Goal: Ask a question: Seek information or help from site administrators or community

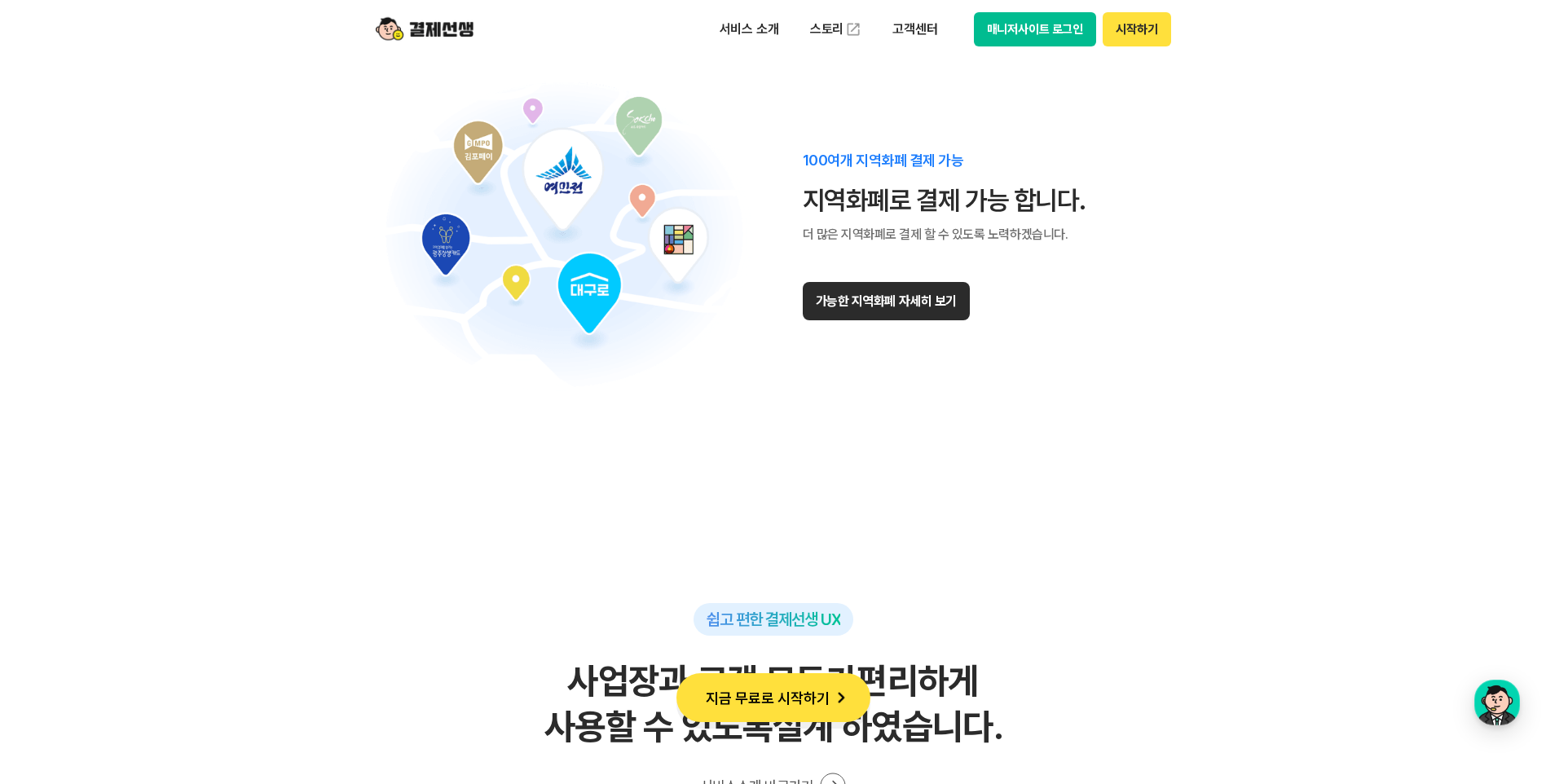
scroll to position [10119, 0]
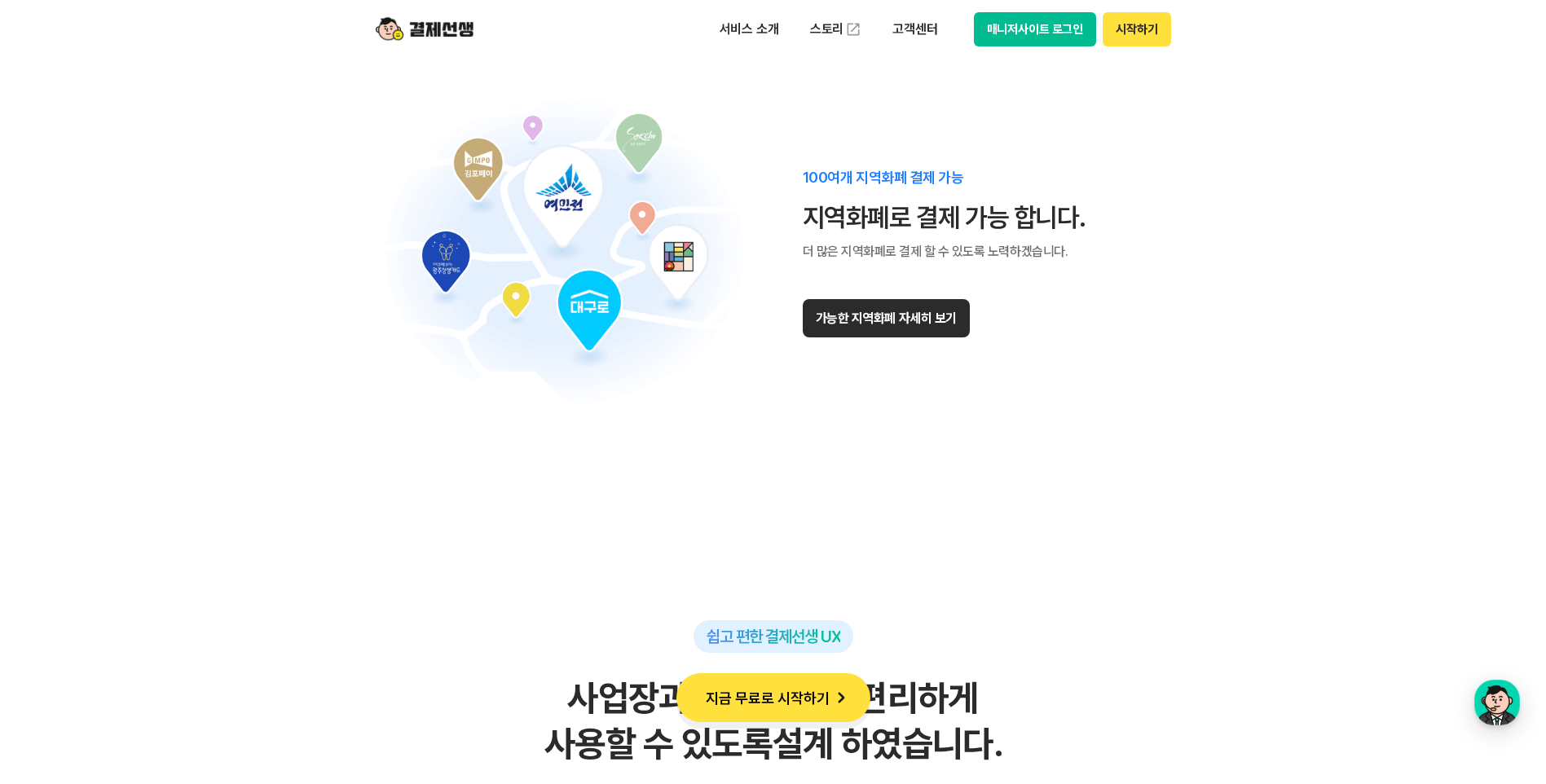
click at [928, 331] on button "가능한 지역화폐 자세히 보기" at bounding box center [886, 318] width 167 height 39
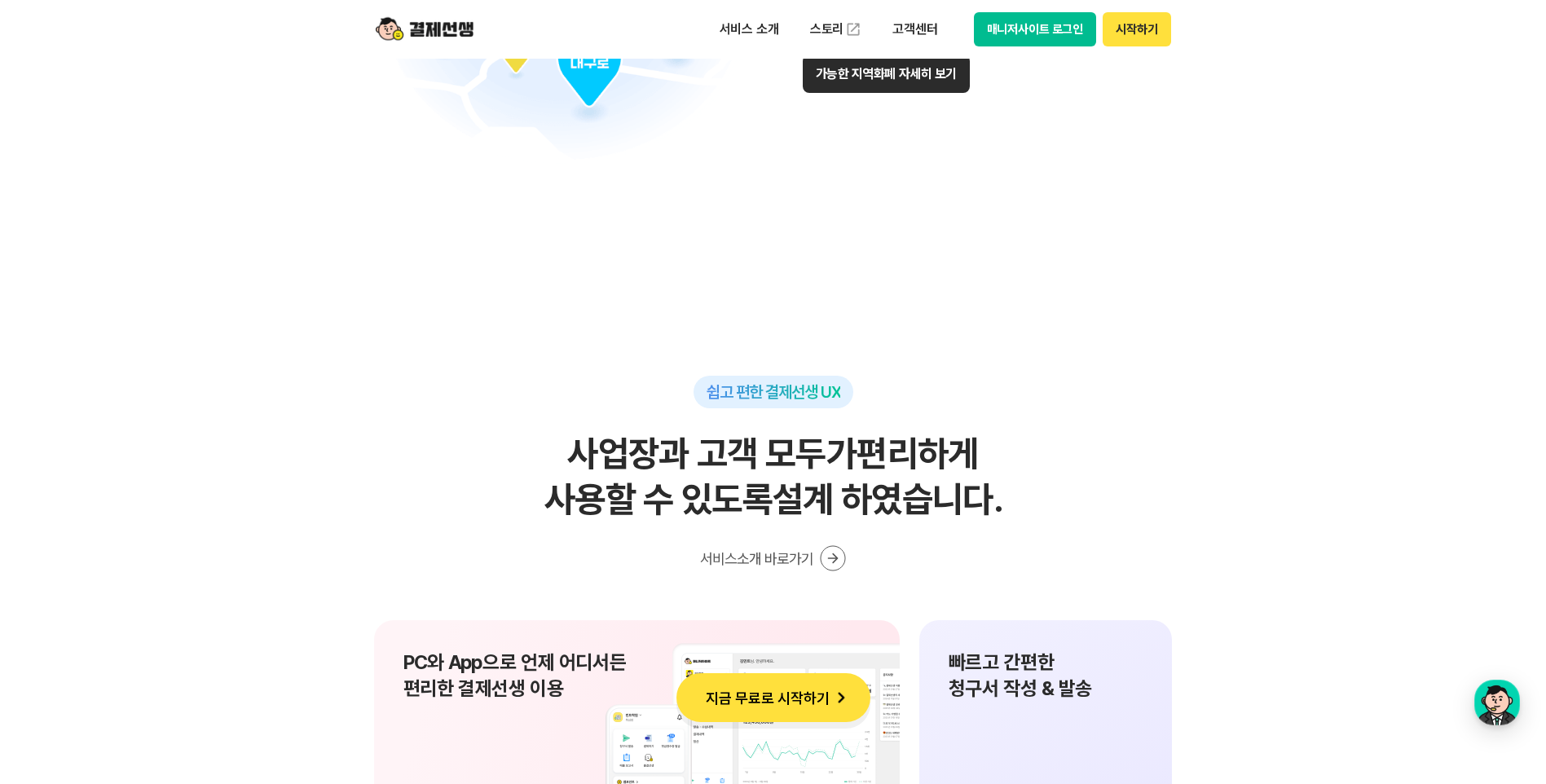
scroll to position [10527, 0]
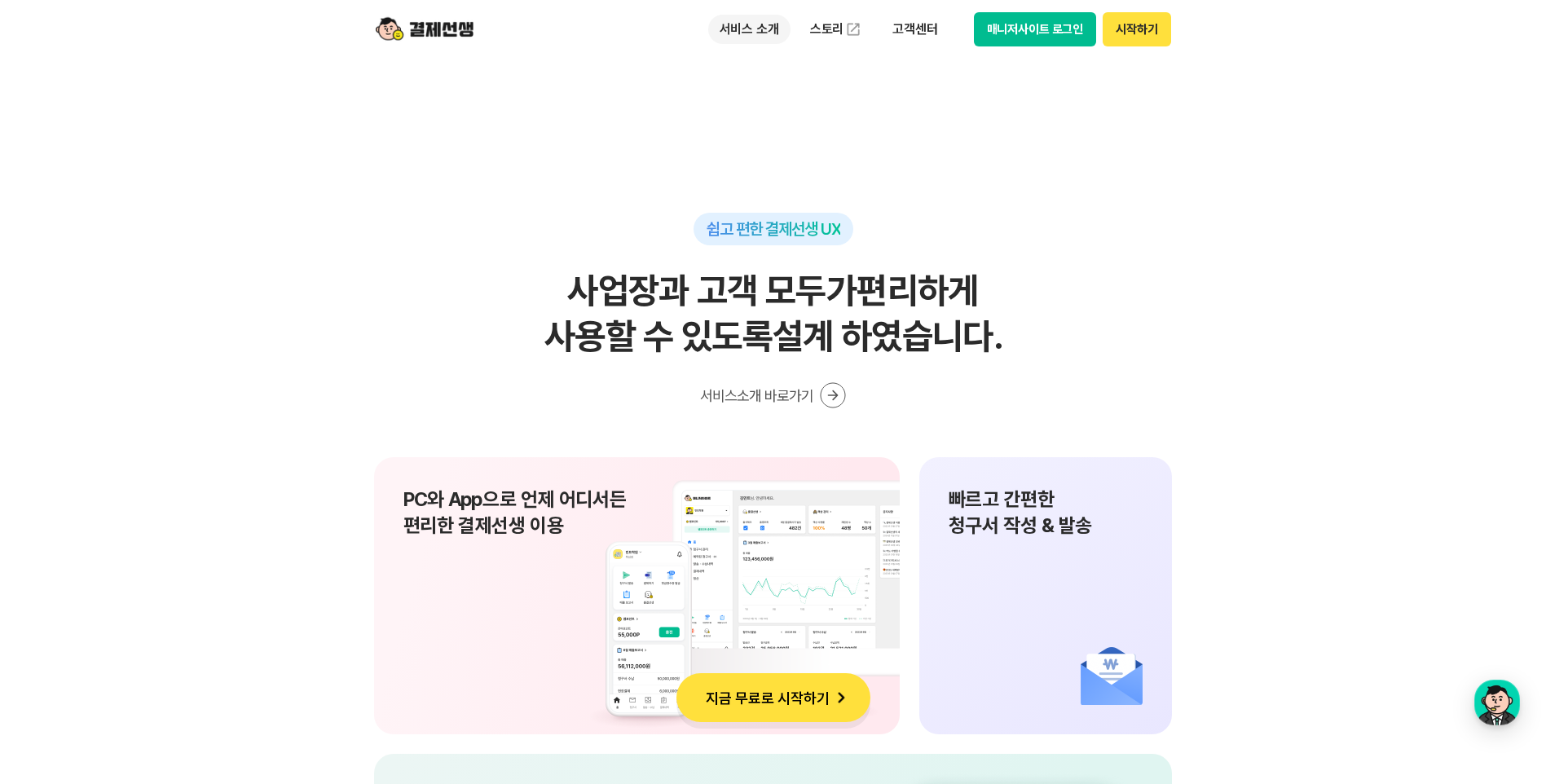
click at [770, 33] on p "서비스 소개" at bounding box center [749, 29] width 82 height 30
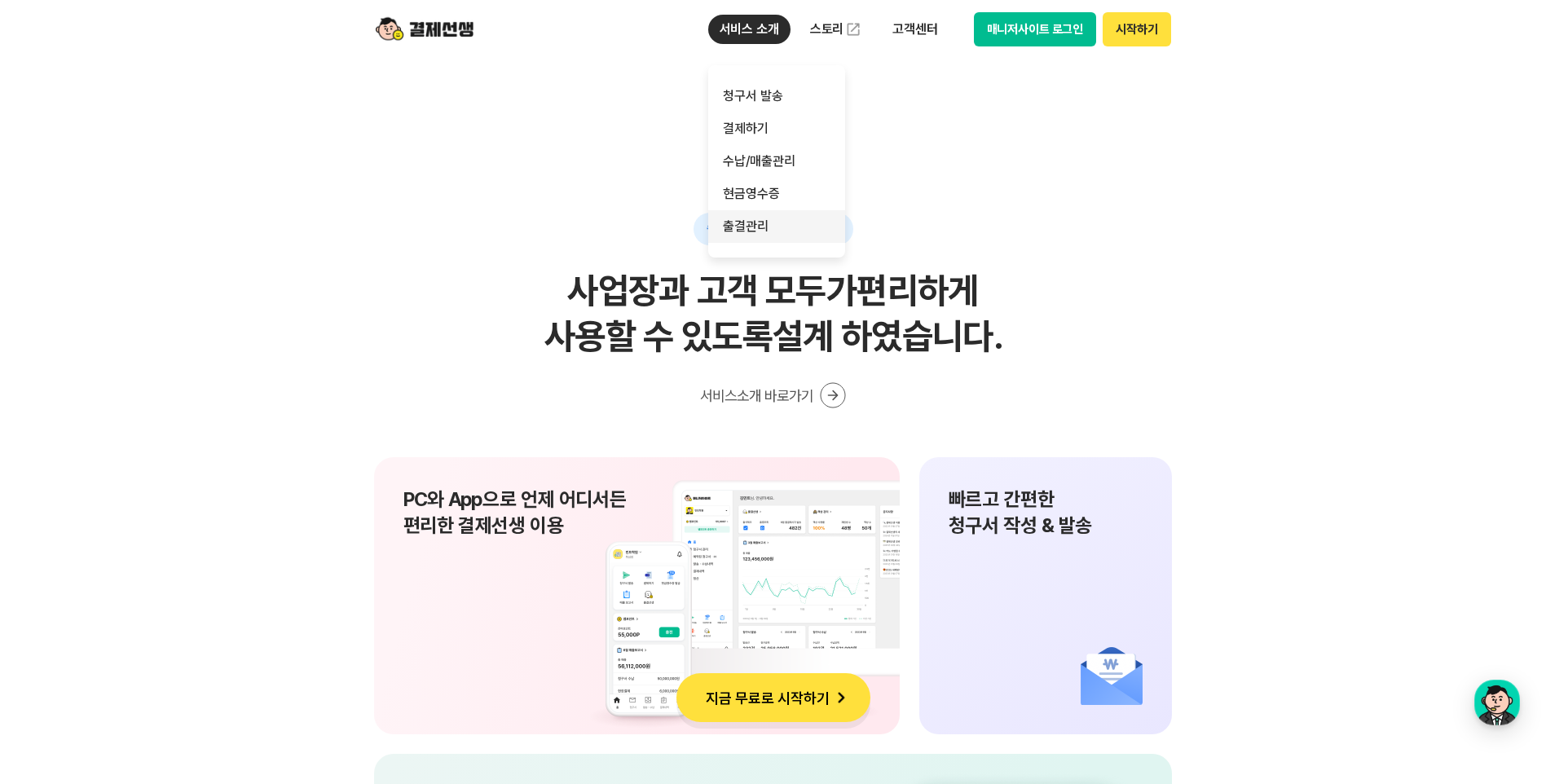
click at [777, 218] on link "출결관리" at bounding box center [776, 227] width 137 height 32
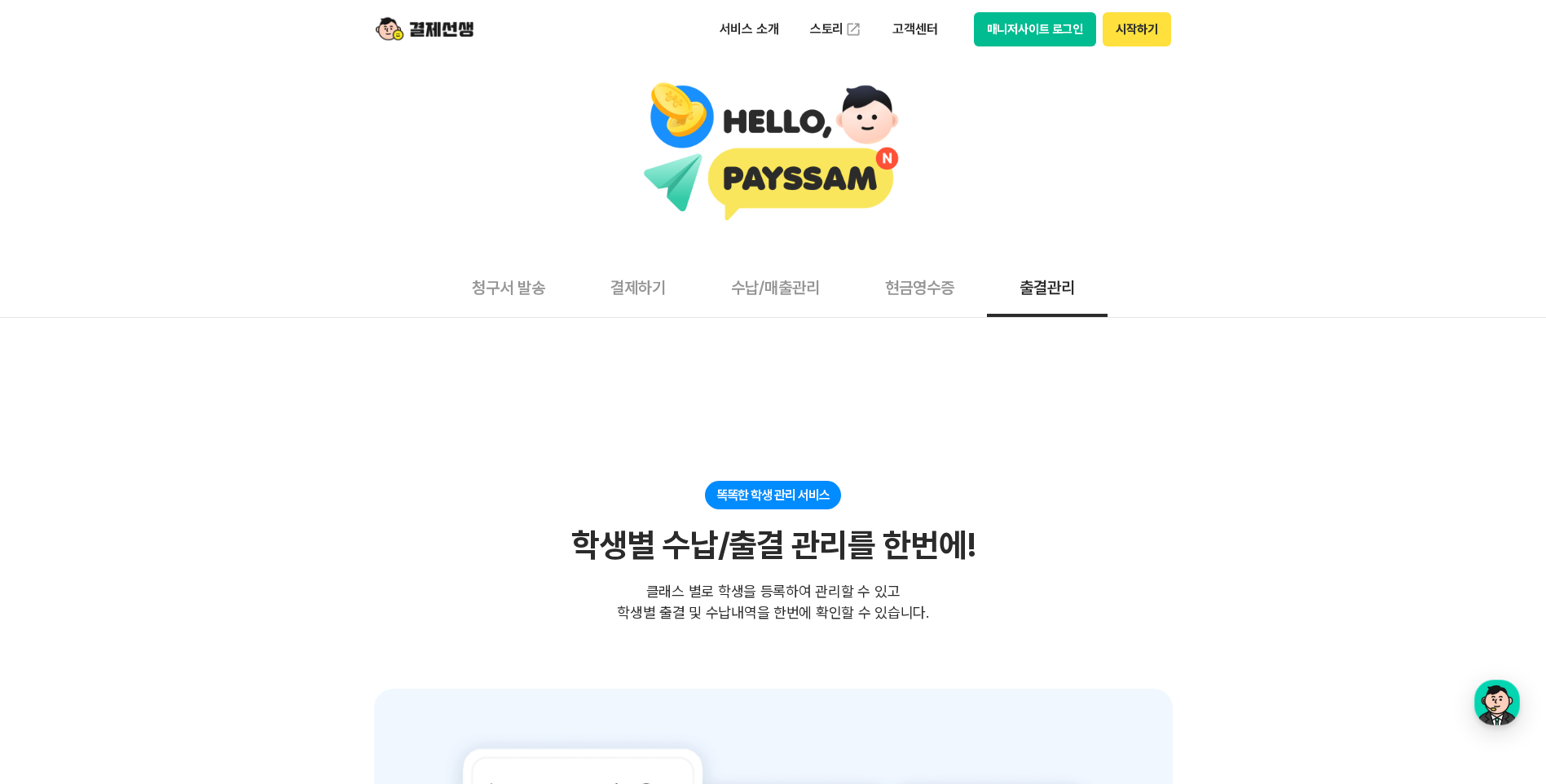
click at [435, 35] on img at bounding box center [424, 29] width 98 height 31
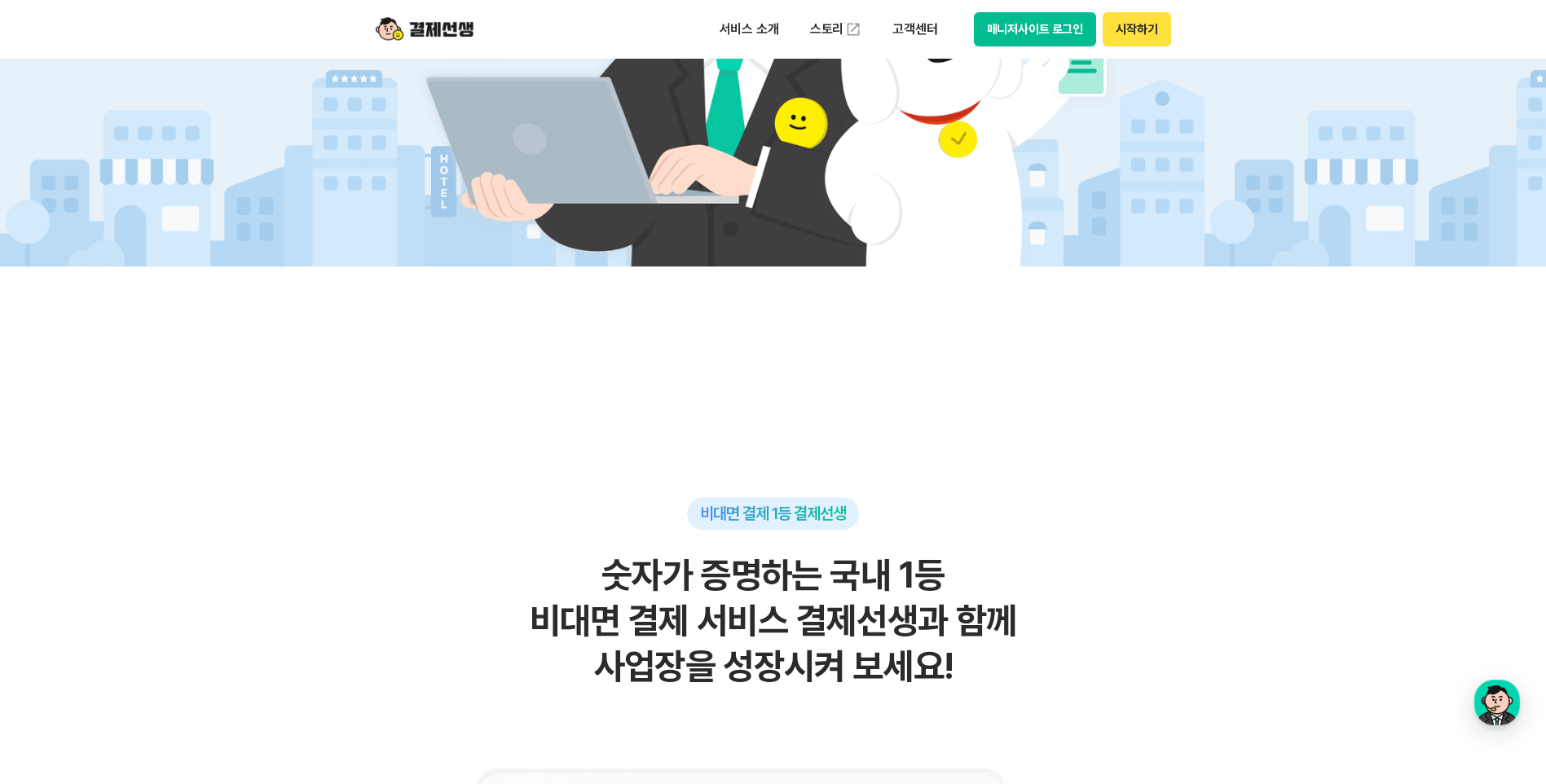
scroll to position [82, 0]
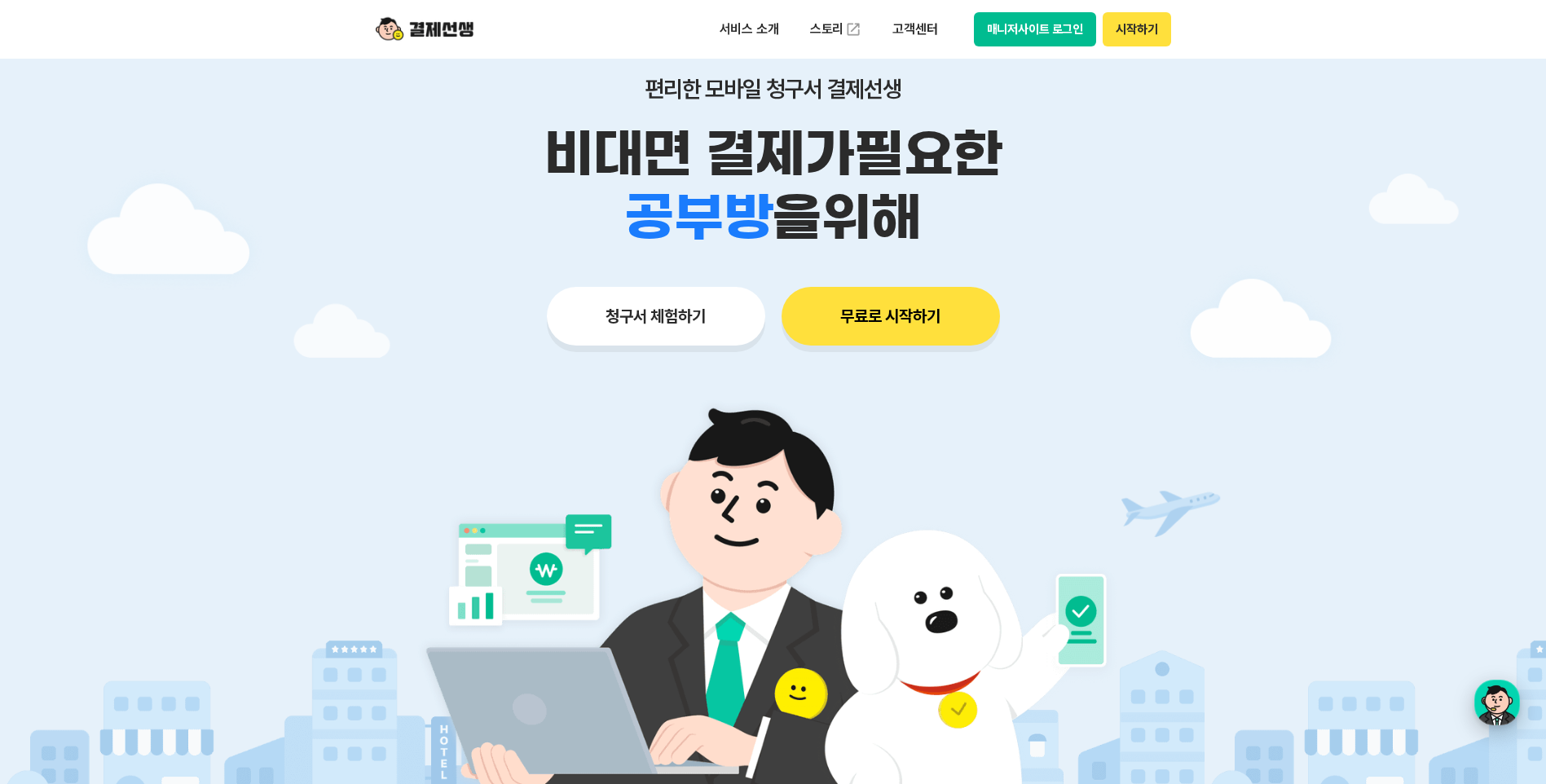
click at [1500, 693] on div "button" at bounding box center [1497, 702] width 46 height 46
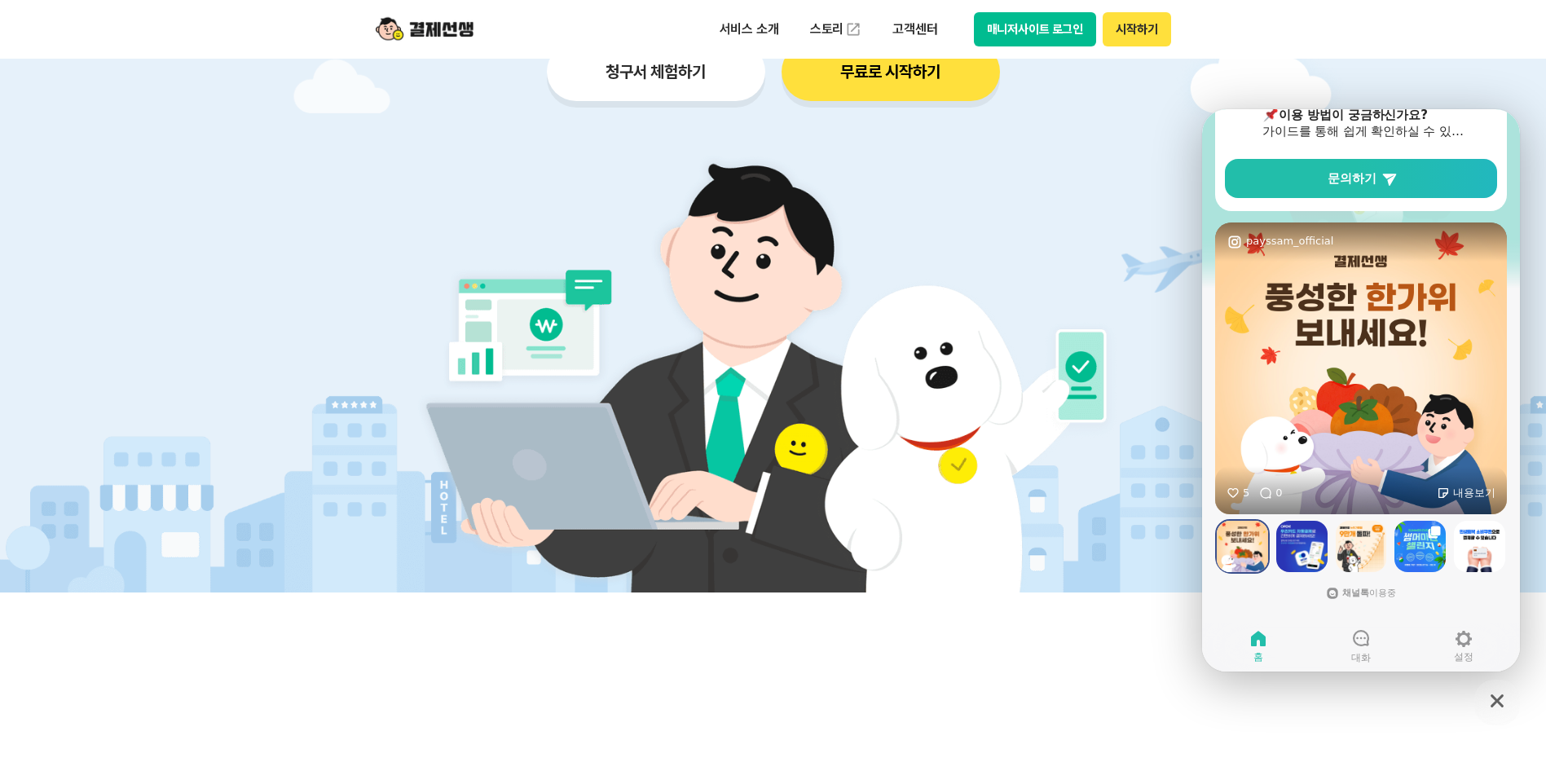
scroll to position [198, 0]
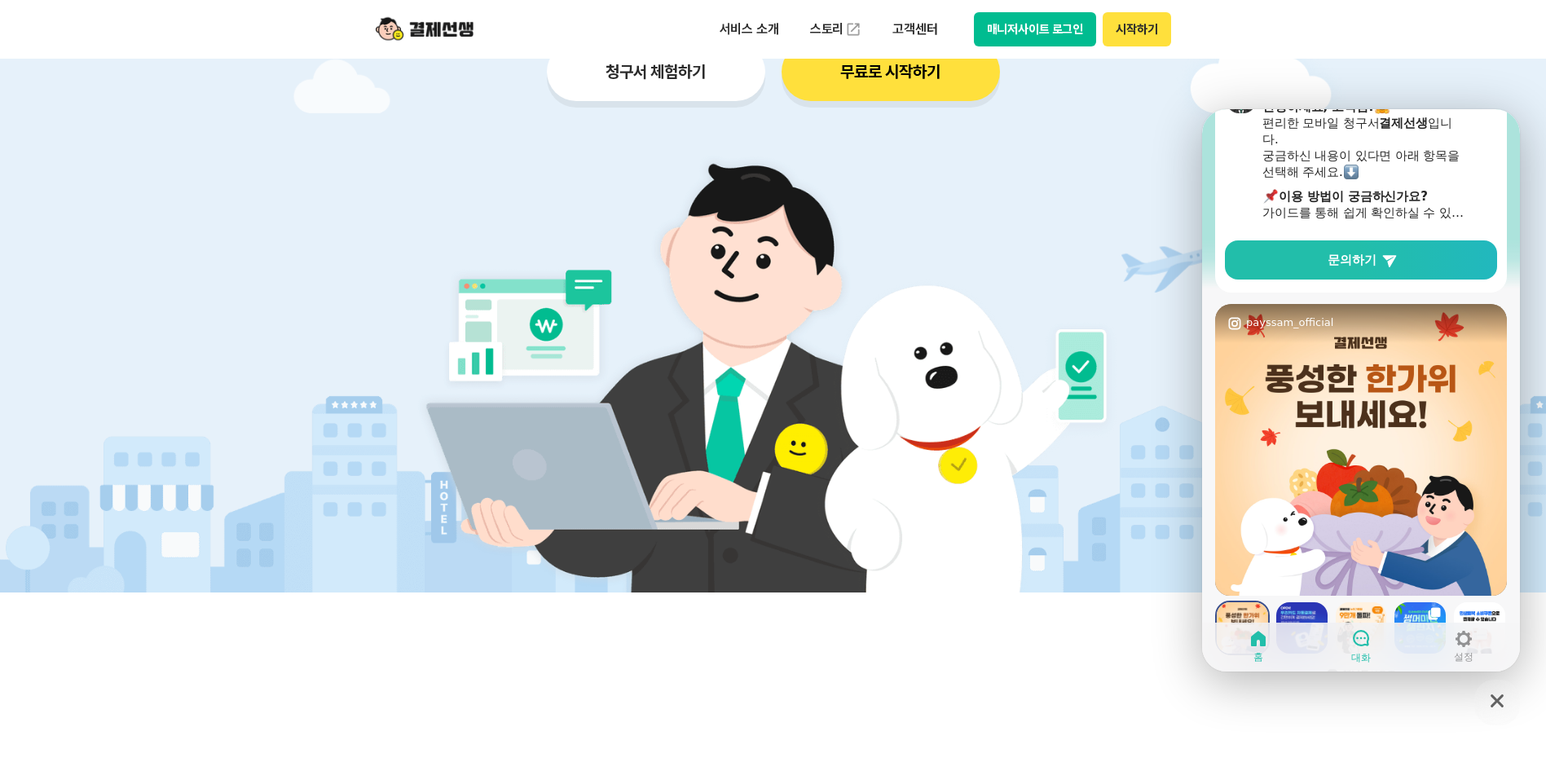
click at [1363, 639] on icon at bounding box center [1361, 638] width 20 height 20
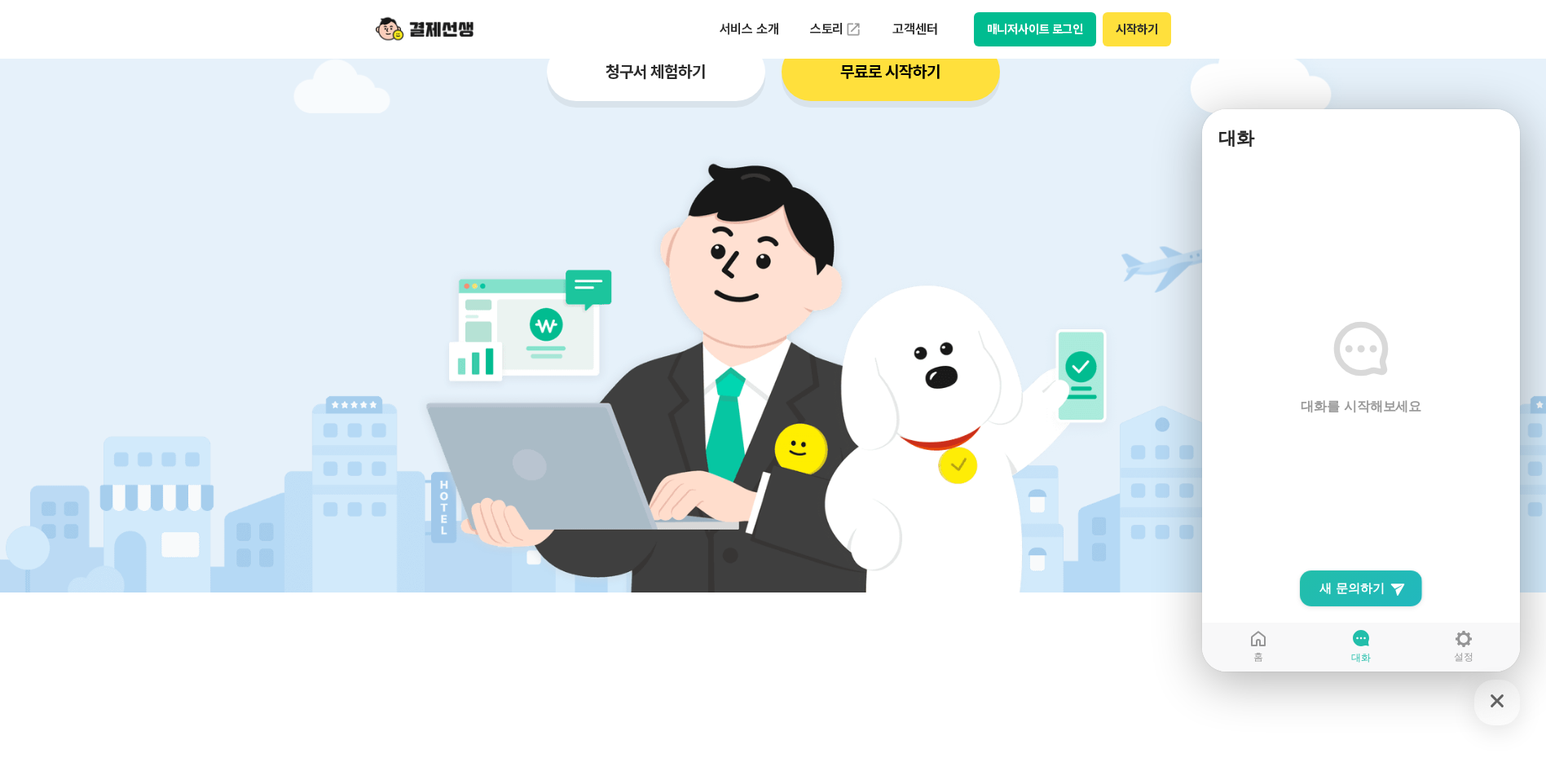
click at [1492, 694] on icon "button" at bounding box center [1497, 701] width 30 height 30
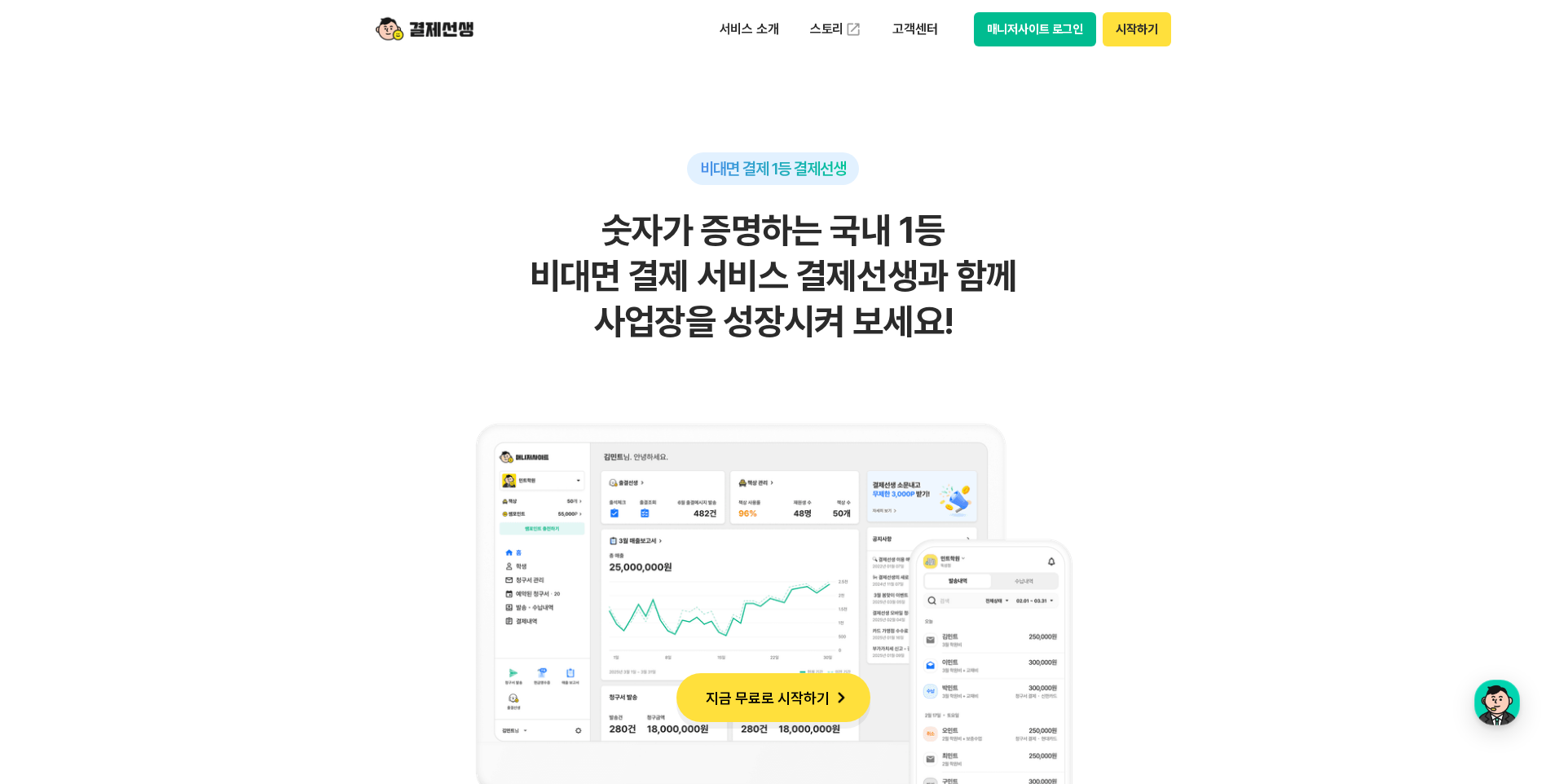
scroll to position [1630, 0]
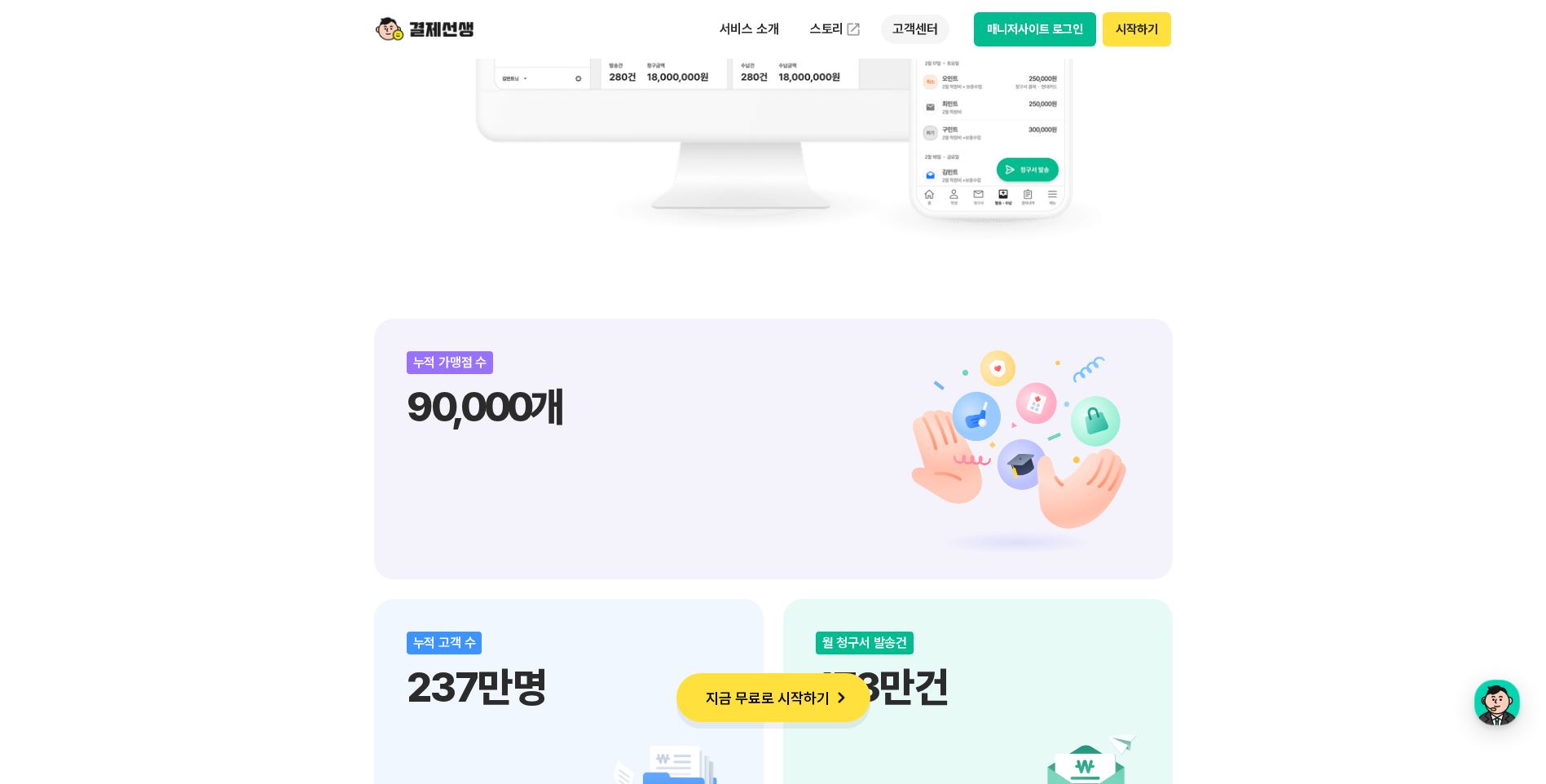
click at [928, 24] on p "고객센터" at bounding box center [914, 29] width 67 height 30
click at [964, 98] on link "자주 묻는 질문" at bounding box center [949, 96] width 137 height 32
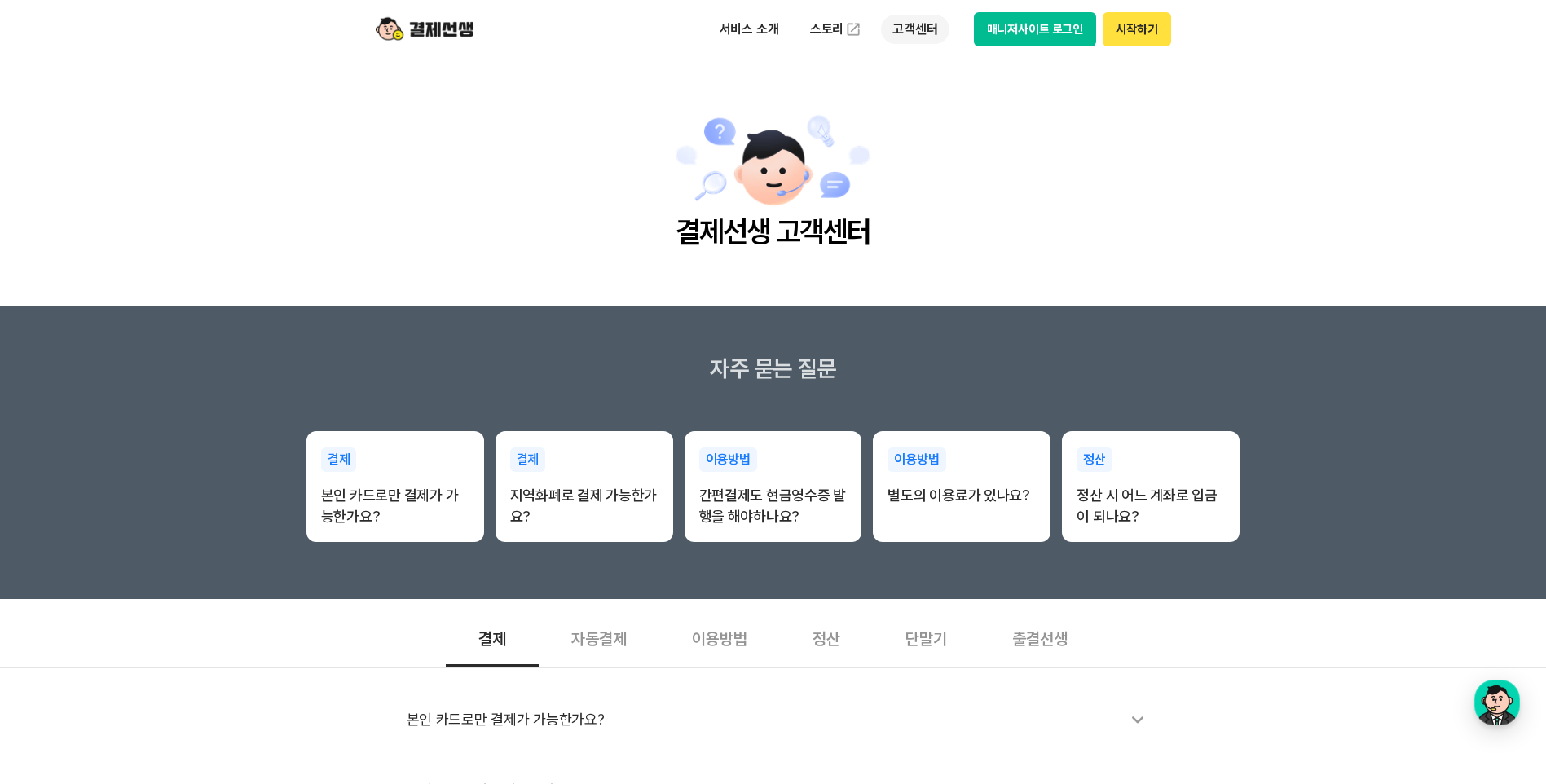
click at [888, 32] on p "고객센터" at bounding box center [914, 29] width 67 height 30
click at [456, 28] on img at bounding box center [424, 29] width 98 height 31
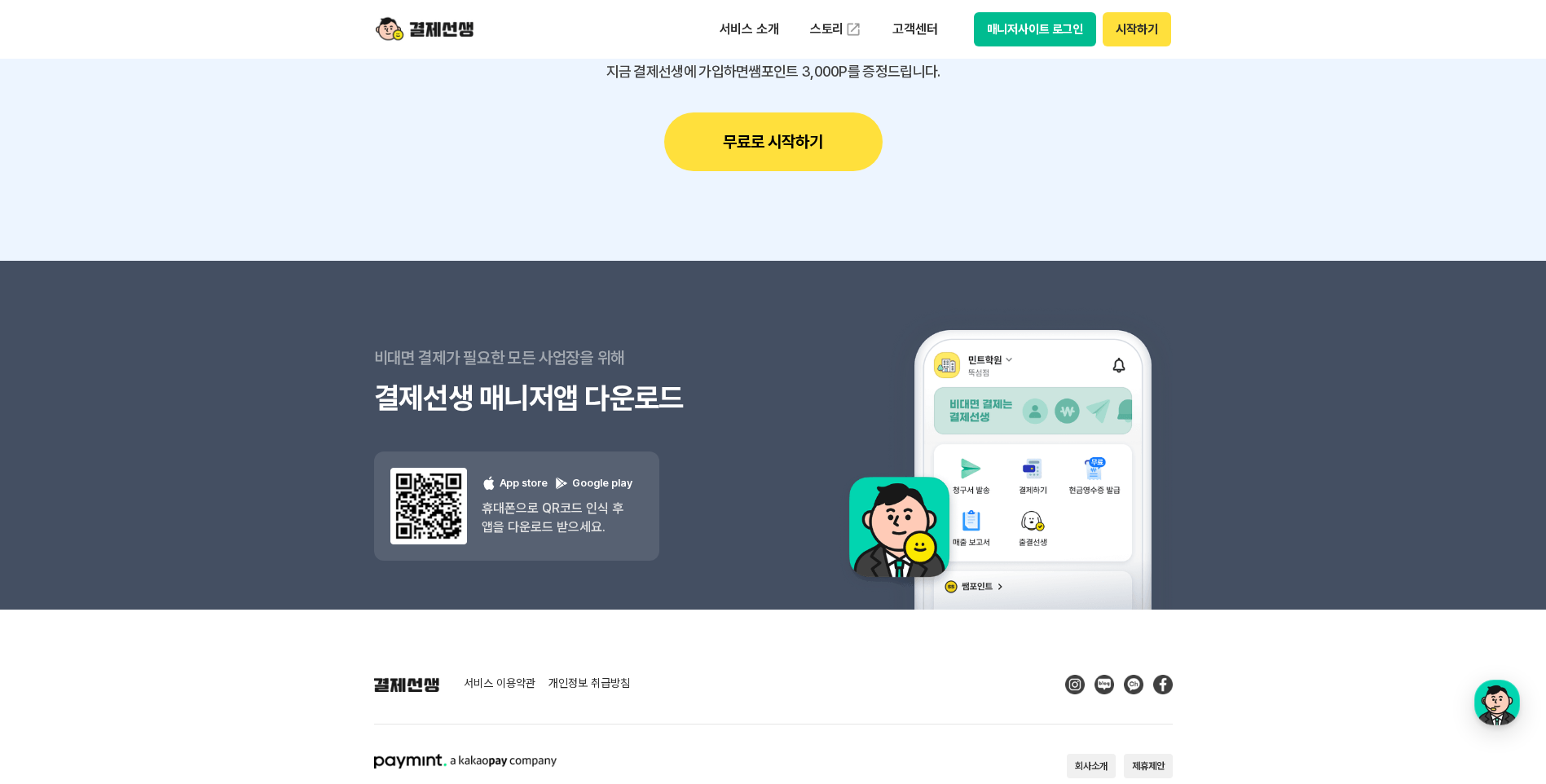
scroll to position [14556, 0]
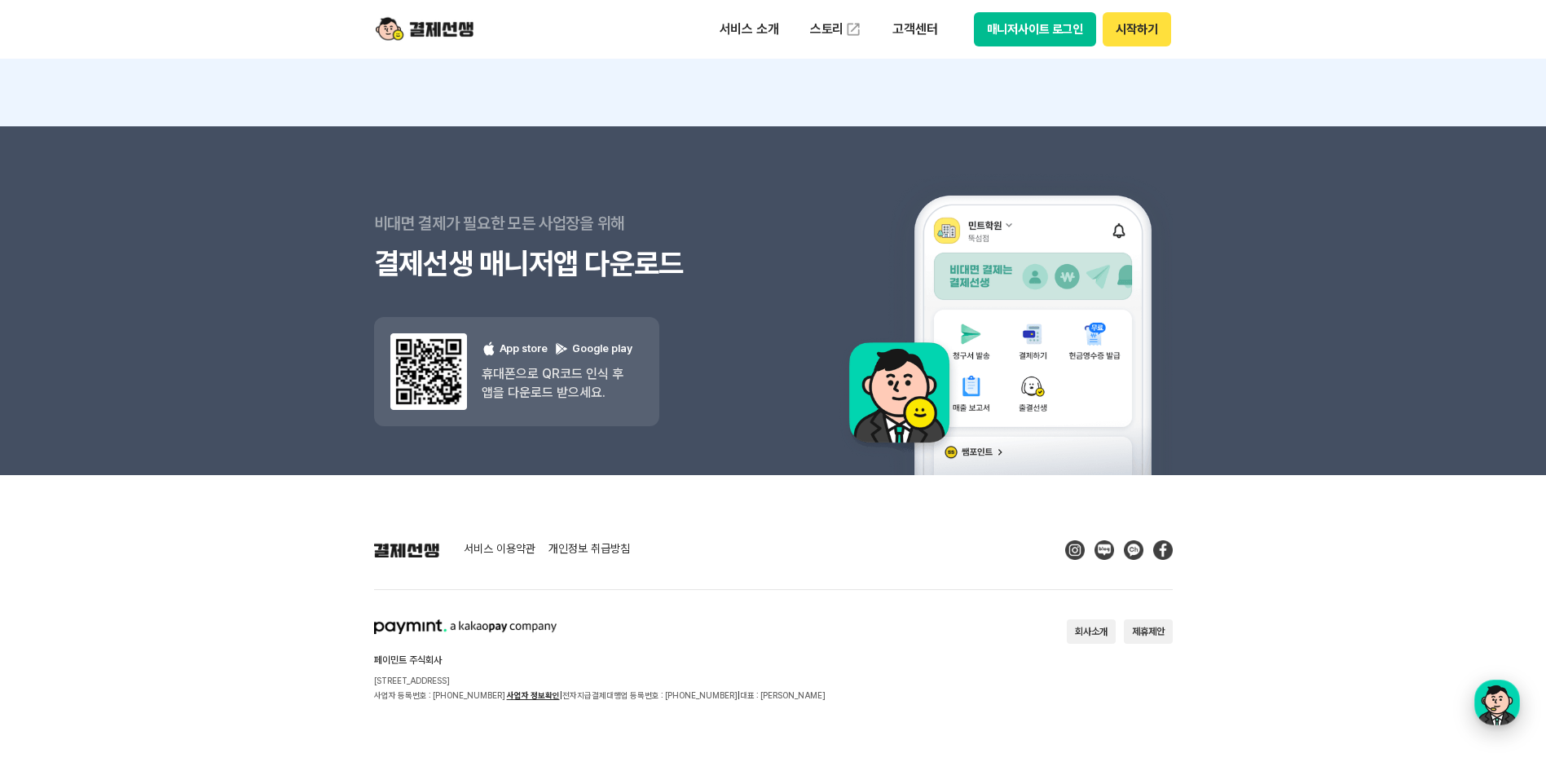
click at [1494, 684] on div "button" at bounding box center [1497, 702] width 46 height 46
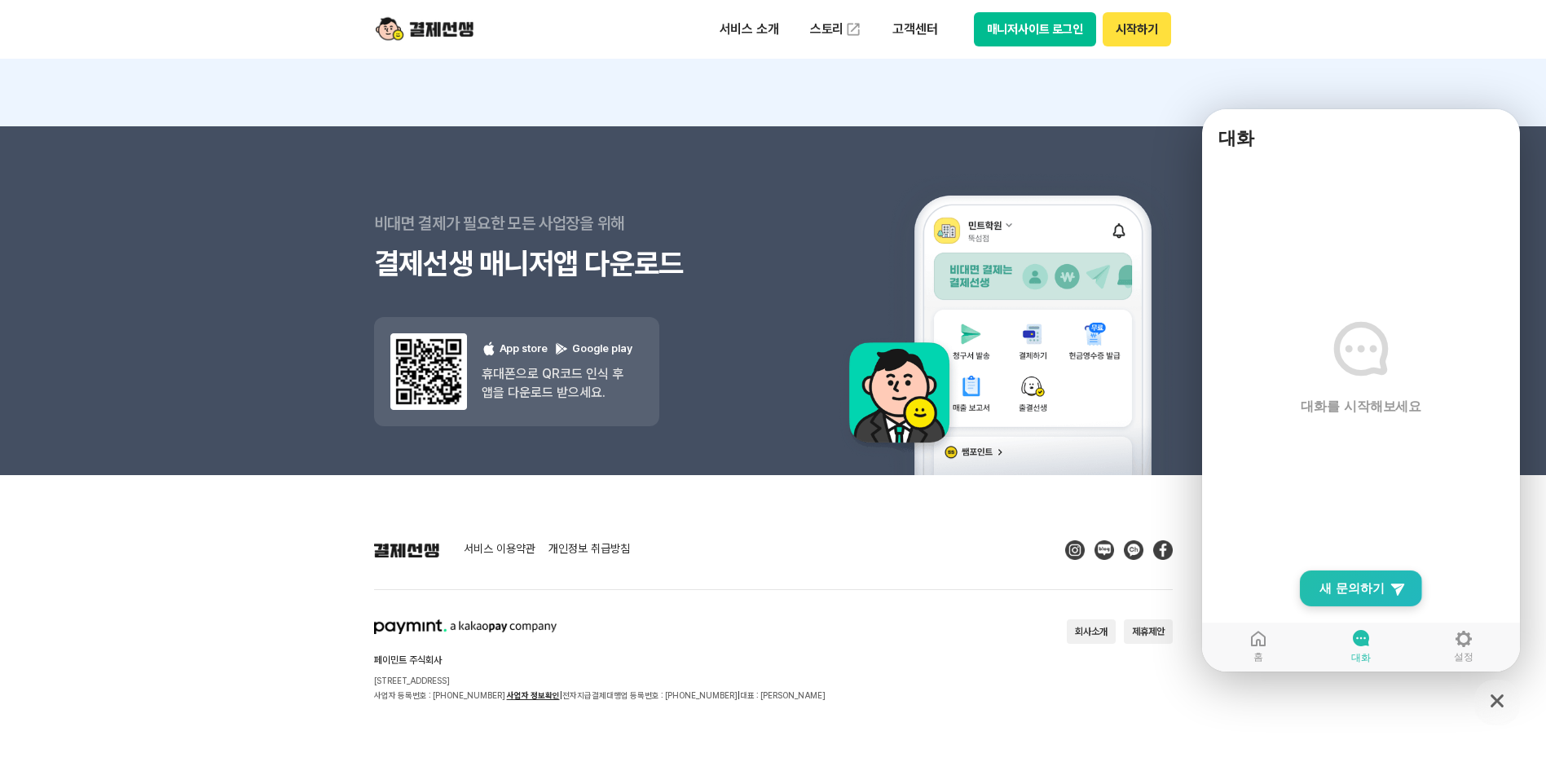
click at [1370, 594] on span "새 문의하기" at bounding box center [1352, 588] width 65 height 16
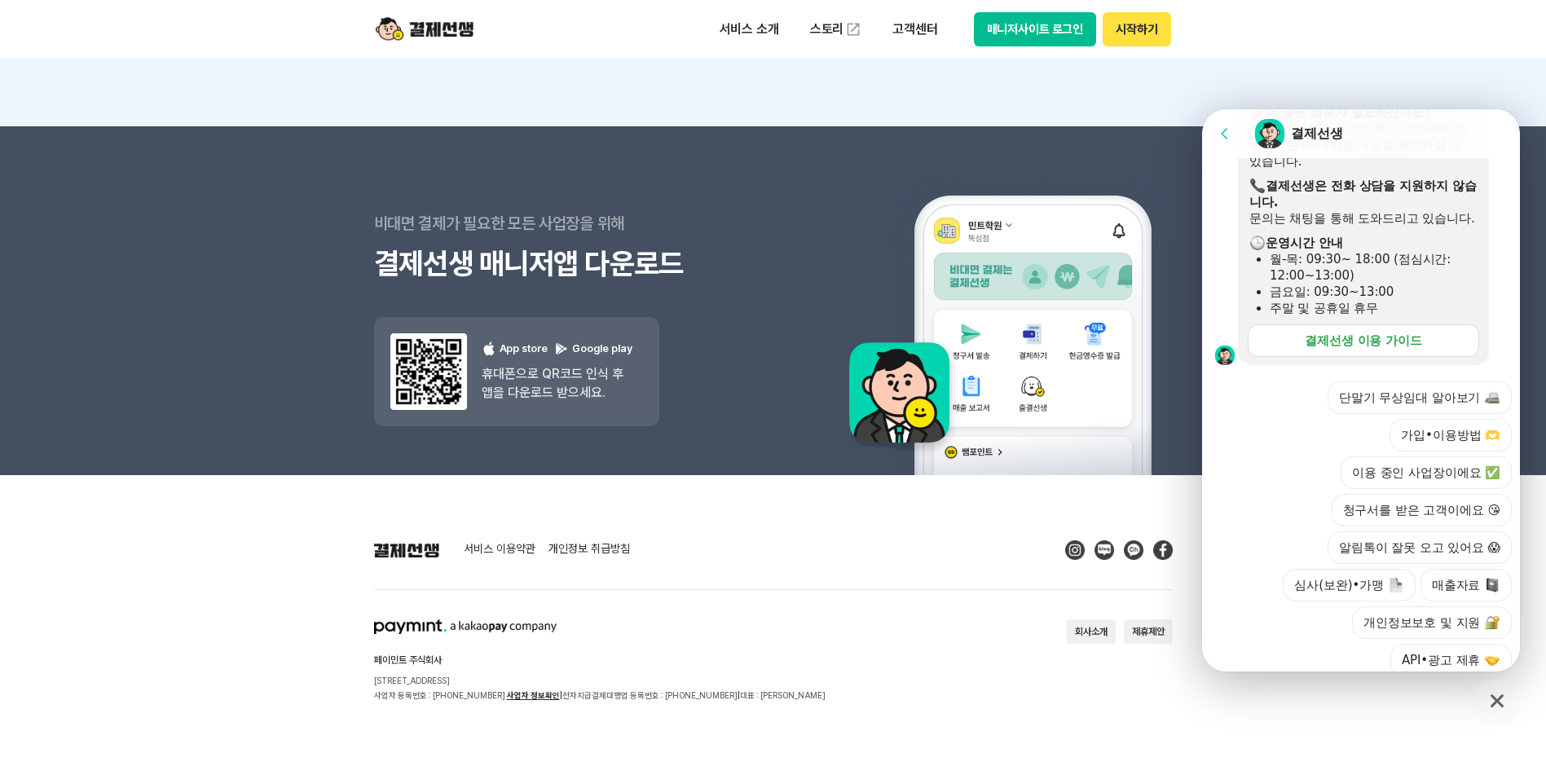
scroll to position [479, 0]
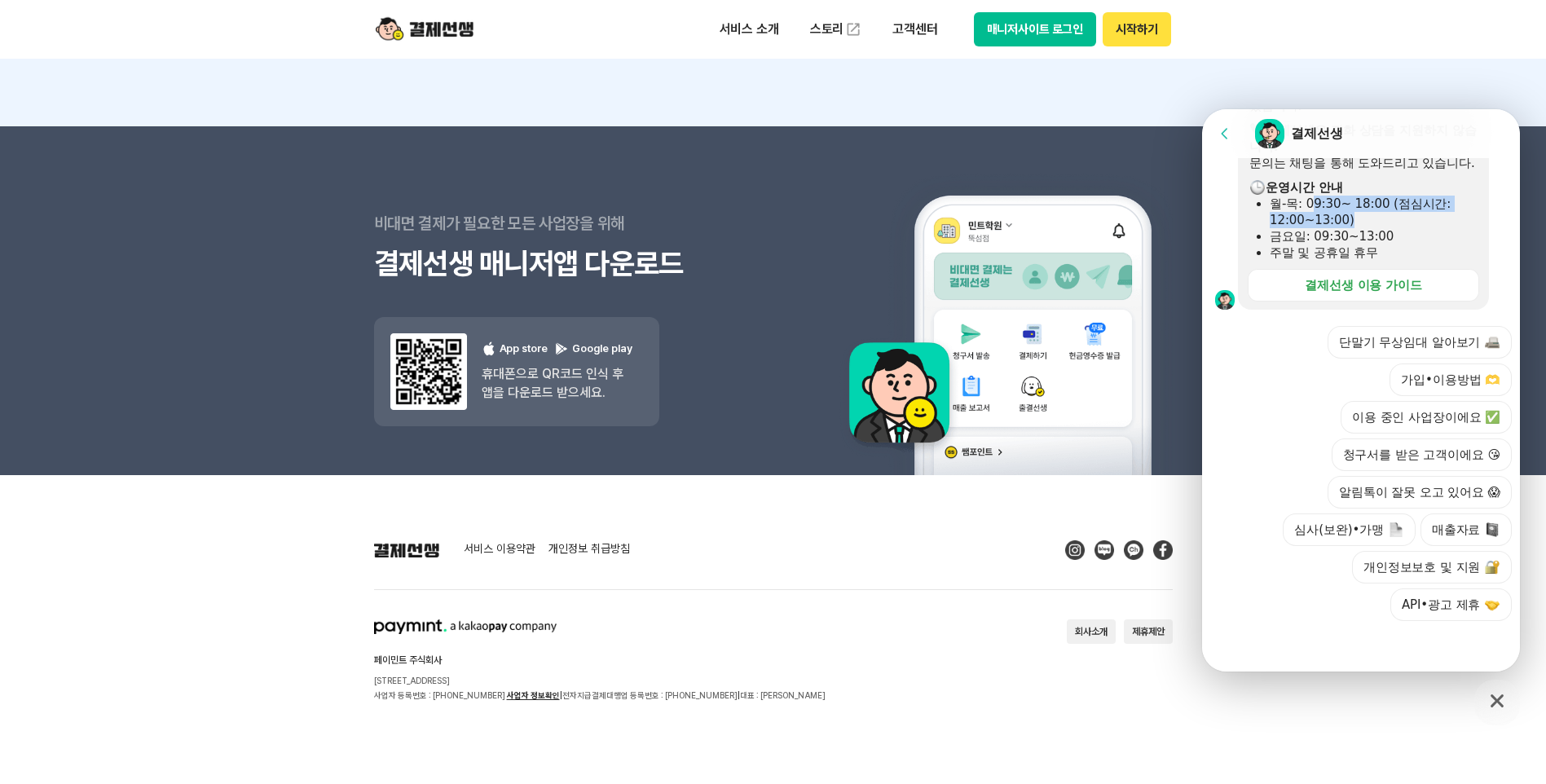
drag, startPoint x: 1309, startPoint y: 199, endPoint x: 1375, endPoint y: 221, distance: 69.6
click at [1375, 221] on div "월-목: 09:30~ 18:00 (점심시간: 12:00~13:00)" at bounding box center [1374, 211] width 208 height 32
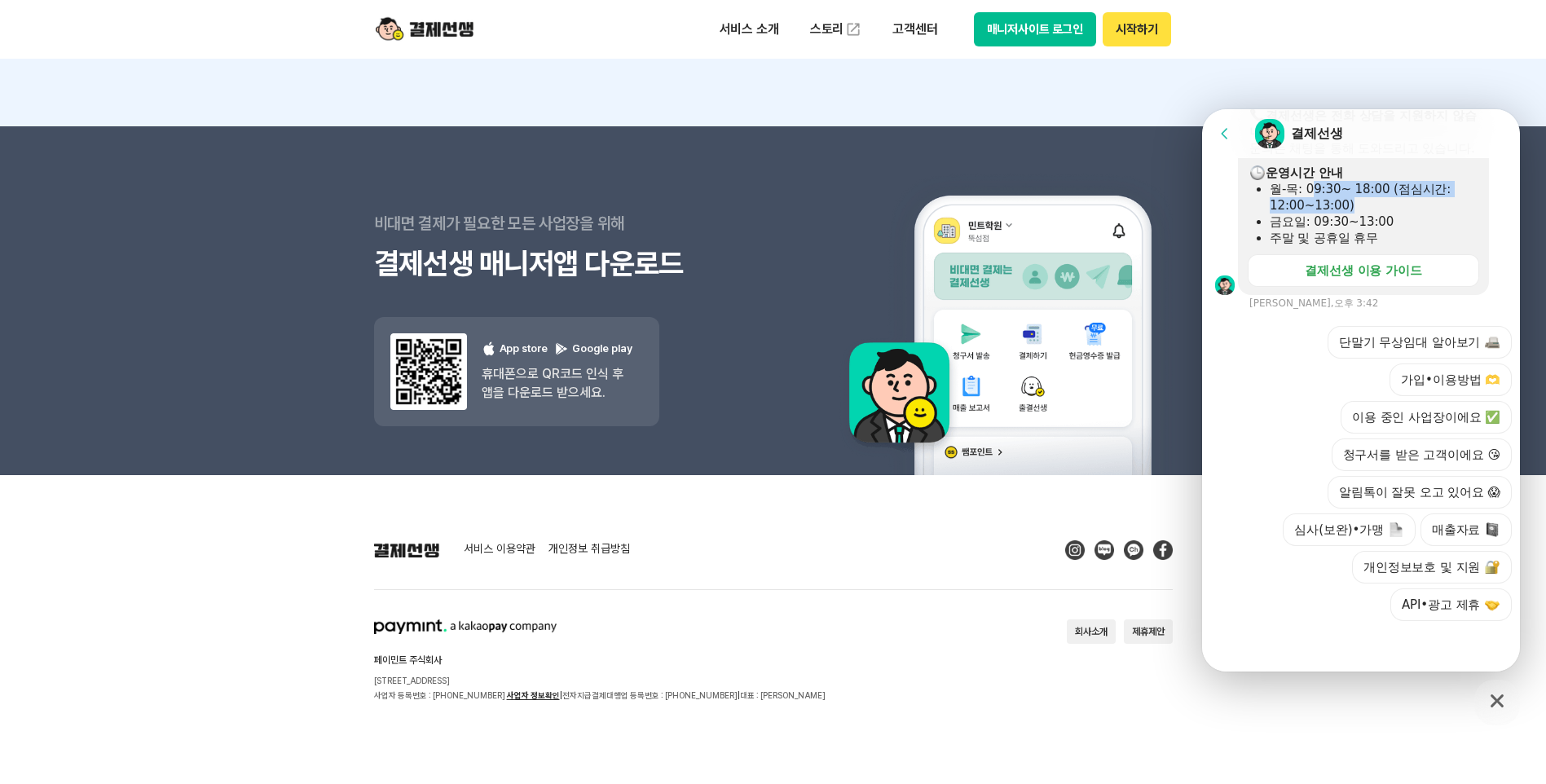
scroll to position [494, 0]
click at [1453, 382] on button "가입•이용방법 🫶" at bounding box center [1450, 380] width 122 height 32
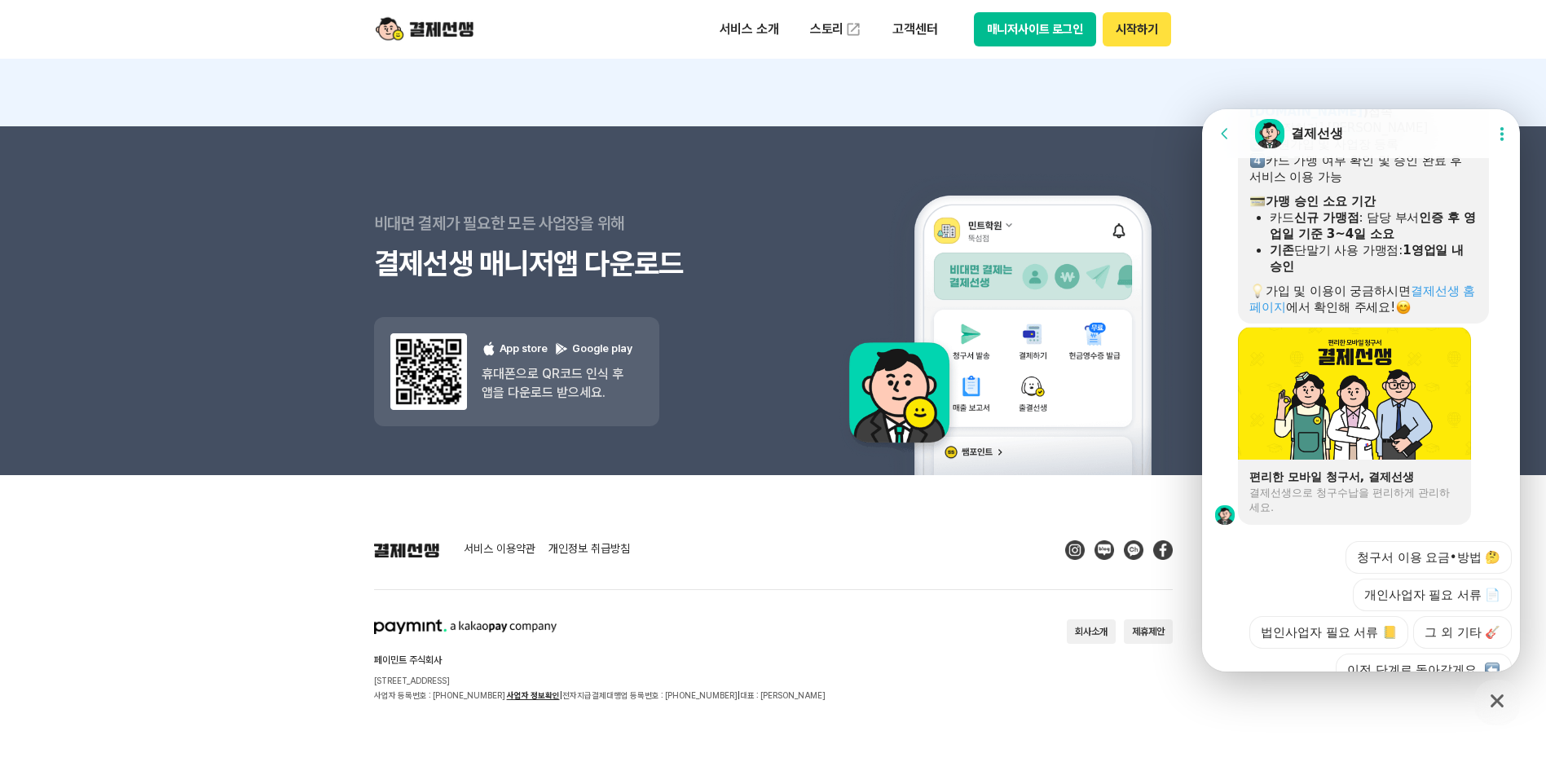
scroll to position [1107, 0]
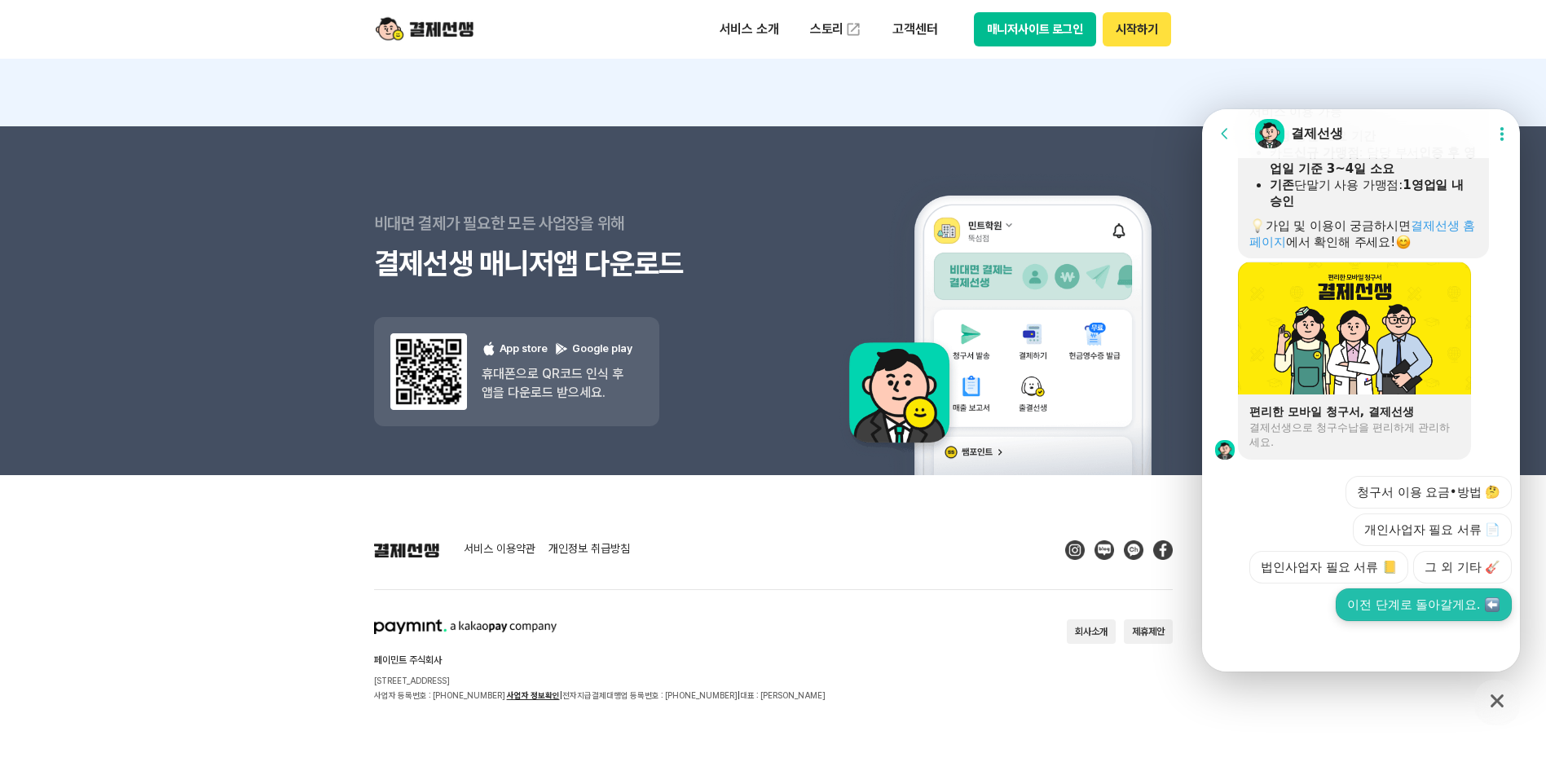
click at [1404, 607] on button "이전 단계로 돌아갈게요." at bounding box center [1423, 605] width 176 height 32
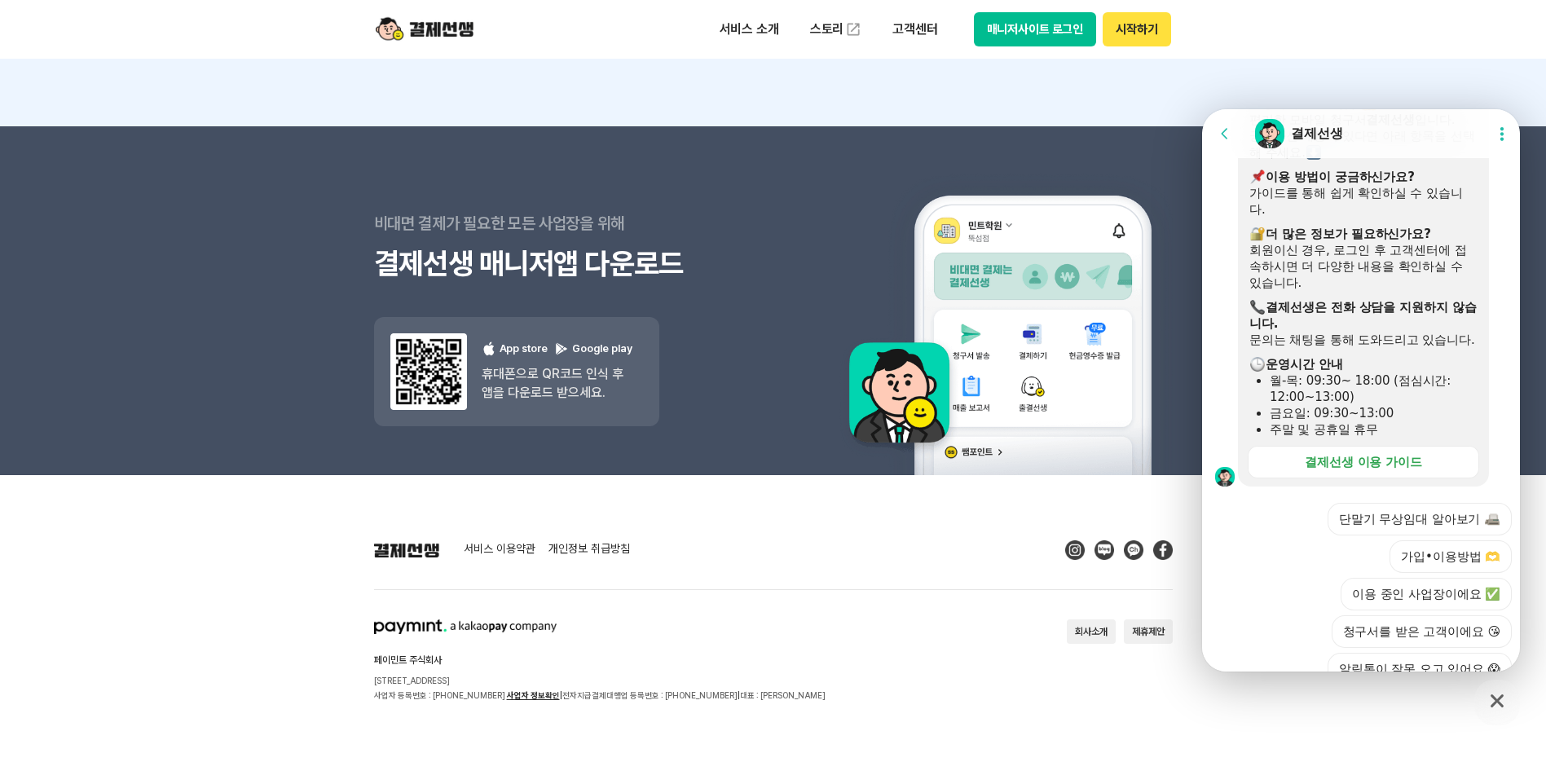
scroll to position [1738, 0]
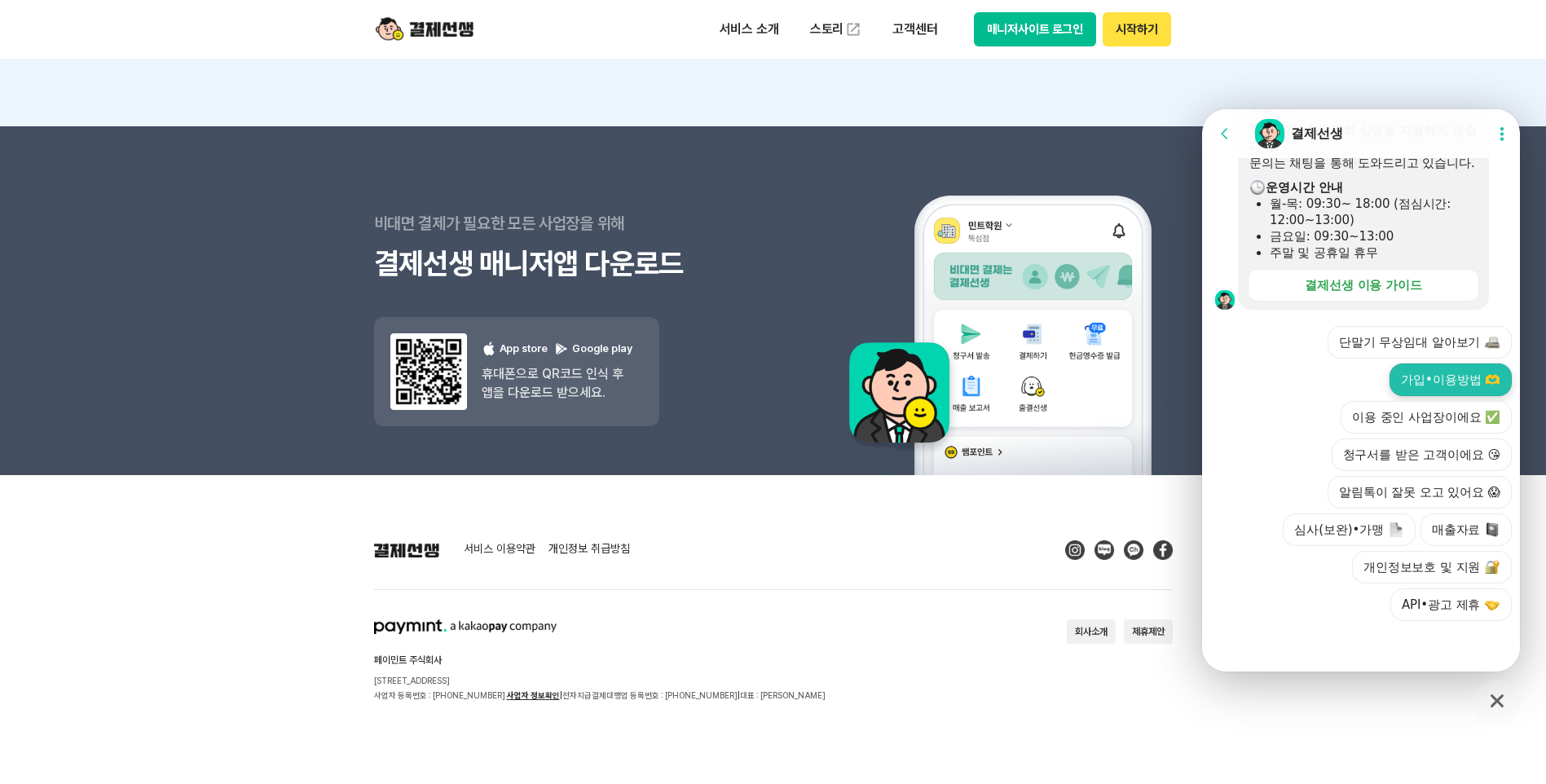
click at [1458, 384] on button "가입•이용방법 🫶" at bounding box center [1450, 380] width 122 height 32
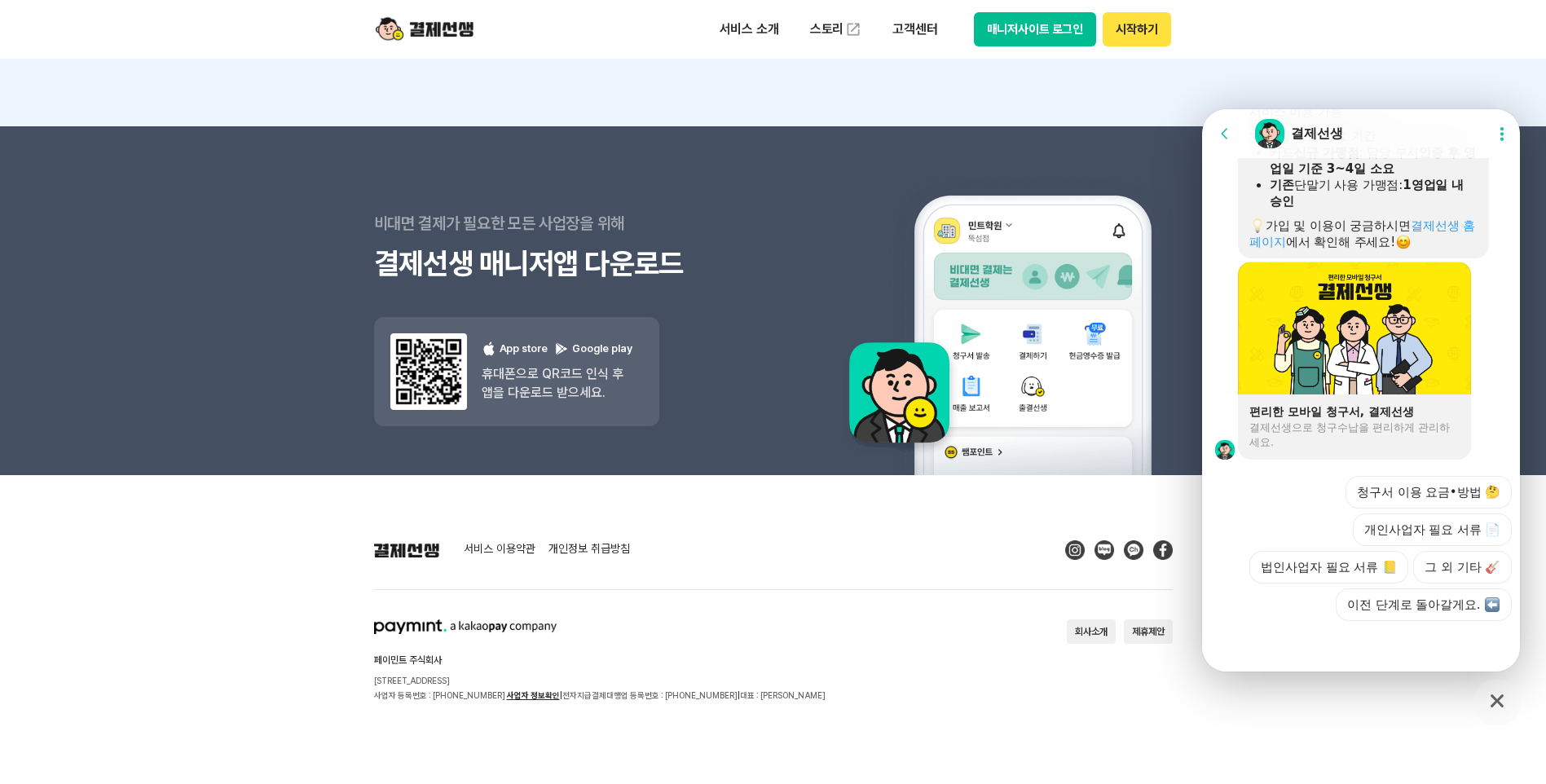
scroll to position [2351, 0]
click at [1418, 488] on button "청구서 이용 요금•방법 🤔" at bounding box center [1429, 492] width 167 height 32
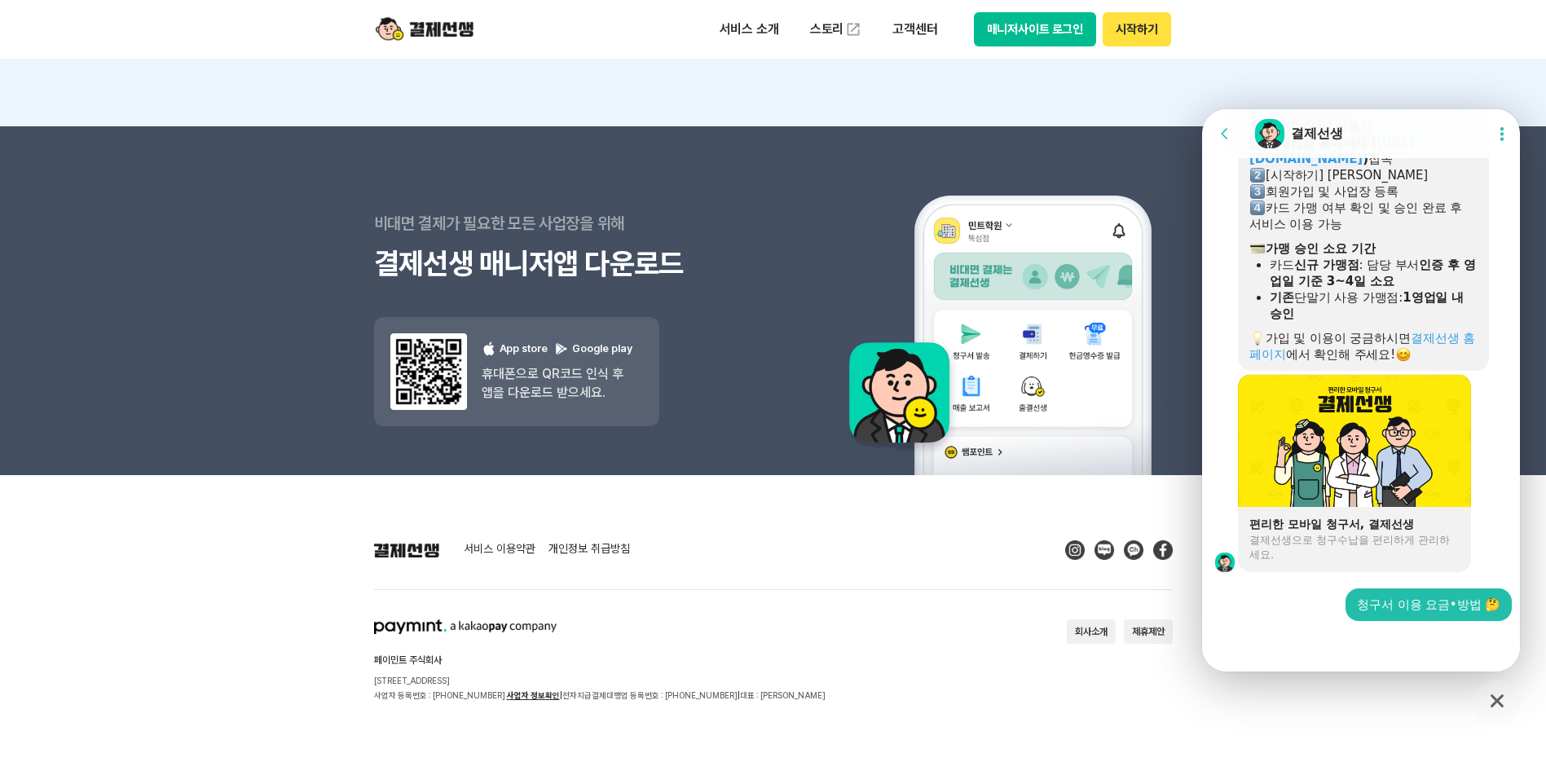
scroll to position [2239, 0]
click at [1340, 493] on div at bounding box center [1354, 440] width 233 height 133
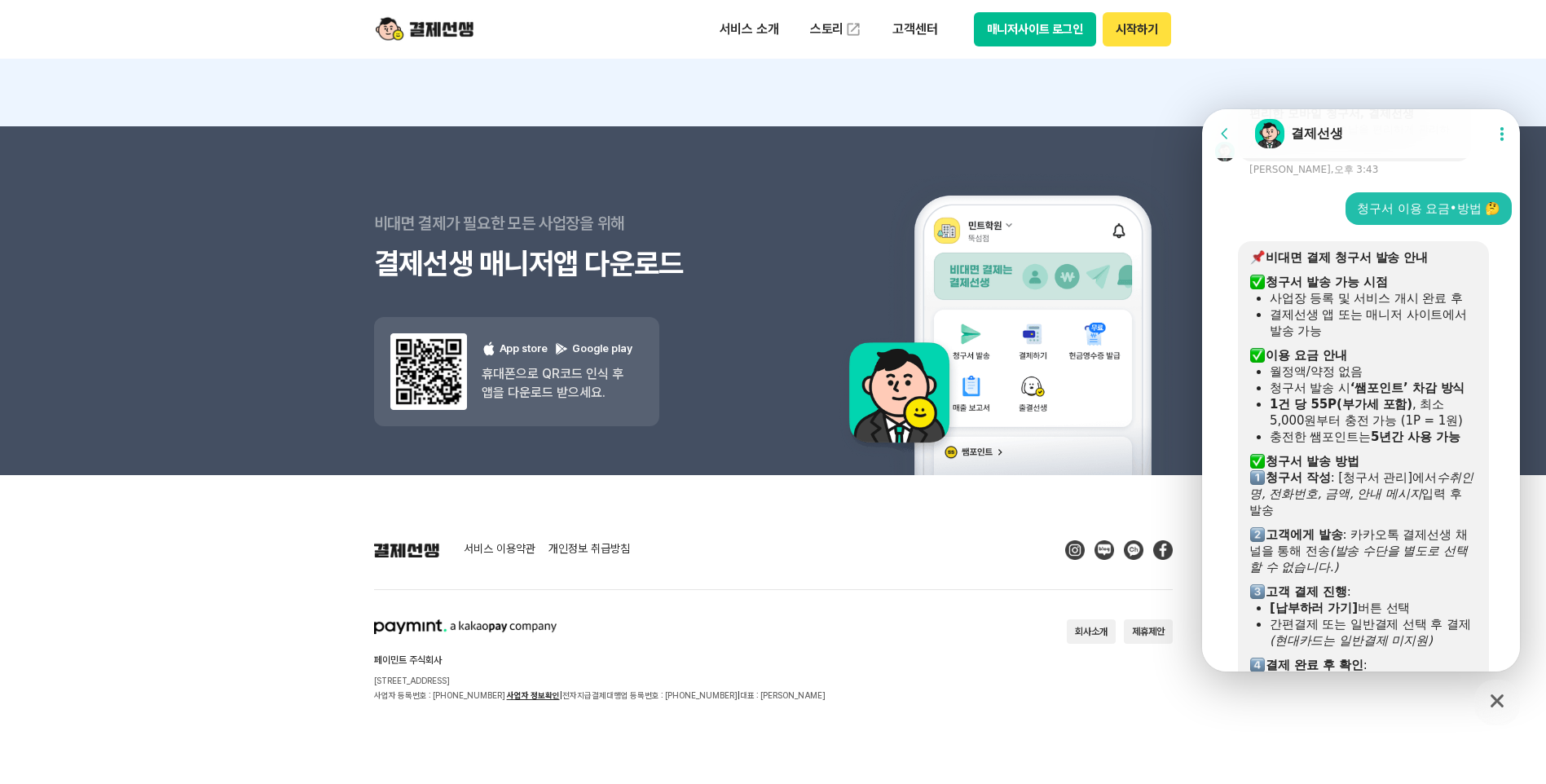
scroll to position [2862, 0]
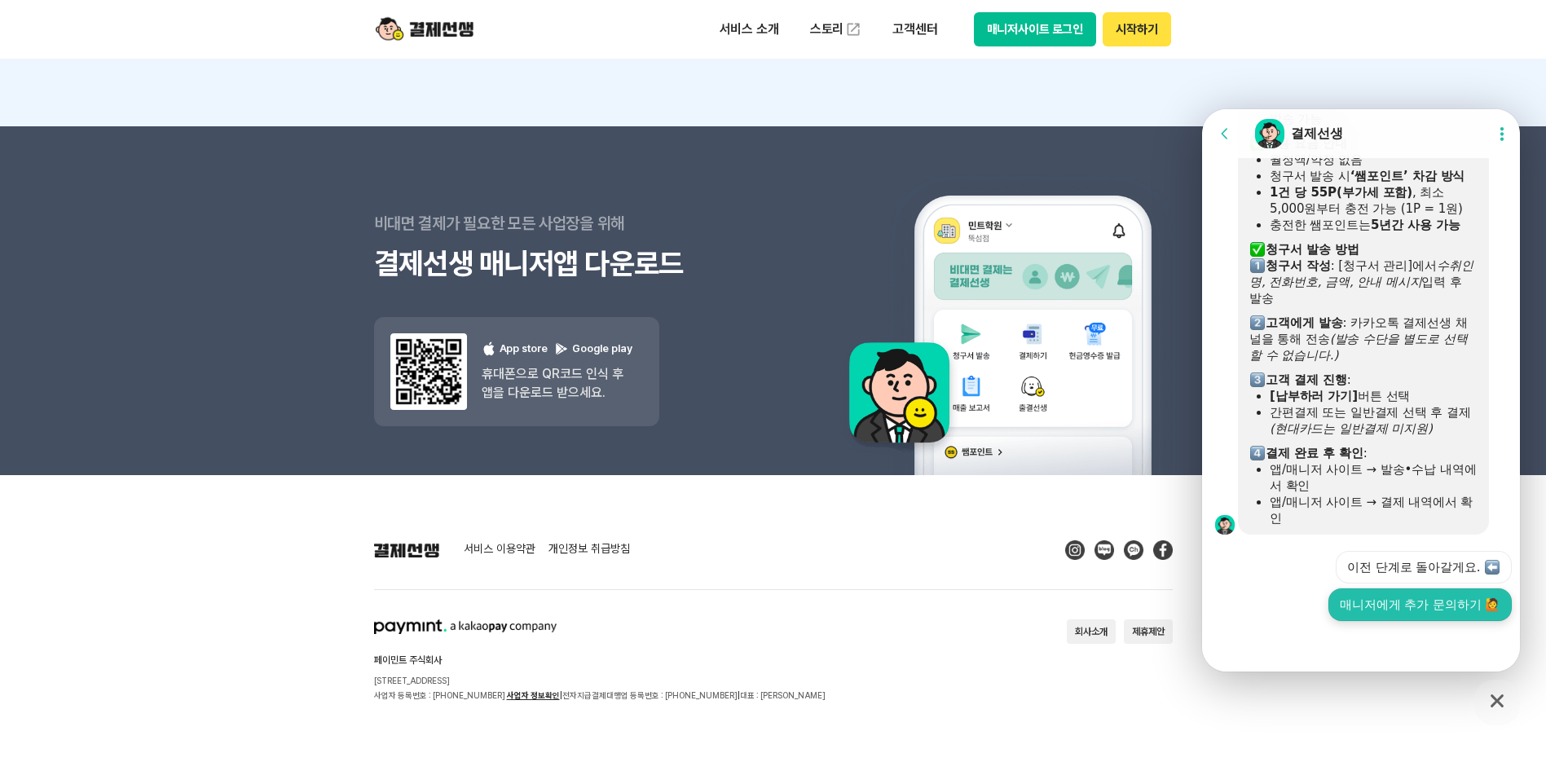
click at [1399, 604] on button "매니저에게 추가 문의하기 🙋" at bounding box center [1420, 605] width 184 height 32
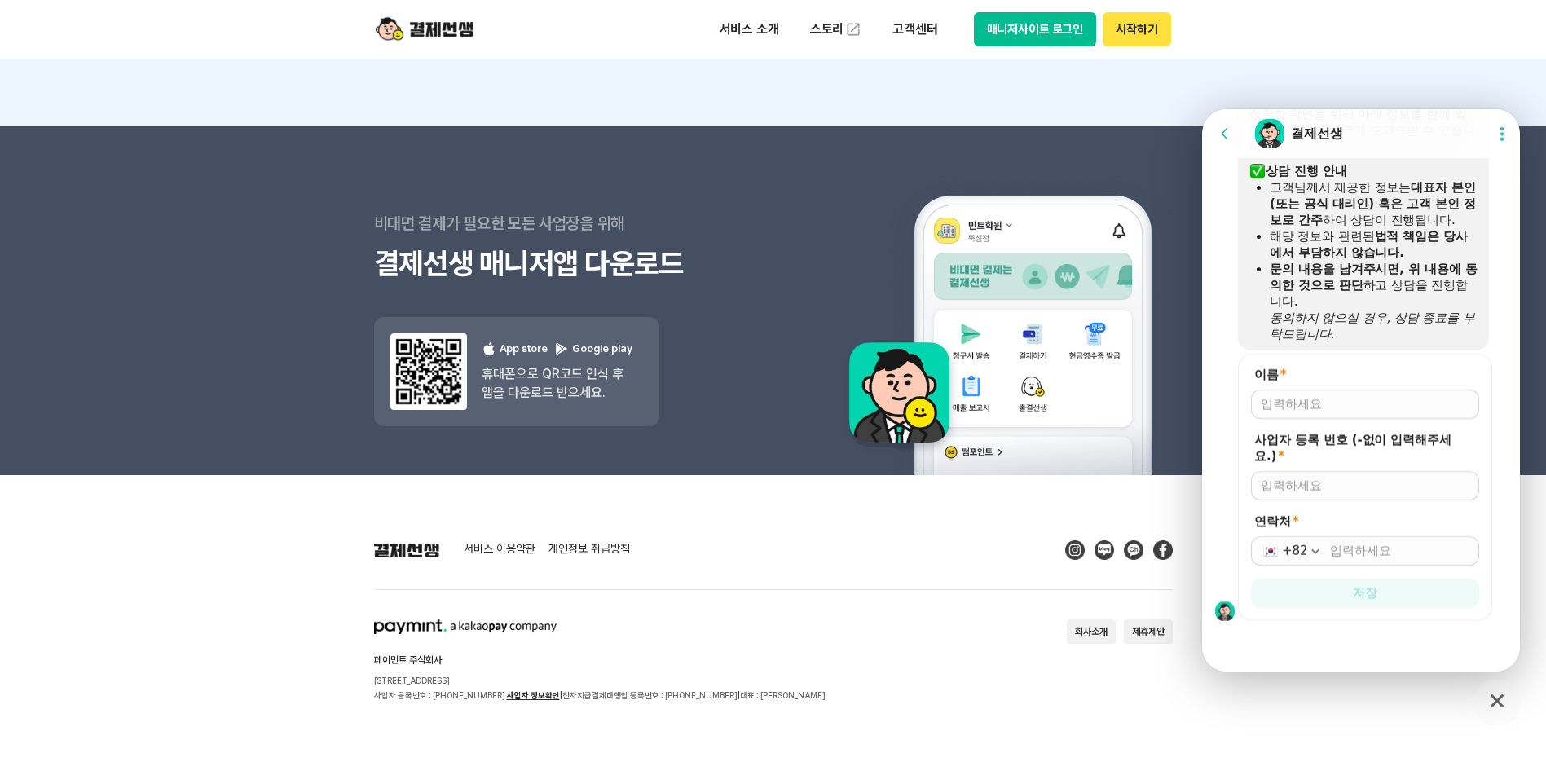
scroll to position [3298, 0]
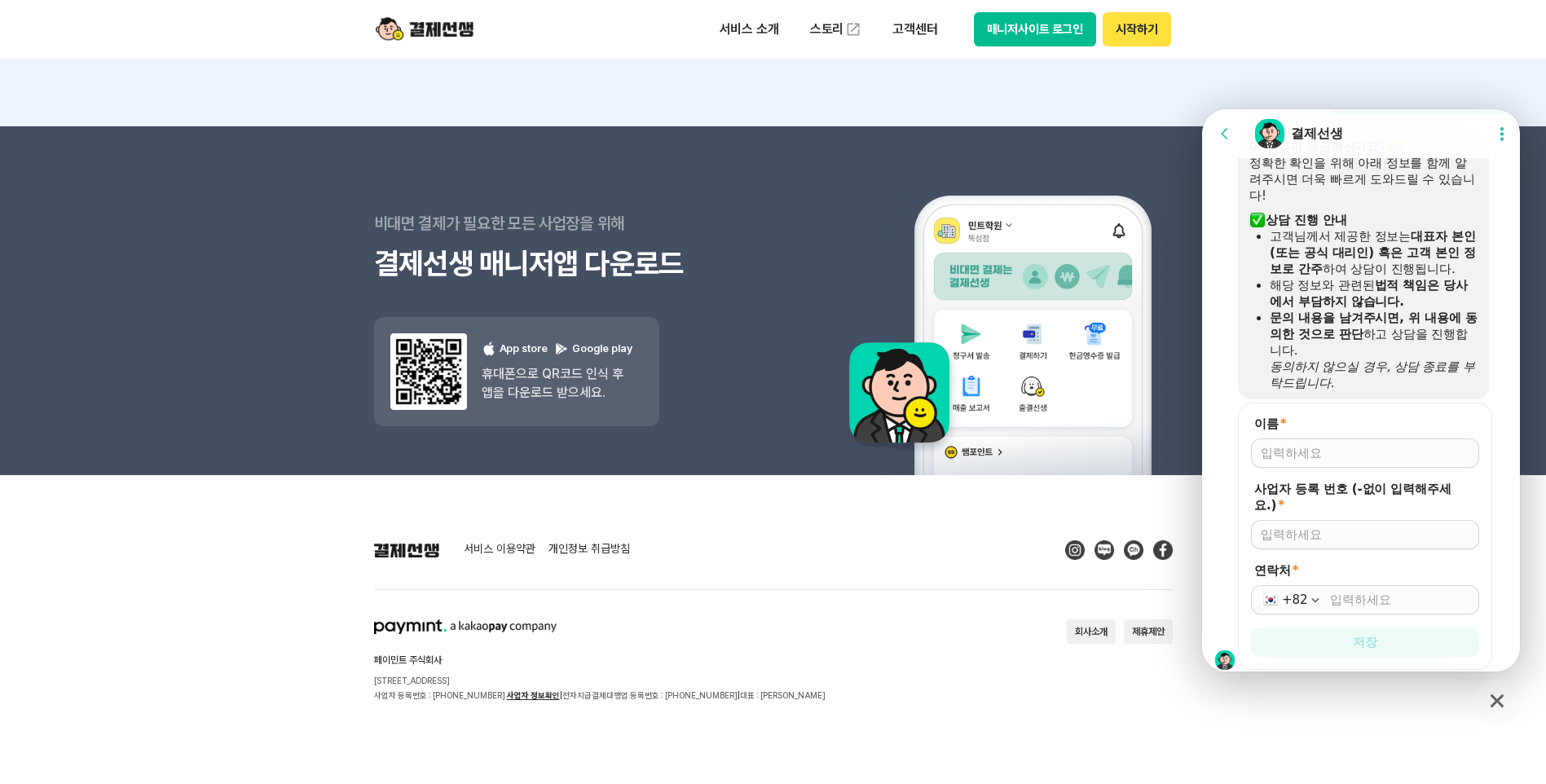
drag, startPoint x: 1322, startPoint y: 254, endPoint x: 1380, endPoint y: 323, distance: 90.1
click at [1380, 323] on div "어떤 점이 궁금하신가요? 정확한 확인을 위해 아래 정보를 함께 알려주시면 더욱 빠르게 도와드릴 수 있습니다! ​ 상담 진행 안내 고객님께서 제…" at bounding box center [1363, 265] width 229 height 253
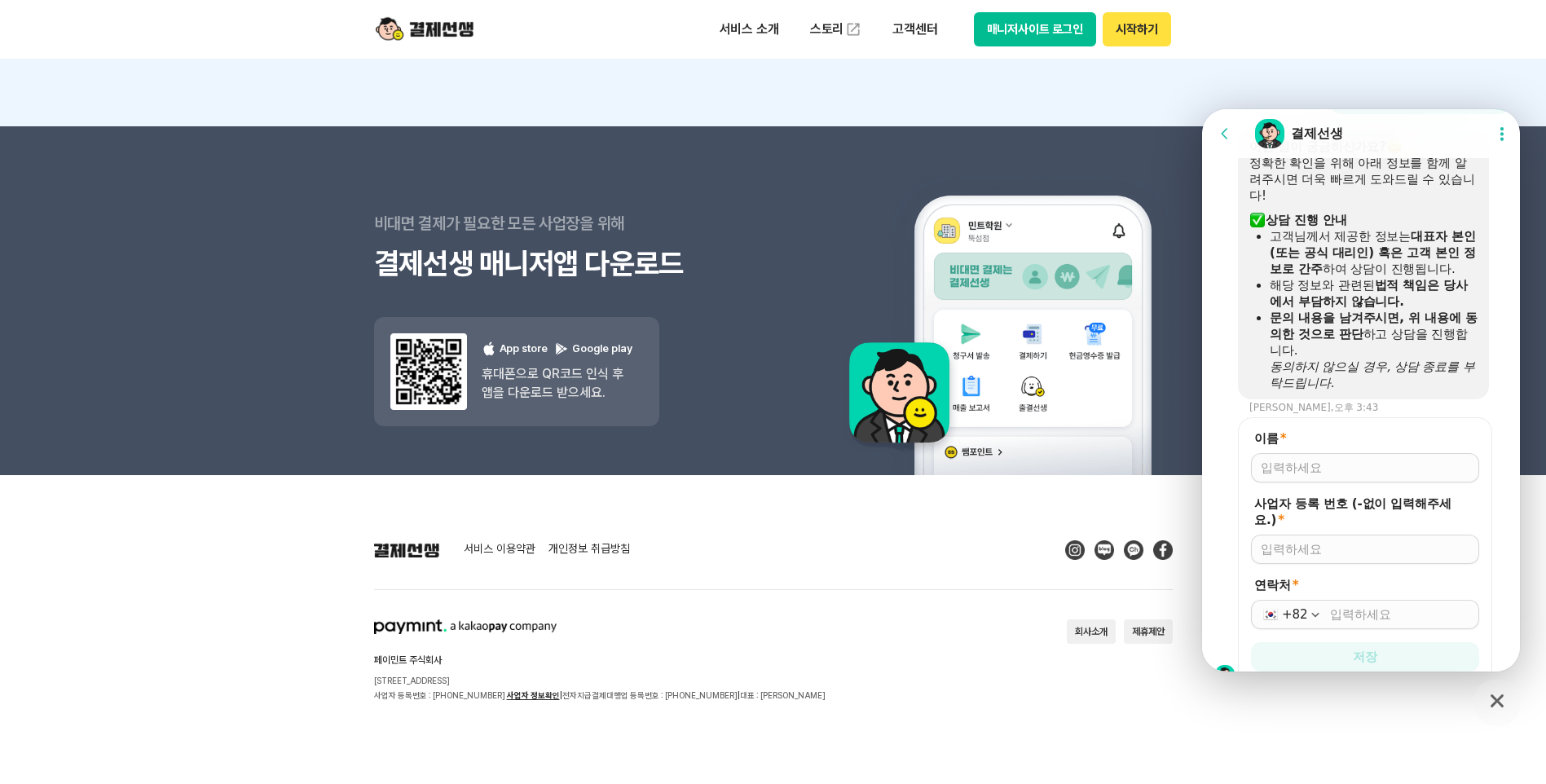
drag, startPoint x: 1380, startPoint y: 323, endPoint x: 1373, endPoint y: 379, distance: 56.4
click at [1373, 358] on div "문의 내용을 남겨주시면, 위 내용에 동의한 것으로 판단 하고 상담을 진행합니다." at bounding box center [1374, 334] width 208 height 49
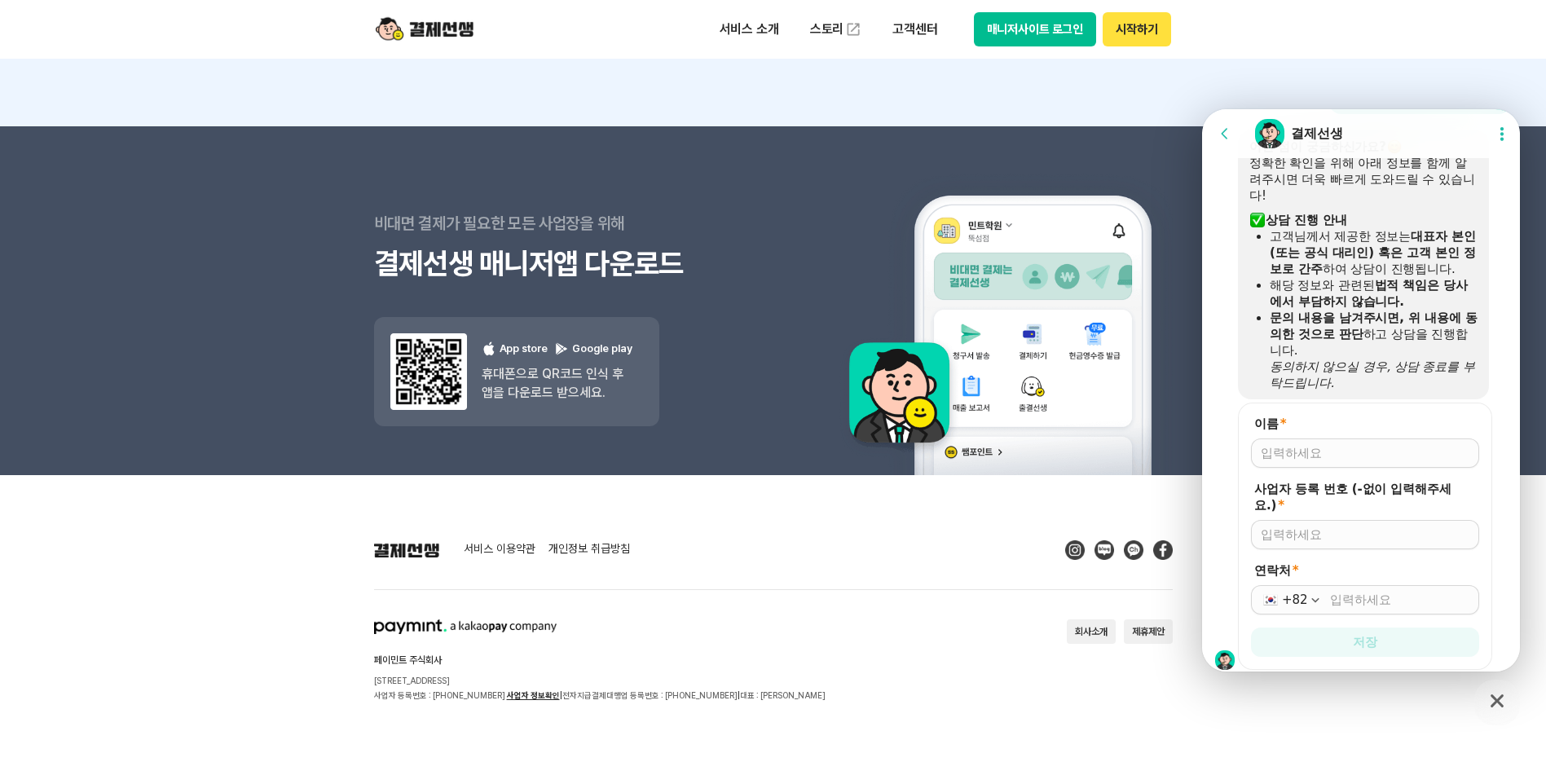
click at [1313, 468] on div at bounding box center [1365, 452] width 229 height 30
click at [1317, 468] on div at bounding box center [1365, 452] width 229 height 30
drag, startPoint x: 1317, startPoint y: 473, endPoint x: 1325, endPoint y: 483, distance: 12.8
click at [1325, 468] on div at bounding box center [1365, 452] width 229 height 30
click at [1326, 461] on input "이름 *" at bounding box center [1365, 453] width 209 height 16
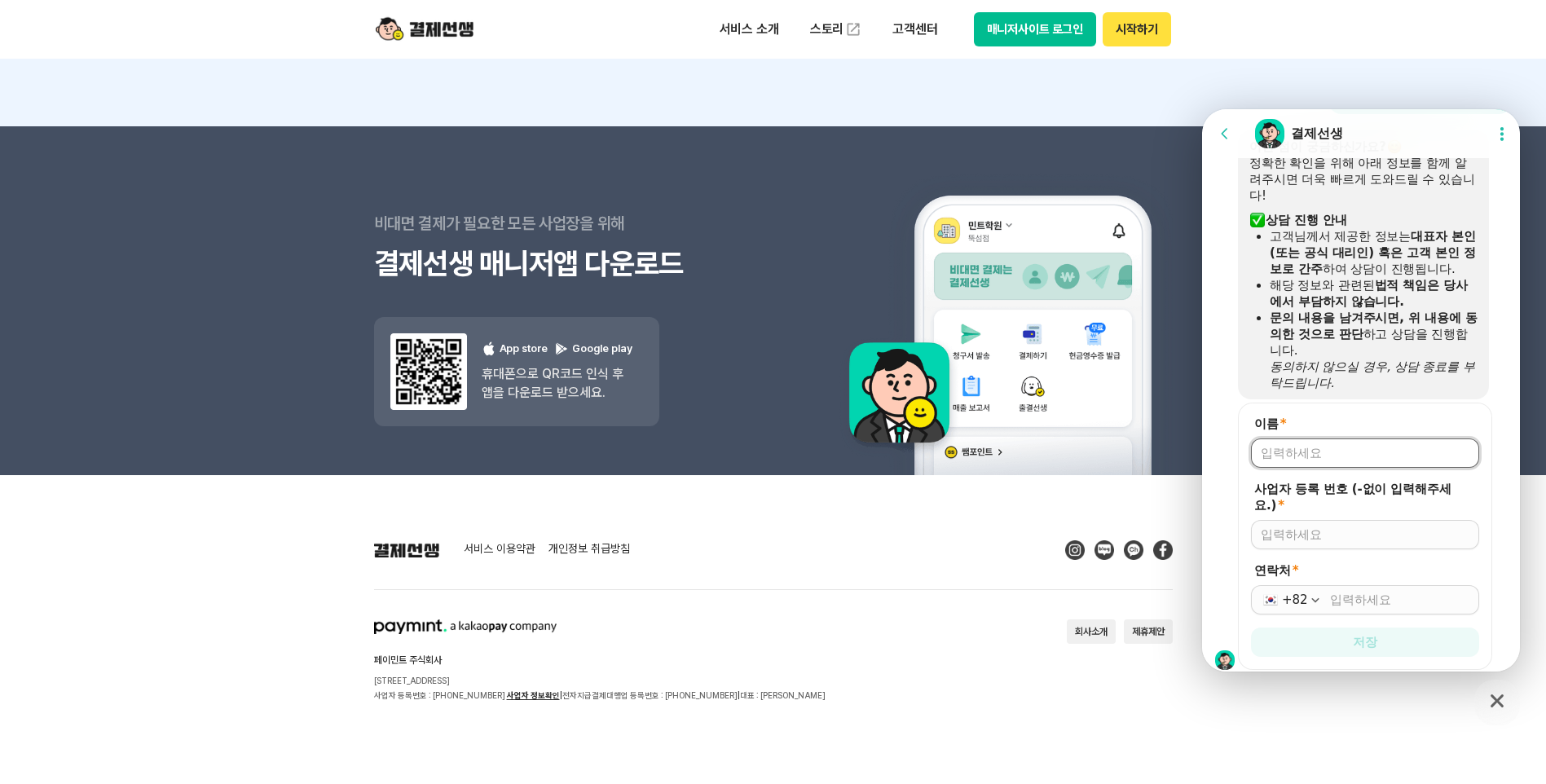
click at [1326, 461] on input "이름 *" at bounding box center [1365, 453] width 209 height 16
type input "ㄱ"
type input "점프윙스 별하람점"
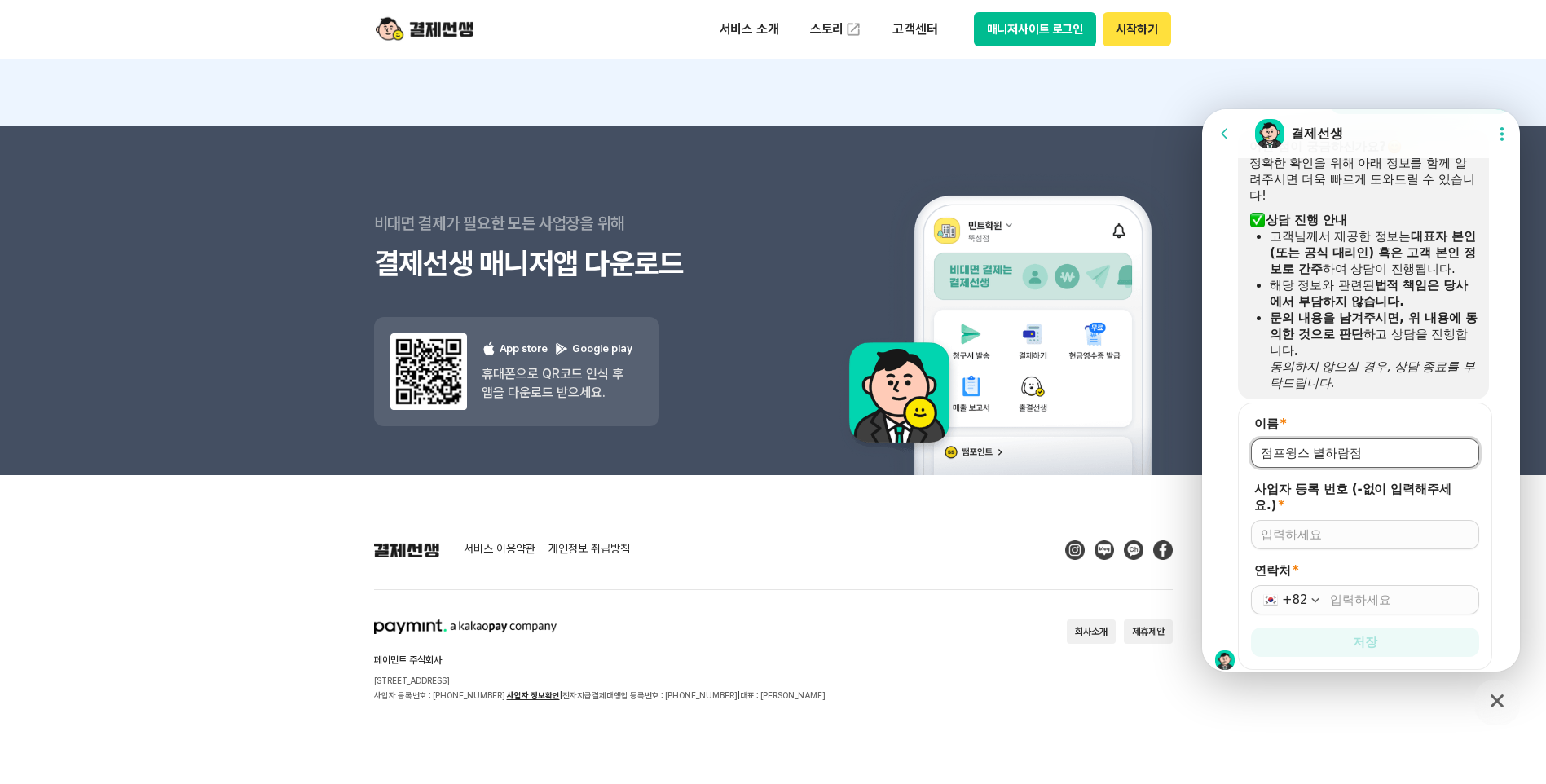
click at [1301, 543] on input "사업자 등록 번호 (-없이 입력해주세요.) *" at bounding box center [1365, 534] width 209 height 16
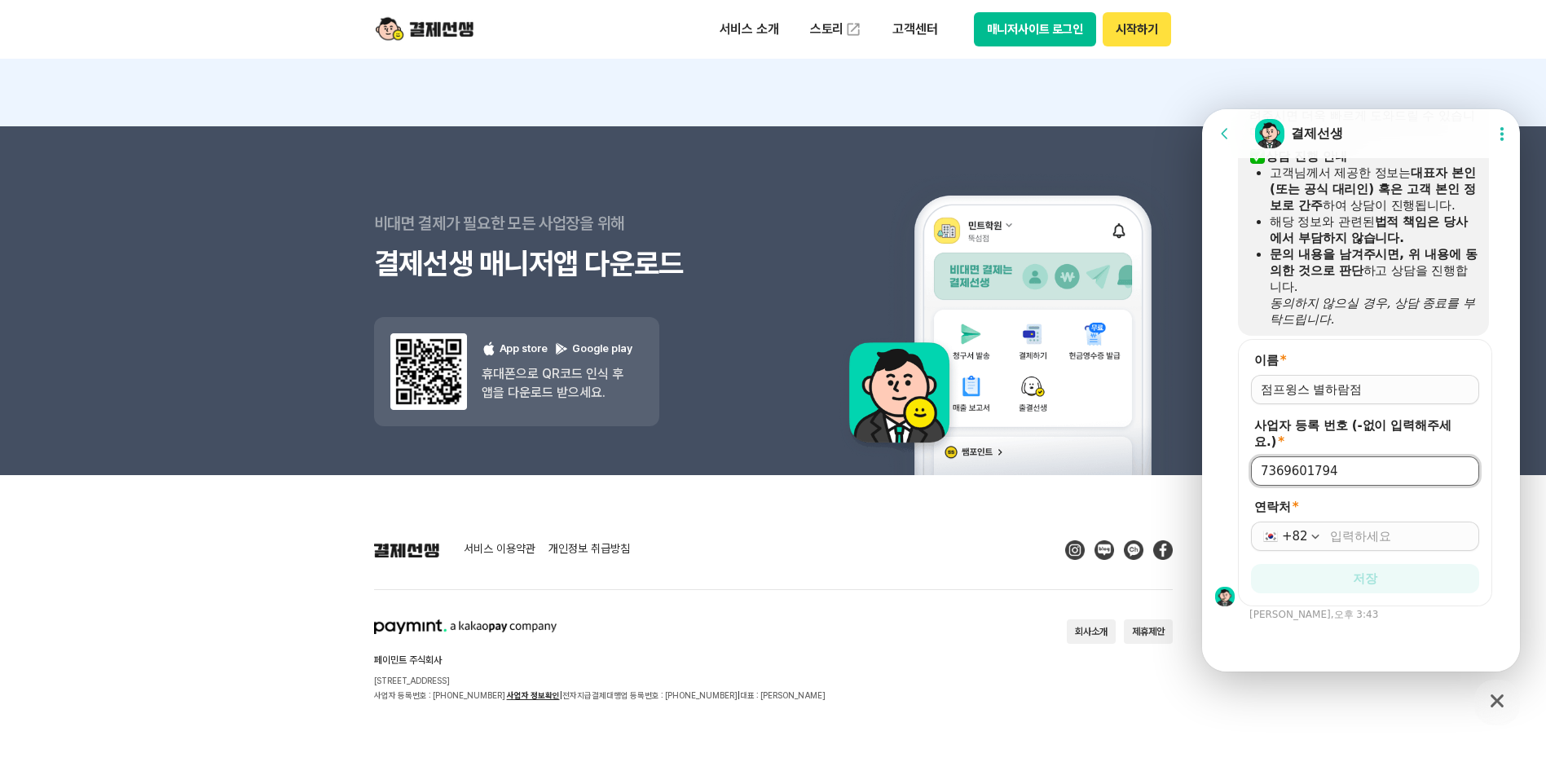
scroll to position [3313, 0]
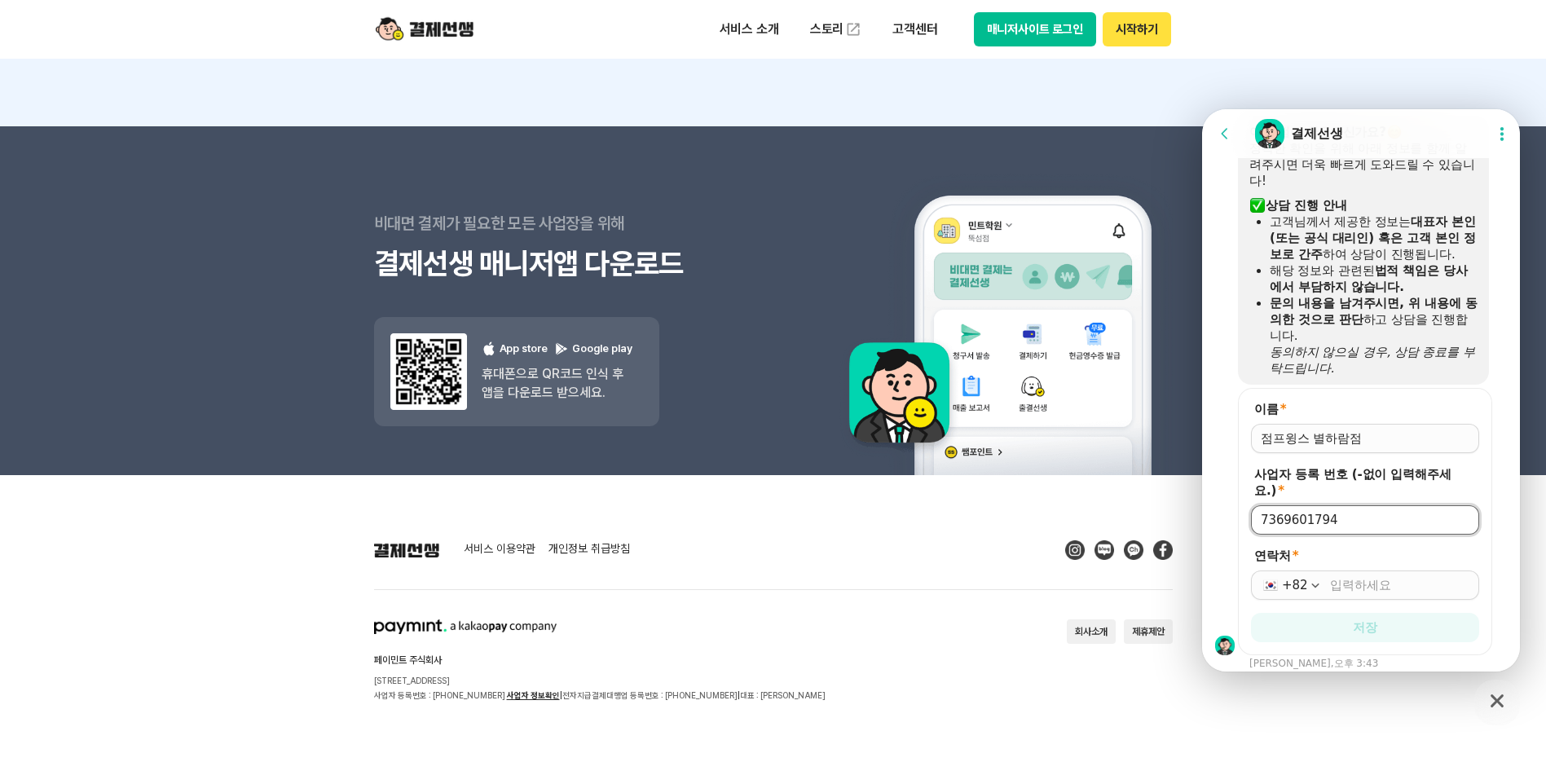
type input "7369601794"
click at [1372, 593] on input "연락처 *" at bounding box center [1399, 585] width 139 height 16
click at [1229, 509] on div at bounding box center [1220, 521] width 36 height 267
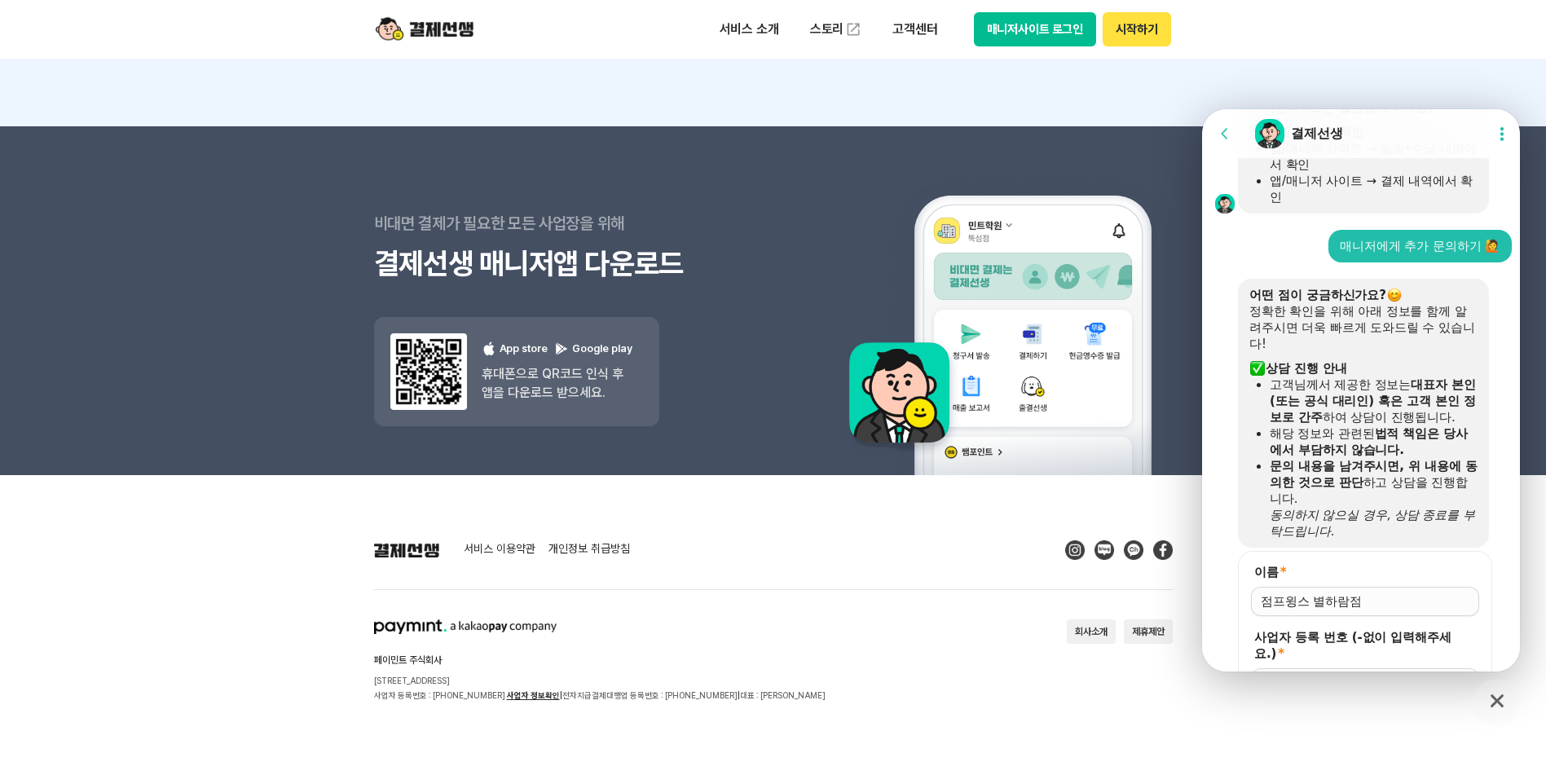
scroll to position [3394, 0]
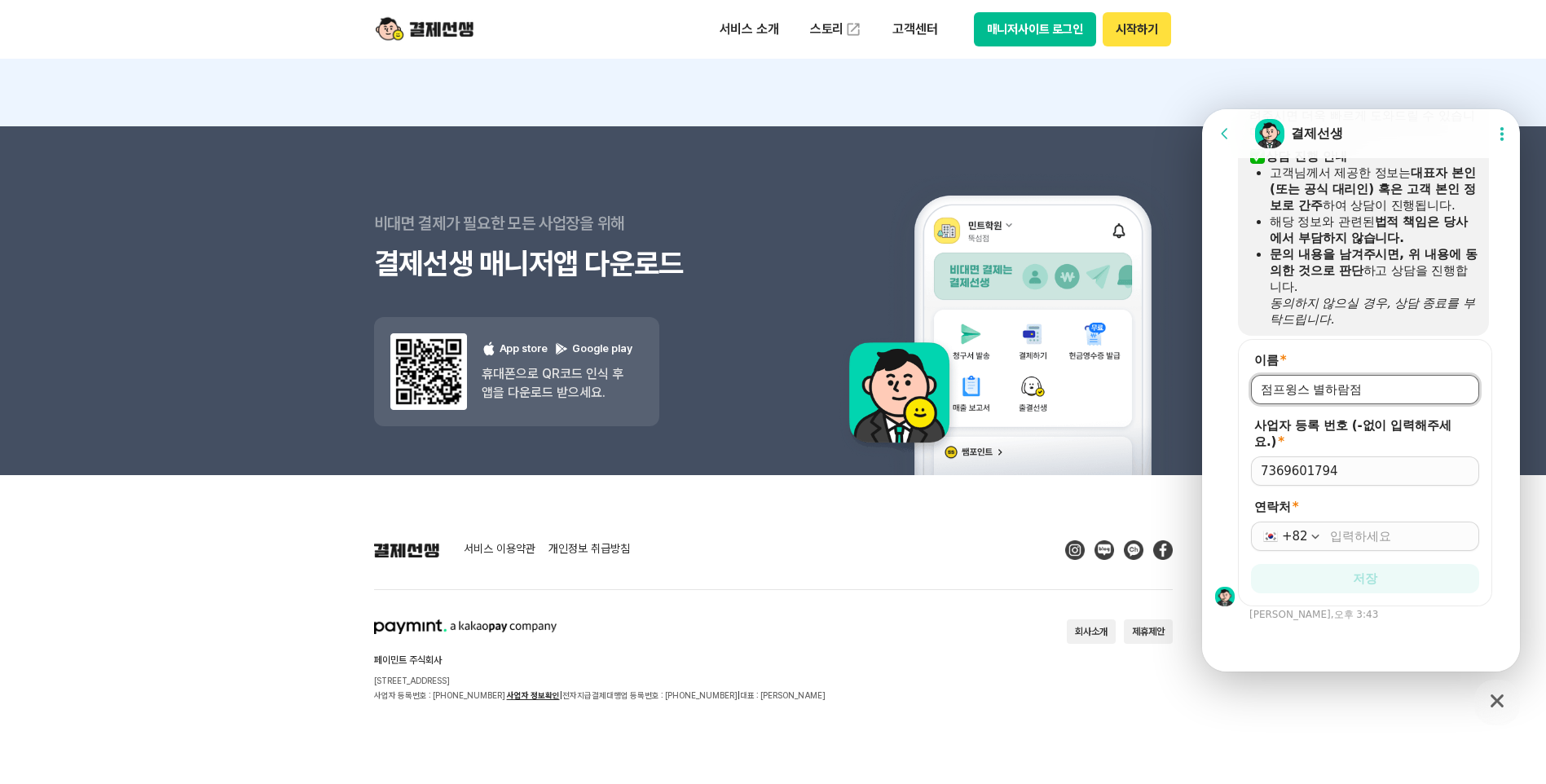
drag, startPoint x: 1382, startPoint y: 382, endPoint x: 1155, endPoint y: 386, distance: 227.0
click at [1202, 109] on html "Go to previous page Chat Room 결제선생 Show userchat action dialog Message List 문의는…" at bounding box center [1360, 109] width 318 height 0
type input "[PERSON_NAME]"
click at [1369, 542] on input "연락처 *" at bounding box center [1399, 536] width 139 height 16
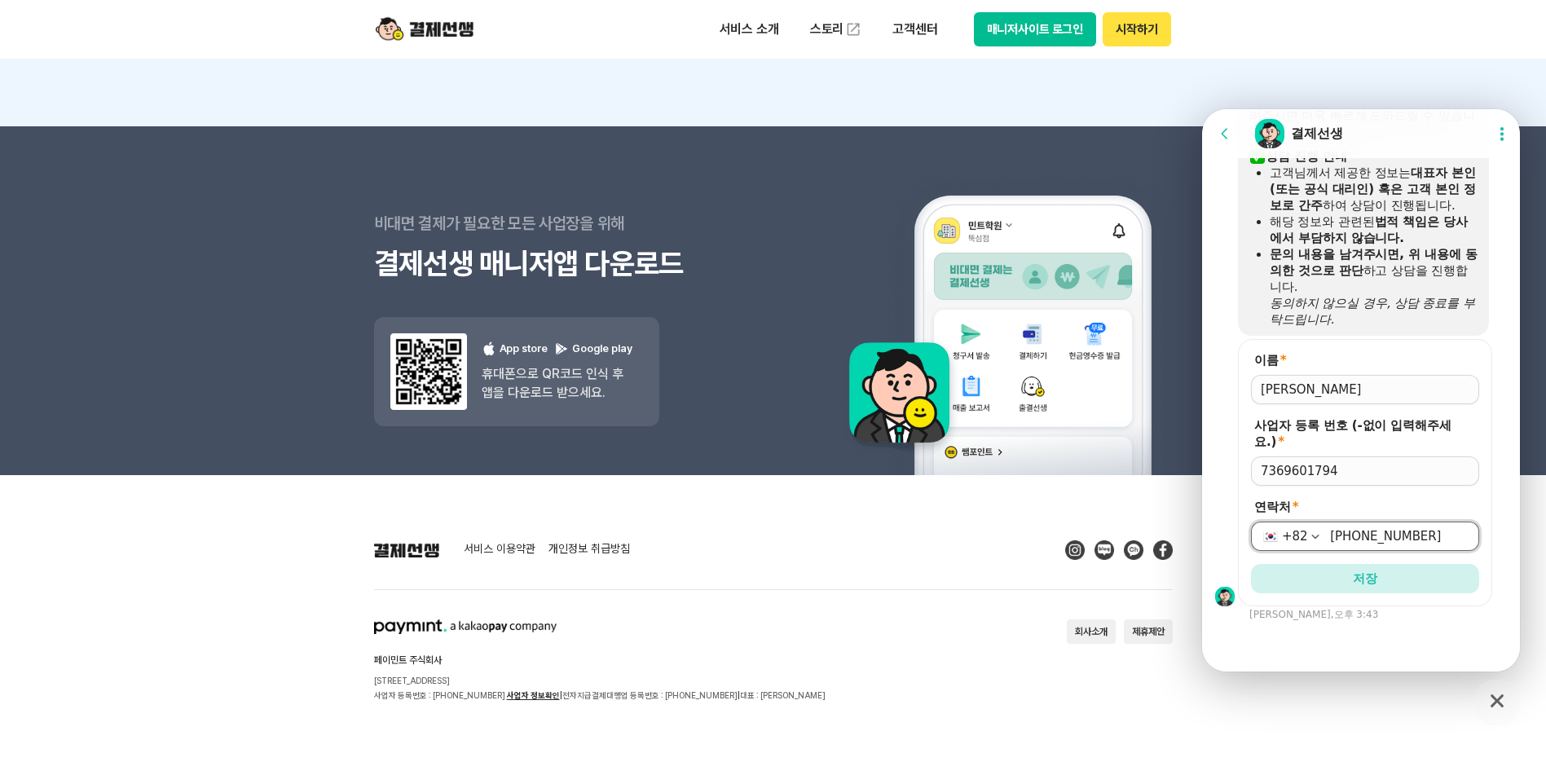
scroll to position [3232, 0]
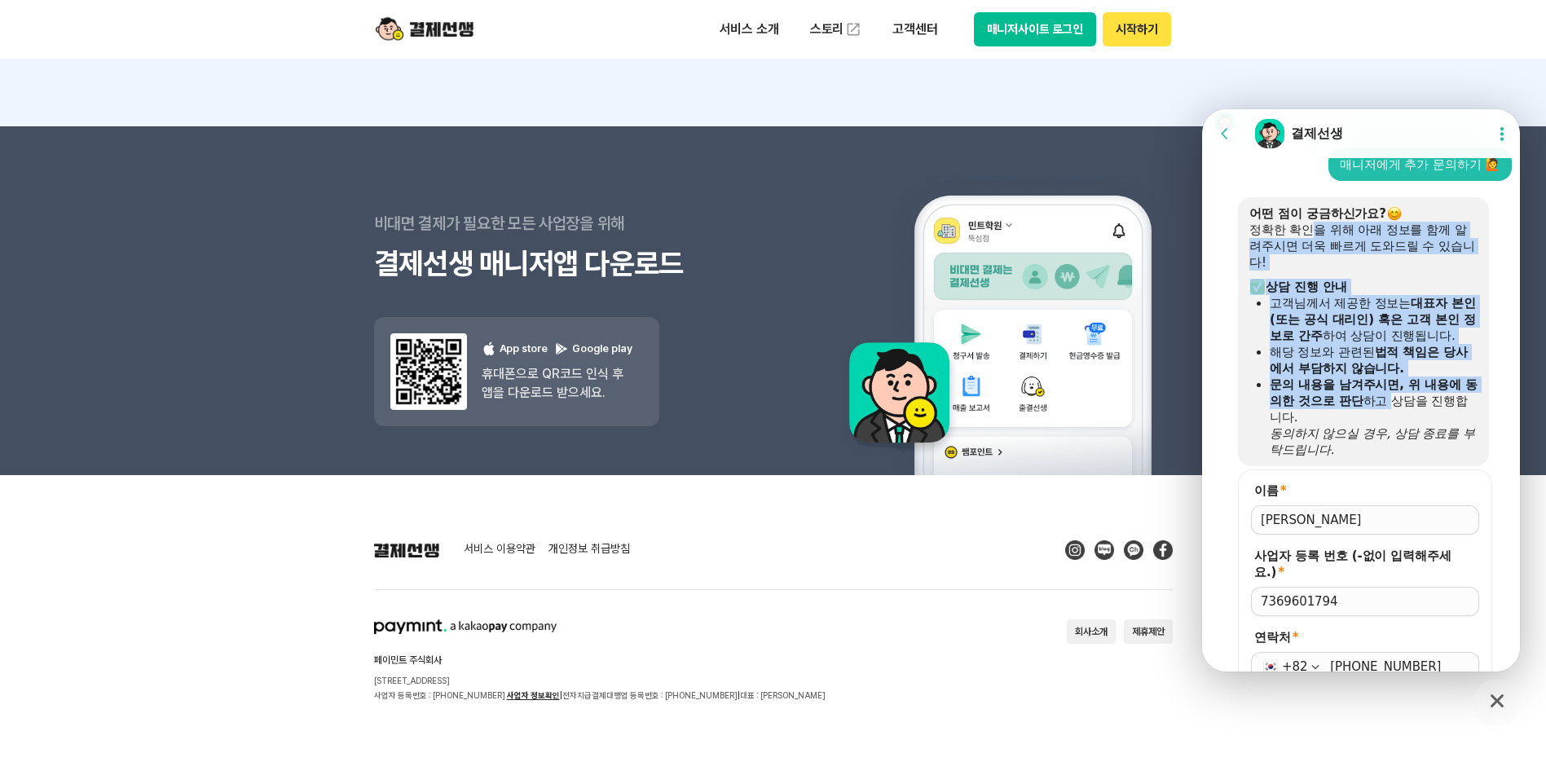
drag, startPoint x: 1314, startPoint y: 265, endPoint x: 1401, endPoint y: 440, distance: 195.4
click at [1401, 440] on div "어떤 점이 궁금하신가요? 정확한 확인을 위해 아래 정보를 함께 알려주시면 더욱 빠르게 도와드릴 수 있습니다! ​ 상담 진행 안내 고객님께서 제…" at bounding box center [1363, 332] width 229 height 253
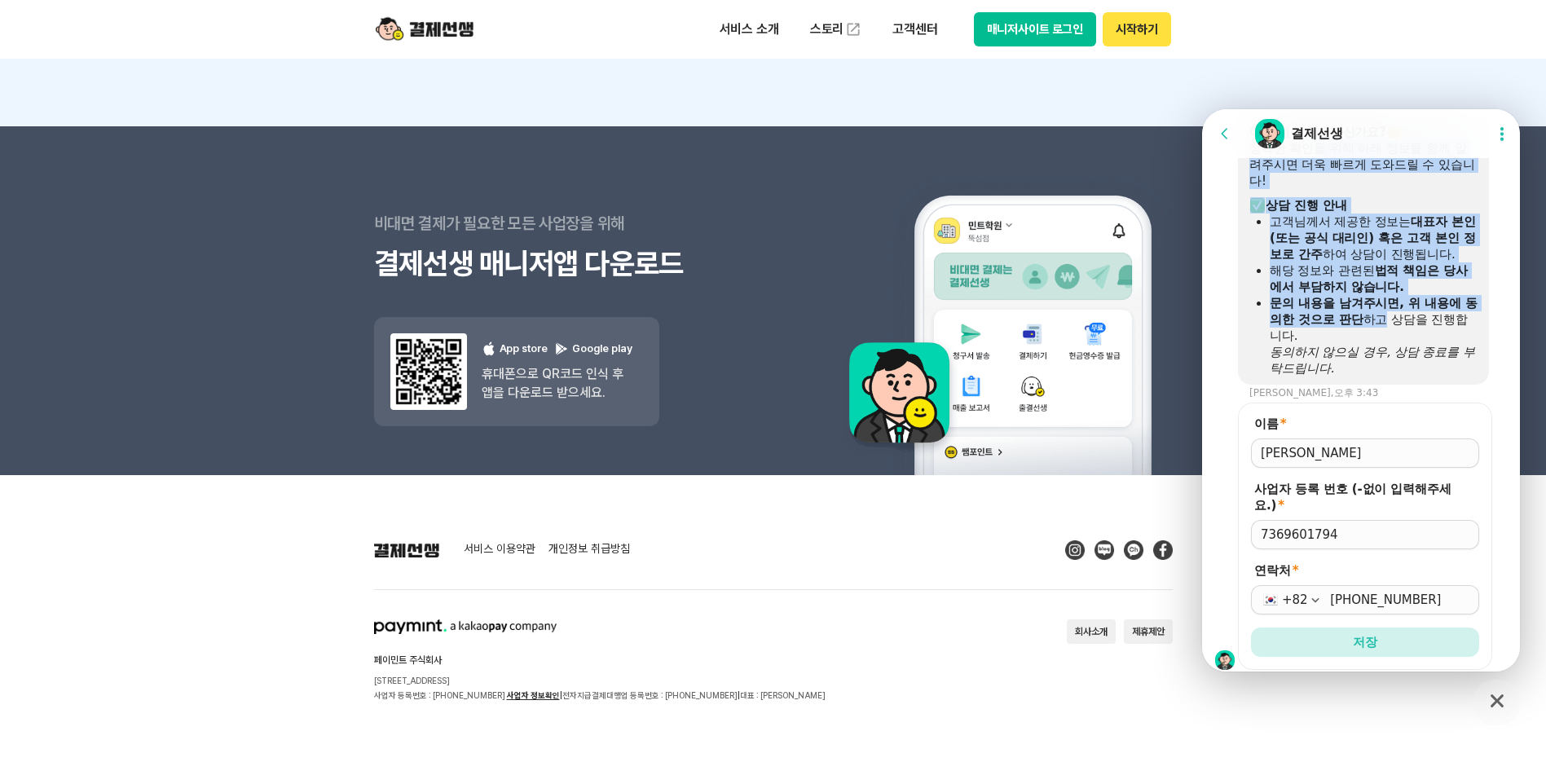
scroll to position [3394, 0]
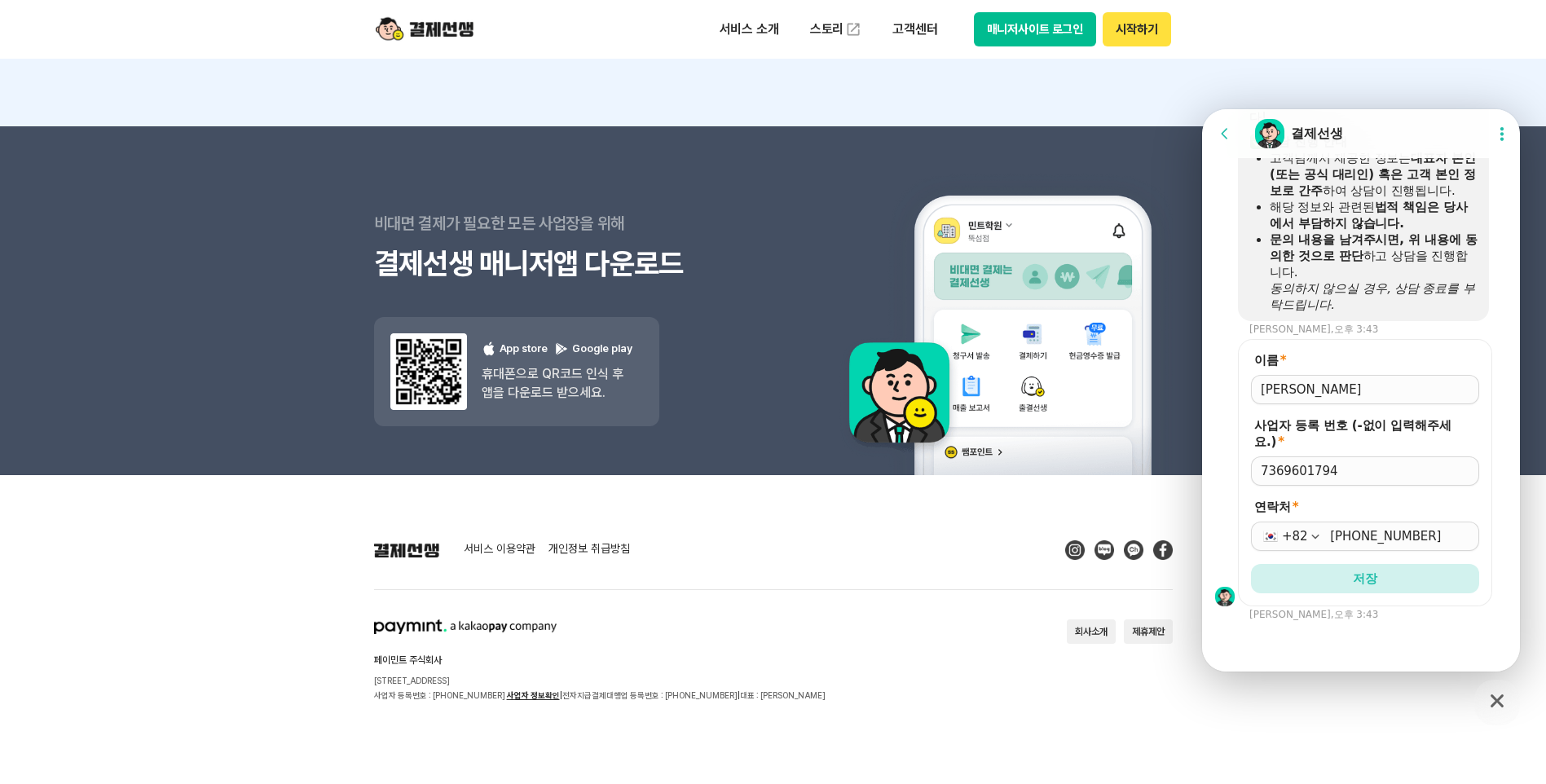
click at [1416, 543] on input "[PHONE_NUMBER]" at bounding box center [1399, 536] width 139 height 16
type input "[PHONE_NUMBER]"
click at [1360, 587] on span "저장" at bounding box center [1365, 579] width 24 height 16
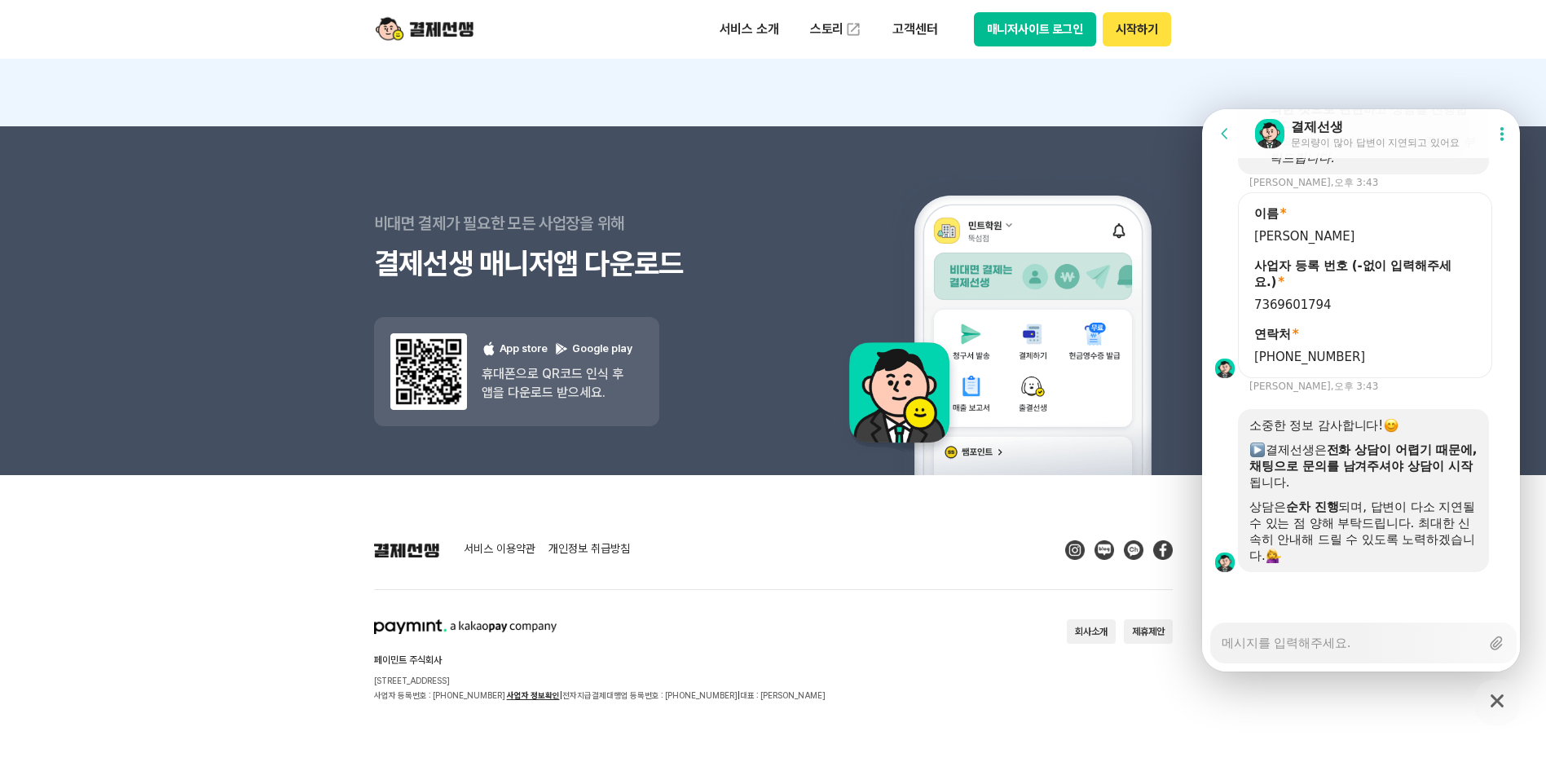
scroll to position [3555, 0]
click at [1341, 648] on textarea "Messenger Input Textarea" at bounding box center [1351, 637] width 258 height 28
type textarea "x"
type textarea "저"
type textarea "x"
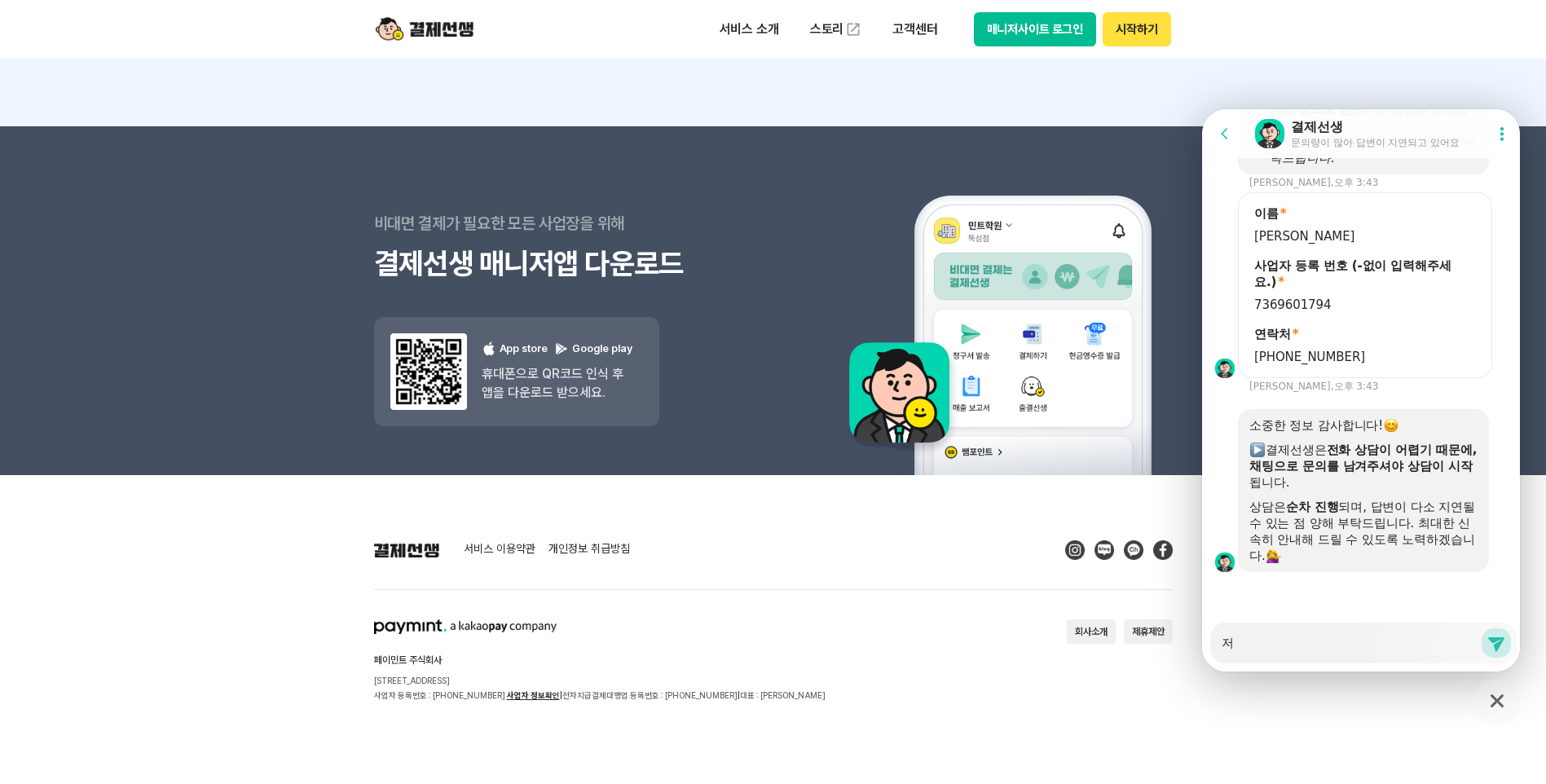
type textarea "전"
type textarea "x"
type textarea "젆"
type textarea "x"
type textarea "전호"
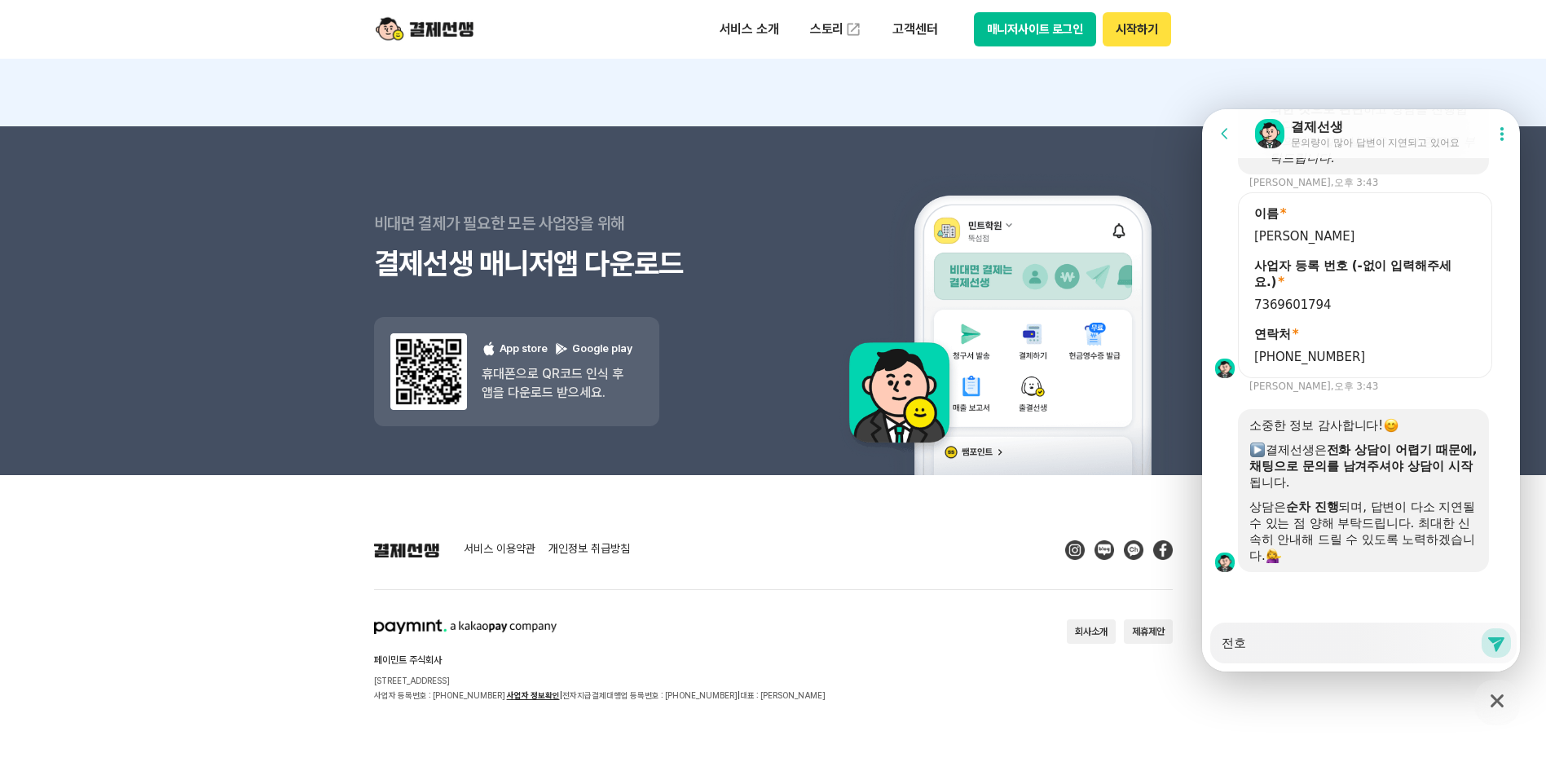
type textarea "x"
type textarea "전화"
type textarea "x"
type textarea "전화"
type textarea "x"
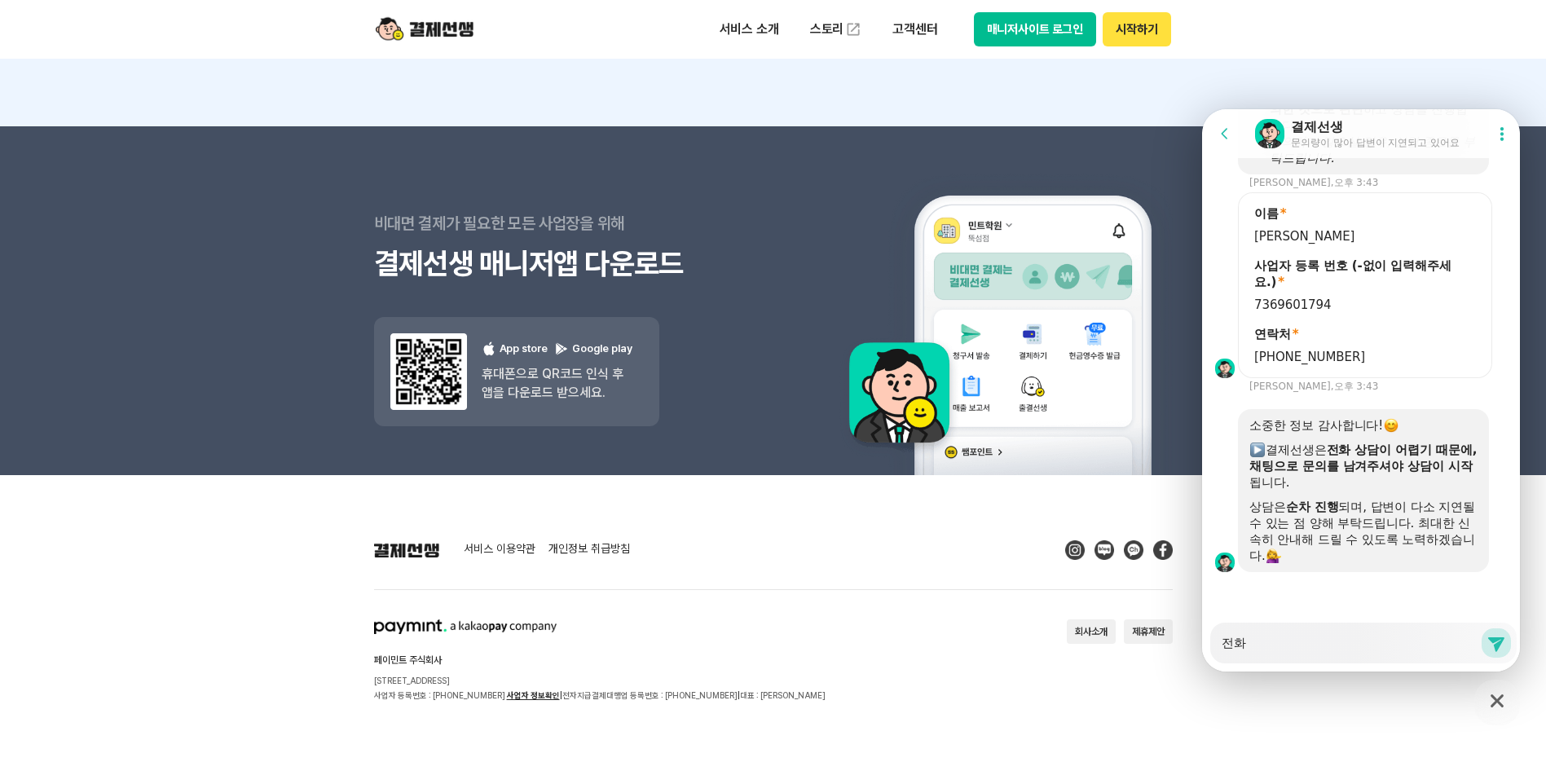
type textarea "전화 ㅅ"
type textarea "x"
type textarea "전화 사"
type textarea "x"
type textarea "전화 상"
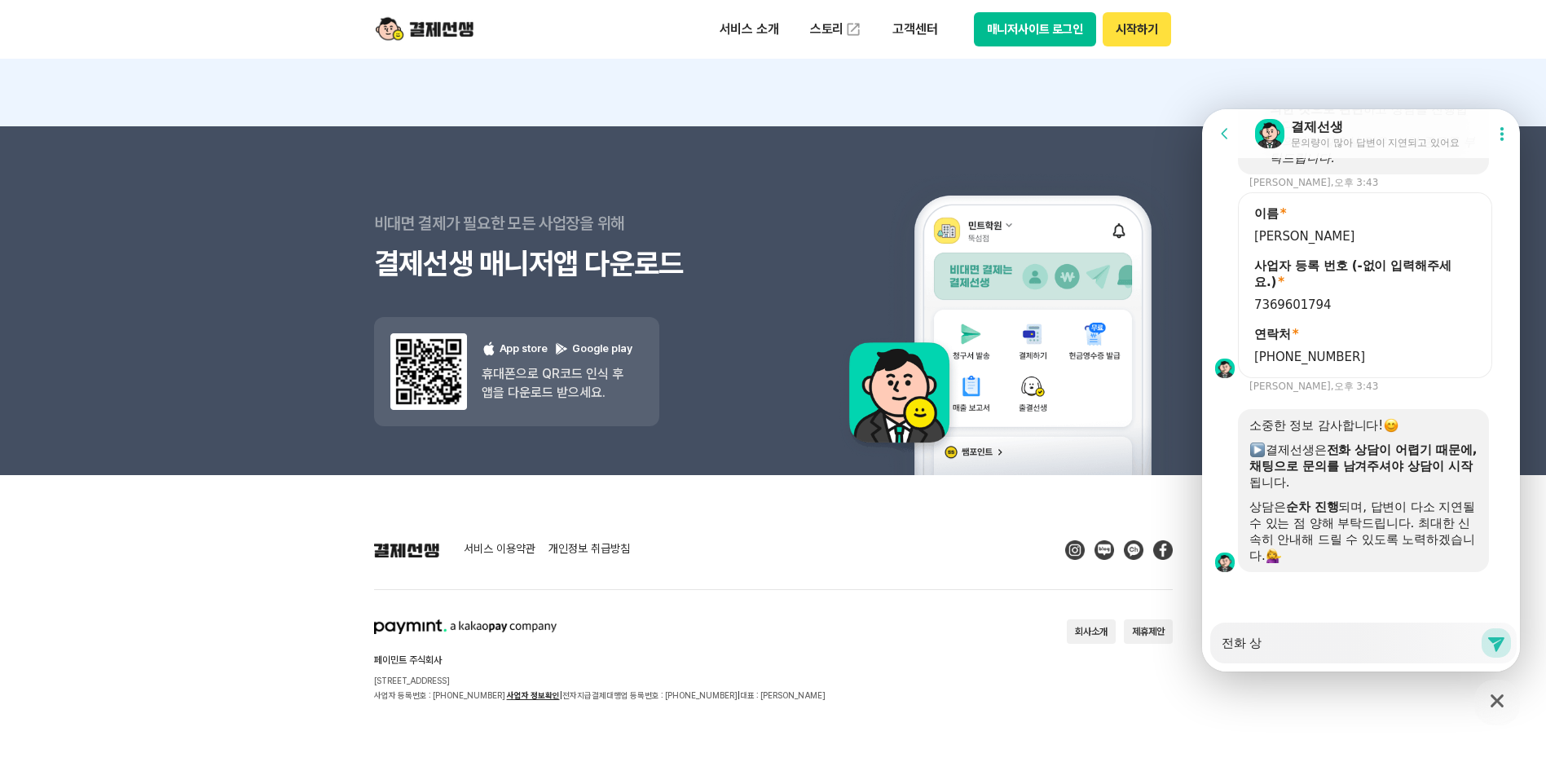
type textarea "x"
type textarea "전화 상ㄷ"
type textarea "x"
type textarea "전화 상다"
type textarea "x"
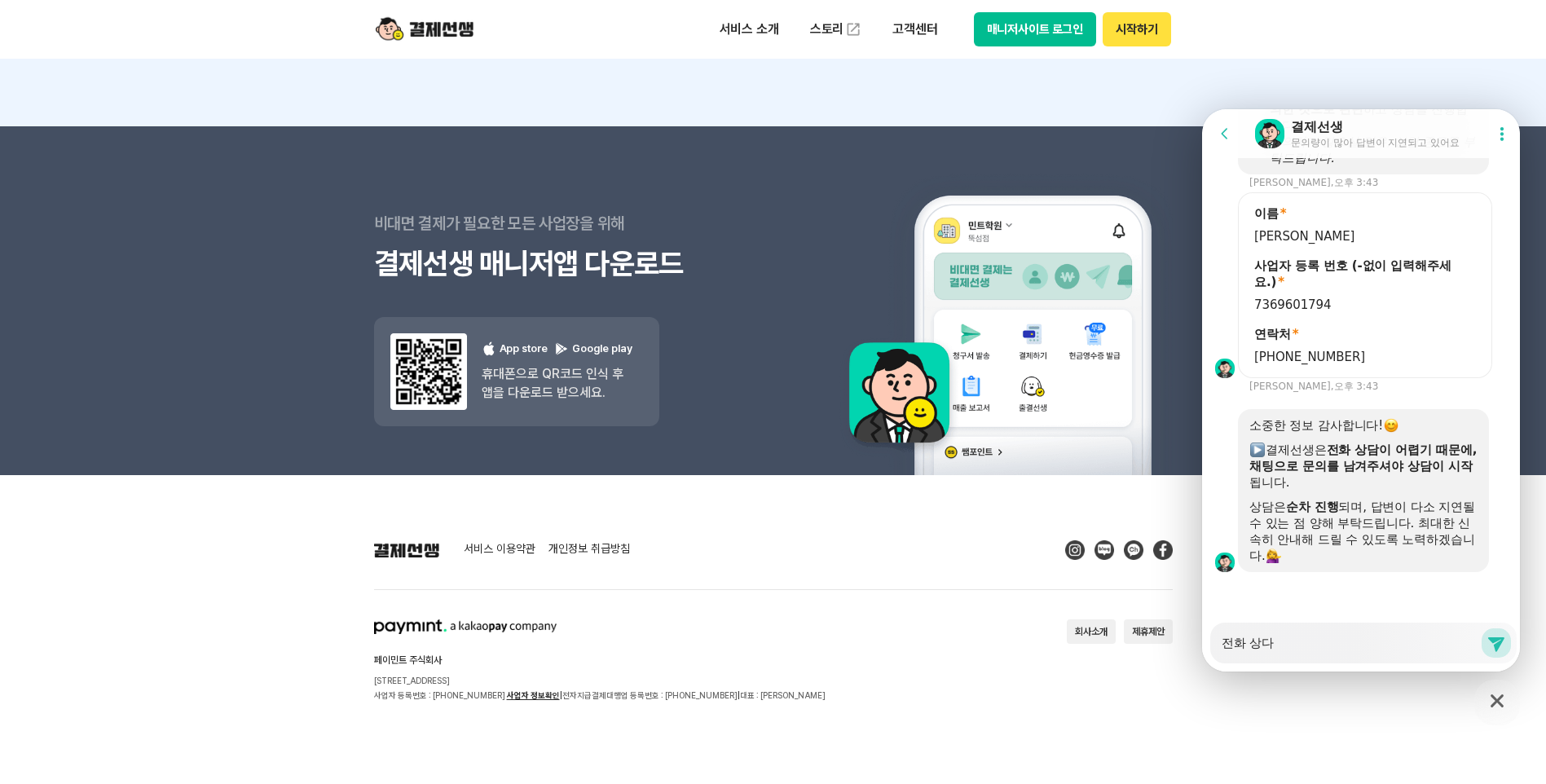
type textarea "전화 상담"
type textarea "x"
type textarea "전화 상담"
type textarea "x"
type textarea "전화 상담 ㅇ"
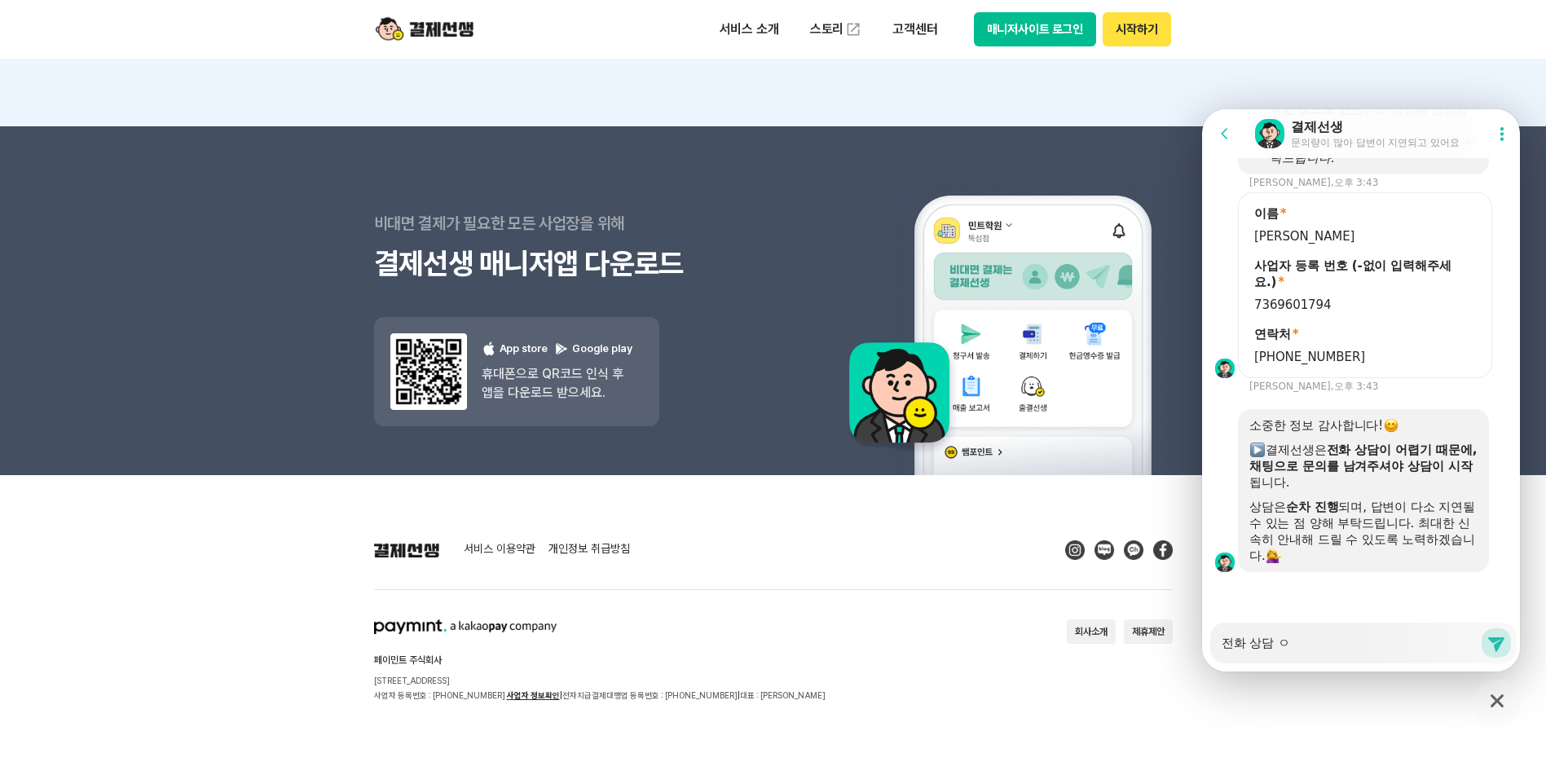
type textarea "x"
type textarea "전화 상담 요"
type textarea "x"
type textarea "전화 상담 욫"
type textarea "x"
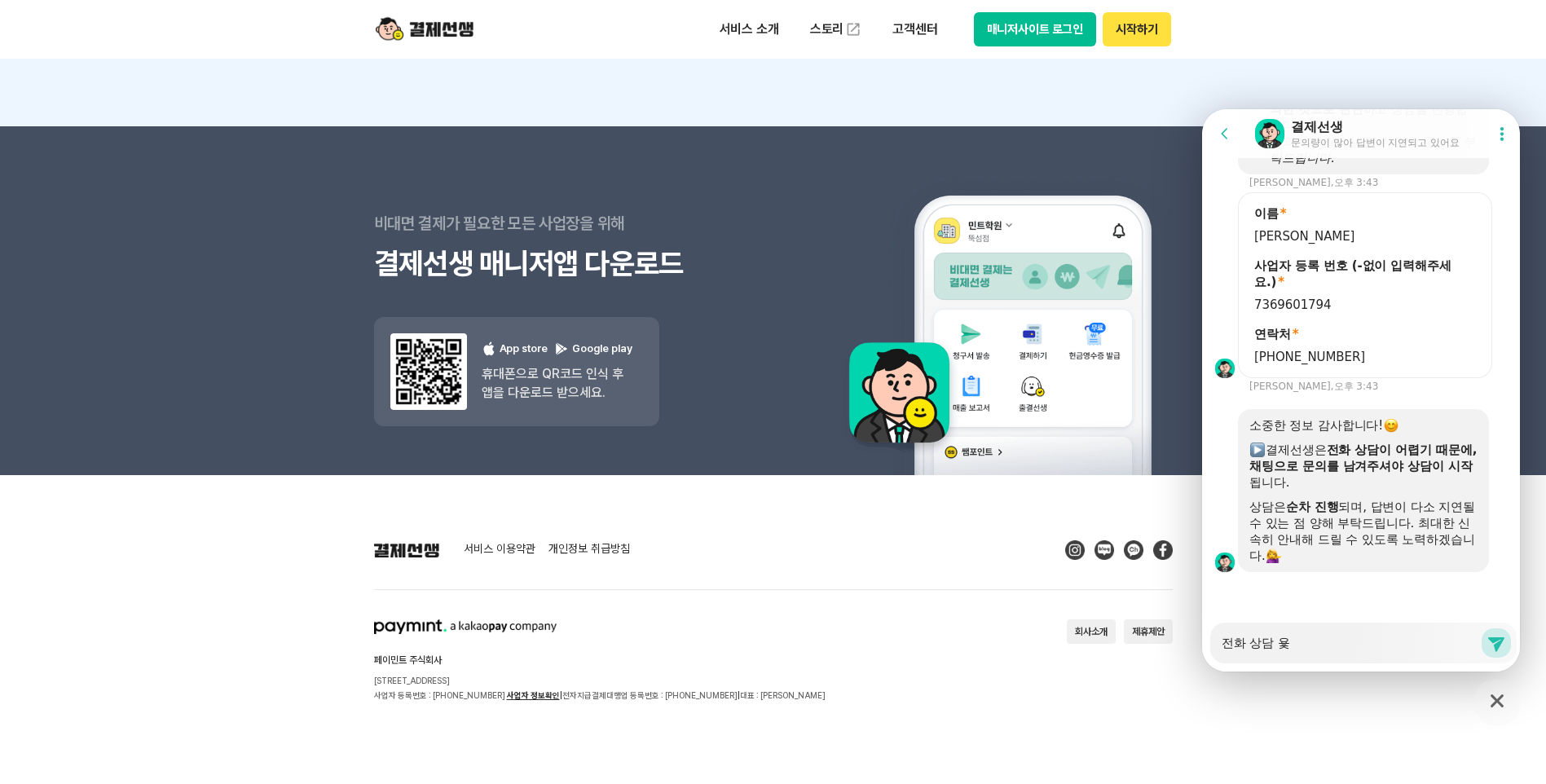
type textarea "전화 상담 요처"
type textarea "x"
type textarea "전화 상담 요청"
type textarea "x"
type textarea "전화 상담 요청ㅎ"
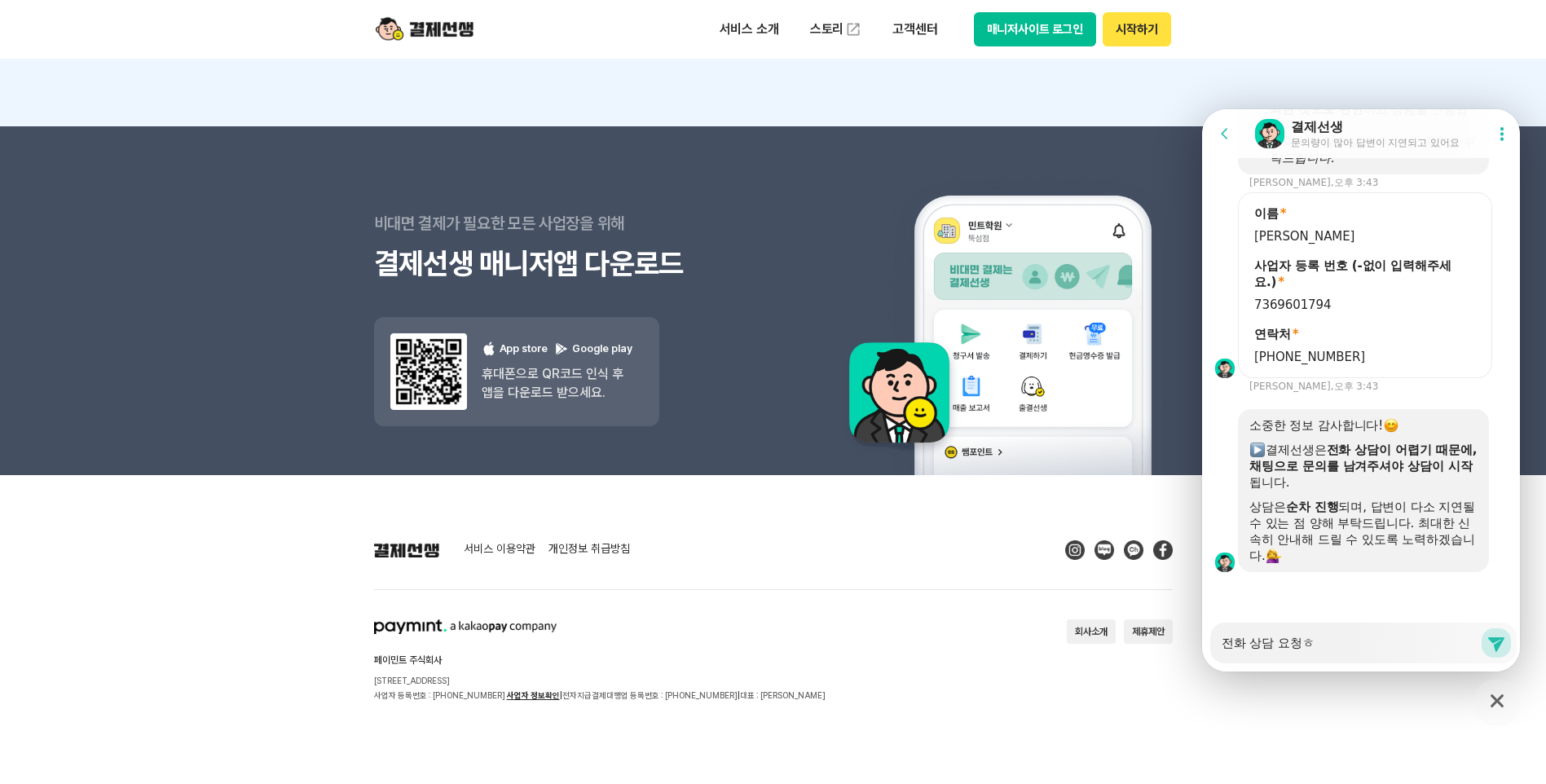
type textarea "x"
type textarea "전화 상담 요청하"
type textarea "x"
type textarea "전화 상담 요청합"
type textarea "x"
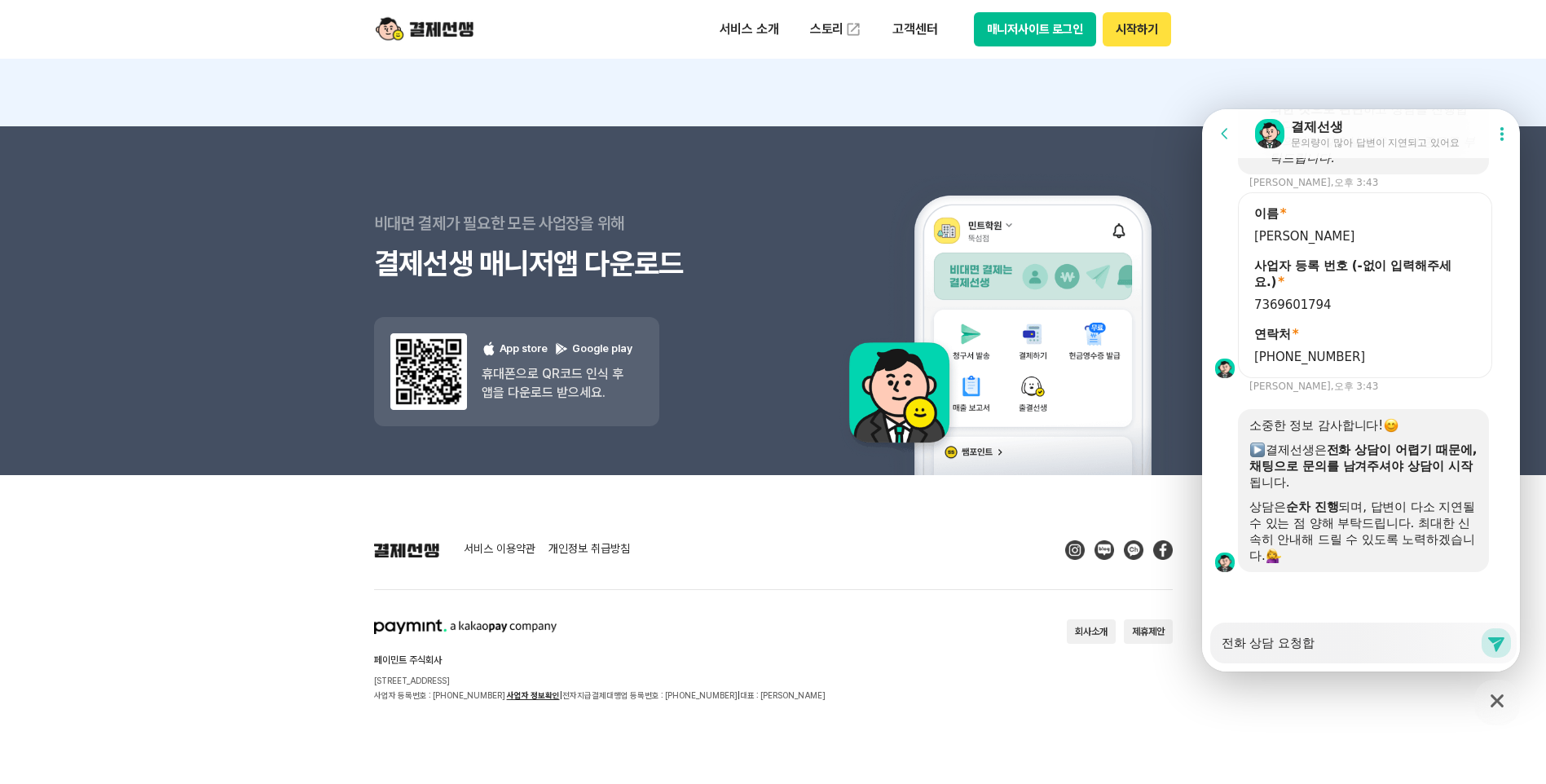
type textarea "전화 상담 요청합ㄴ"
type textarea "x"
type textarea "전화 상담 요청합니"
type textarea "x"
type textarea "전화 상담 요청합닏"
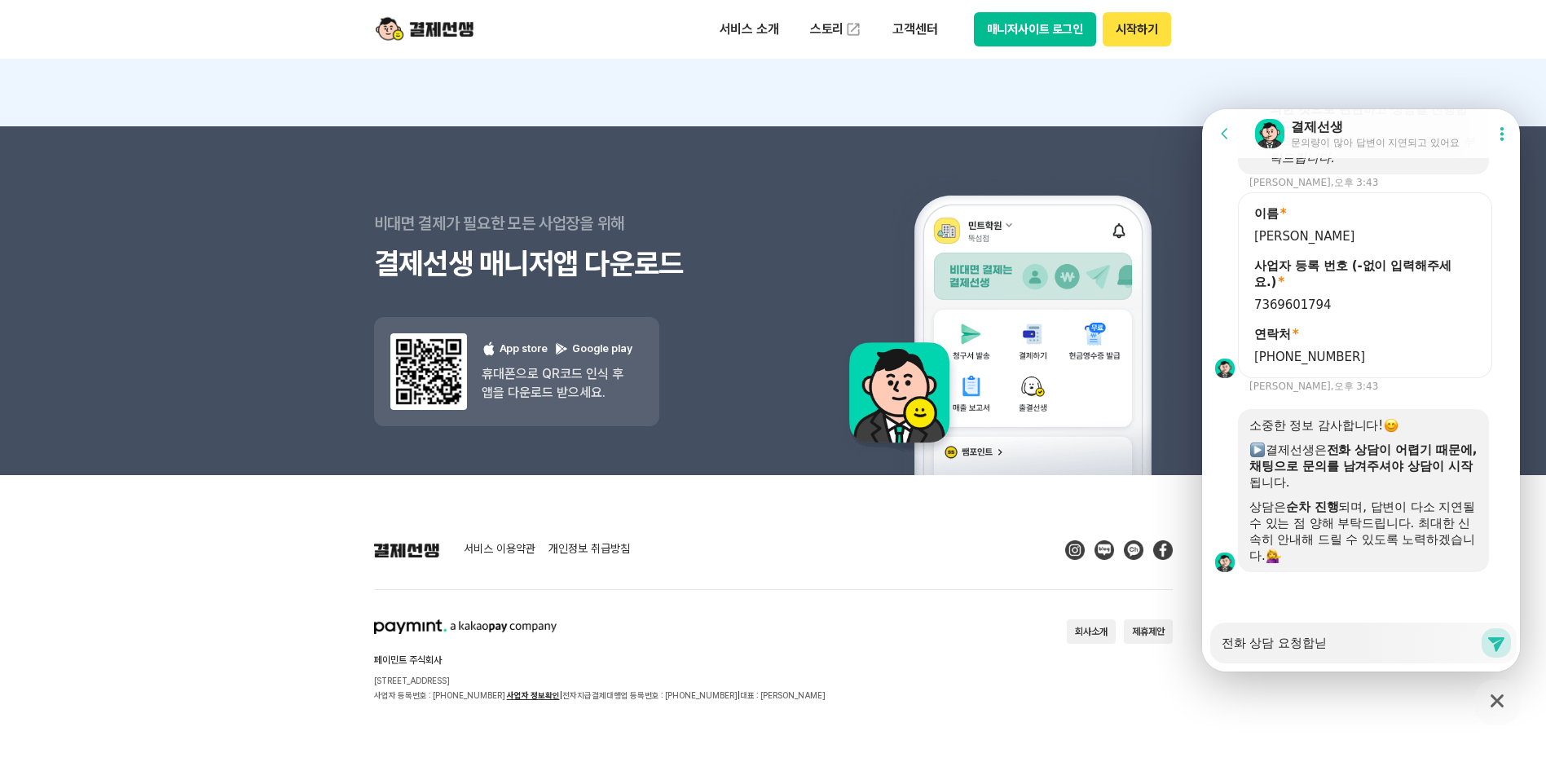
type textarea "x"
type textarea "전화 상담 요청합니다"
type textarea "x"
type textarea "전화 상담 요청합니다~"
type textarea "x"
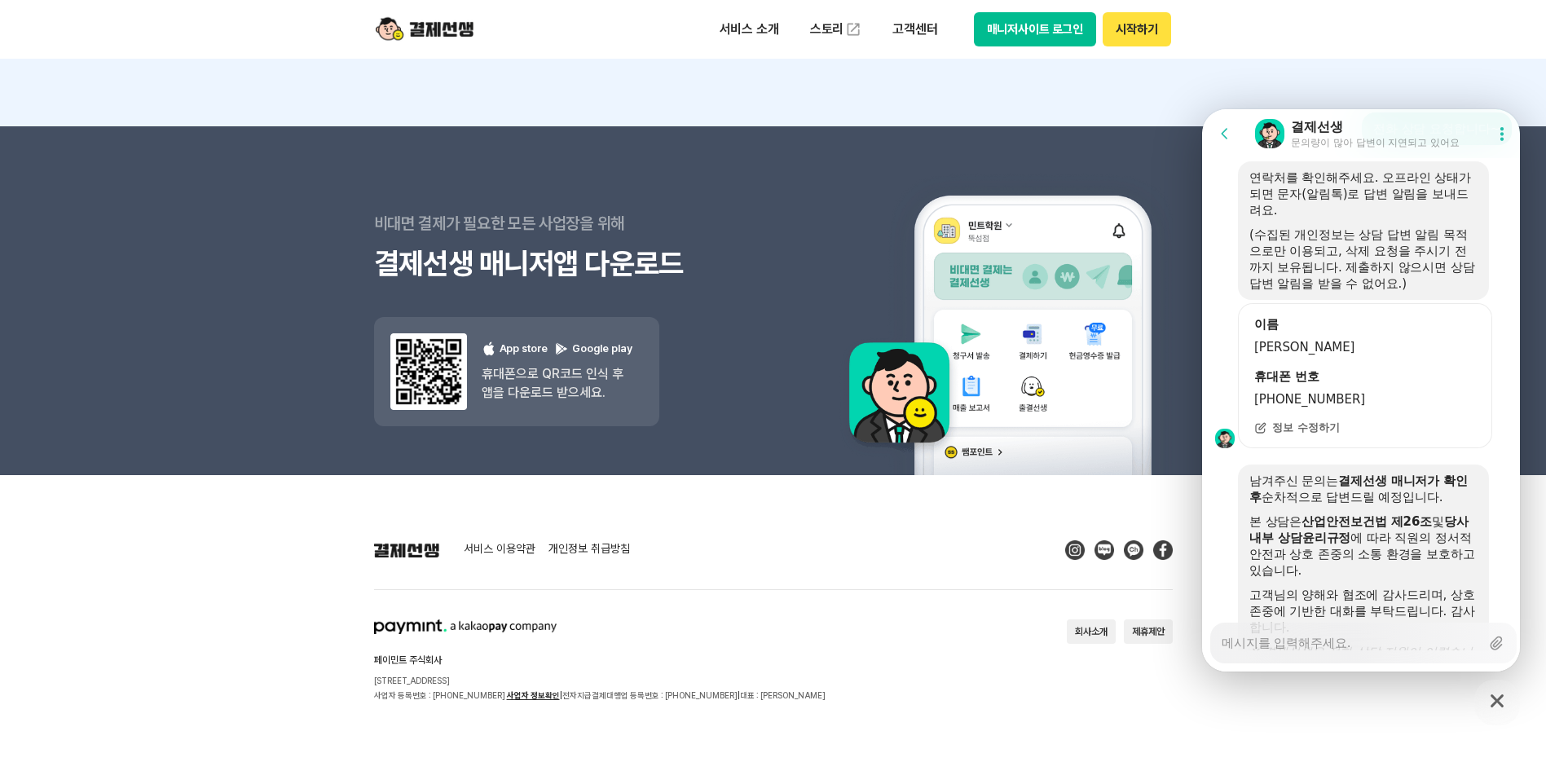
scroll to position [4162, 0]
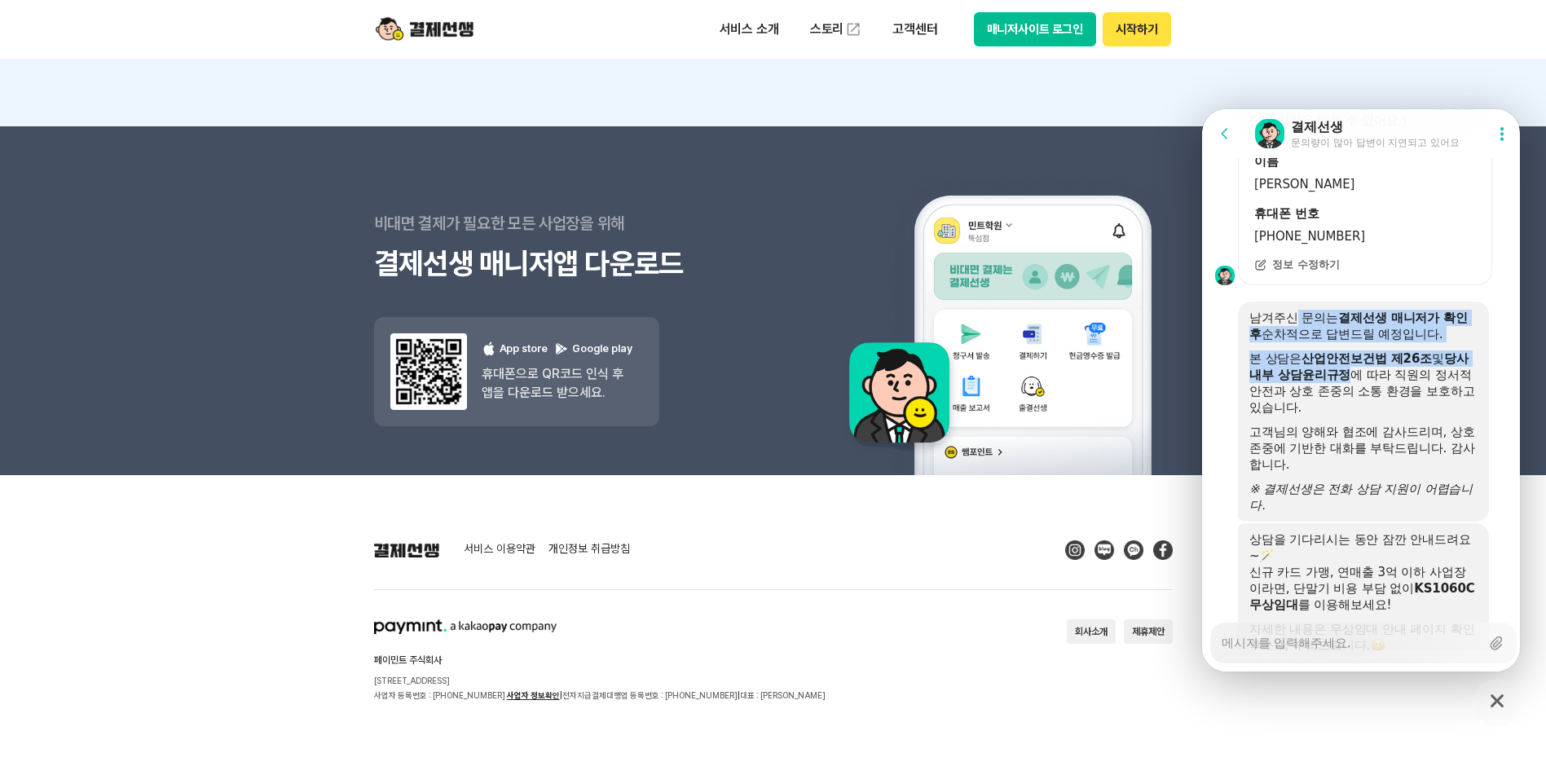
drag, startPoint x: 1302, startPoint y: 358, endPoint x: 1369, endPoint y: 413, distance: 86.7
click at [1369, 413] on div "남겨주신 문의는 결제선생 매니저가 확인 후 순차적으로 답변드릴 예정입니다. 본 상담은 산업안전보건법 제26조 및 당사 내부 상담윤리규정 에 따…" at bounding box center [1363, 411] width 229 height 203
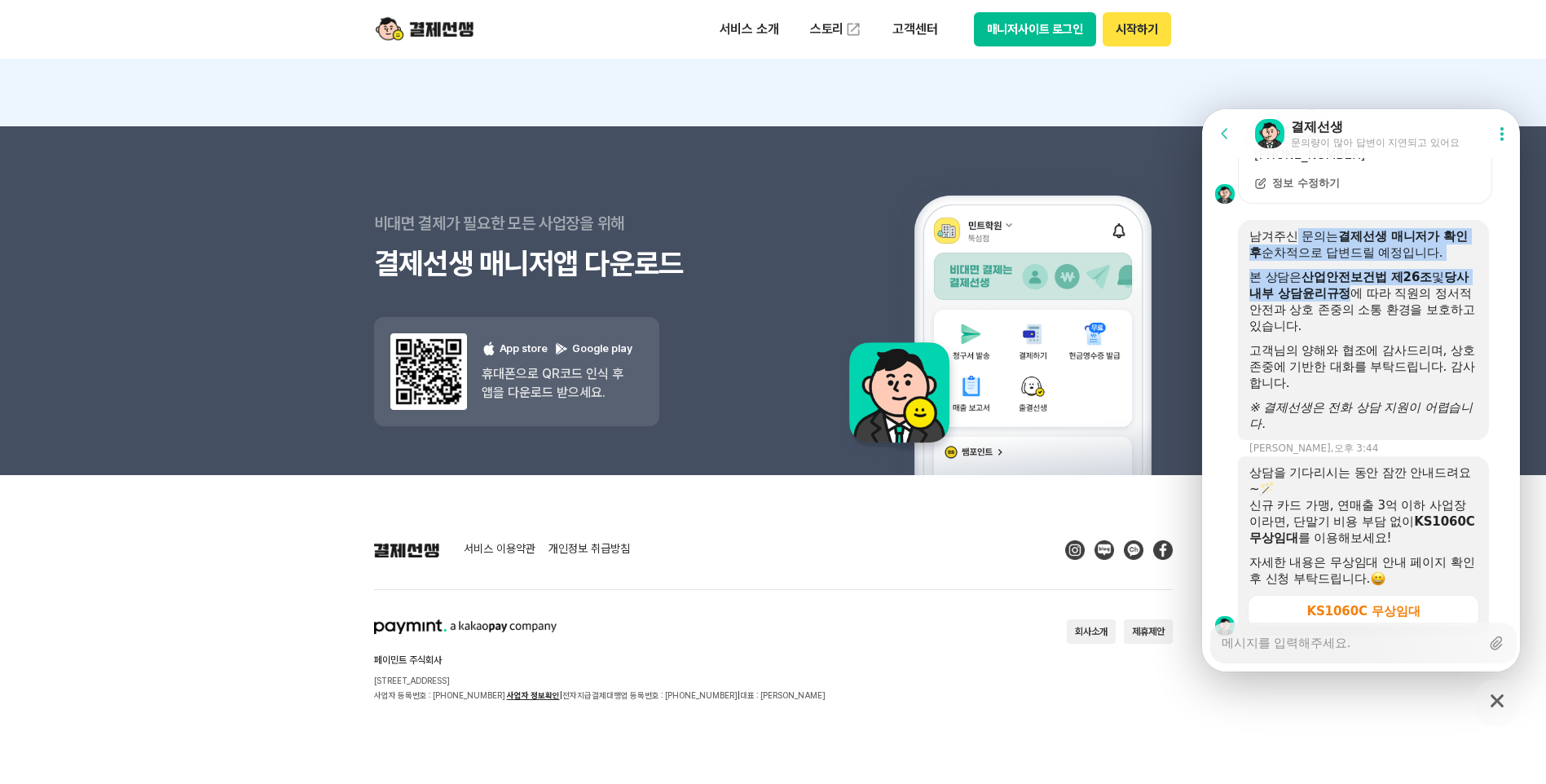
scroll to position [4325, 0]
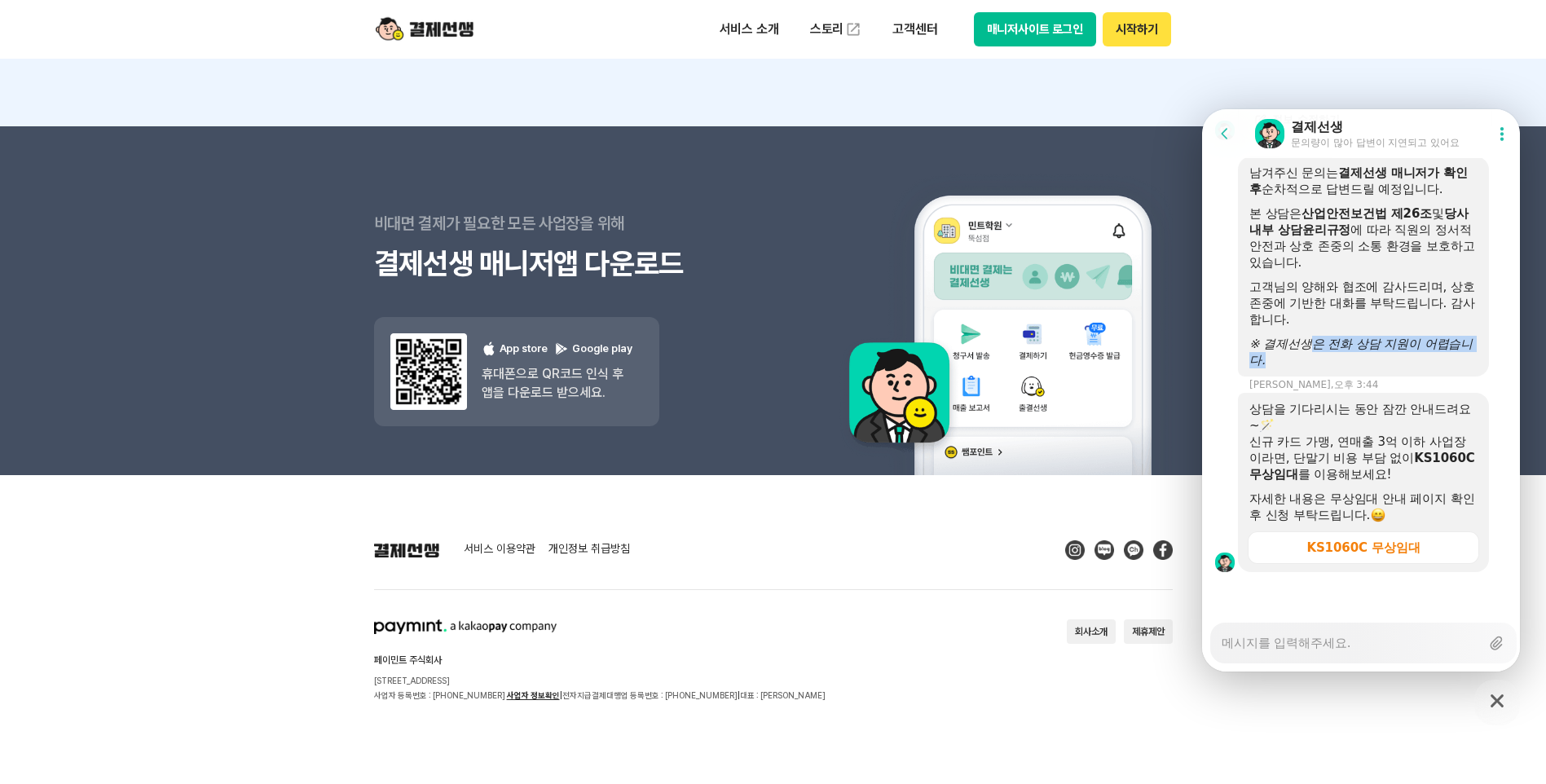
drag, startPoint x: 1317, startPoint y: 364, endPoint x: 1350, endPoint y: 366, distance: 33.1
click at [1350, 366] on div "※ 결제선생은 전화 상담 지원이 어렵습니다." at bounding box center [1363, 352] width 229 height 32
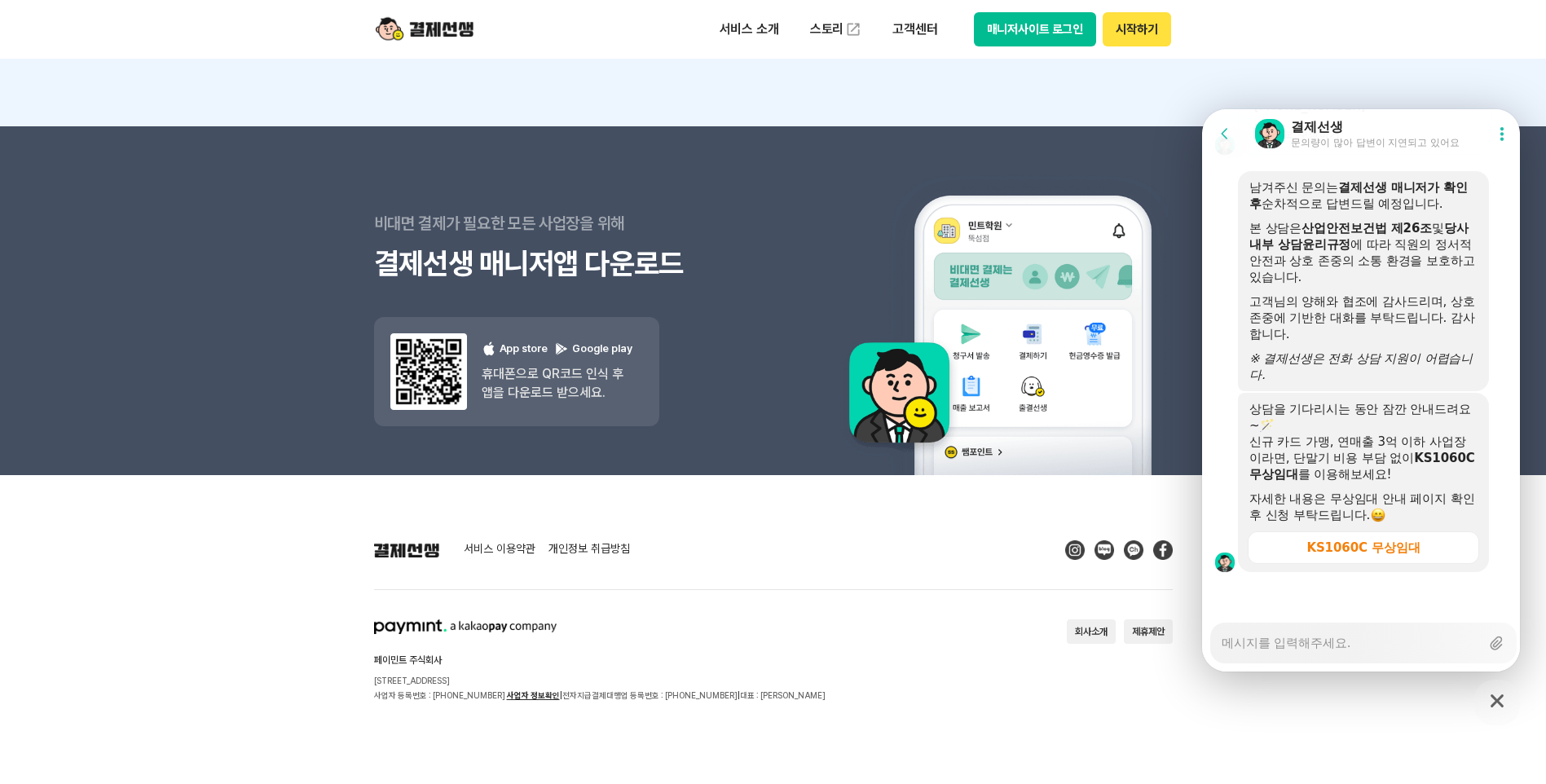
drag, startPoint x: 1350, startPoint y: 366, endPoint x: 1352, endPoint y: 418, distance: 52.0
click at [1352, 418] on div "상담을 기다리시는 동안 잠깐 안내드려요~🪄" at bounding box center [1363, 417] width 229 height 32
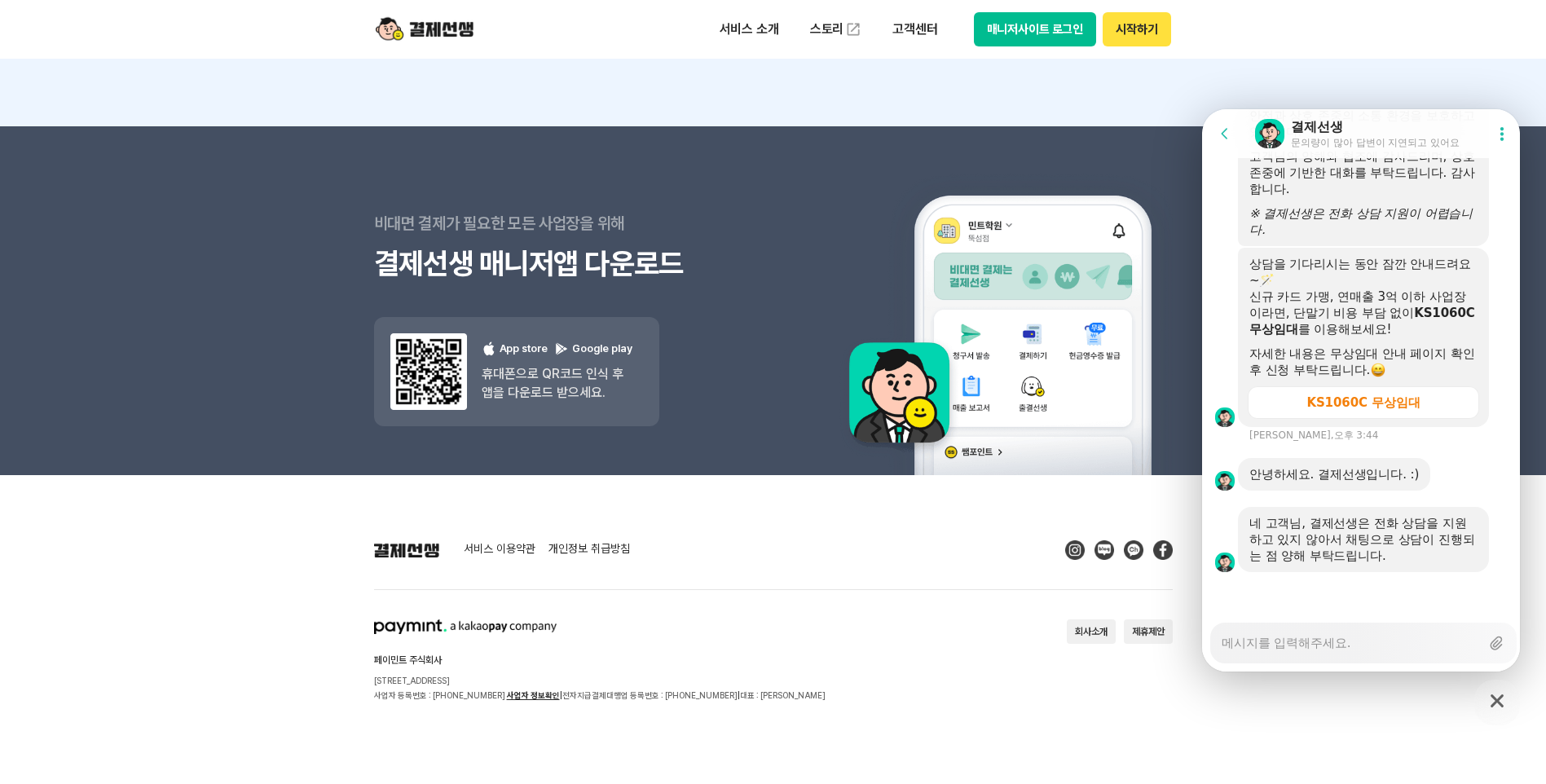
scroll to position [4470, 0]
click at [1359, 634] on textarea "Messenger Input Textarea" at bounding box center [1351, 637] width 258 height 28
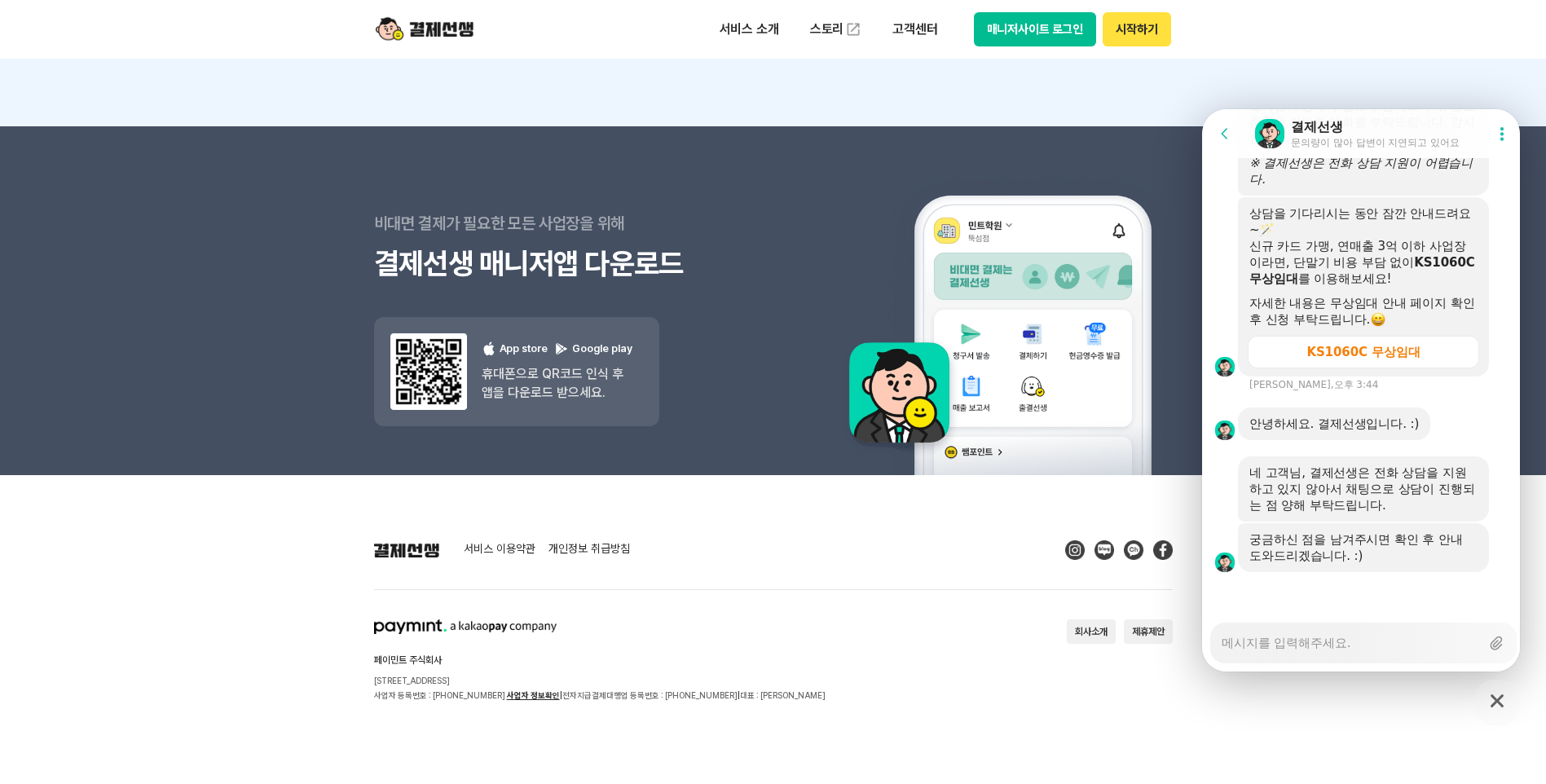
scroll to position [4520, 0]
type textarea "x"
type textarea "ㄱ"
type textarea "x"
type textarea "그"
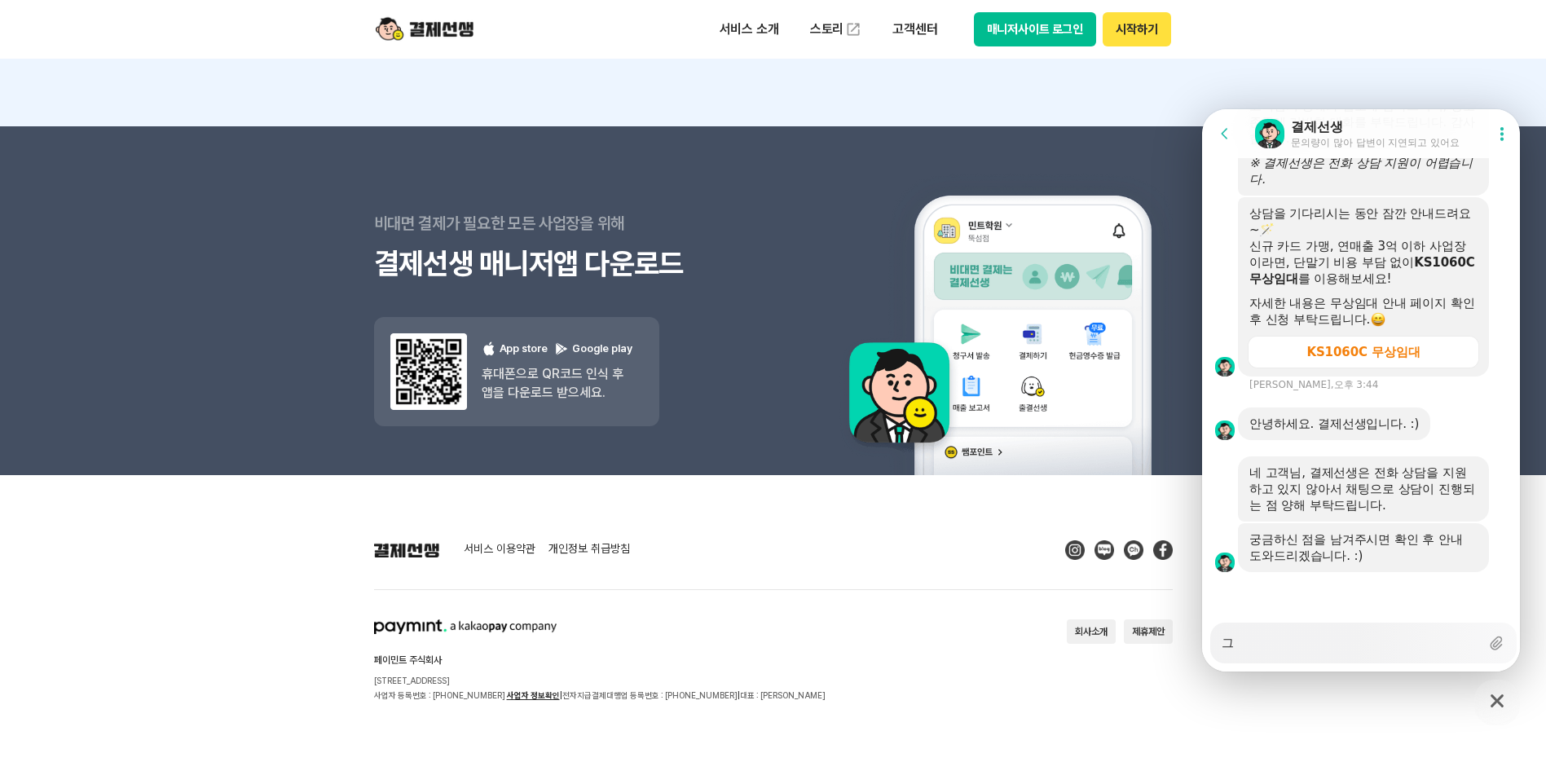
type textarea "x"
type textarea "글"
type textarea "x"
type textarea "그러"
type textarea "x"
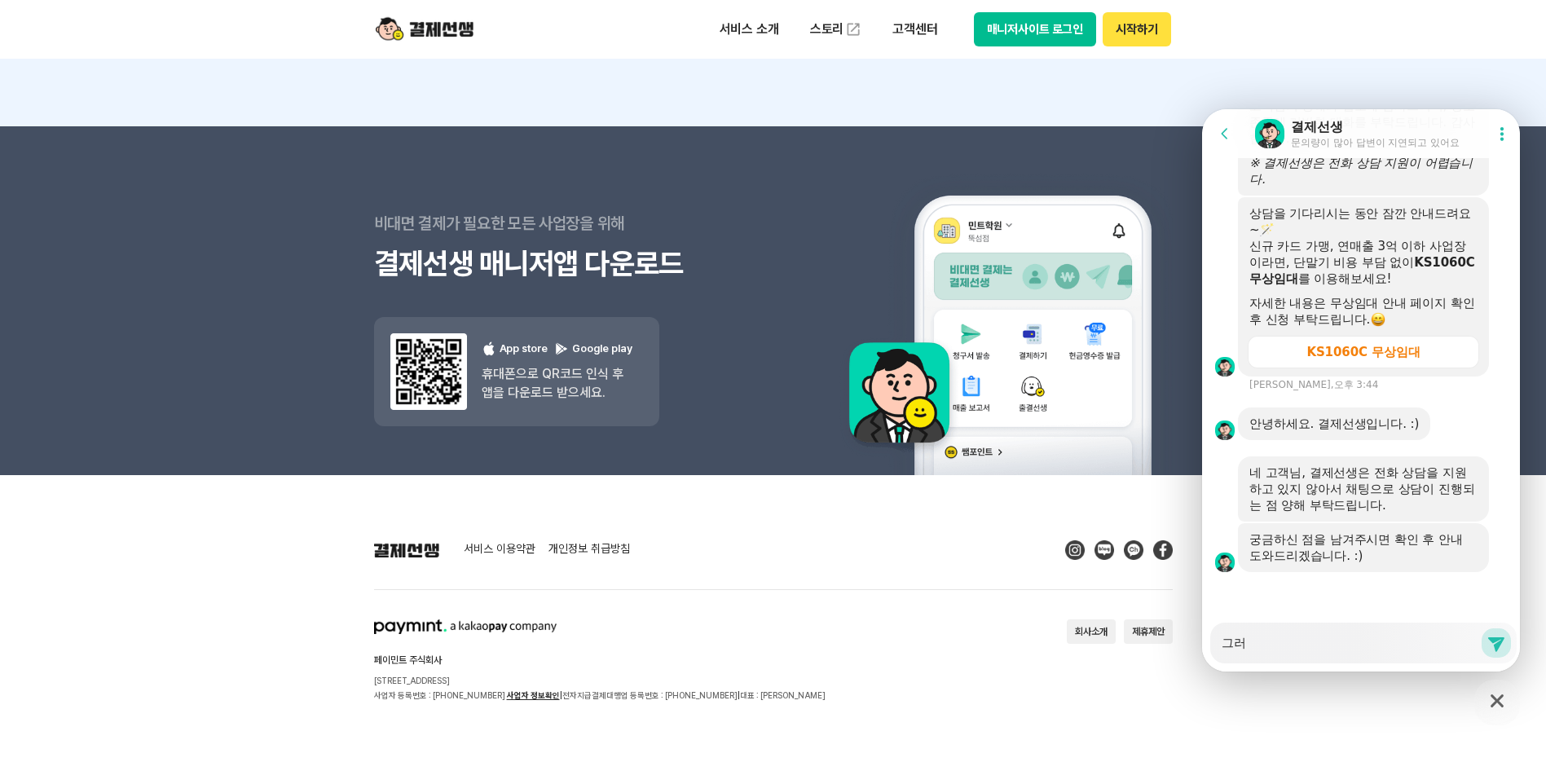
type textarea "그렇"
type textarea "x"
type textarea "그렇ㄱ"
type textarea "x"
type textarea "그렇구"
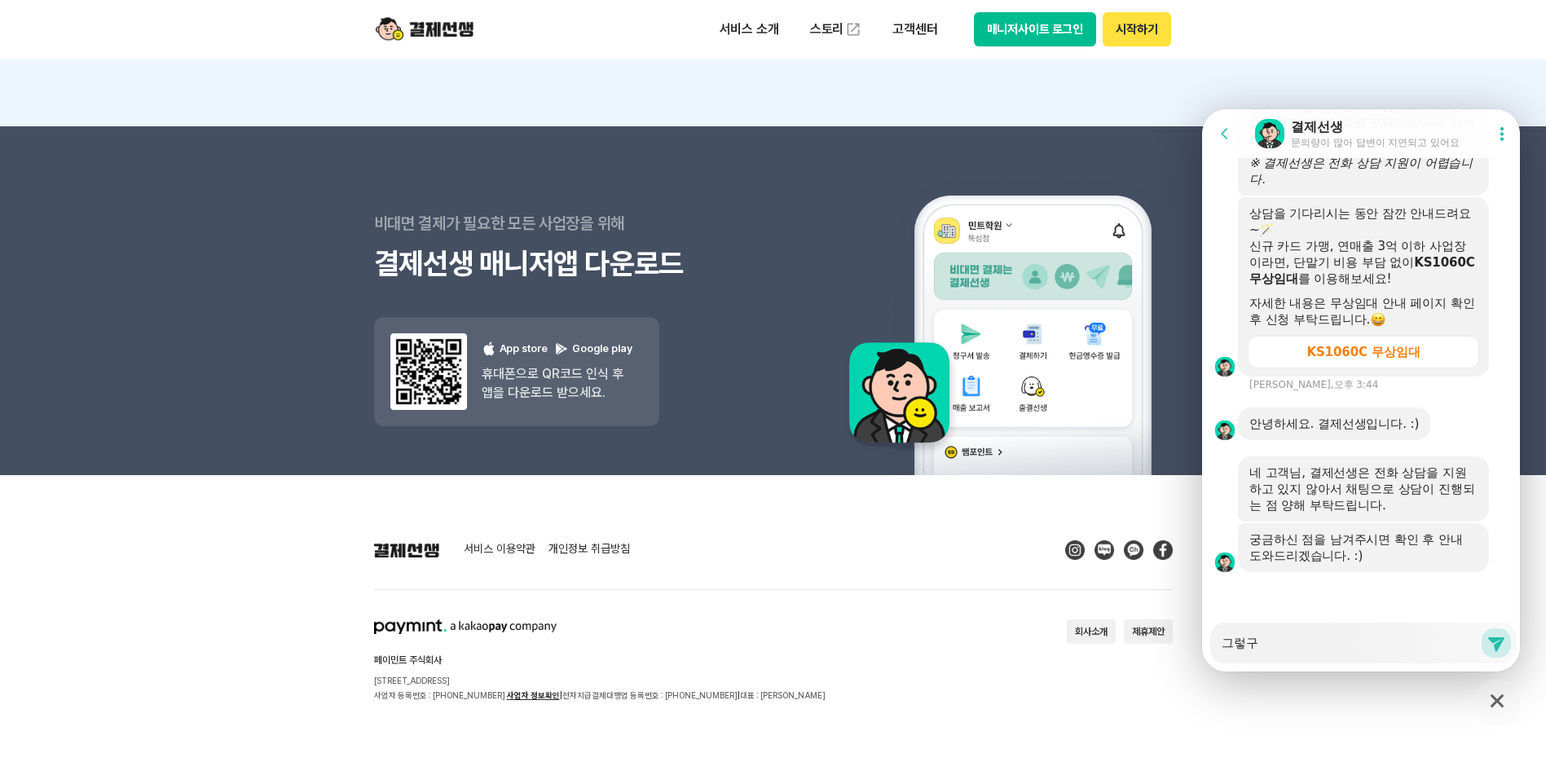
type textarea "x"
type textarea "그렇군"
type textarea "x"
type textarea "그렇군ㅇ"
type textarea "x"
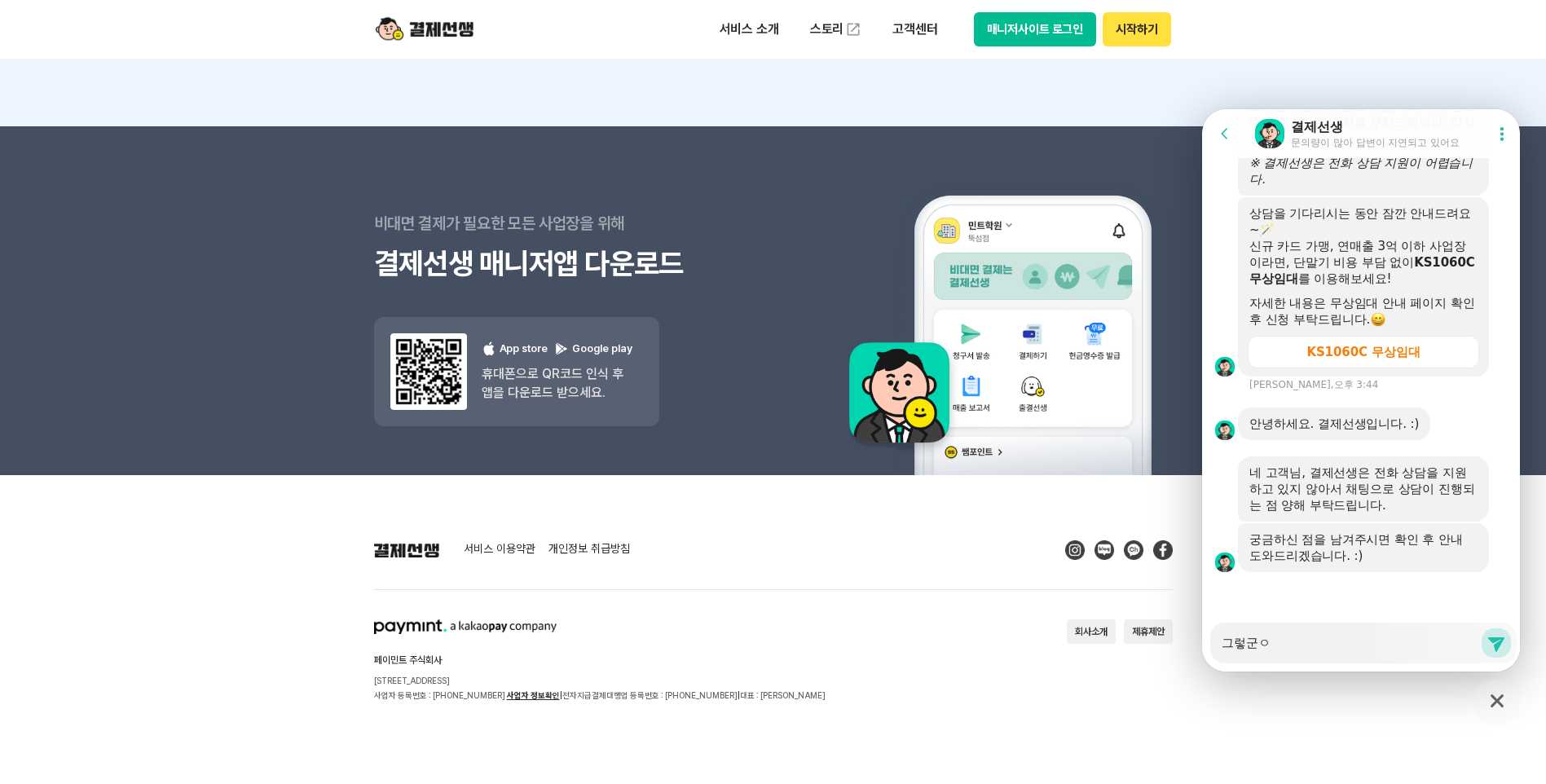
type textarea "그렇군요"
type textarea "x"
type textarea "그렇군요"
type textarea "x"
type textarea "그렇군요 ㅎ"
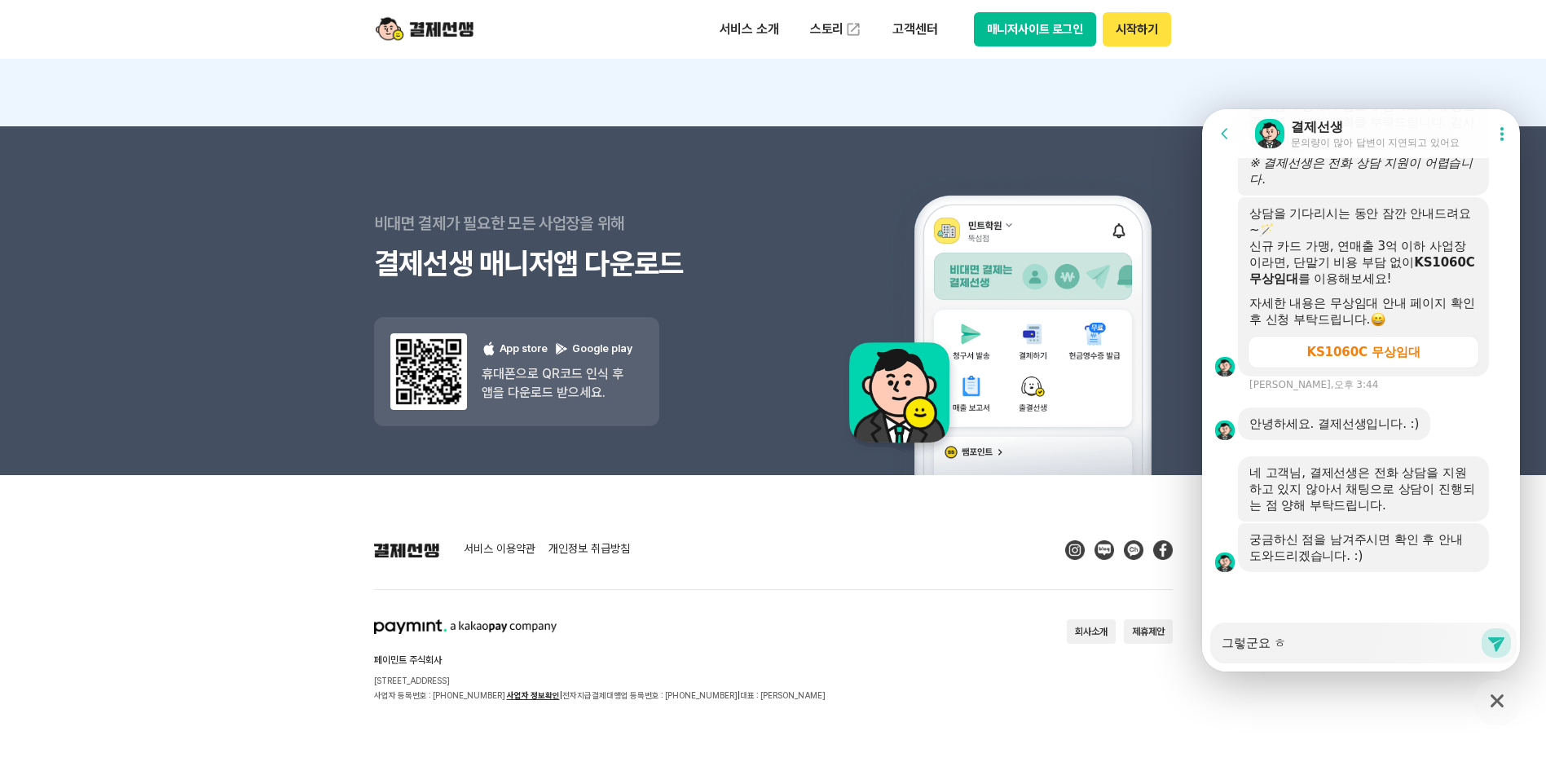
type textarea "x"
type textarea "그렇군요 호"
type textarea "x"
type textarea "그렇군요 혹"
type textarea "x"
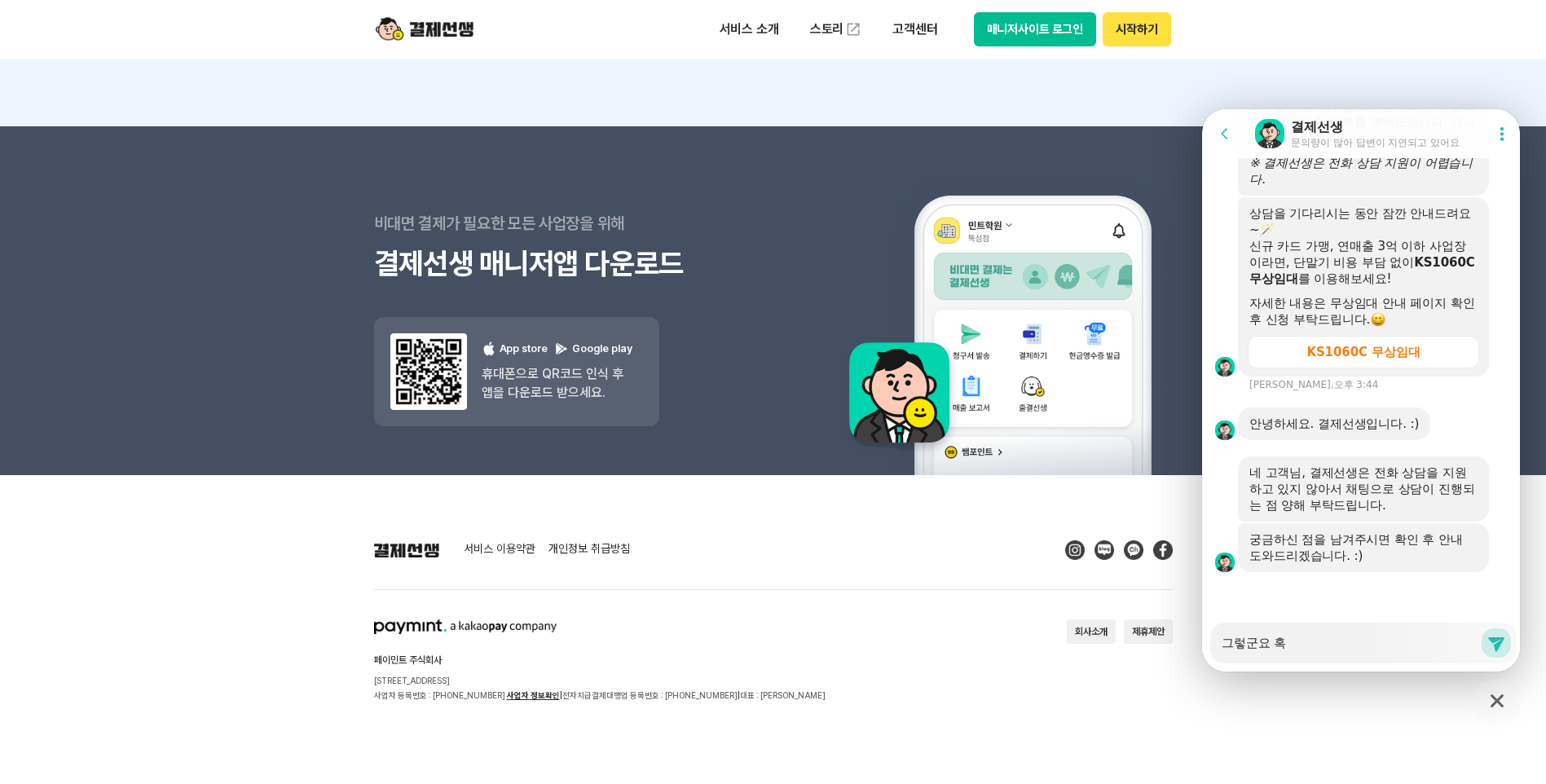
type textarea "그렇군요 혻"
type textarea "x"
type textarea "그렇군요 혹시"
type textarea "x"
type textarea "그렇군요 혹시"
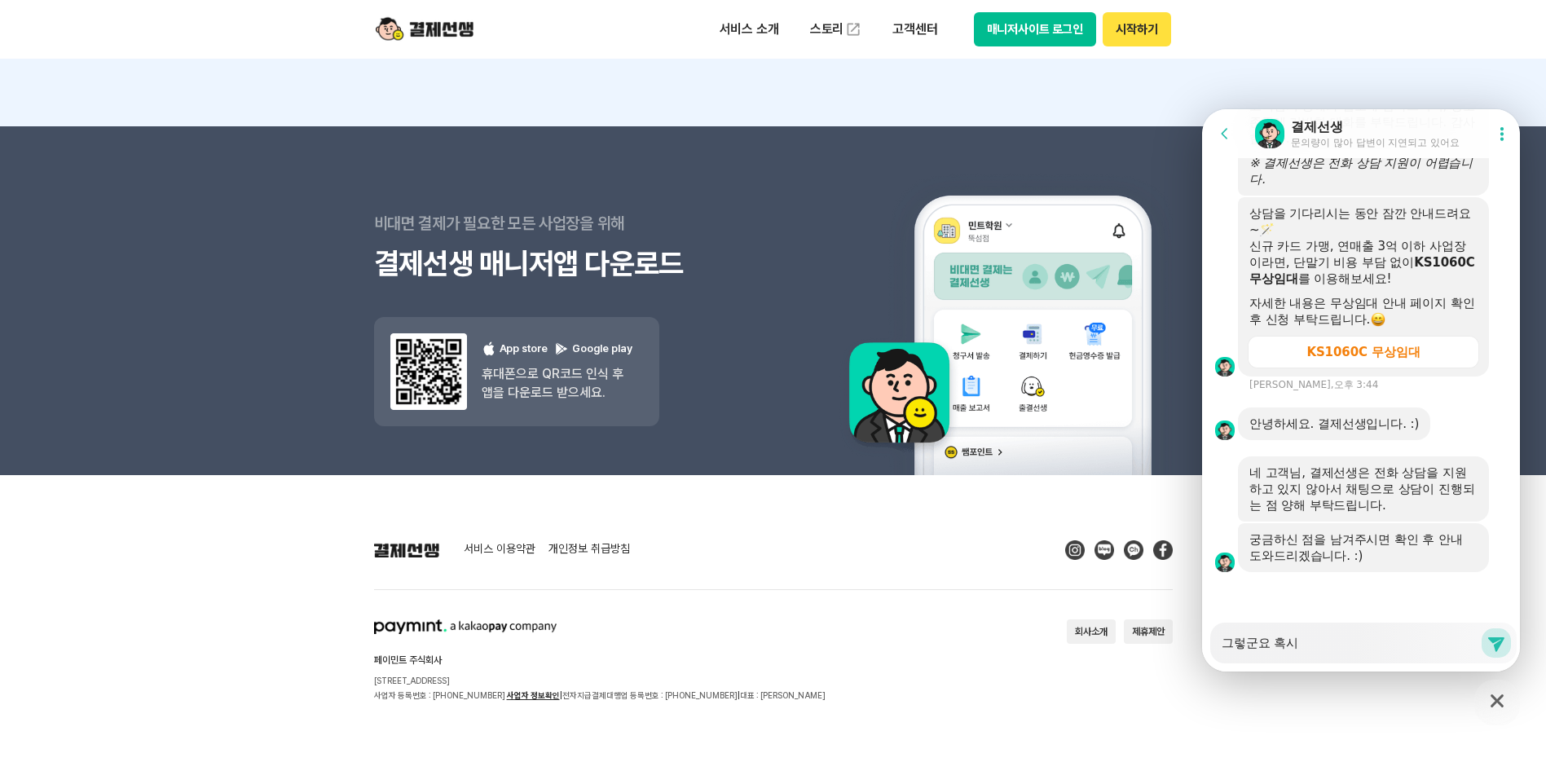
type textarea "x"
type textarea "그렇군요 혹시 ㄱ"
type textarea "x"
type textarea "그렇군요 혹시 가"
type textarea "x"
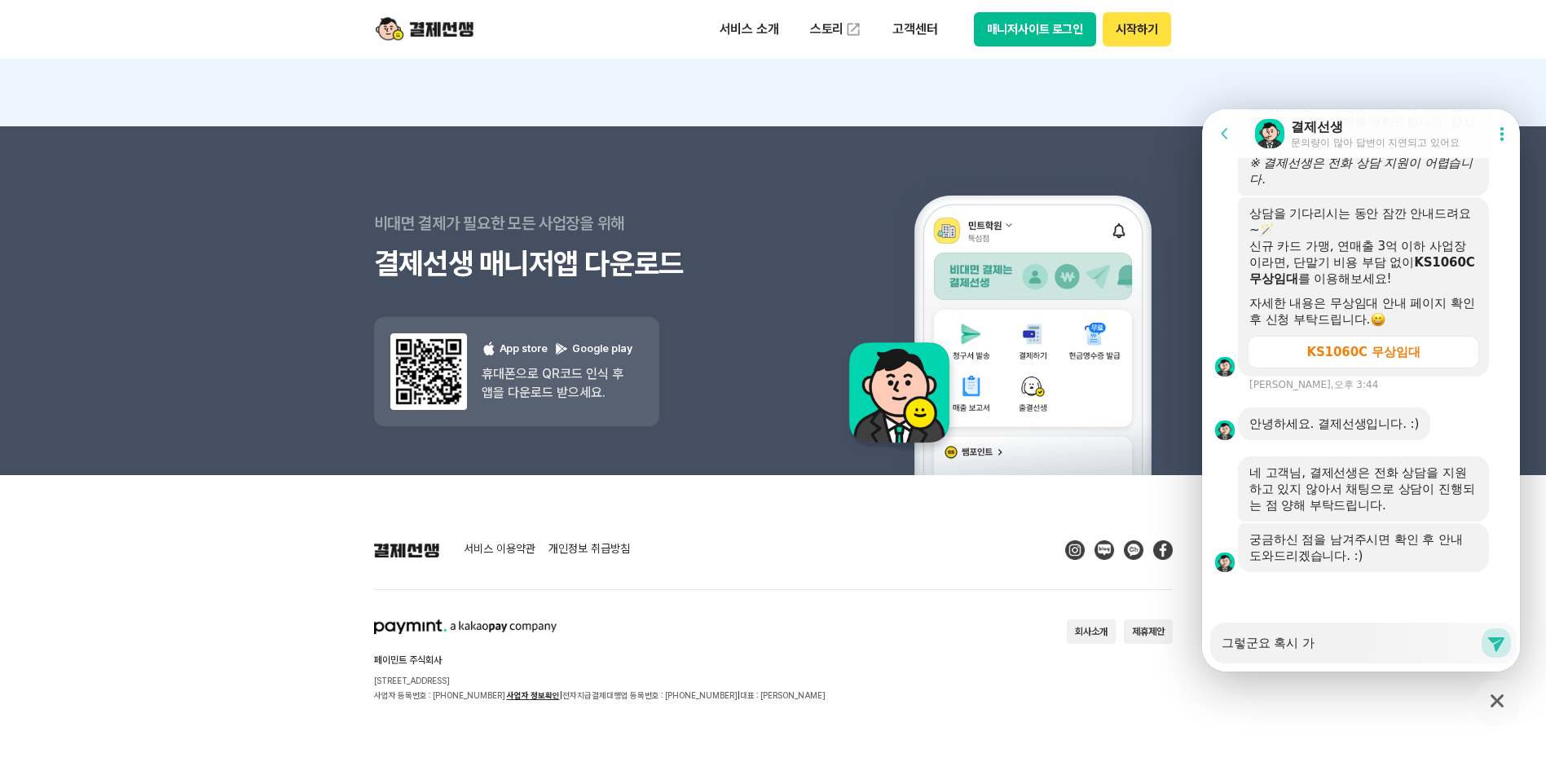
type textarea "그렇군요 혹시 강"
type textarea "x"
type textarea "그렇군요 혹시 가이"
type textarea "x"
type textarea "그렇군요 혹시 가입"
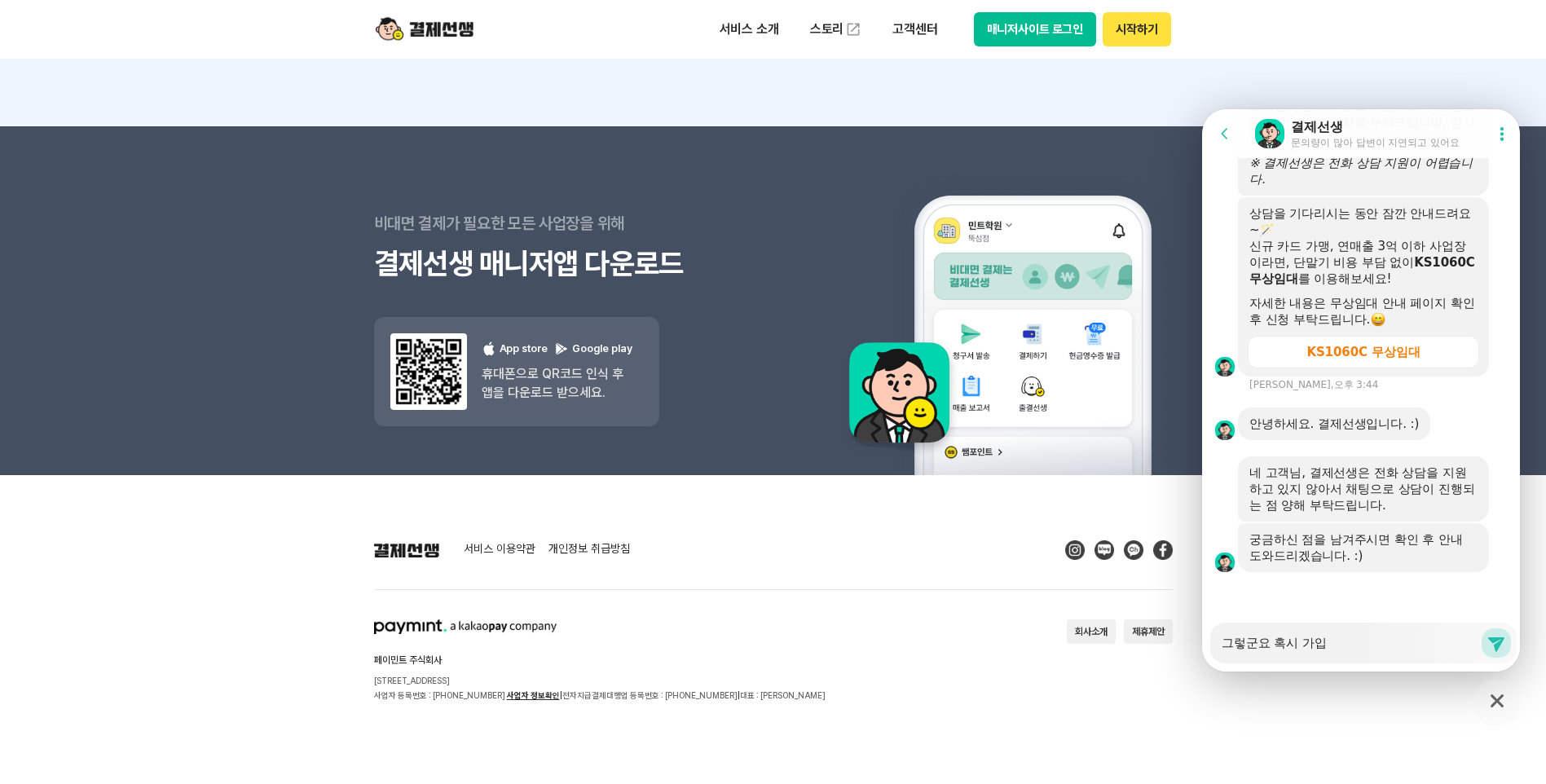
type textarea "x"
type textarea "그렇군요 혹시 가입"
type textarea "x"
type textarea "그렇군요 혹시 가입 ㅇ"
type textarea "x"
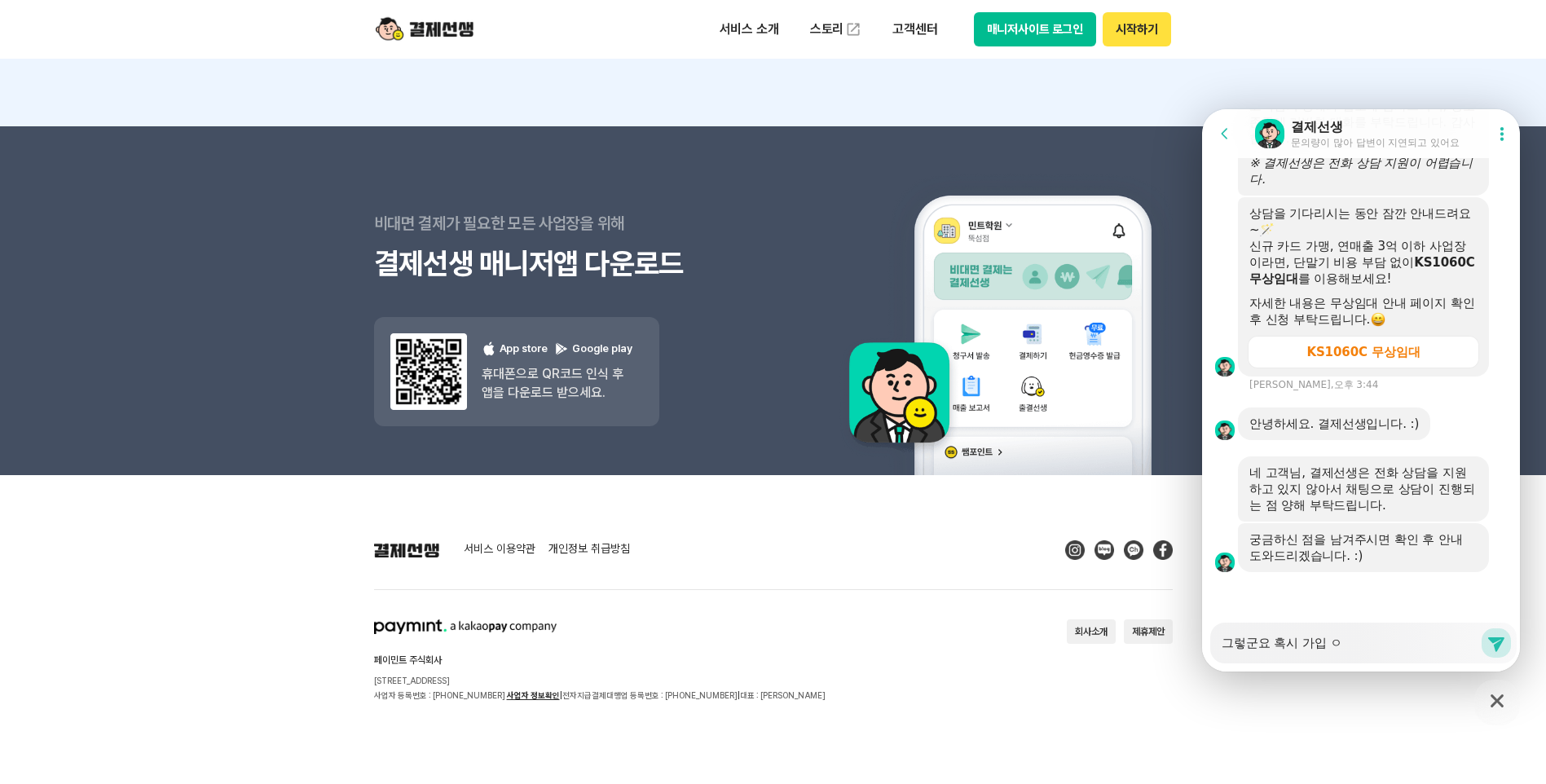
type textarea "그렇군요 혹시 가입 이"
type textarea "x"
type textarea "그렇군요 혹시 가입 잏"
type textarea "x"
type textarea "그렇군요 혹시 가입 이후"
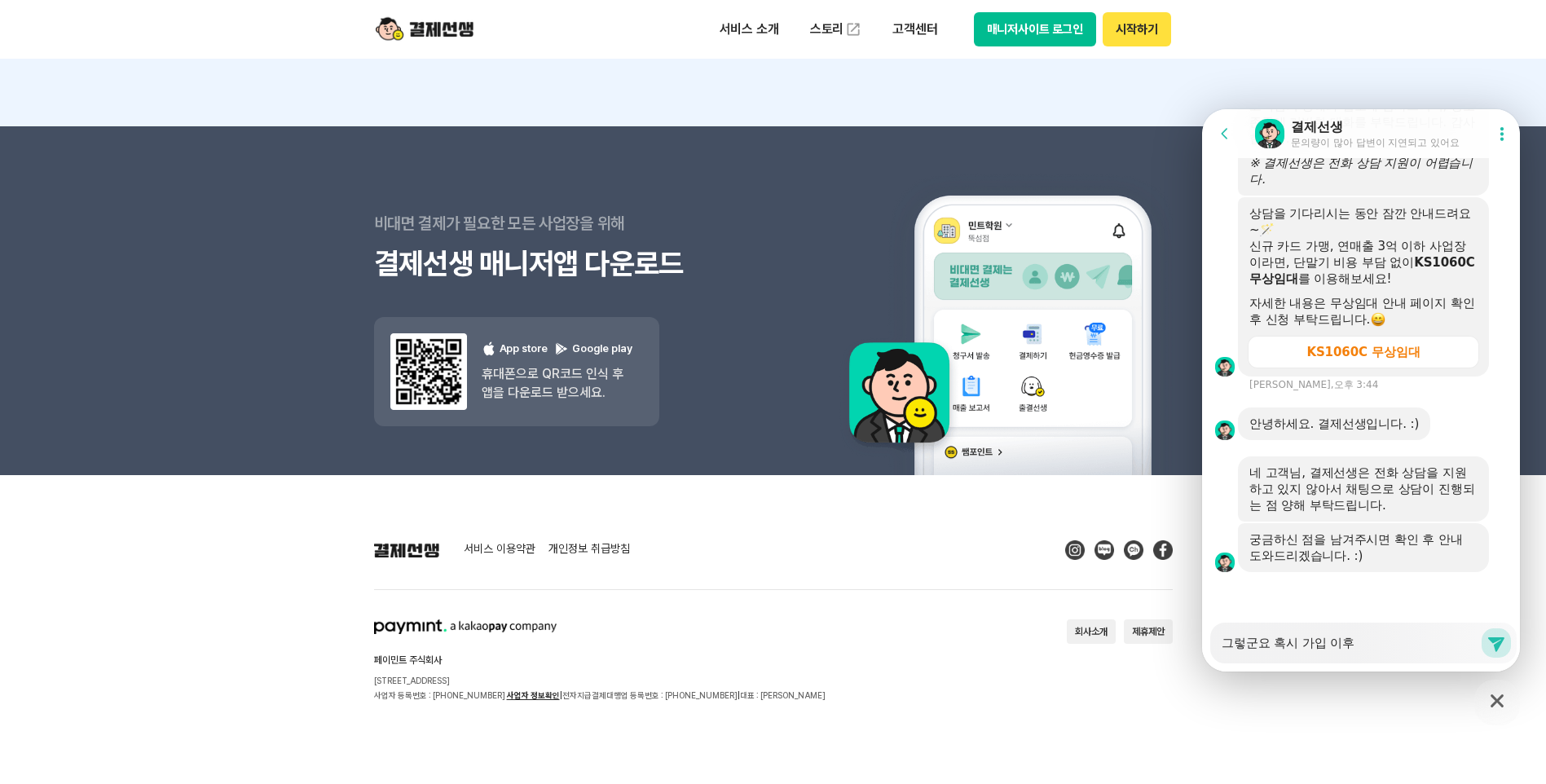
type textarea "x"
type textarea "그렇군요 혹시 가입 이훙"
type textarea "x"
type textarea "그렇군요 혹시 가입 이후에"
type textarea "x"
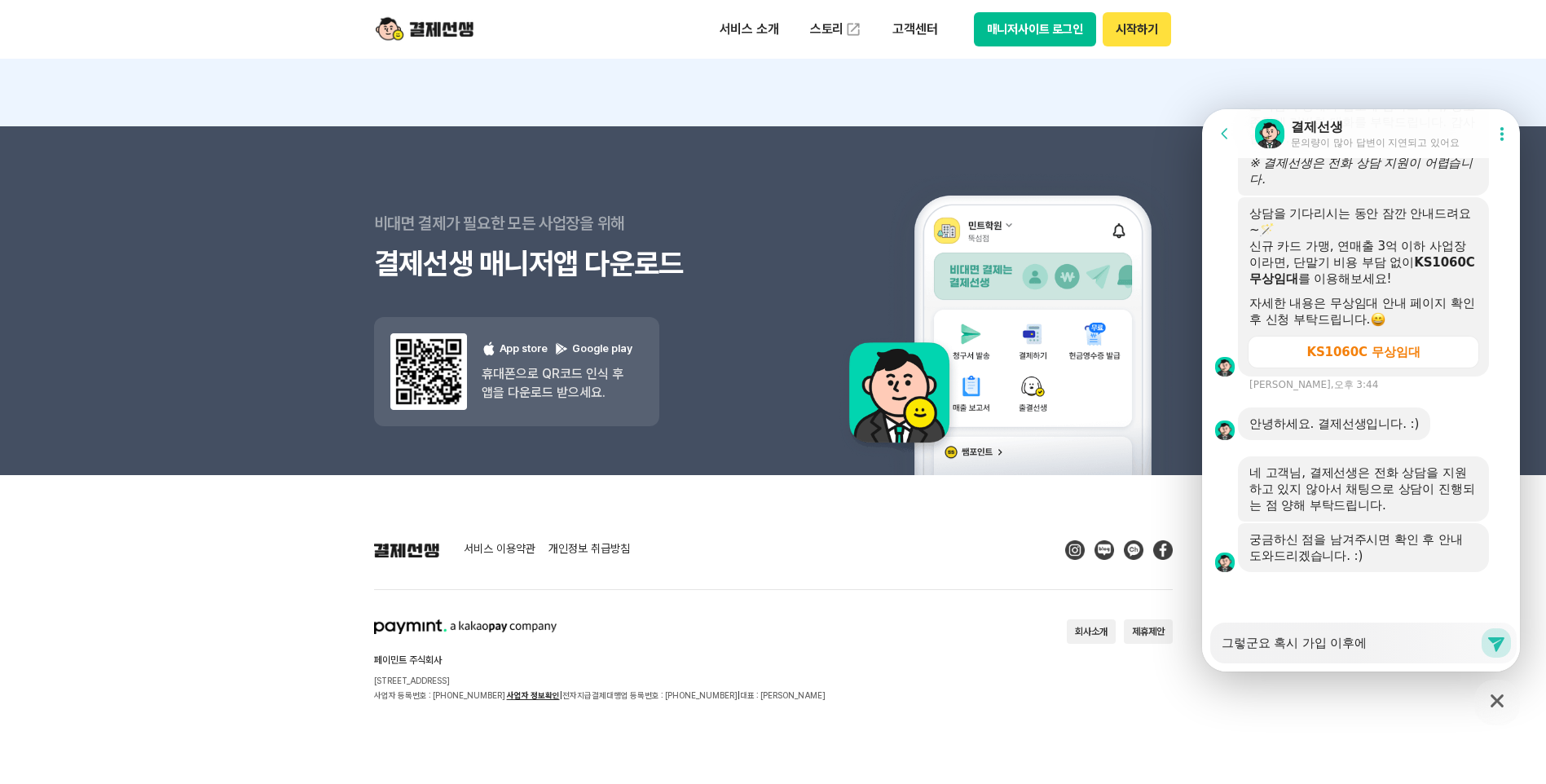
type textarea "그렇군요 혹시 가입 이후엗"
type textarea "x"
type textarea "그렇군요 혹시 가입 이후에도"
type textarea "x"
type textarea "그렇군요 혹시 가입 이후에도 ㅈ"
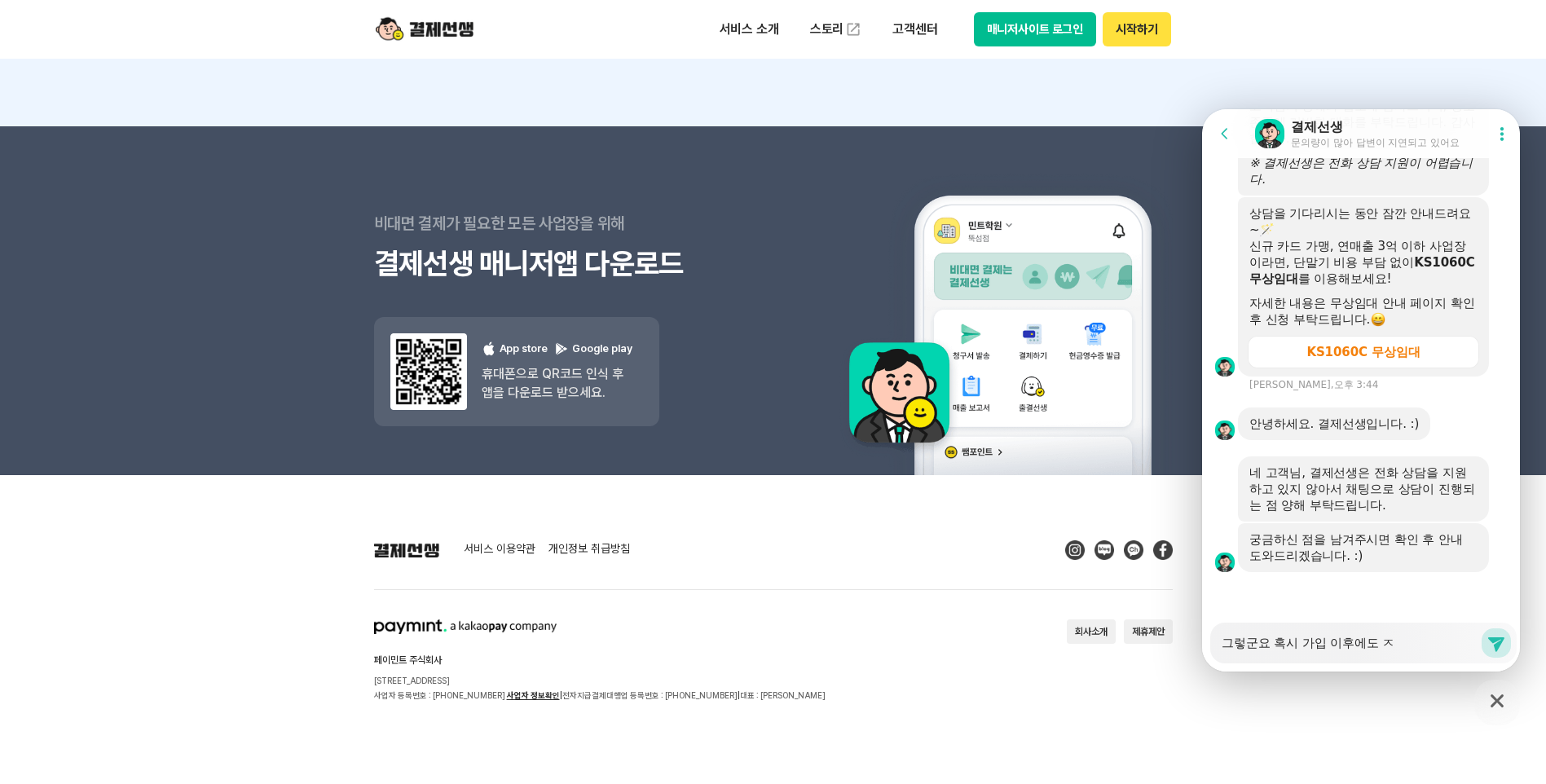
type textarea "x"
type textarea "그렇군요 혹시 가입 이후에도 저"
type textarea "x"
type textarea "그렇군요 혹시 가입 이후에도 전"
type textarea "x"
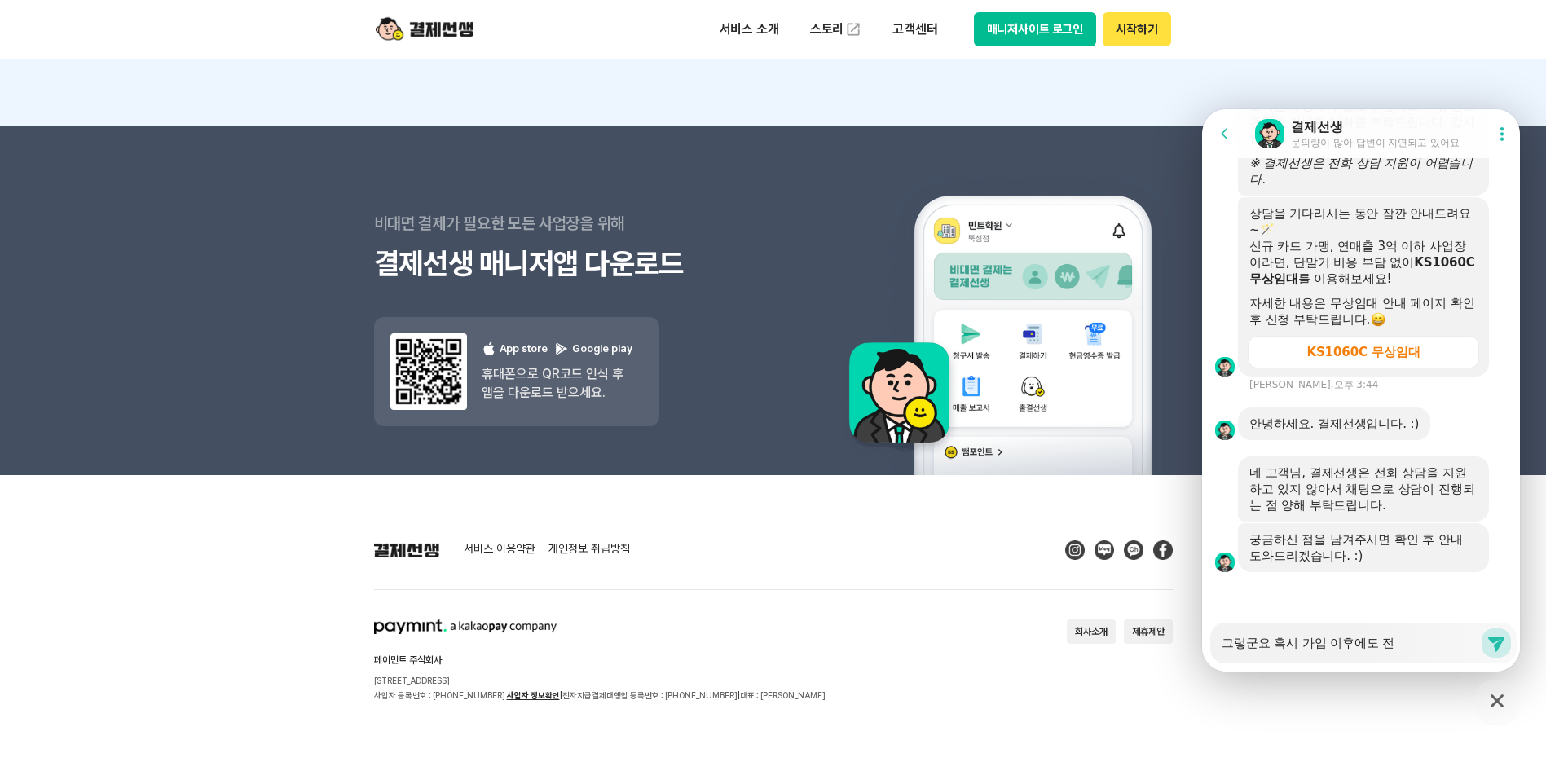
type textarea "그렇군요 혹시 가입 이후에도 젆"
type textarea "x"
type textarea "그렇군요 혹시 가입 이후에도 전호"
type textarea "x"
type textarea "그렇군요 혹시 가입 이후에도 전화"
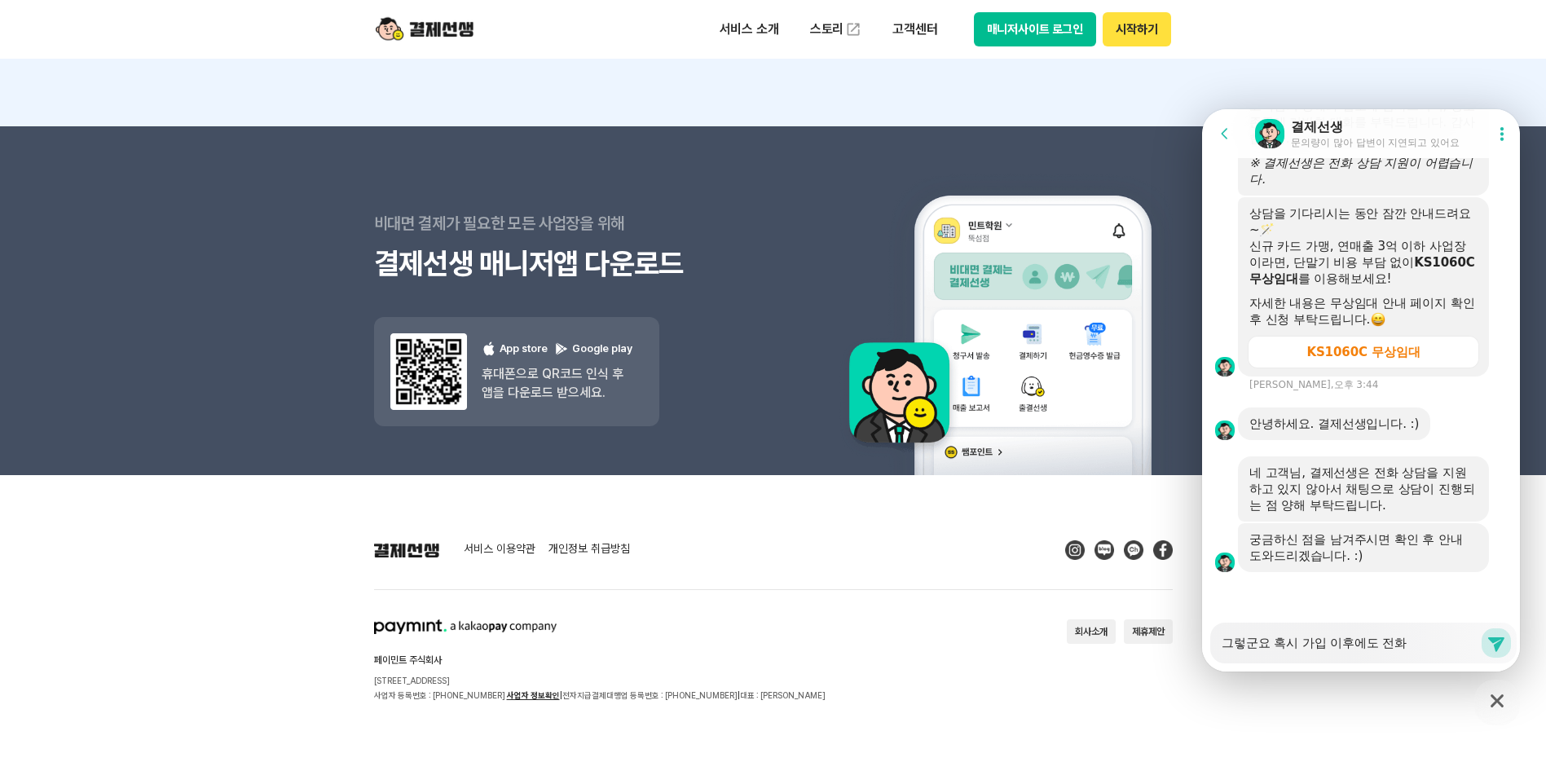
type textarea "x"
type textarea "그렇군요 혹시 가입 이후에도 전홧"
type textarea "x"
type textarea "그렇군요 혹시 가입 이후에도 전화사"
type textarea "x"
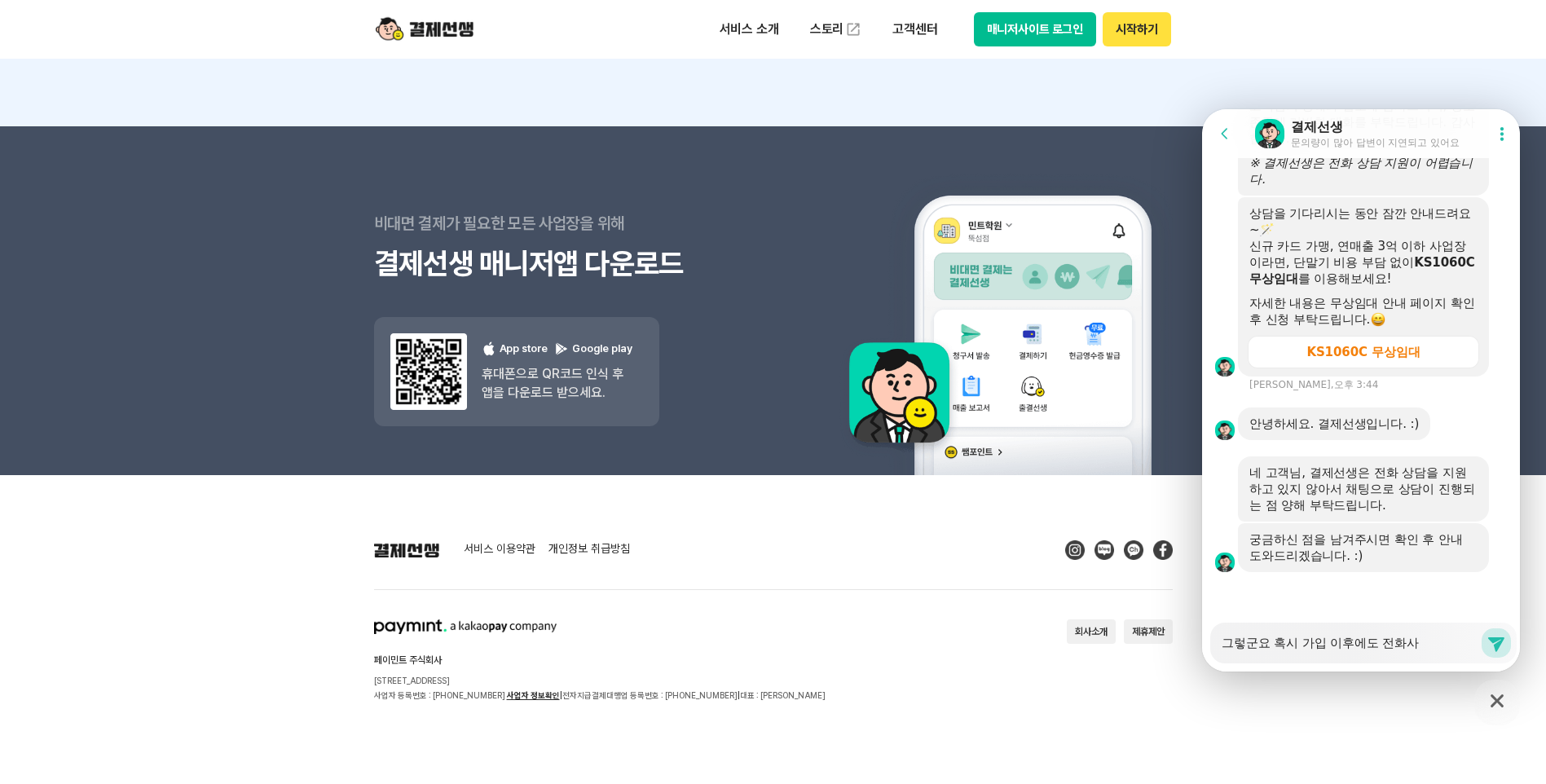
type textarea "그렇군요 혹시 가입 이후에도 전화상"
type textarea "x"
type textarea "그렇군요 혹시 가입 이후에도 전화상ㄷ"
type textarea "x"
type textarea "그렇군요 혹시 가입 이후에도 전화상다"
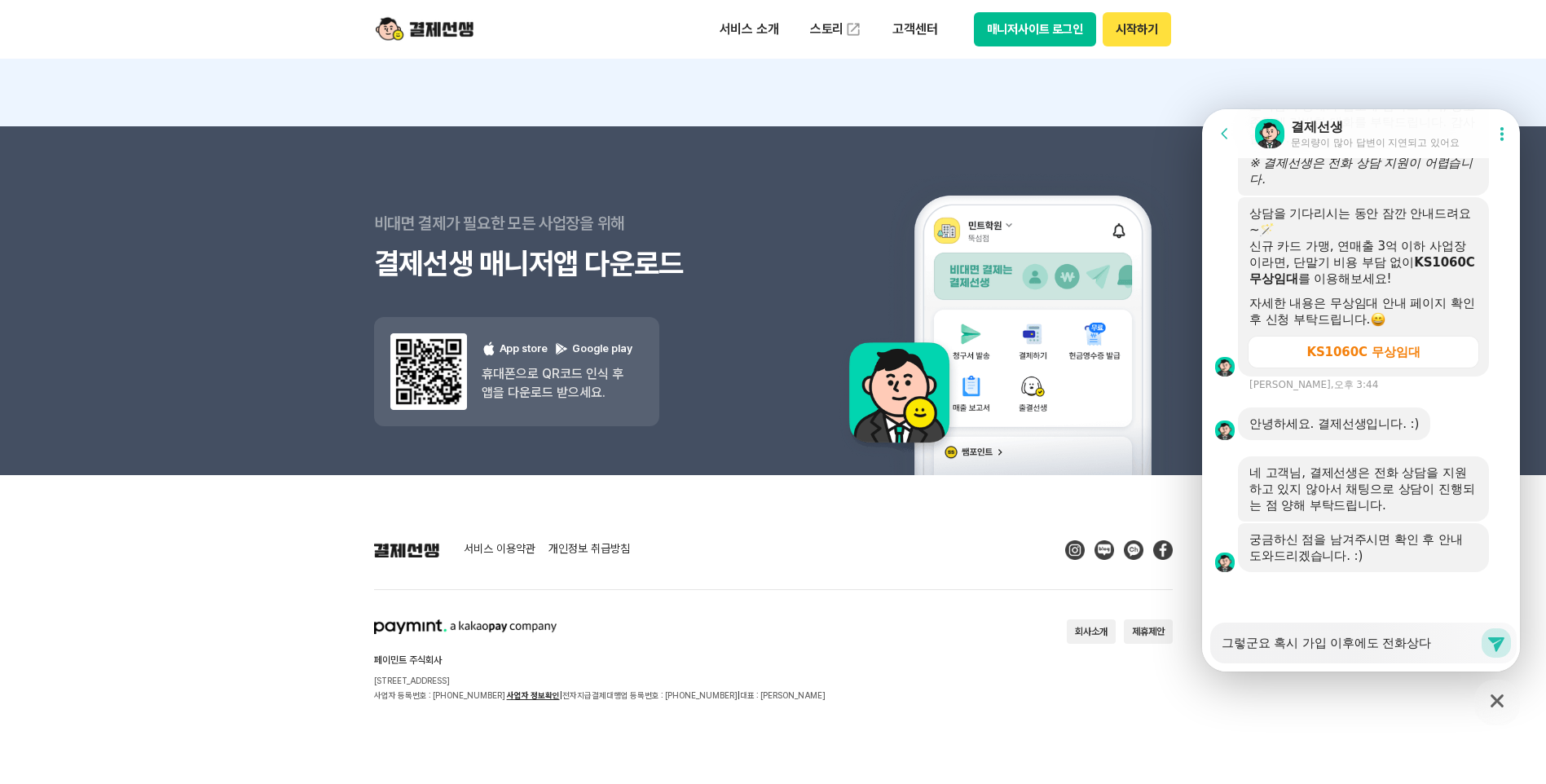
type textarea "x"
type textarea "그렇군요 혹시 가입 이후에도 전화상담"
type textarea "x"
type textarea "그렇군요 혹시 가입 이후에도 전화상담이"
type textarea "x"
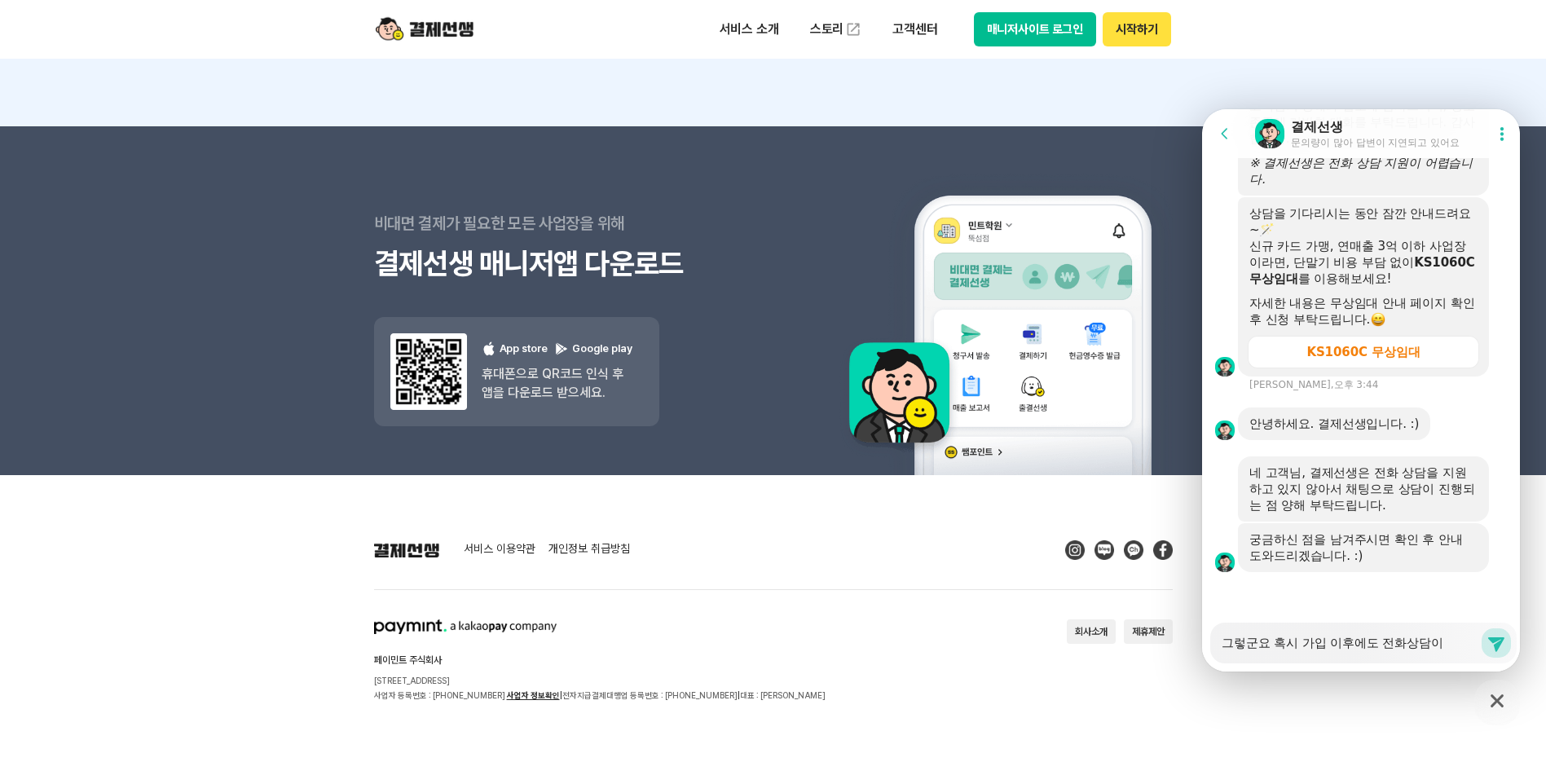
type textarea "그렇군요 혹시 가입 이후에도 전화상담이"
type textarea "x"
type textarea "그렇군요 혹시 가입 이후에도 전화상담이 ㅇ"
type textarea "x"
type textarea "그렇군요 혹시 가입 이후에도 전화상담이 어"
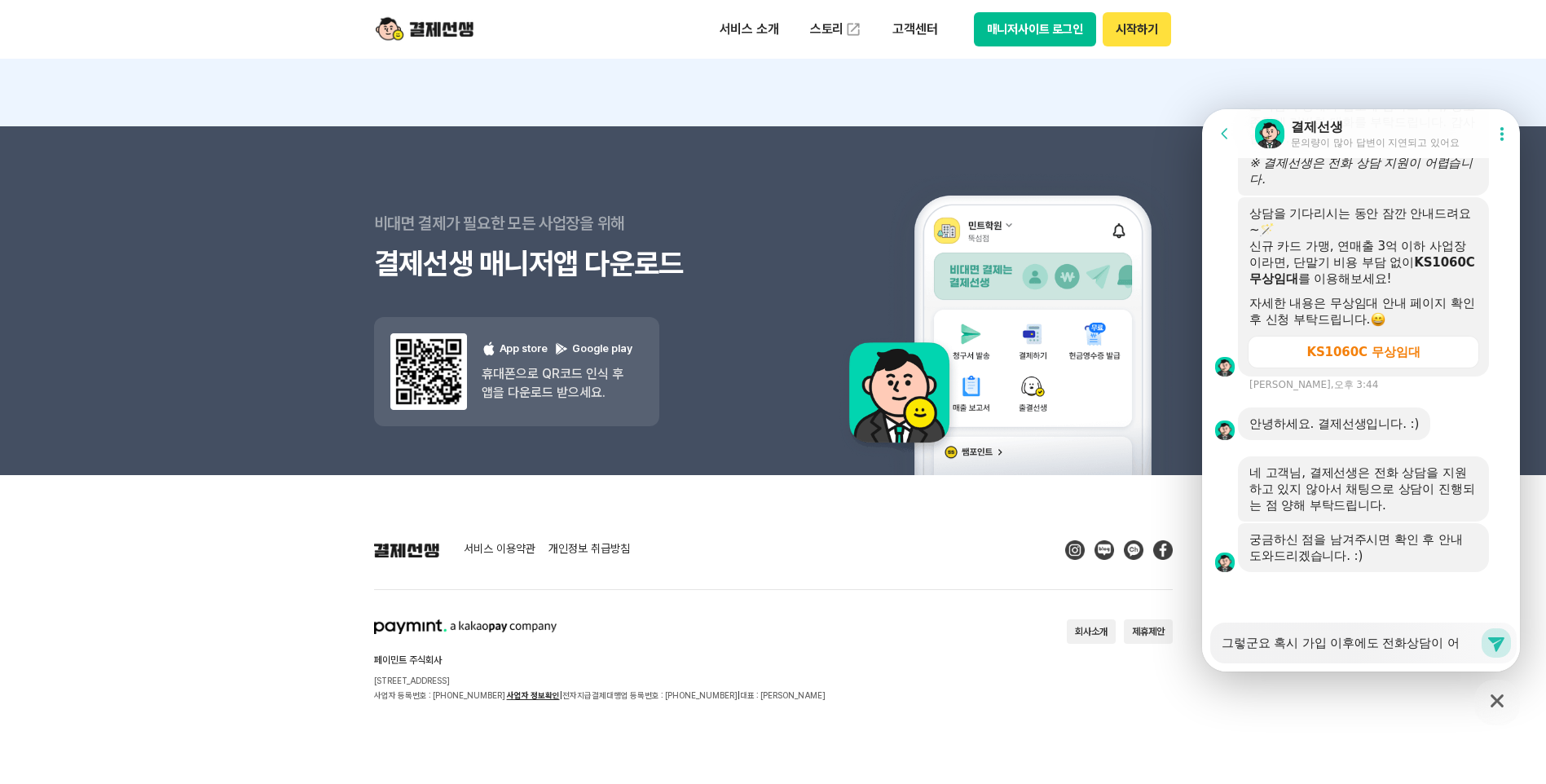
type textarea "x"
type textarea "그렇군요 혹시 가입 이후에도 전화상담이 얼"
type textarea "x"
type textarea "그렇군요 혹시 가입 이후에도 전화상담이 어려"
type textarea "x"
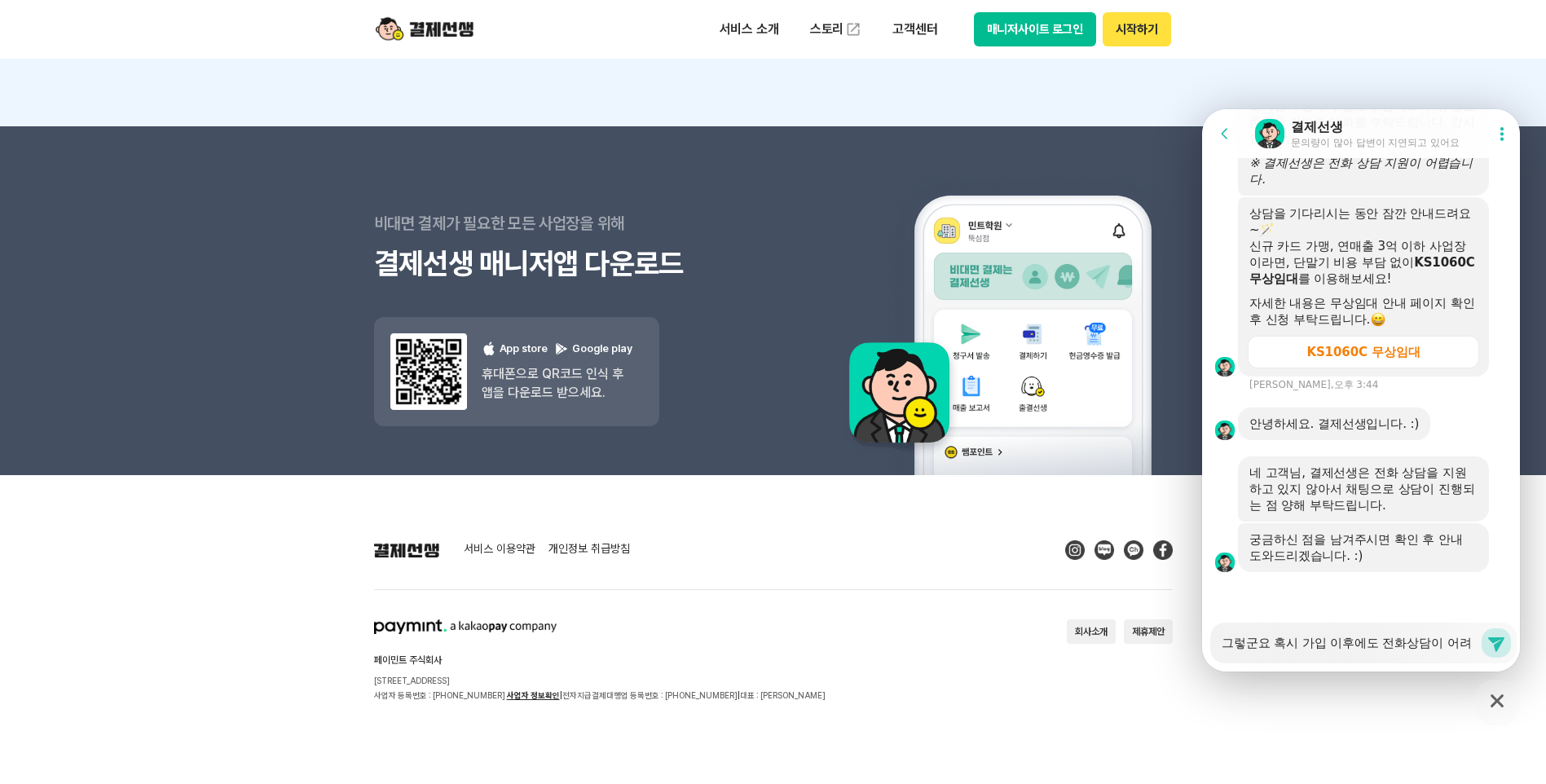
type textarea "그렇군요 혹시 가입 이후에도 전화상담이 어령"
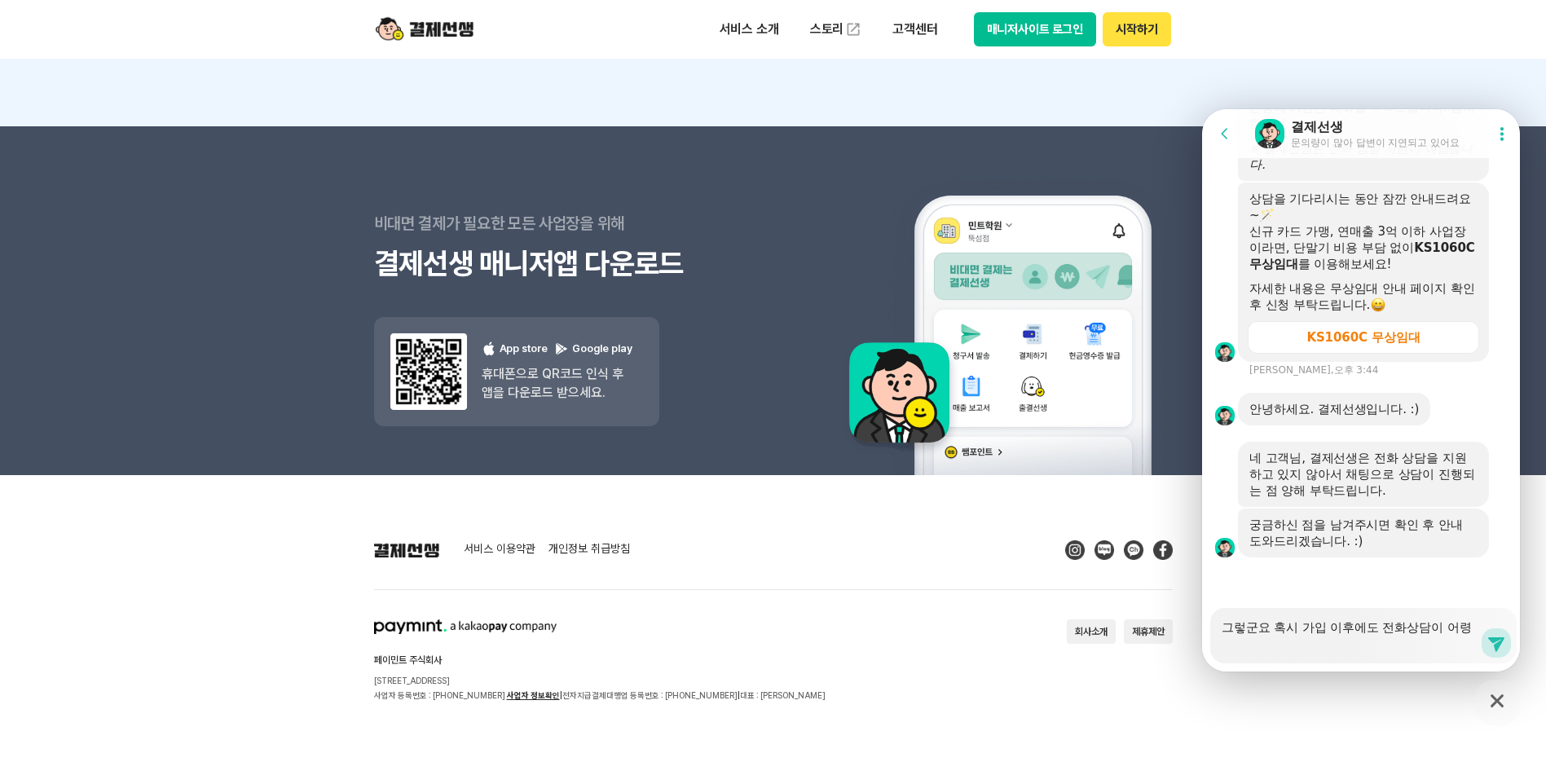
type textarea "x"
type textarea "그렇군요 혹시 가입 이후에도 전화상담이 어려우"
type textarea "x"
type textarea "그렇군요 혹시 가입 이후에도 전화상담이 어려운"
type textarea "x"
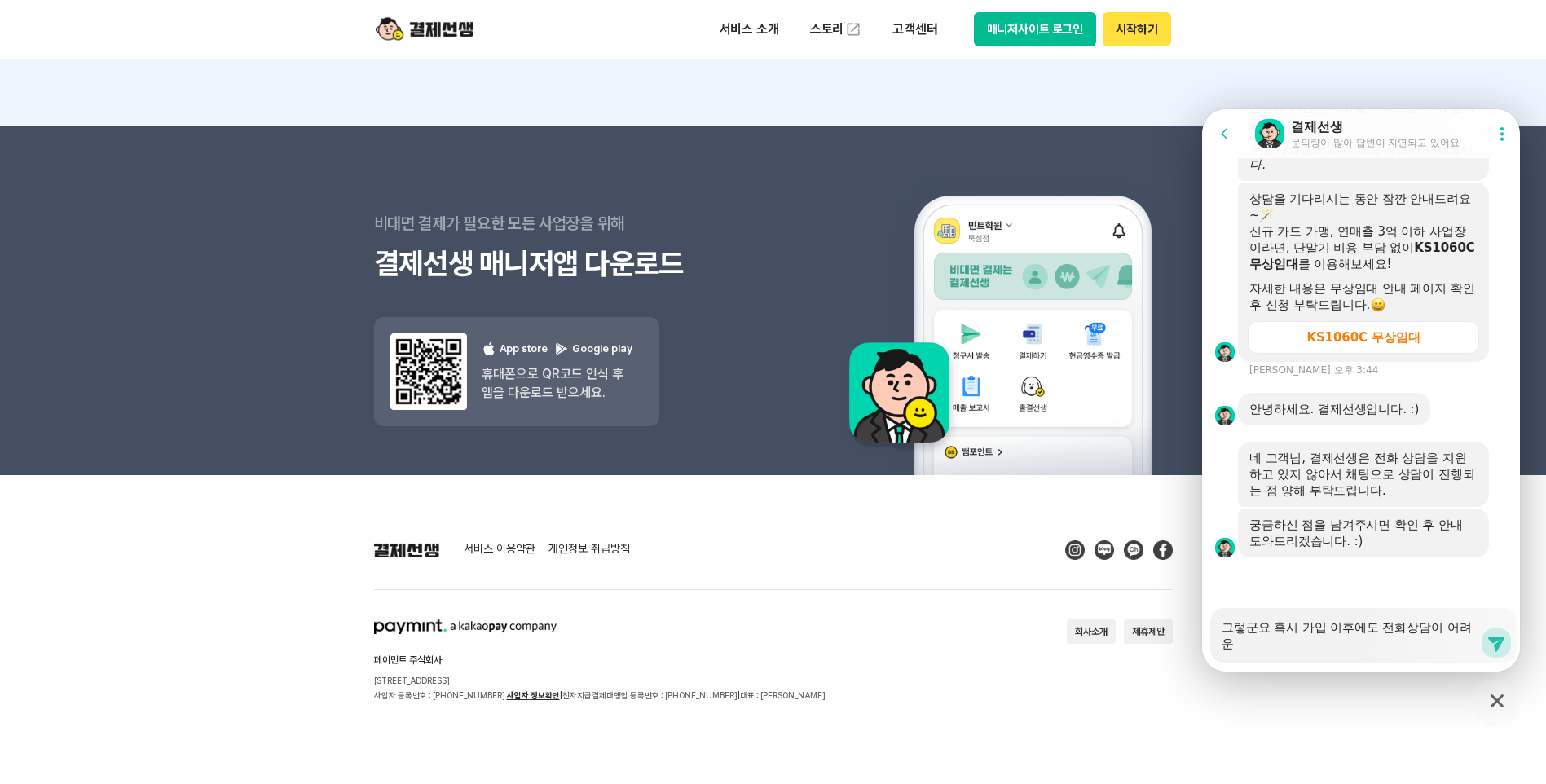
type textarea "그렇군요 혹시 가입 이후에도 전화상담이 어려운ㄱ"
type textarea "x"
type textarea "그렇군요 혹시 가입 이후에도 전화상담이 어려운거"
type textarea "x"
type textarea "그렇군요 혹시 가입 이후에도 전화상담이 어려운걸"
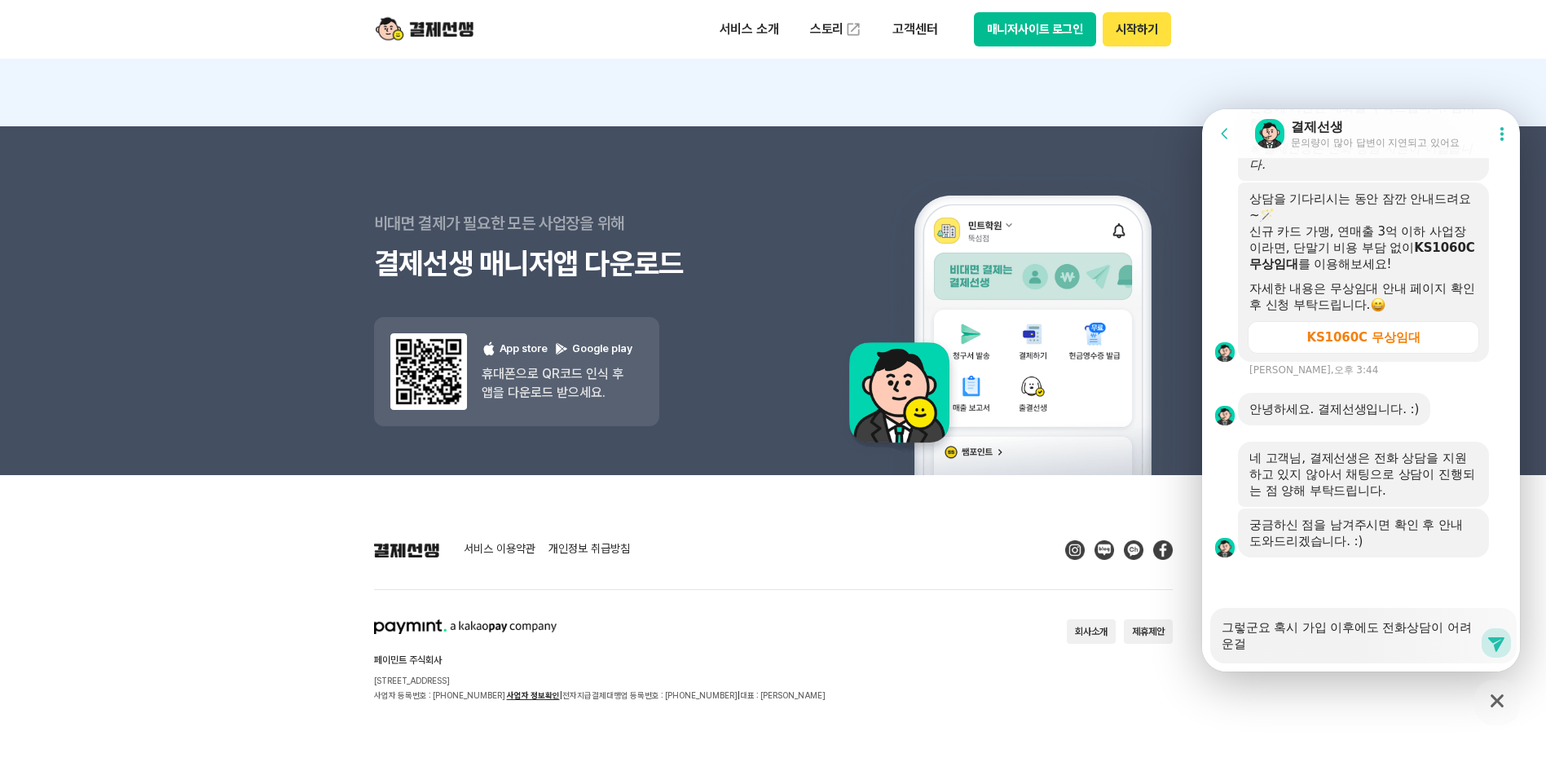
type textarea "x"
type textarea "그렇군요 혹시 가입 이후에도 전화상담이 어려운걸ㄲ"
type textarea "x"
type textarea "그렇군요 혹시 가입 이후에도 전화상담이 어려운걸까"
type textarea "x"
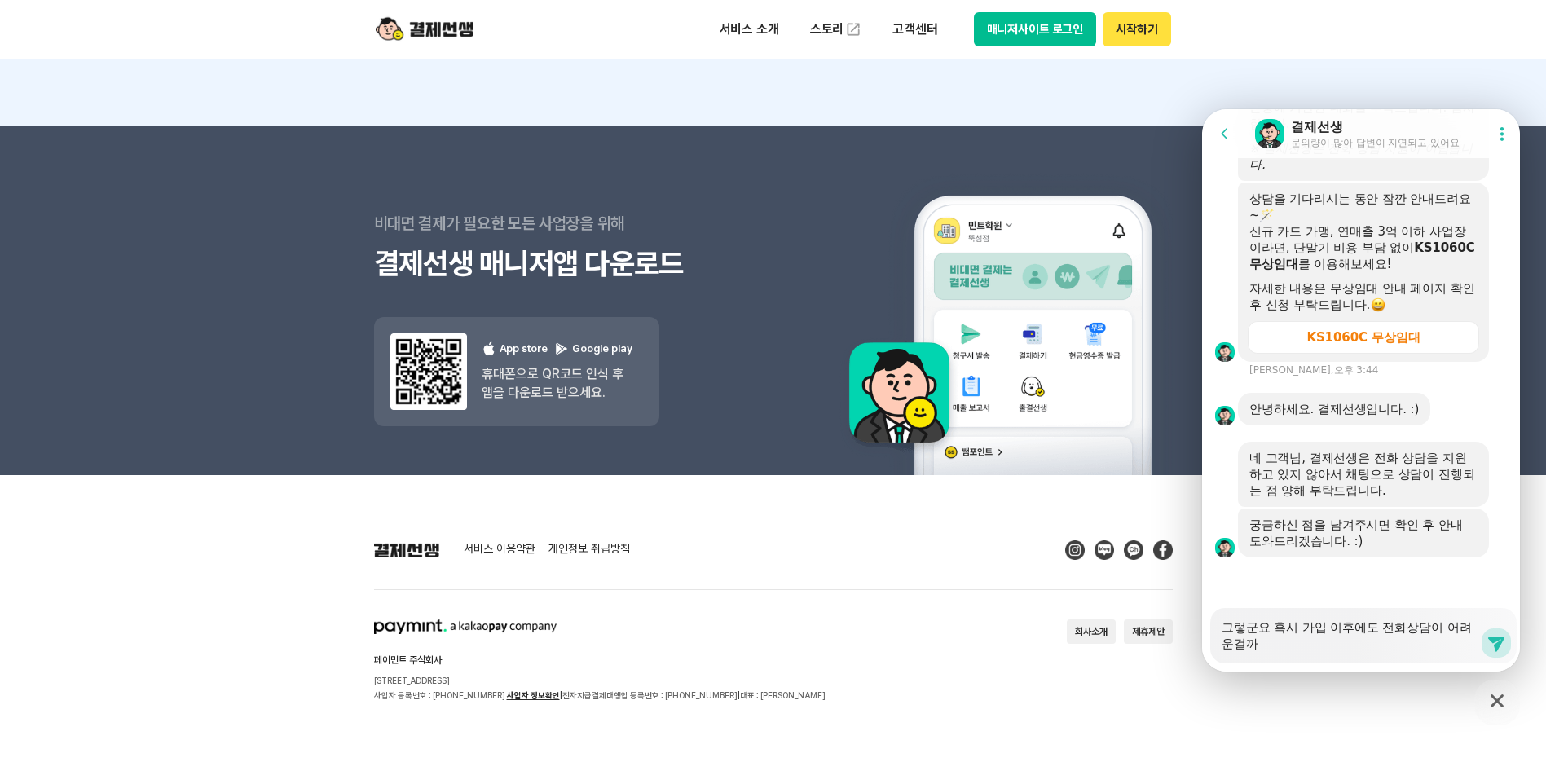
type textarea "그렇군요 혹시 가입 이후에도 전화상담이 어려운걸깡"
type textarea "x"
type textarea "그렇군요 혹시 가입 이후에도 전화상담이 어려운걸까요"
type textarea "x"
type textarea "그렇군요 혹시 가입 이후에도 전화상담이 어려운걸까요?"
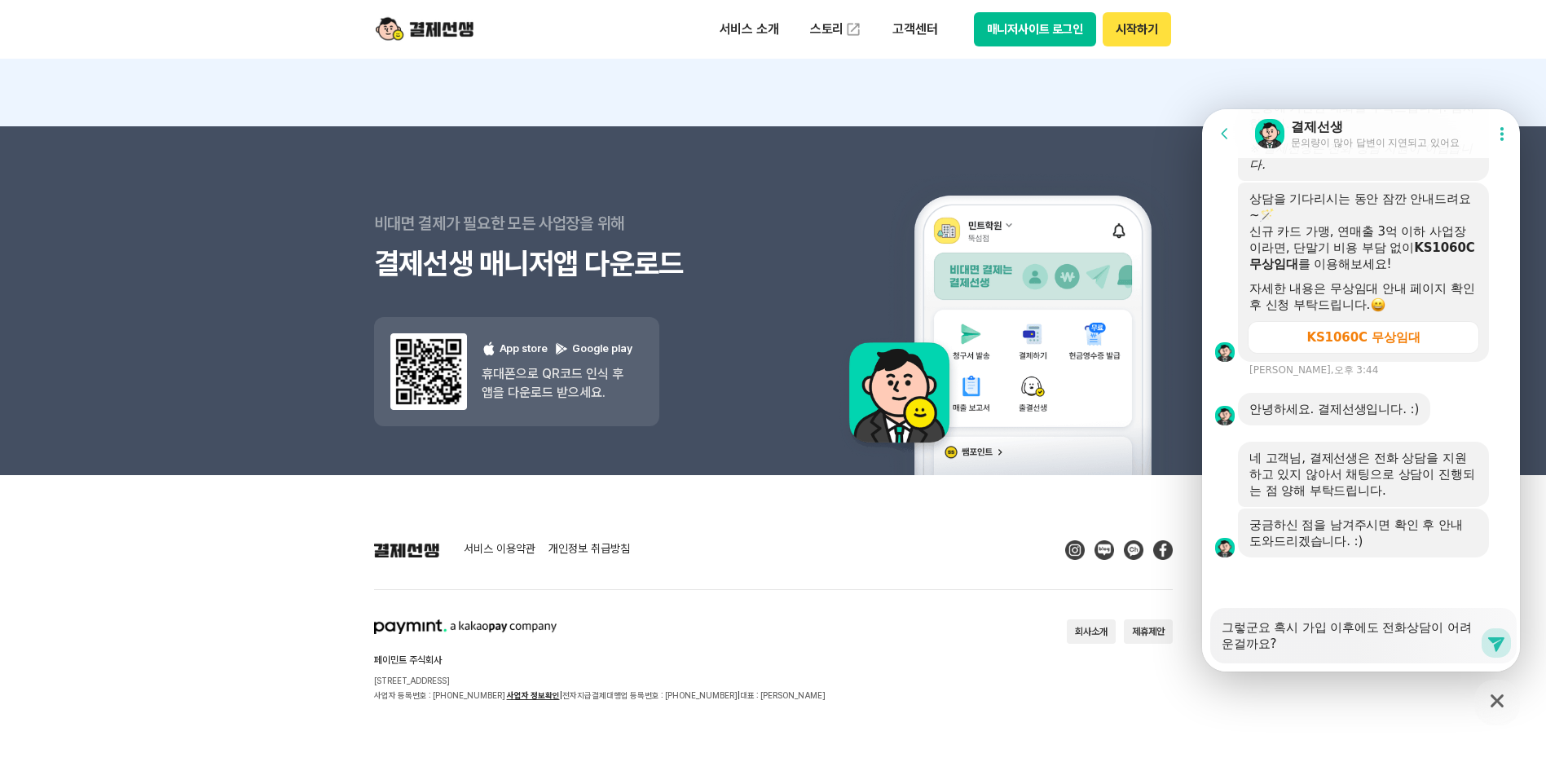
type textarea "x"
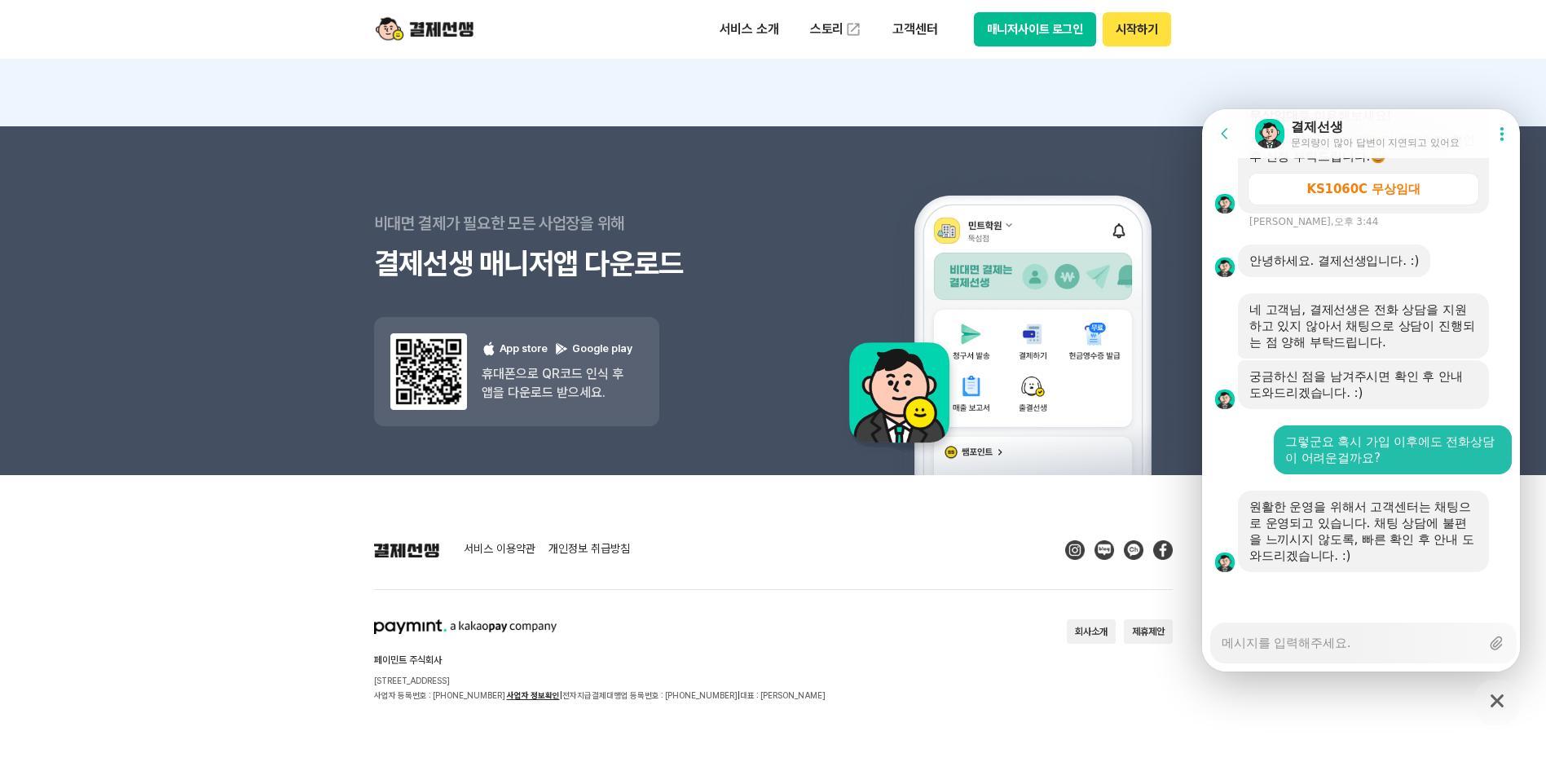
scroll to position [4683, 0]
click at [1371, 637] on textarea "Messenger Input Textarea" at bounding box center [1351, 637] width 258 height 28
type textarea "x"
type textarea "ㅇ"
type textarea "x"
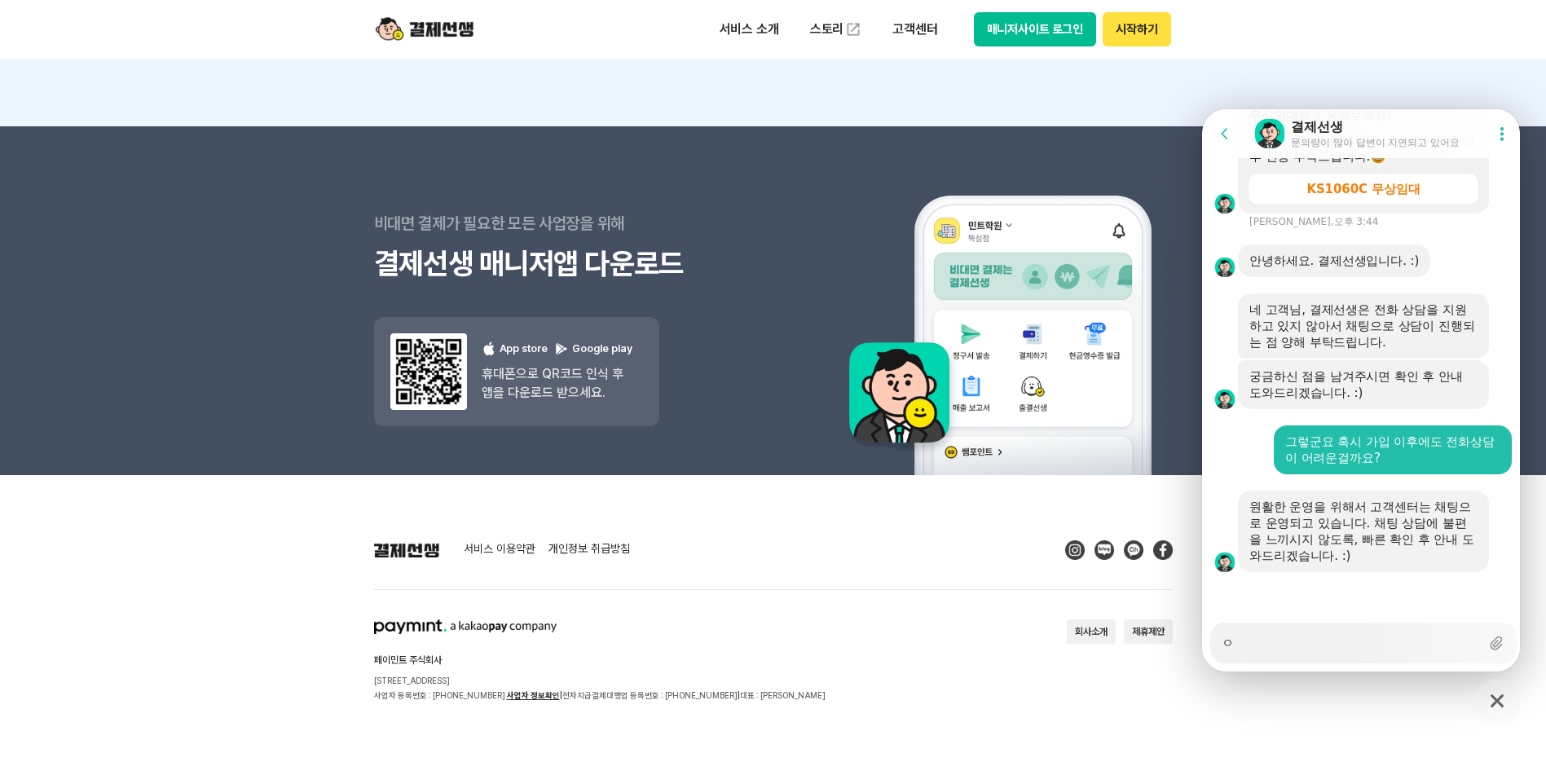
type textarea "우"
type textarea "x"
type textarea "워"
type textarea "x"
type textarea "우"
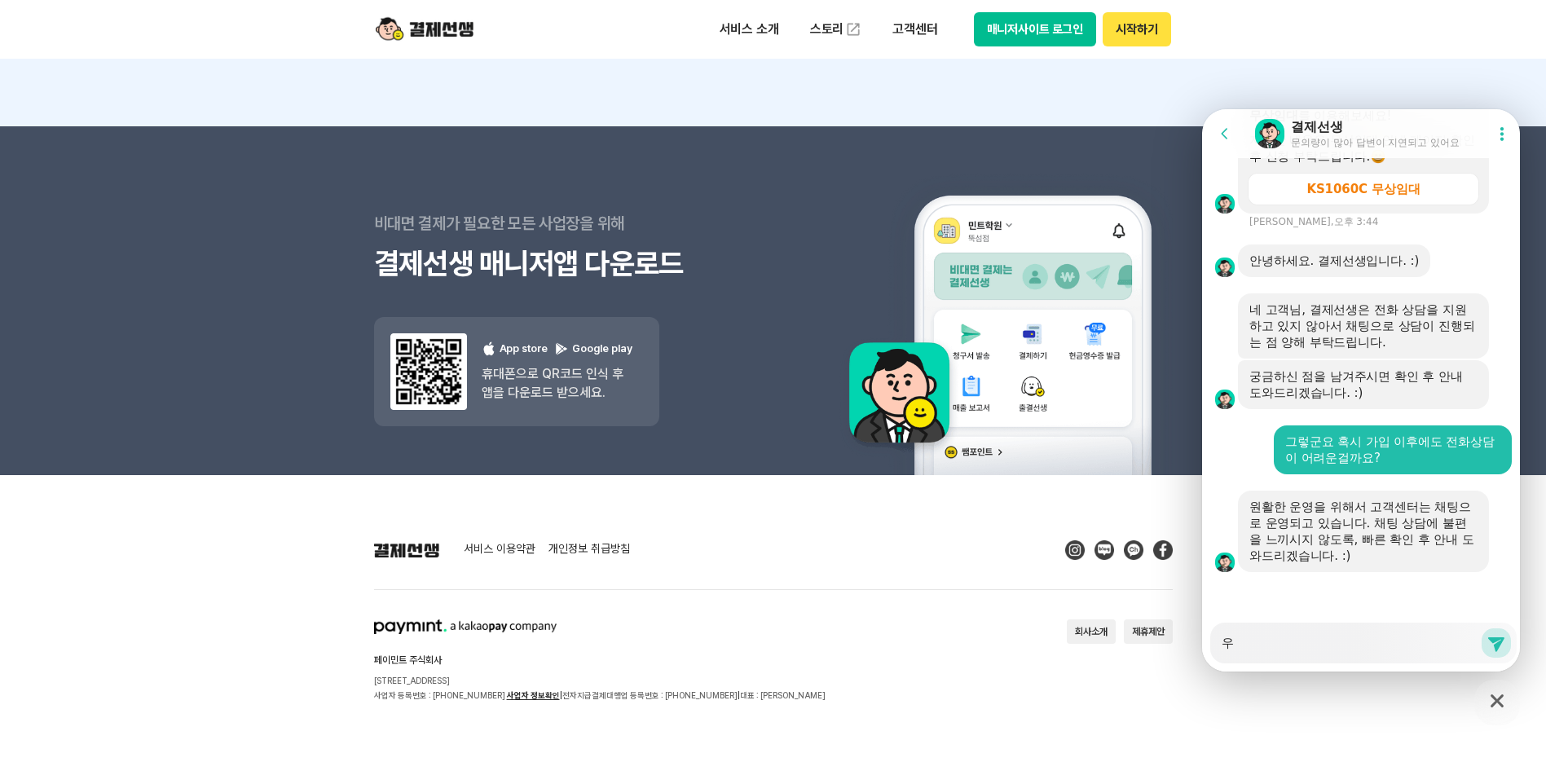
type textarea "x"
type textarea "ㅇ"
type textarea "x"
type textarea "ㄱ"
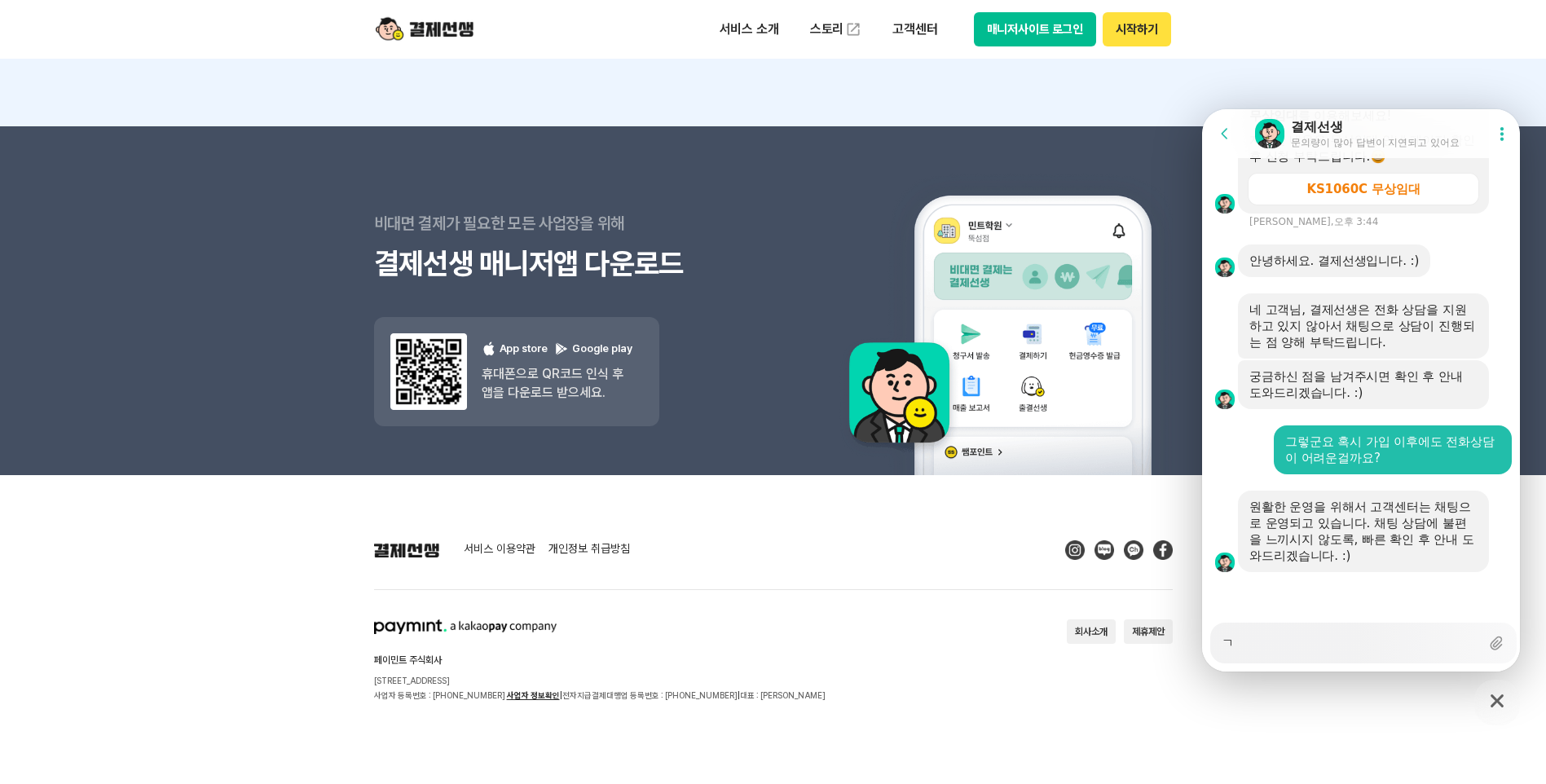
type textarea "x"
type textarea "가"
type textarea "x"
type textarea "강"
type textarea "x"
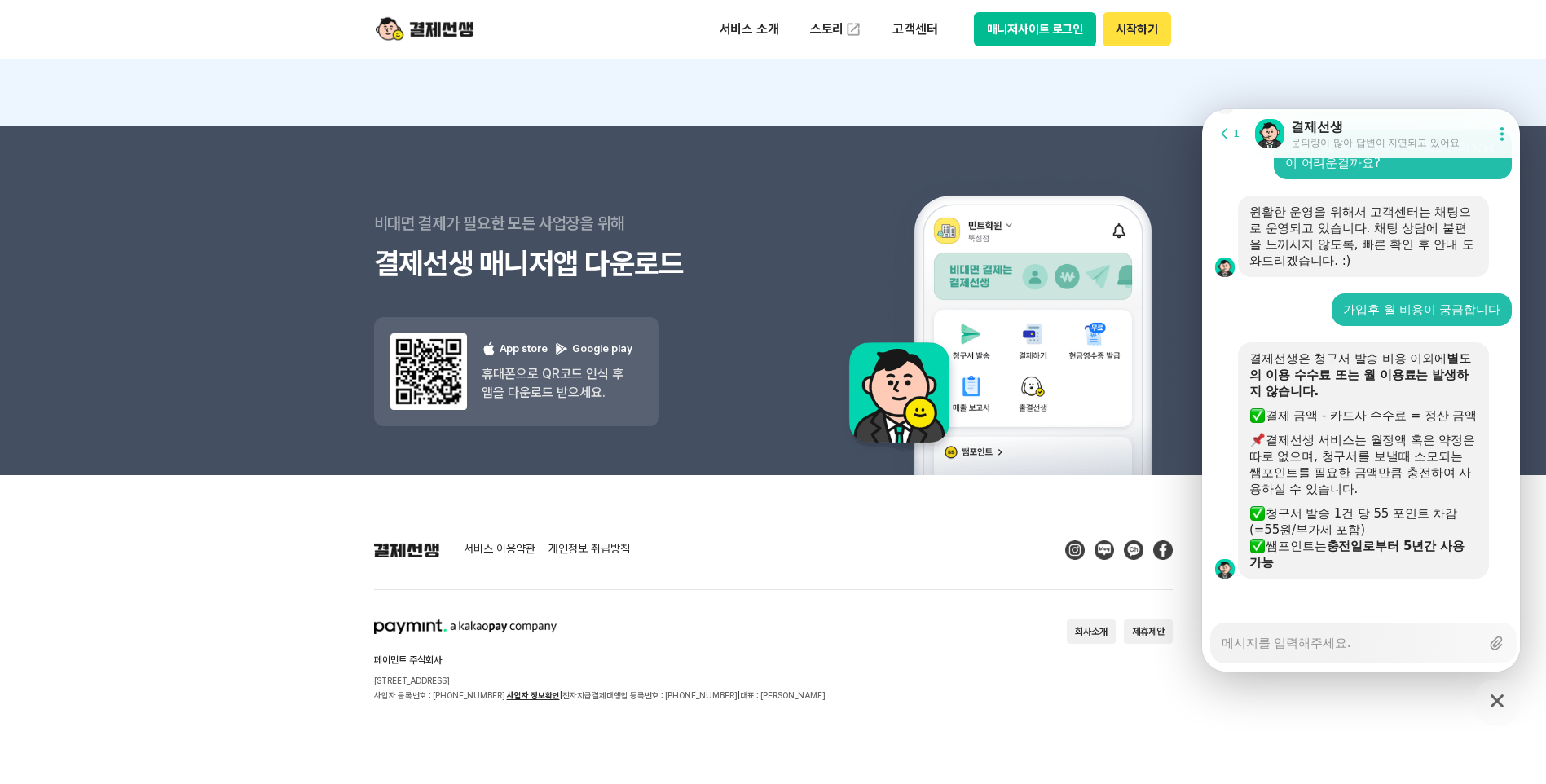
scroll to position [5001, 0]
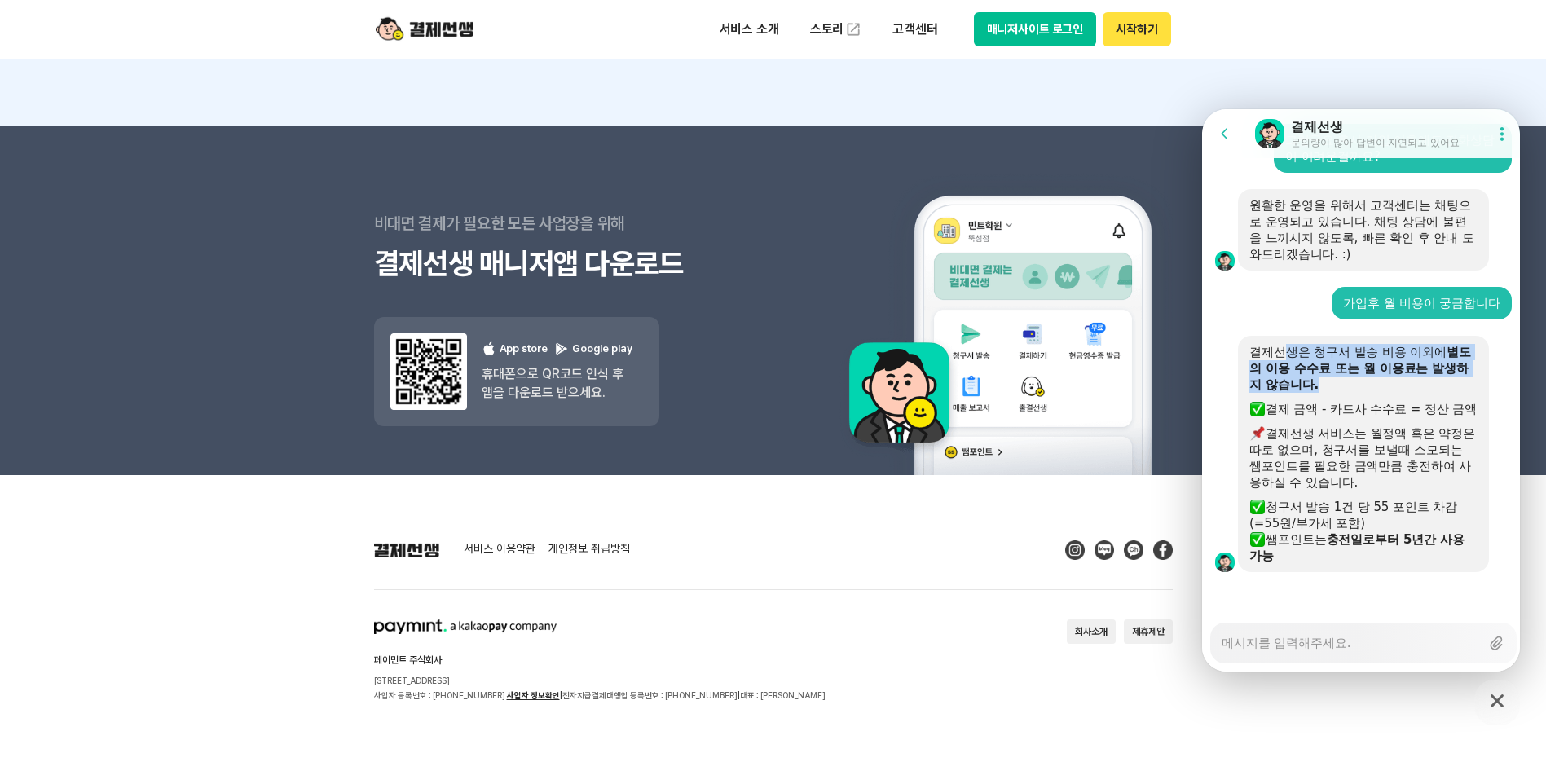
drag, startPoint x: 1283, startPoint y: 335, endPoint x: 1356, endPoint y: 369, distance: 80.5
click at [1356, 369] on div "결제선생은 청구서 발송 비용 이외에 별도의 이용 수수료 또는 월 이용료는 발생하지 않습니다." at bounding box center [1363, 368] width 229 height 49
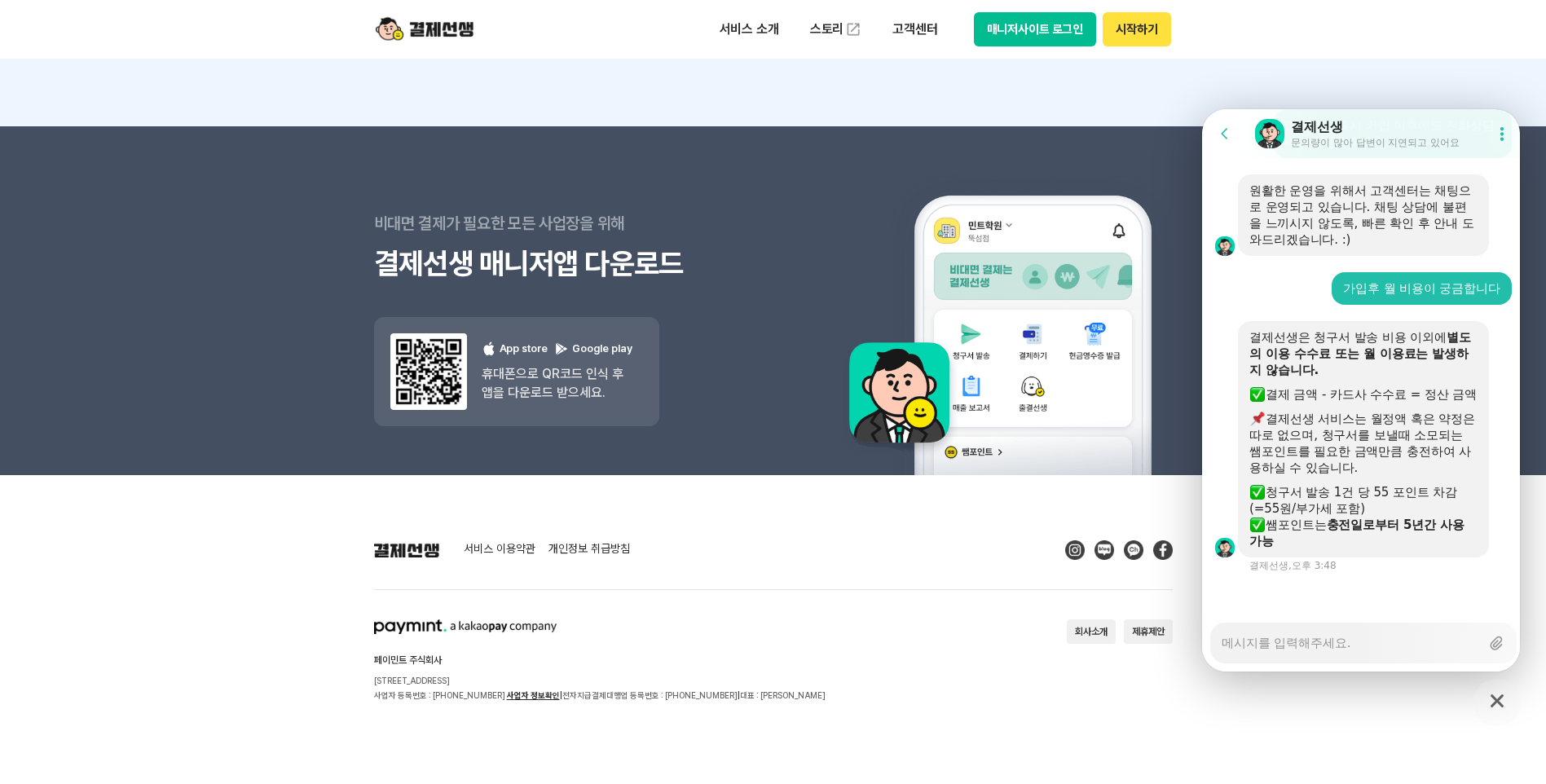
drag, startPoint x: 1356, startPoint y: 369, endPoint x: 1403, endPoint y: 422, distance: 70.8
click at [1403, 422] on div "결제선생 서비스는 월정액 혹은 약정은 따로 없으며, 청구서를 보낼때 소모되는 쌤포인트를 필요한 금액만큼 충전하여 사용하실 수 있습니다." at bounding box center [1363, 443] width 229 height 65
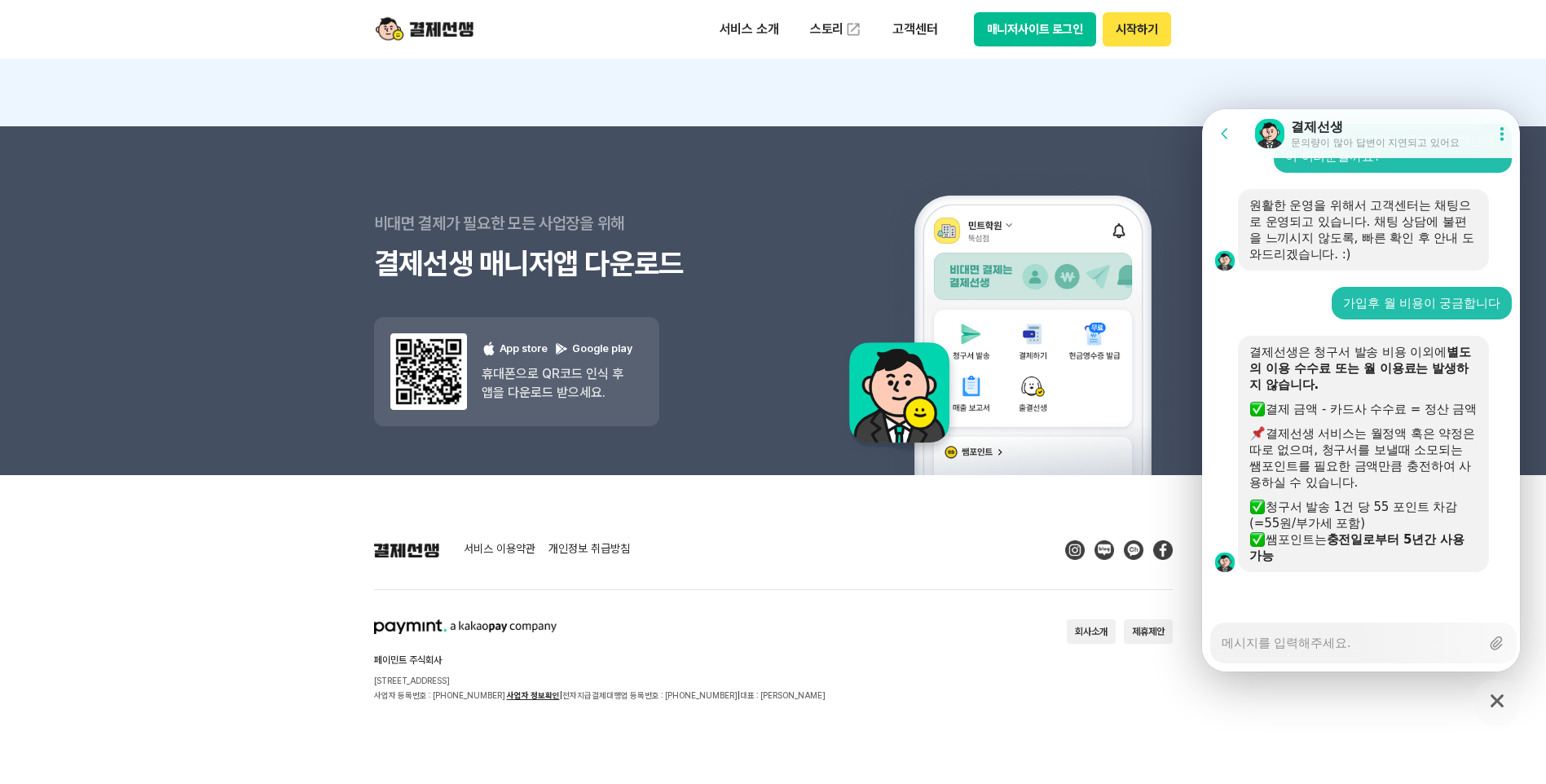
drag, startPoint x: 1345, startPoint y: 427, endPoint x: 1416, endPoint y: 477, distance: 86.8
click at [1416, 477] on div "결제선생 서비스는 월정액 혹은 약정은 따로 없으며, 청구서를 보낼때 소모되는 쌤포인트를 필요한 금액만큼 충전하여 사용하실 수 있습니다." at bounding box center [1363, 458] width 229 height 65
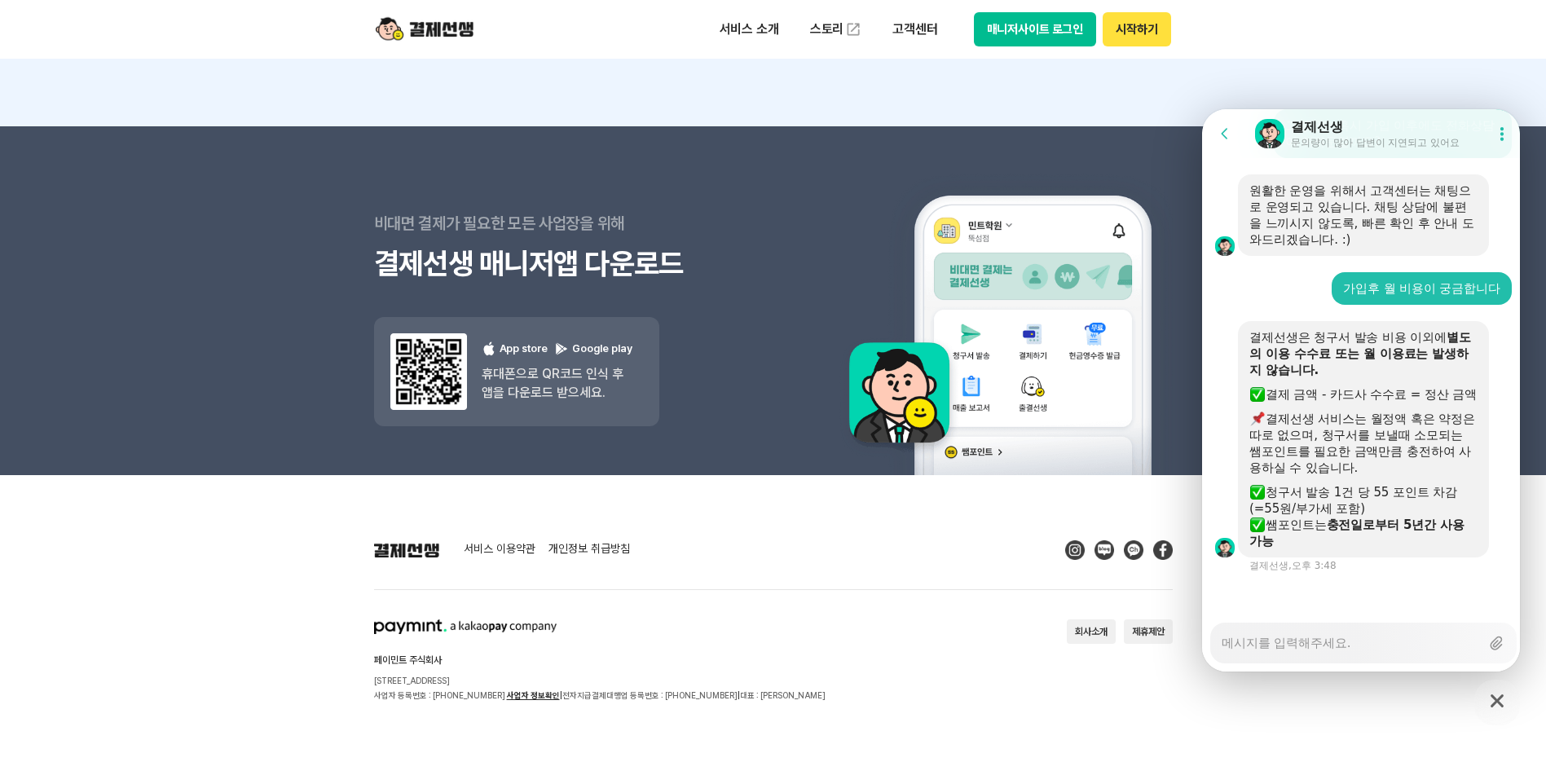
drag, startPoint x: 1416, startPoint y: 477, endPoint x: 1409, endPoint y: 496, distance: 20.2
click at [1409, 496] on div "청구서 발송 1건 당 55 포인트 차감(=55원/부가세 포함) ​" at bounding box center [1363, 500] width 229 height 32
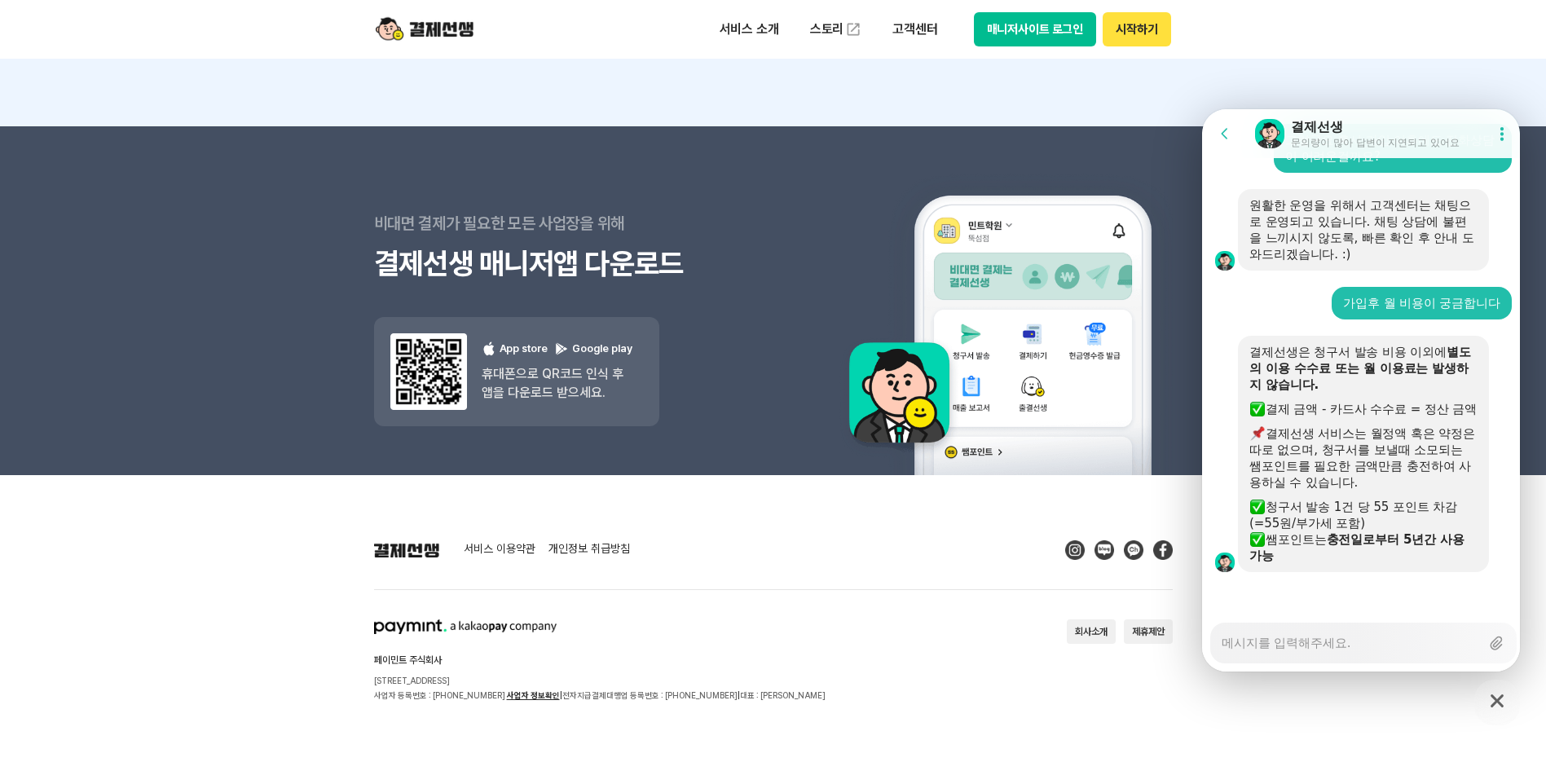
drag, startPoint x: 1270, startPoint y: 504, endPoint x: 1429, endPoint y: 553, distance: 166.4
click at [1429, 553] on div "결제선생은 청구서 발송 비용 이외에 별도의 이용 수수료 또는 월 이용료는 발생하지 않습니다. 결제 금액 - 카드사 수수료 = 정산 금액 결제선…" at bounding box center [1363, 454] width 229 height 220
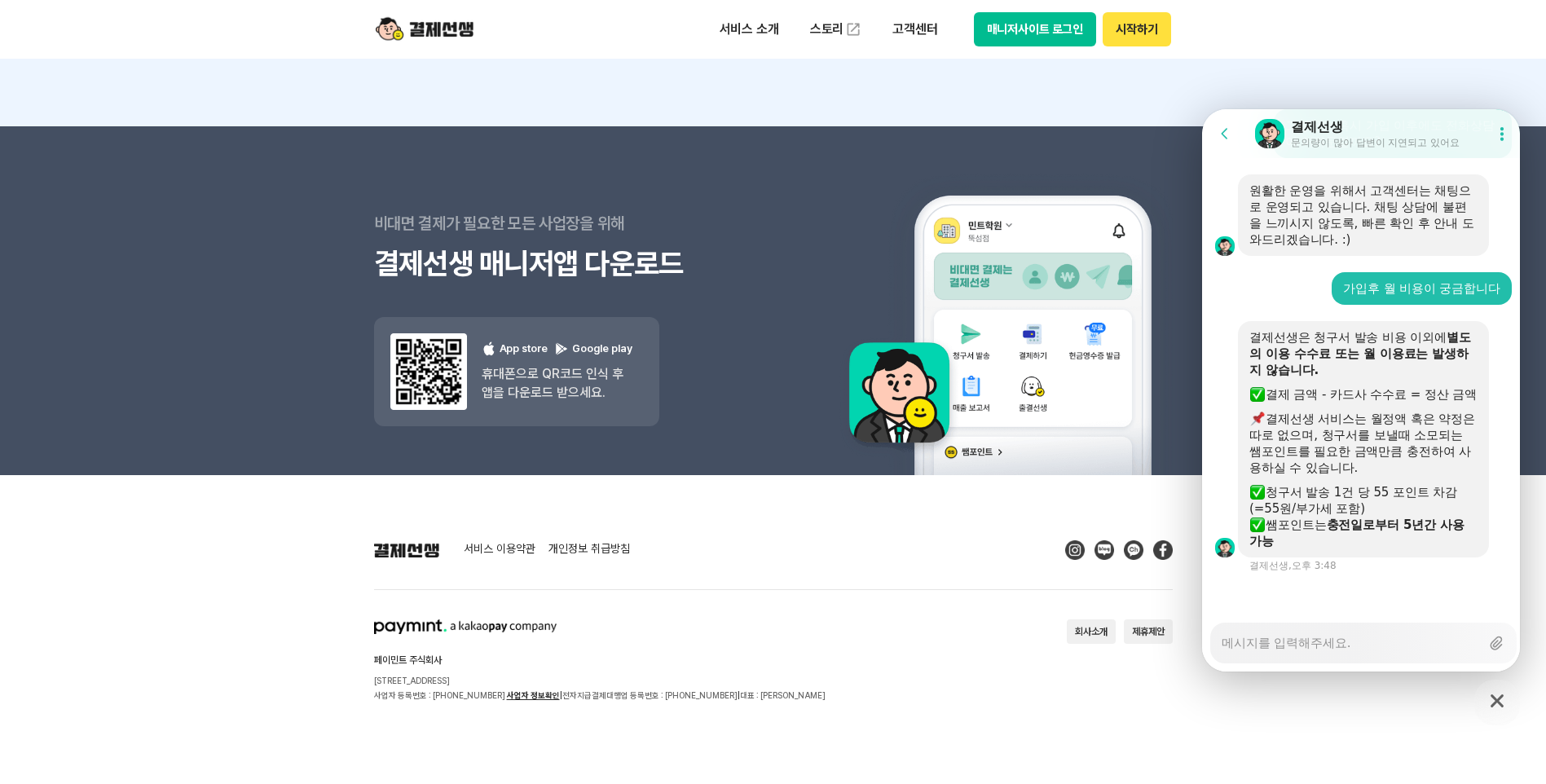
drag, startPoint x: 1429, startPoint y: 553, endPoint x: 1369, endPoint y: 552, distance: 60.0
click at [1369, 552] on div "결제선생은 청구서 발송 비용 이외에 별도의 이용 수수료 또는 월 이용료는 발생하지 않습니다. 결제 금액 - 카드사 수수료 = 정산 금액 결제선…" at bounding box center [1363, 439] width 251 height 237
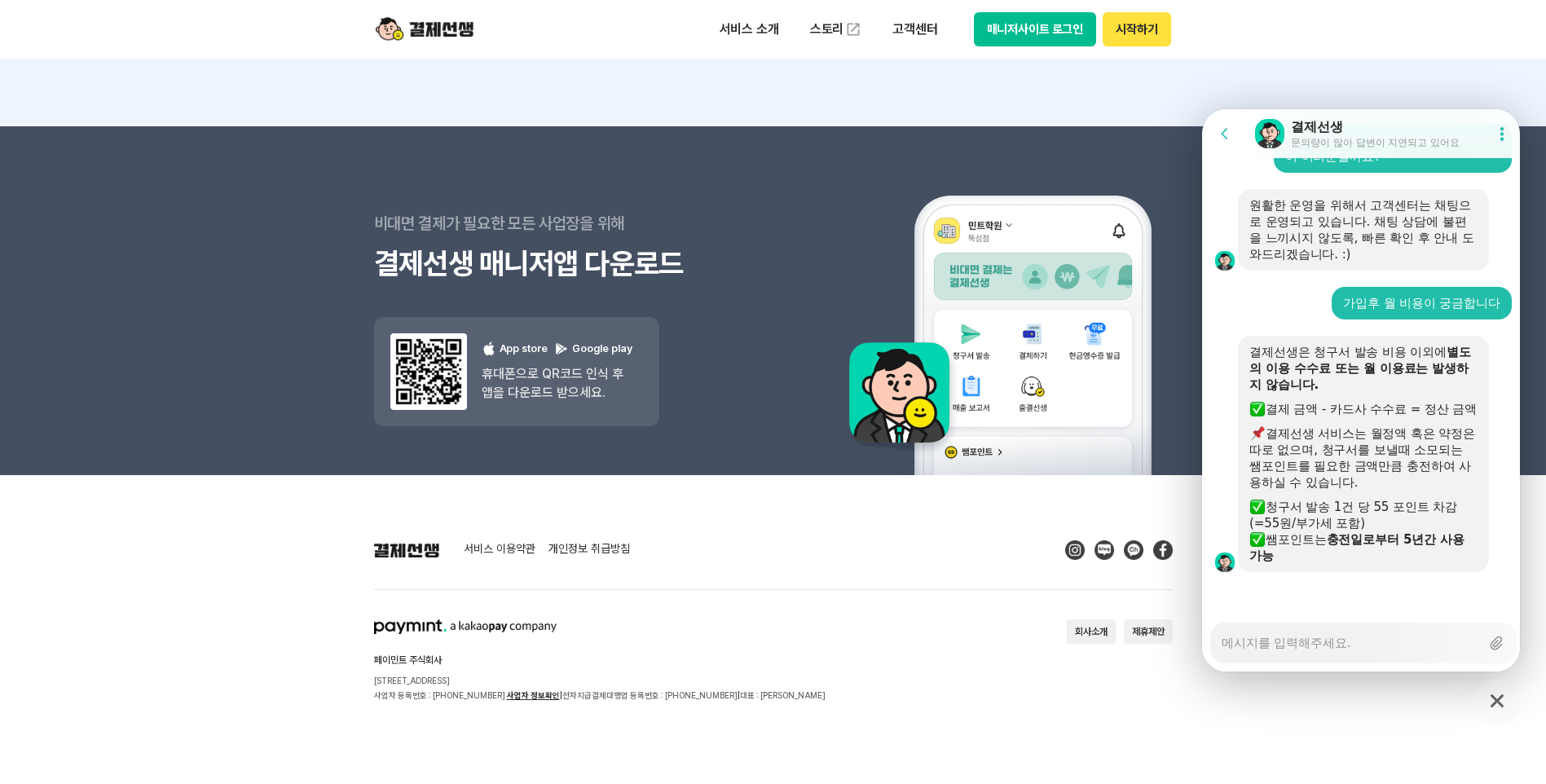
click at [1291, 344] on div "결제선생은 청구서 발송 비용 이외에 별도의 이용 수수료 또는 월 이용료는 발생하지 않습니다." at bounding box center [1363, 368] width 229 height 49
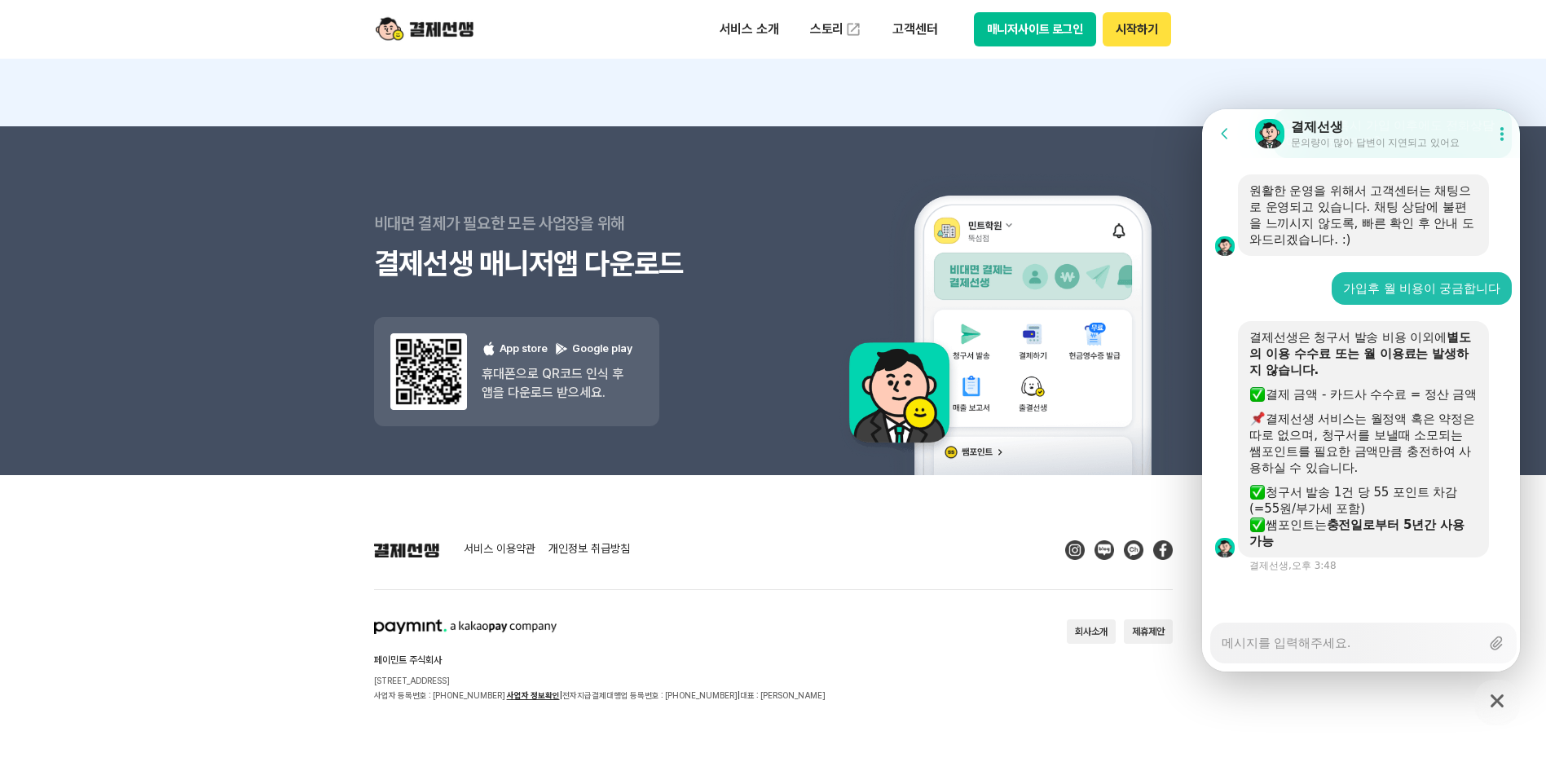
scroll to position [5016, 0]
click at [1342, 629] on textarea "Messenger Input Textarea" at bounding box center [1351, 637] width 258 height 28
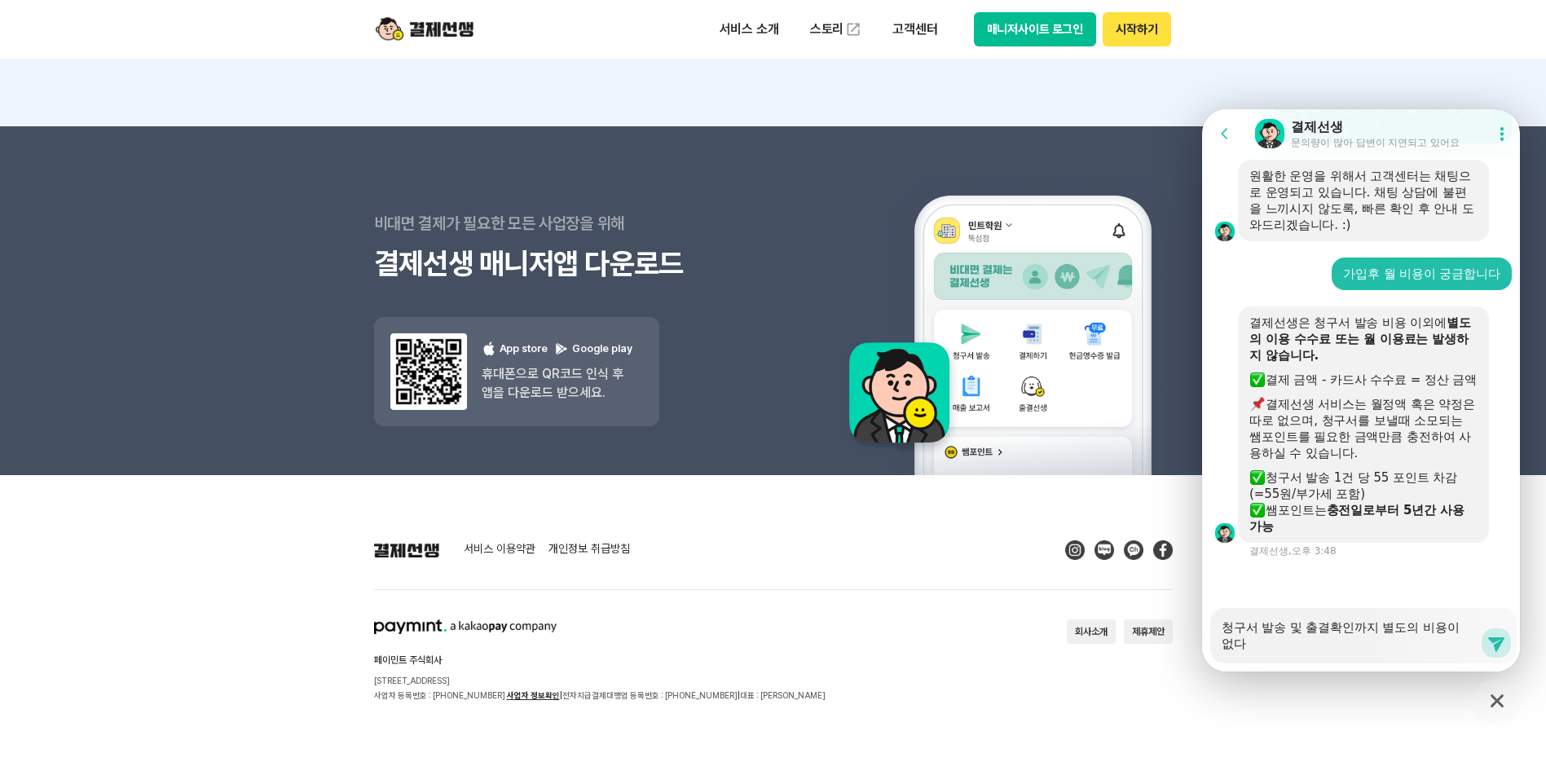
scroll to position [5030, 0]
click at [1378, 632] on textarea "청구서 발송 및 출결확인까지 별도의 비용이 없다는 말씀이실까요??" at bounding box center [1351, 629] width 258 height 44
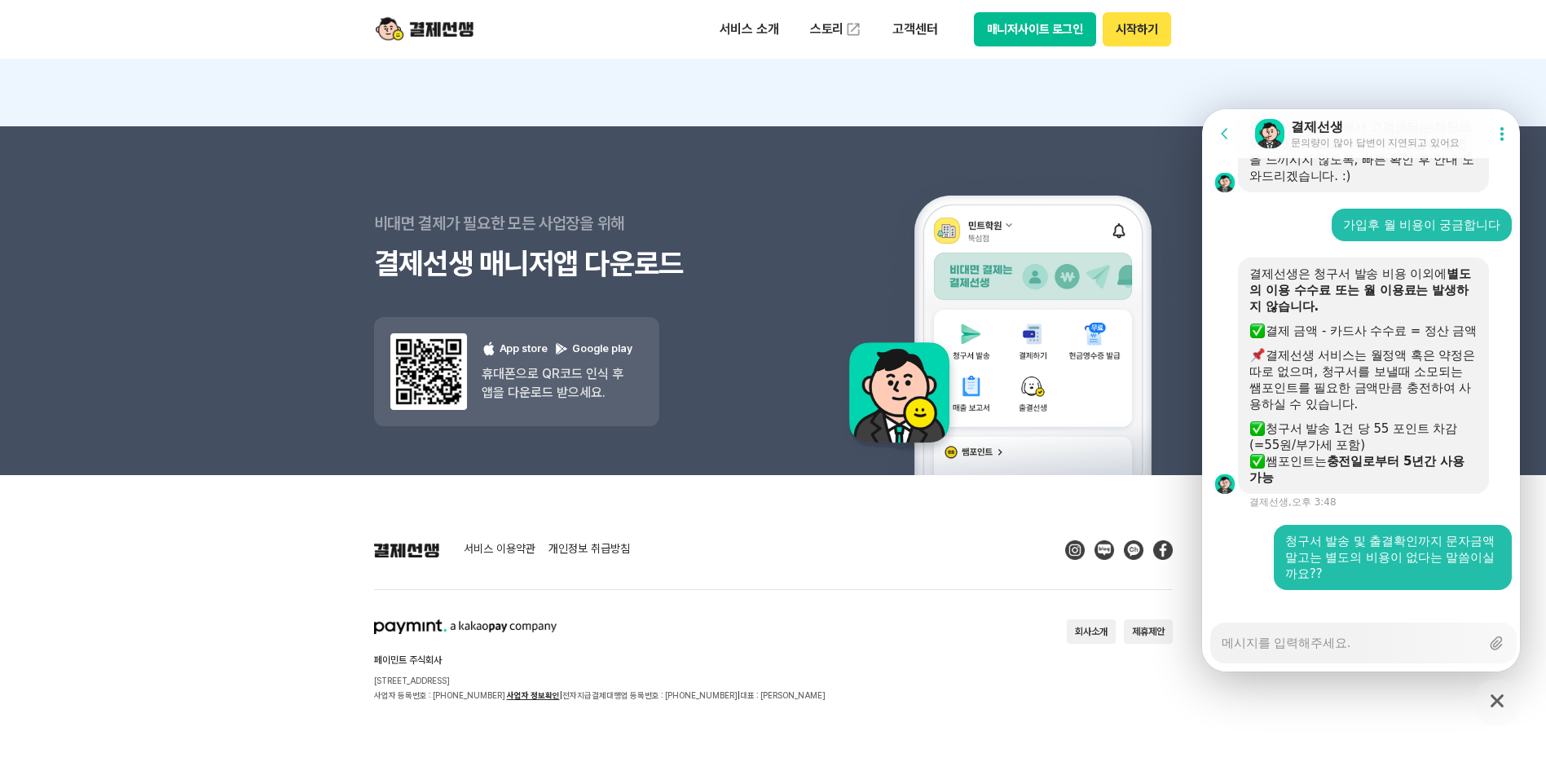
scroll to position [5097, 0]
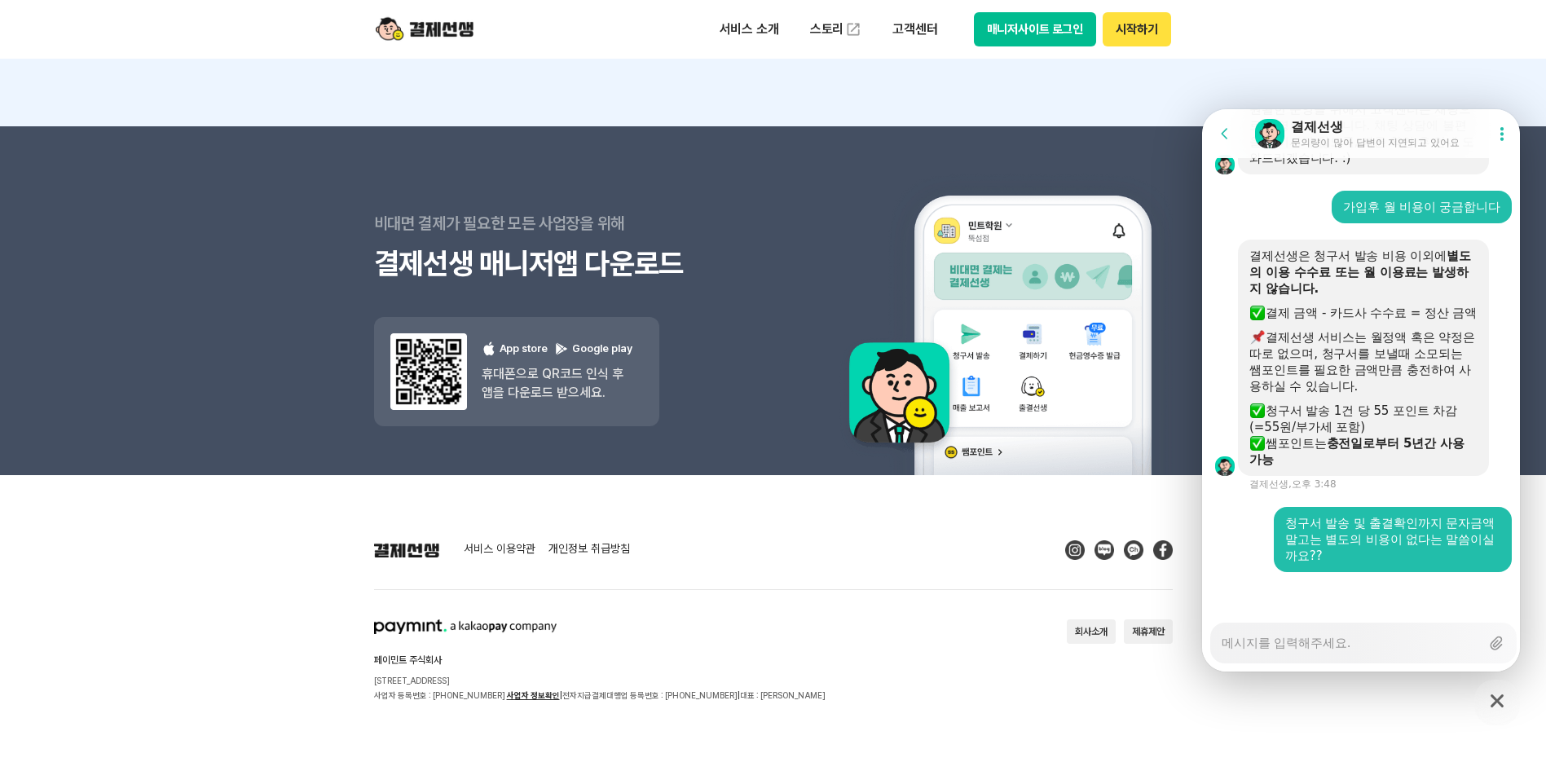
click at [1400, 639] on textarea "Messenger Input Textarea" at bounding box center [1351, 637] width 258 height 28
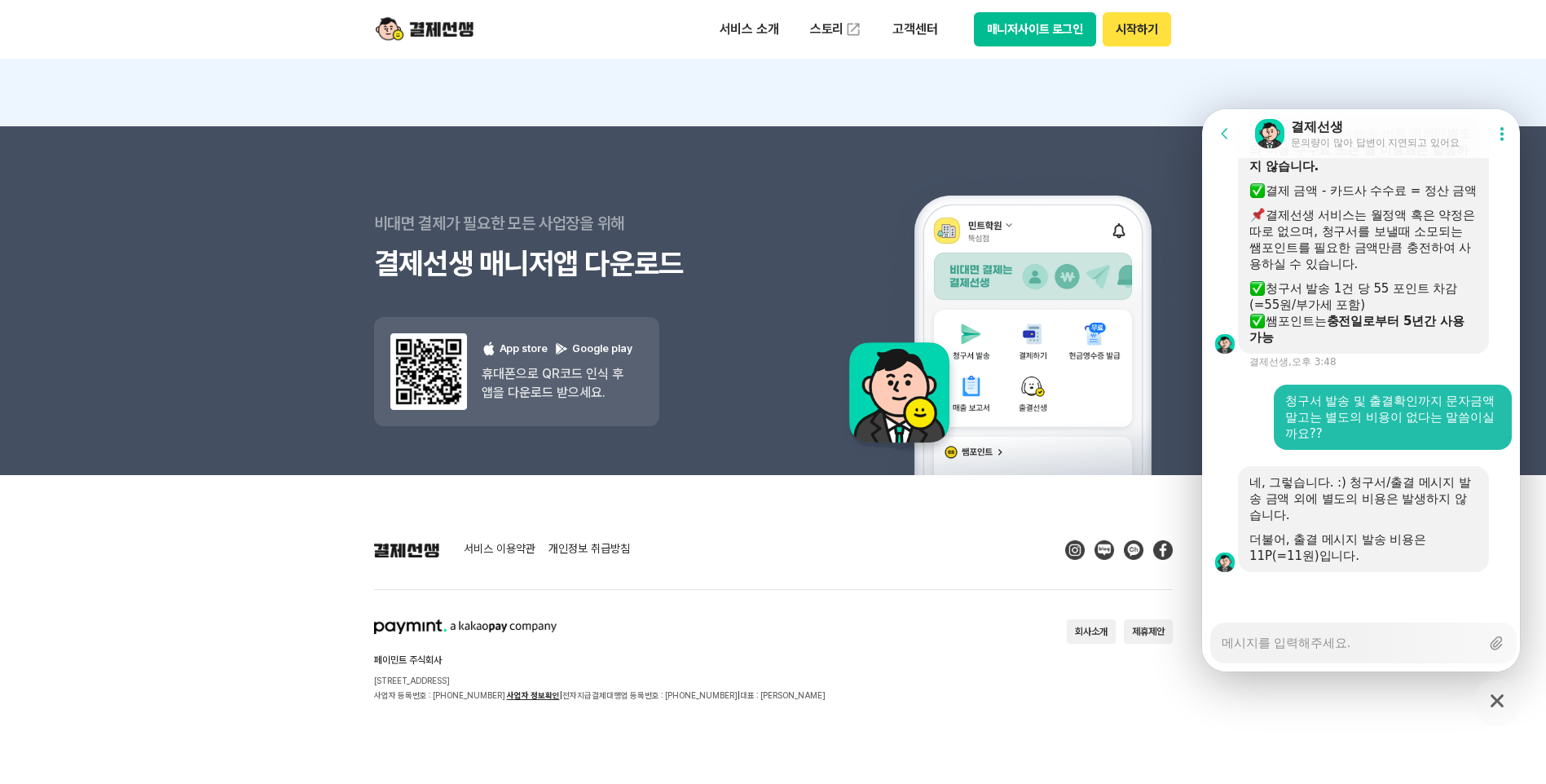
scroll to position [5219, 0]
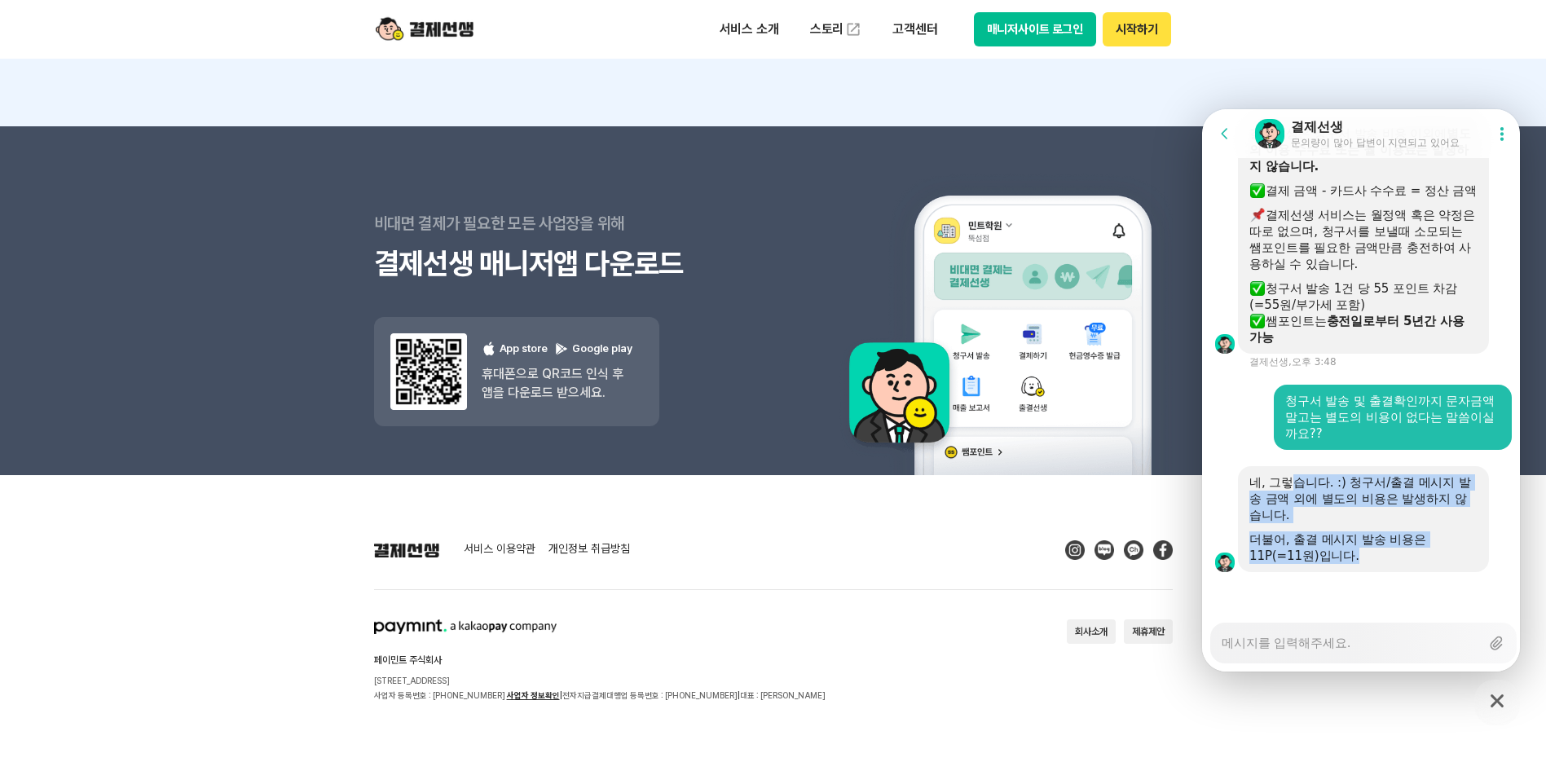
drag, startPoint x: 1293, startPoint y: 479, endPoint x: 1372, endPoint y: 563, distance: 115.3
click at [1372, 563] on div "네, 그렇습니다. :) 청구서/출결 메시지 발송 금액 외에 별도의 비용은 발생하지 않습니다. 더불어, 출결 메시지 발송 비용은 11P(=11원…" at bounding box center [1363, 519] width 229 height 90
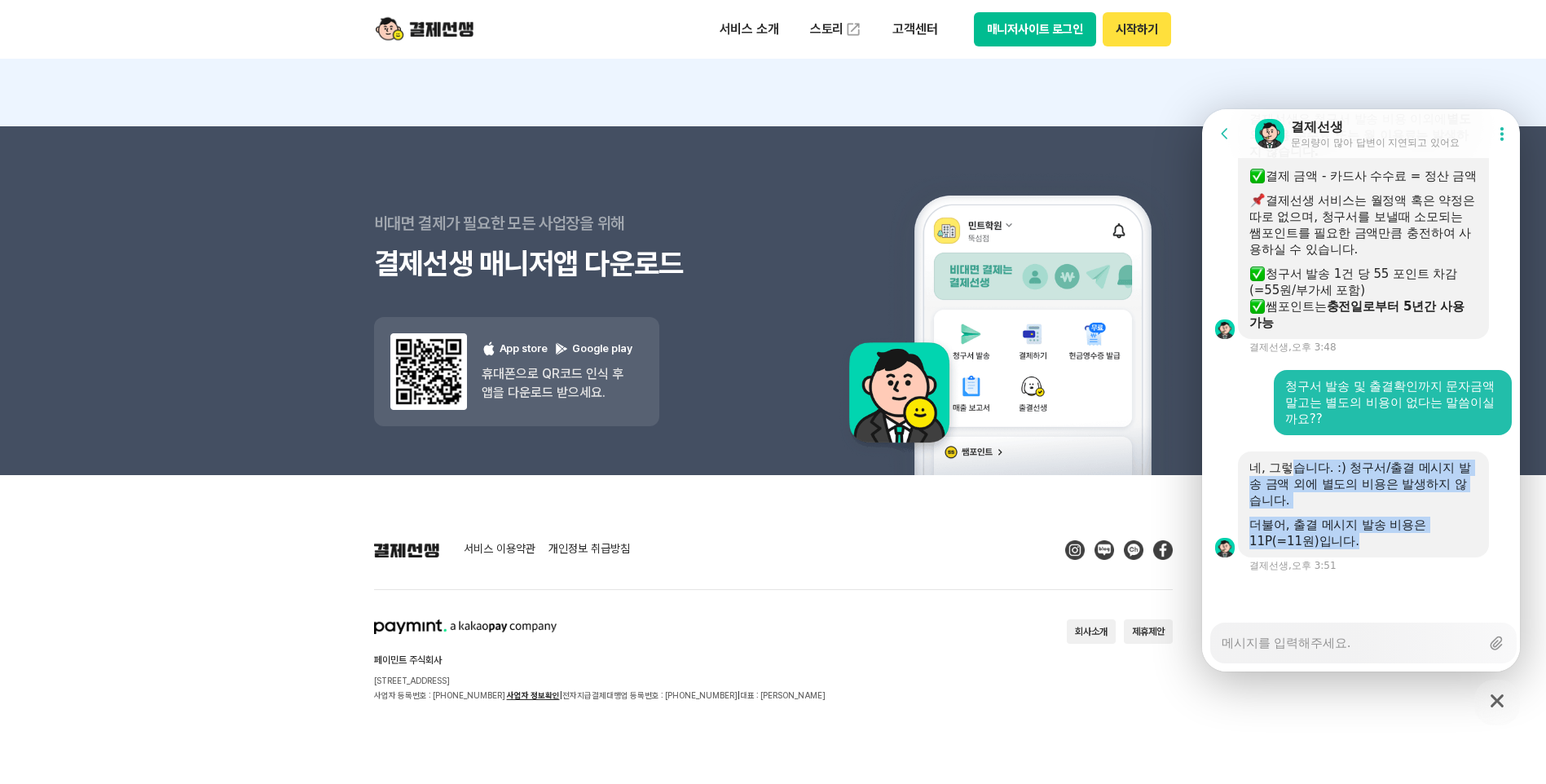
scroll to position [5234, 0]
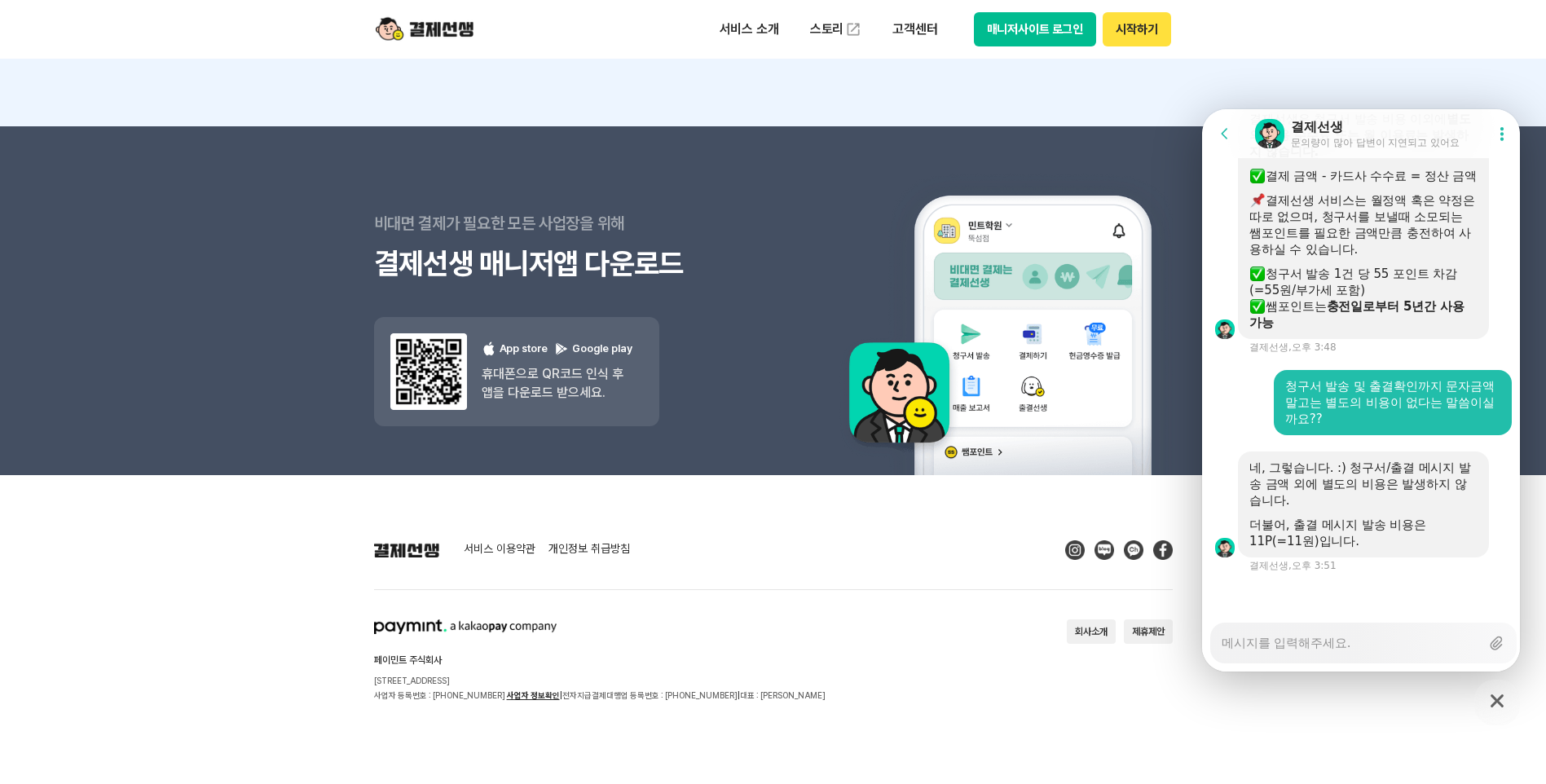
drag, startPoint x: 1372, startPoint y: 563, endPoint x: 1328, endPoint y: 633, distance: 82.7
click at [1328, 633] on textarea "Messenger Input Textarea" at bounding box center [1351, 637] width 258 height 28
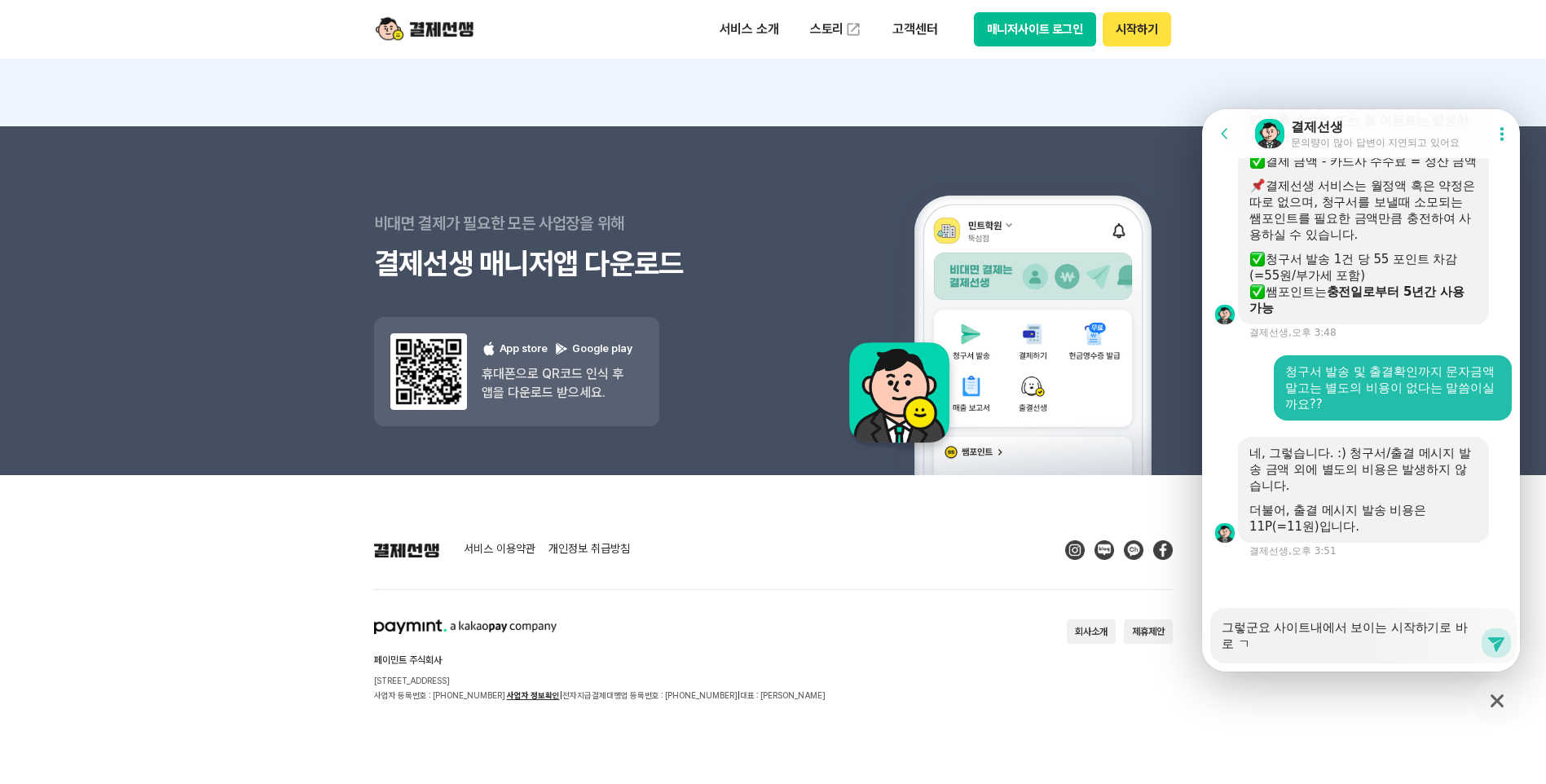
scroll to position [5249, 0]
click at [1322, 650] on textarea "그렇군요 사이트내에서 보이는 시작하기로 바로 가입하며" at bounding box center [1351, 629] width 258 height 44
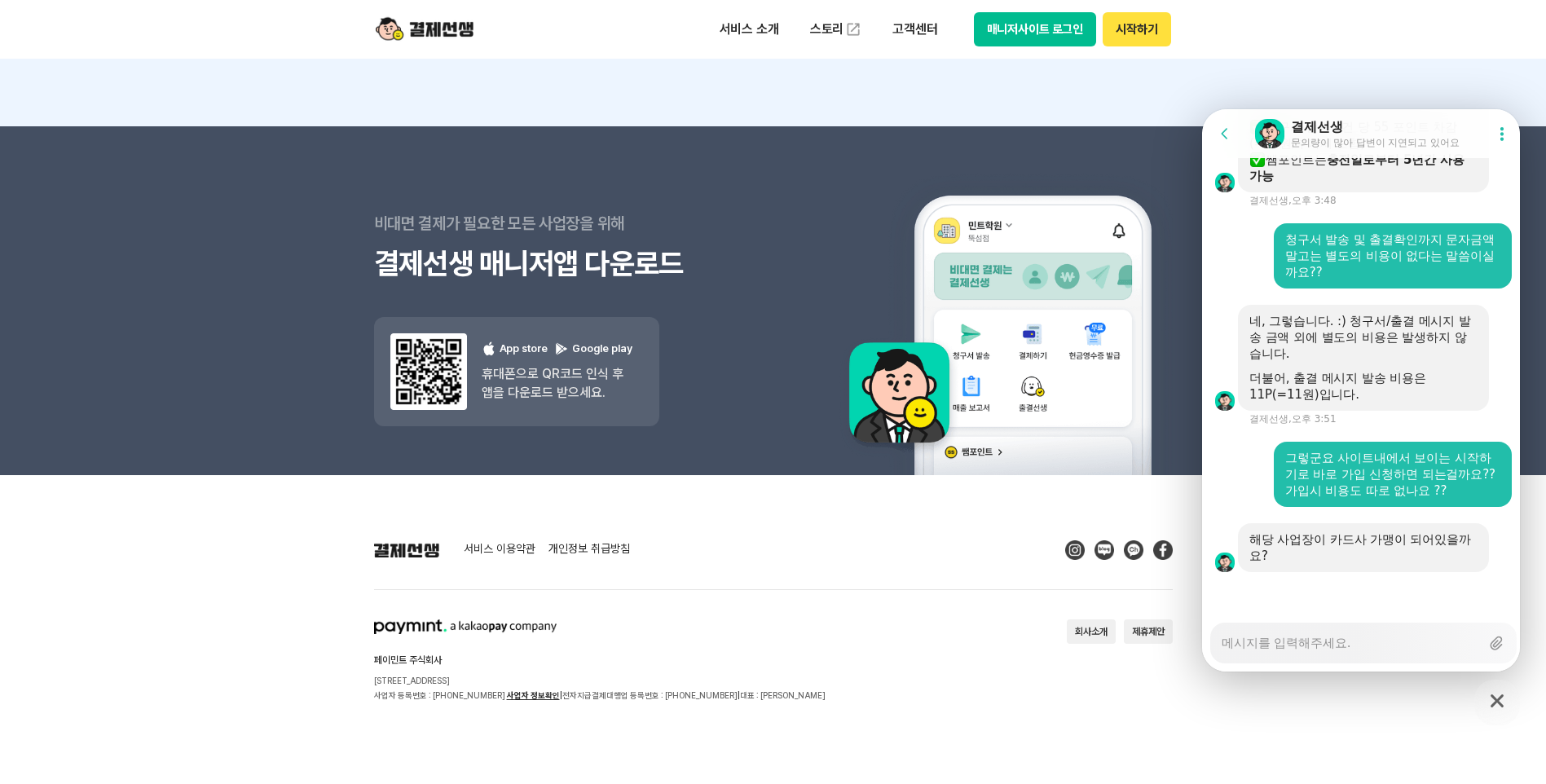
scroll to position [5380, 0]
click at [1334, 649] on textarea "Messenger Input Textarea" at bounding box center [1351, 637] width 258 height 28
drag, startPoint x: 1292, startPoint y: 541, endPoint x: 1382, endPoint y: 560, distance: 92.0
click at [1382, 560] on div "해당 사업장이 카드사 가맹이 되어있을까요?" at bounding box center [1363, 547] width 229 height 32
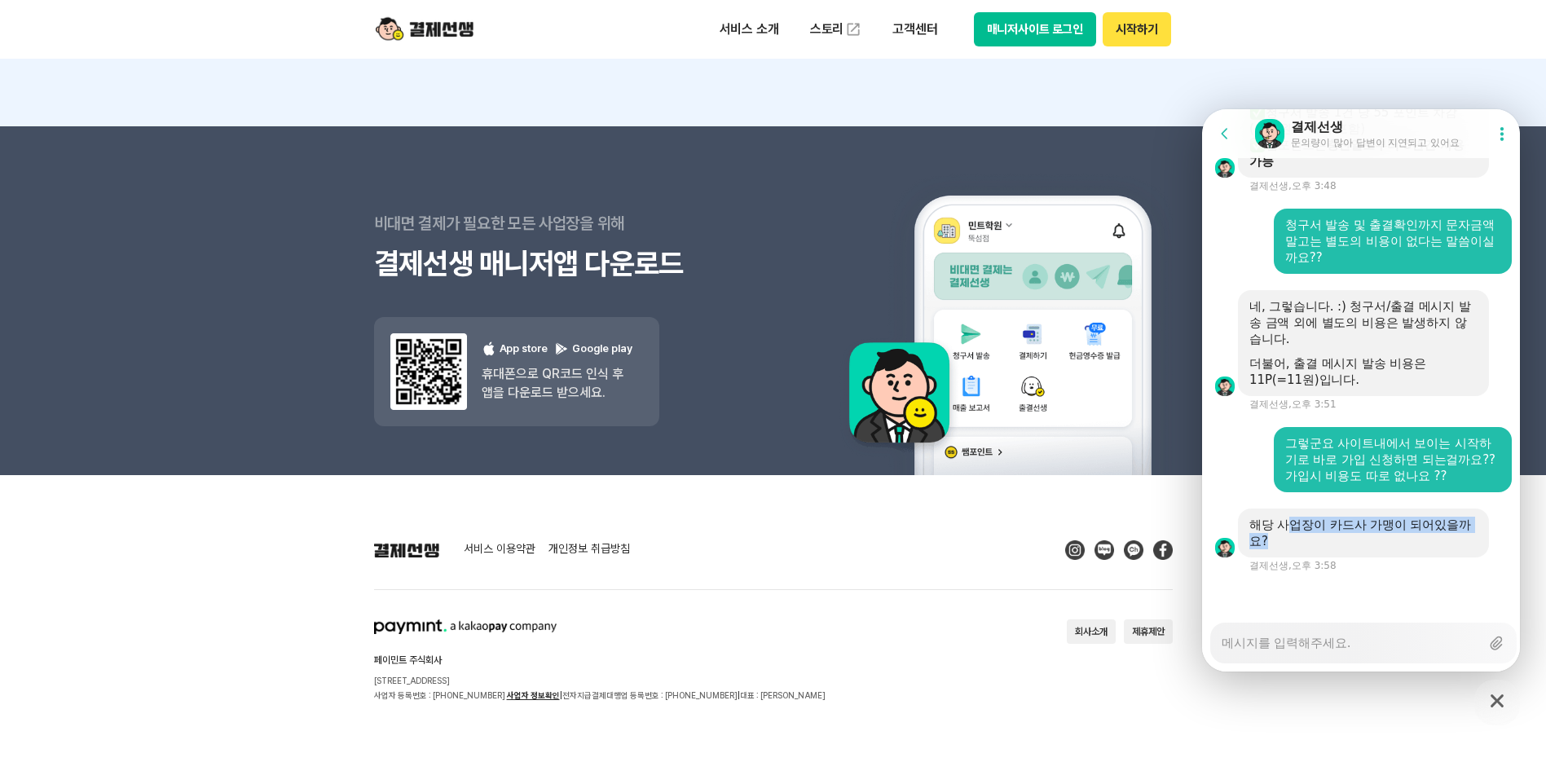
scroll to position [5396, 0]
drag, startPoint x: 1382, startPoint y: 560, endPoint x: 1360, endPoint y: 598, distance: 43.9
click at [1360, 598] on div at bounding box center [1363, 593] width 323 height 44
click at [1367, 650] on textarea "Messenger Input Textarea" at bounding box center [1351, 637] width 258 height 28
drag, startPoint x: 1345, startPoint y: 654, endPoint x: 1345, endPoint y: 644, distance: 10.0
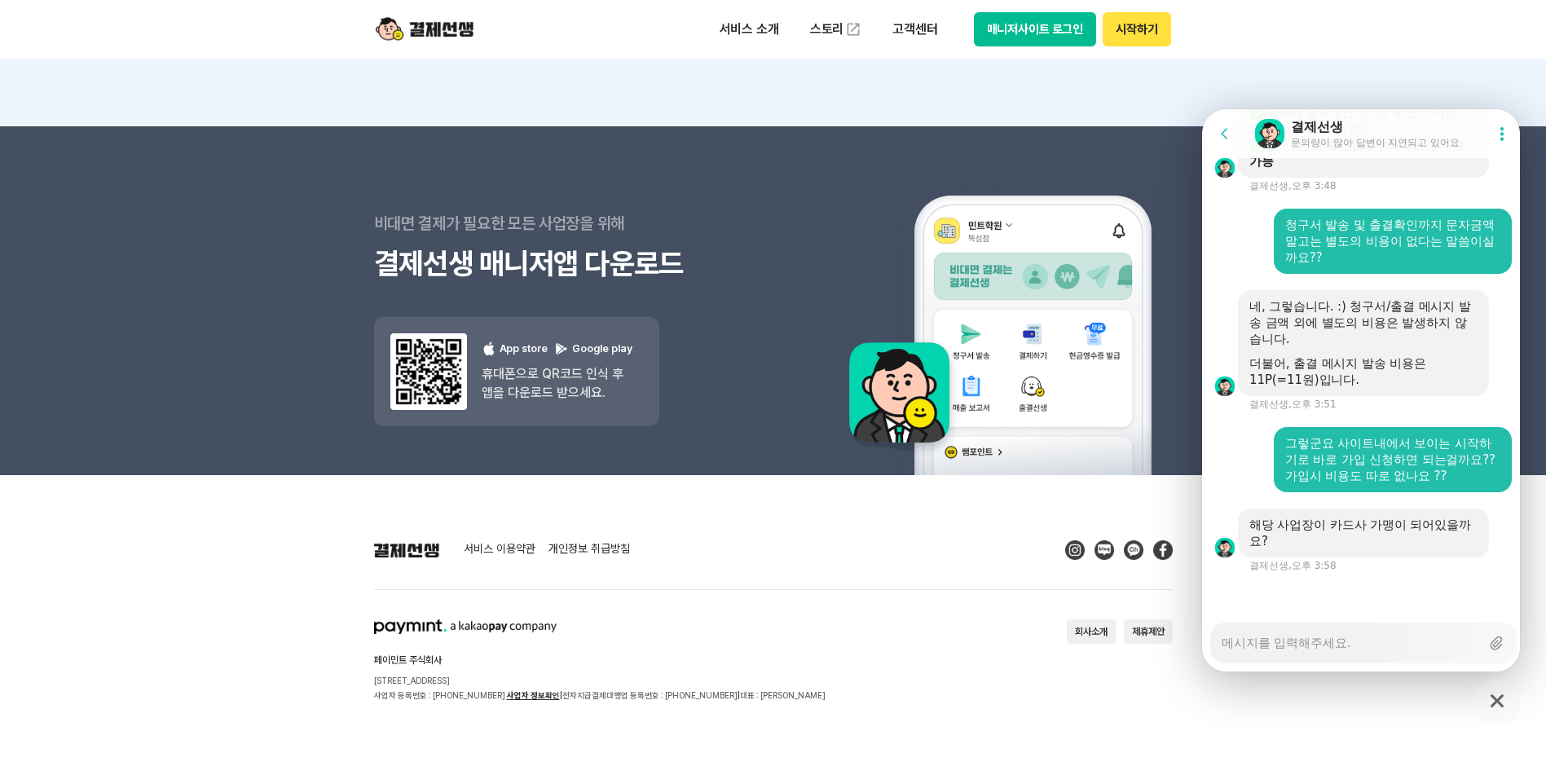
click at [1345, 655] on div "Messenger Input Textarea" at bounding box center [1351, 643] width 258 height 39
click at [1345, 643] on textarea "Messenger Input Textarea" at bounding box center [1351, 637] width 258 height 28
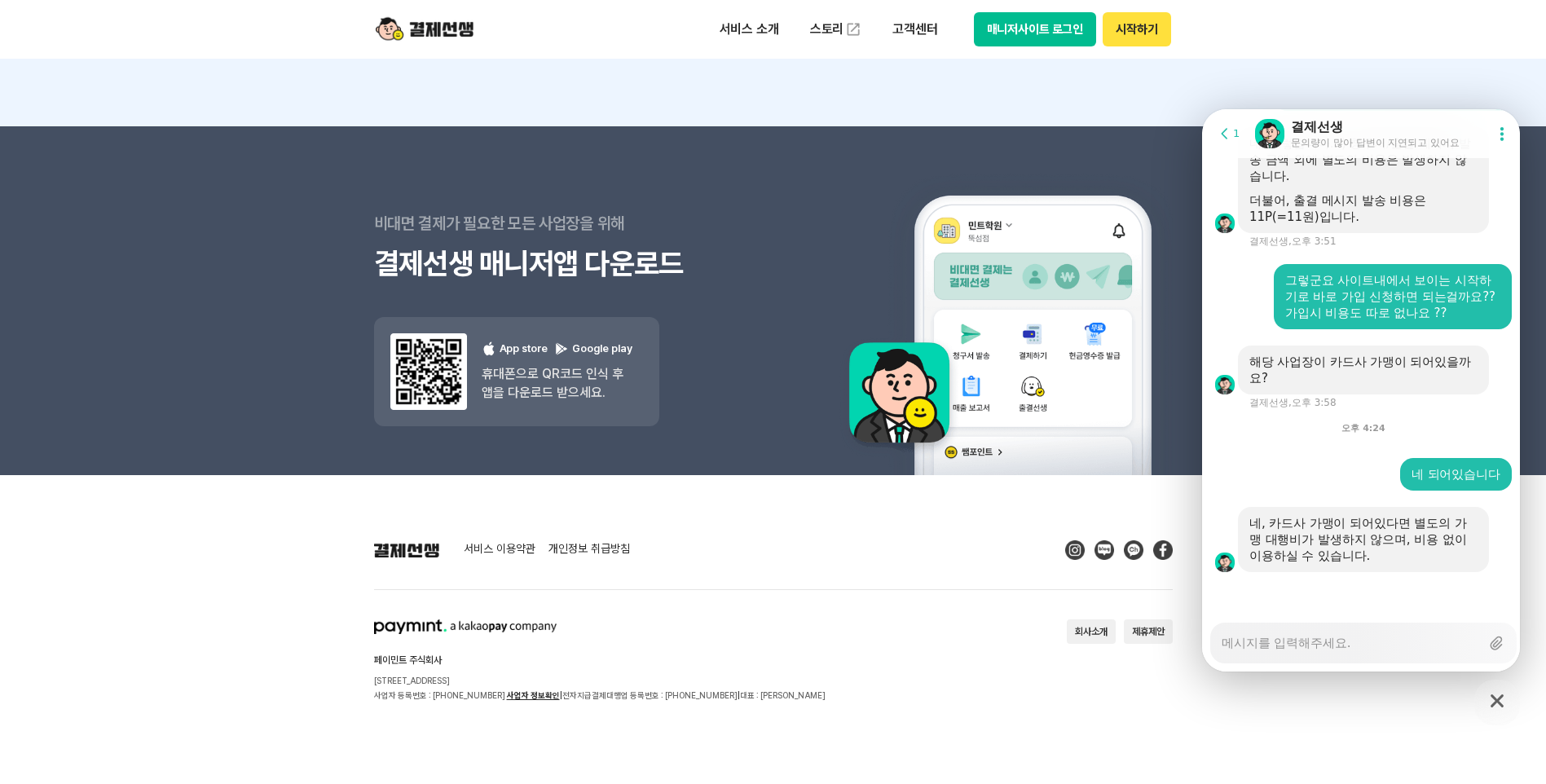
scroll to position [5559, 0]
drag, startPoint x: 1282, startPoint y: 526, endPoint x: 1440, endPoint y: 564, distance: 162.5
click at [1440, 564] on div "네, 카드사 가맹이 되어있다면 별도의 가맹 대행비가 발생하지 않으며, 비용 없이 이용하실 수 있습니다." at bounding box center [1363, 539] width 251 height 65
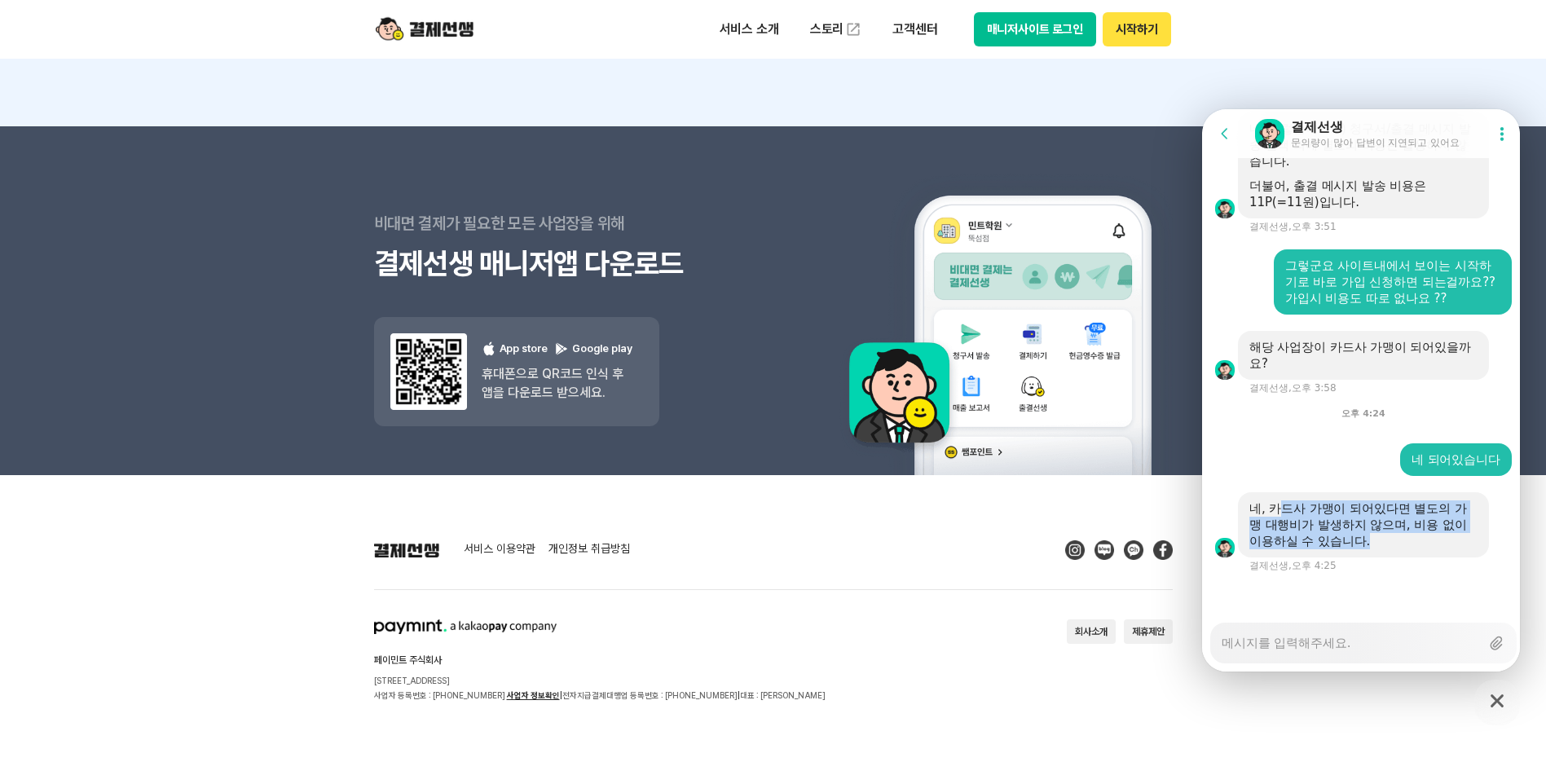
drag, startPoint x: 1440, startPoint y: 564, endPoint x: 1394, endPoint y: 545, distance: 49.8
click at [1394, 545] on div "네, 카드사 가맹이 되어있다면 별도의 가맹 대행비가 발생하지 않으며, 비용 없이 이용하실 수 있습니다." at bounding box center [1363, 524] width 229 height 49
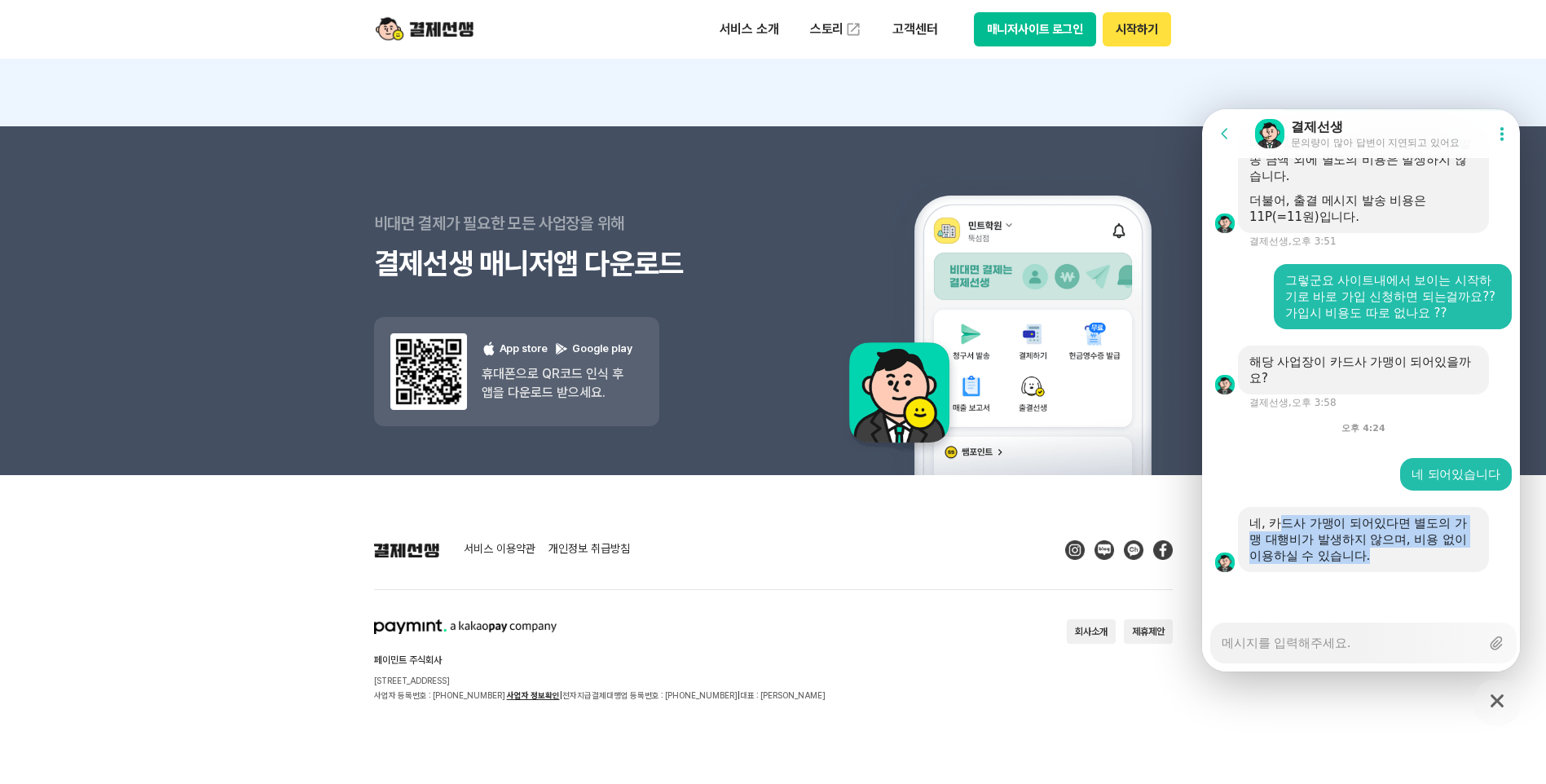
click at [1384, 530] on div "네, 카드사 가맹이 되어있다면 별도의 가맹 대행비가 발생하지 않으며, 비용 없이 이용하실 수 있습니다." at bounding box center [1363, 539] width 229 height 49
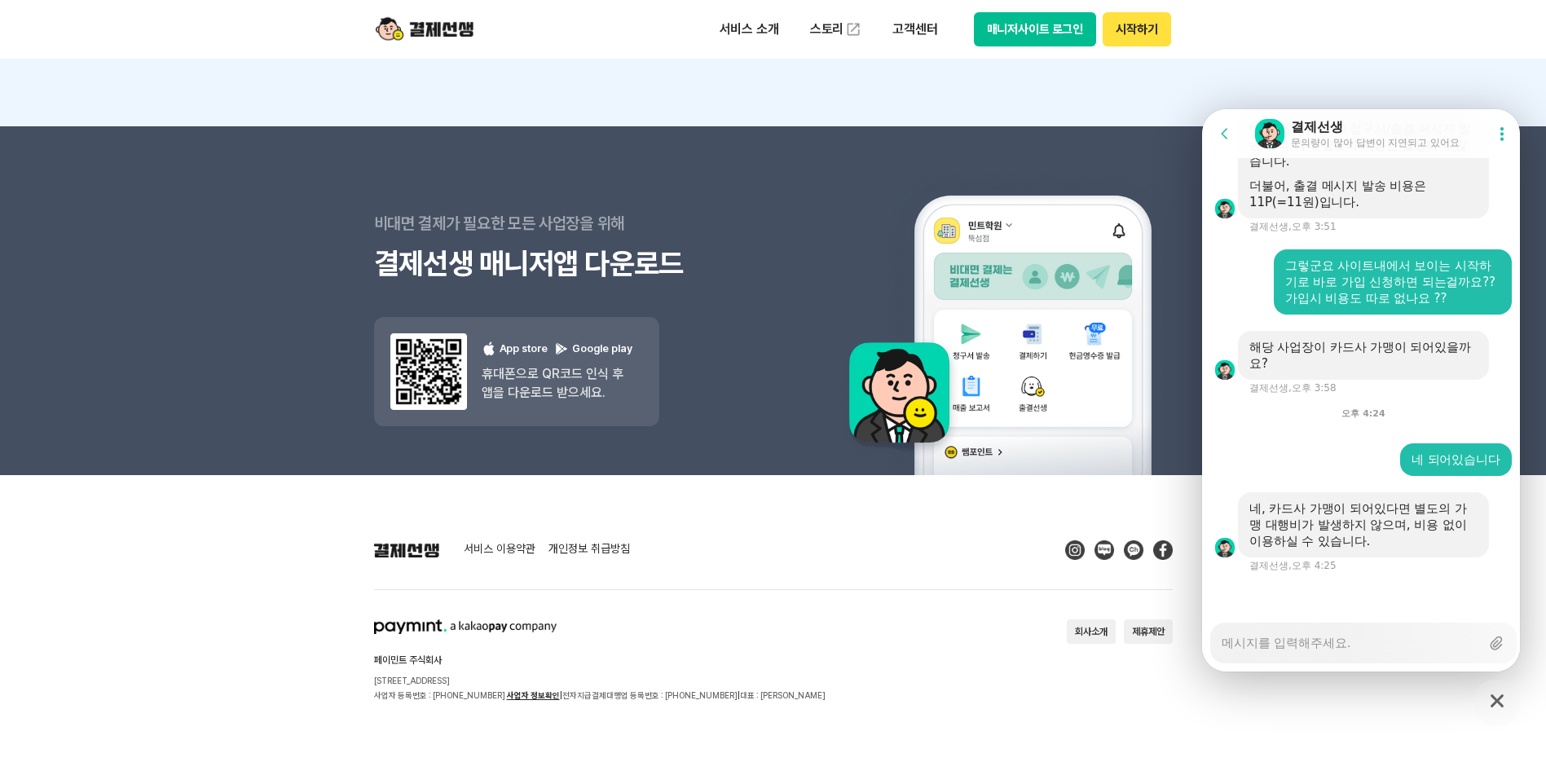
scroll to position [5573, 0]
click at [1350, 643] on textarea "Messenger Input Textarea" at bounding box center [1351, 637] width 258 height 28
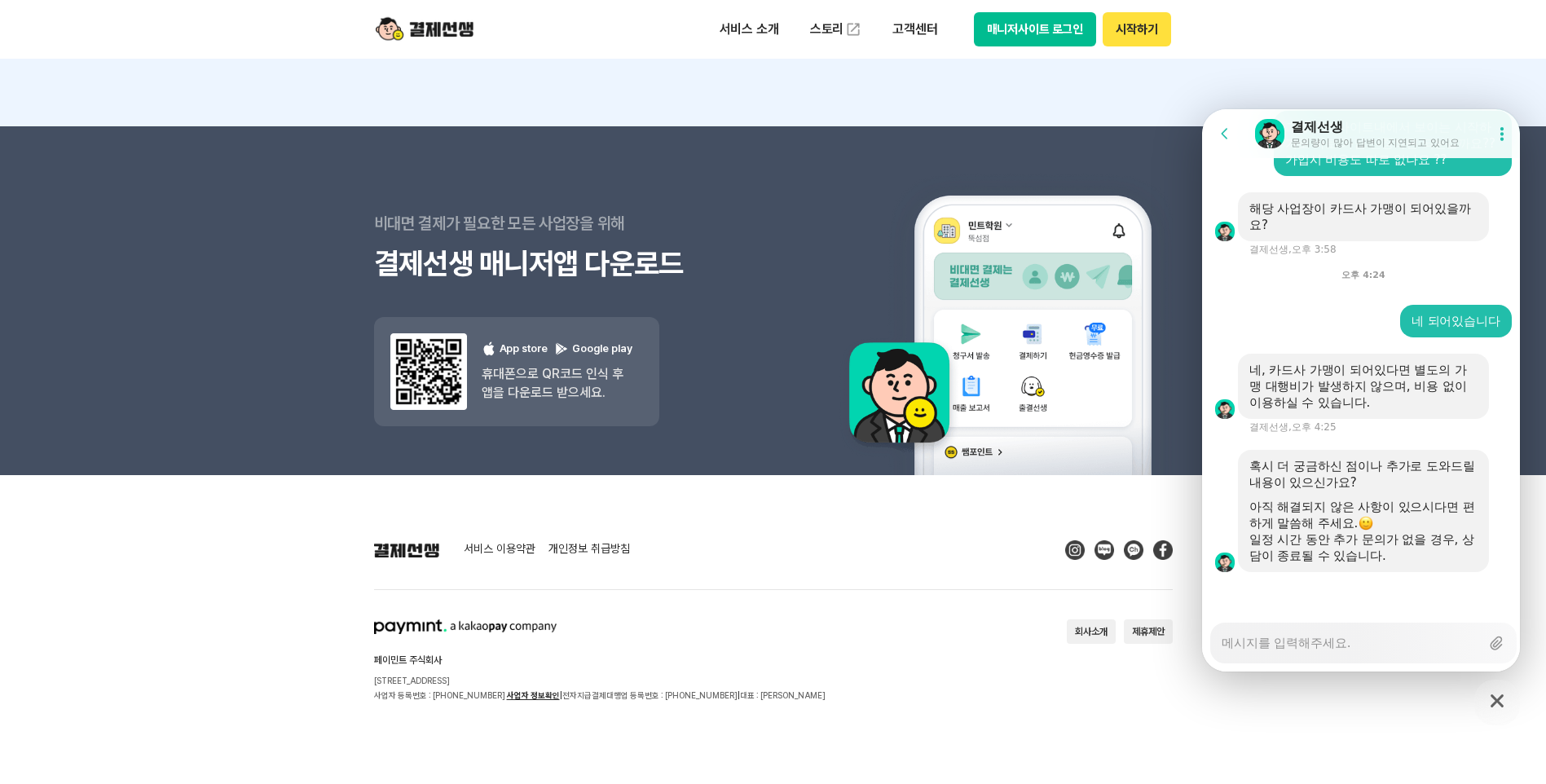
scroll to position [5712, 0]
